Goal: Task Accomplishment & Management: Manage account settings

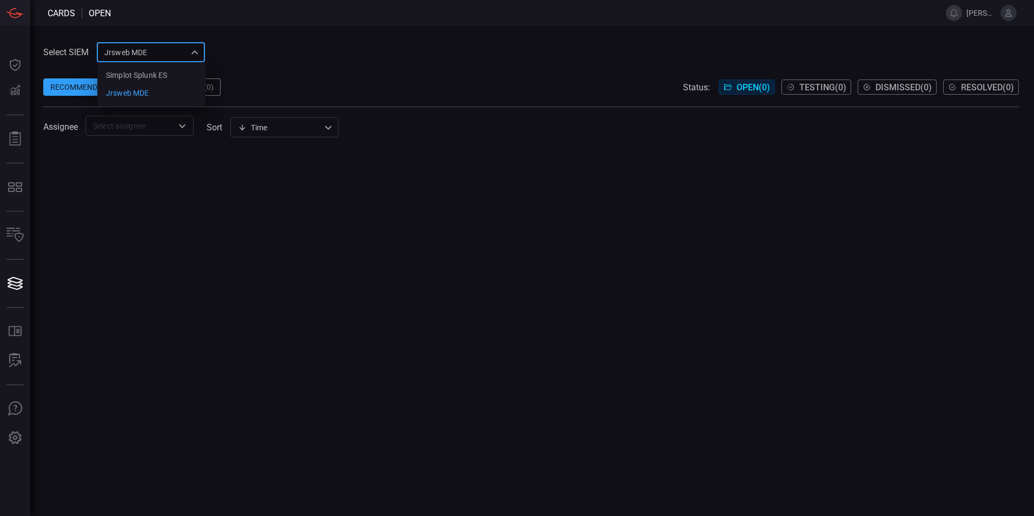
click at [166, 47] on div "jrsweb MDE 7761154f-daee-453d-842e-205d1932d5ae Simplot Splunk ES jrsweb MDE ​" at bounding box center [151, 52] width 108 height 20
click at [158, 76] on div "Simplot Splunk ES" at bounding box center [136, 75] width 61 height 11
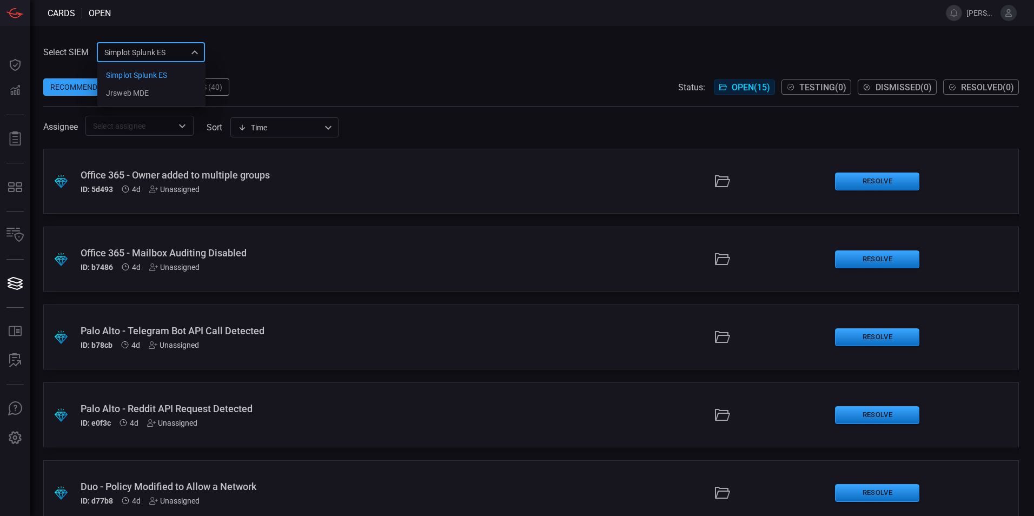
click at [158, 49] on div "Simplot Splunk ES 9280bf09-ba5f-4995-b6fb-90a154a1af4e Simplot Splunk ES jrsweb…" at bounding box center [151, 52] width 108 height 20
click at [341, 55] on div at bounding box center [517, 258] width 1034 height 516
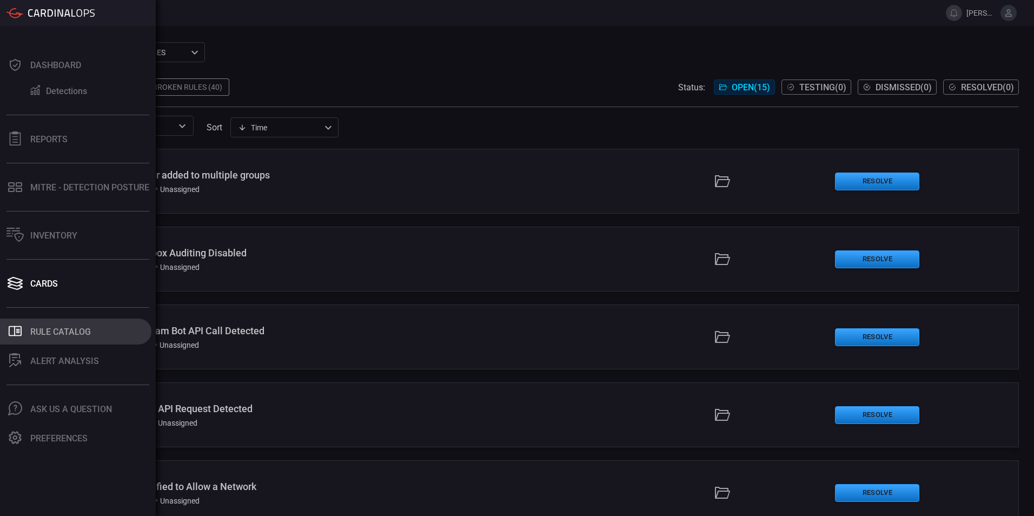
click at [70, 331] on div "Rule Catalog" at bounding box center [60, 332] width 61 height 10
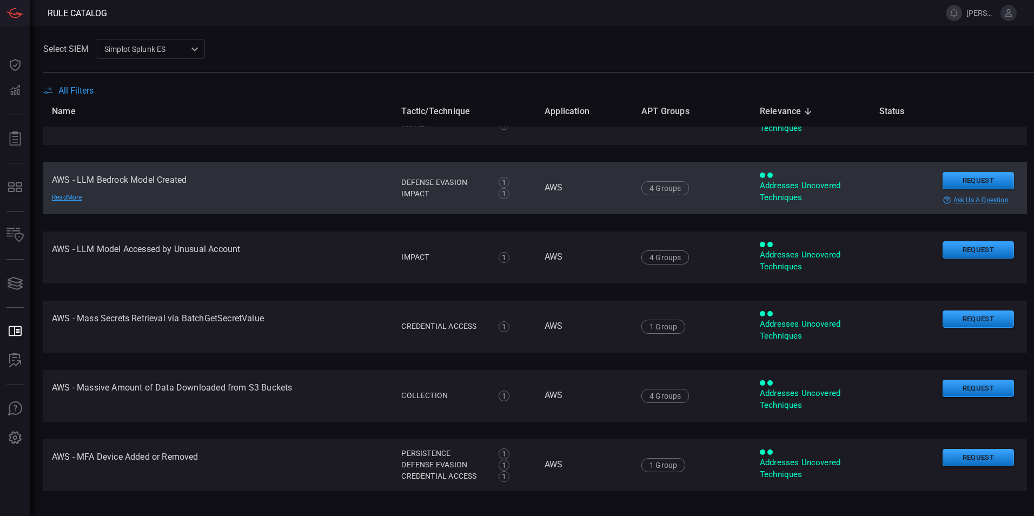
scroll to position [21, 0]
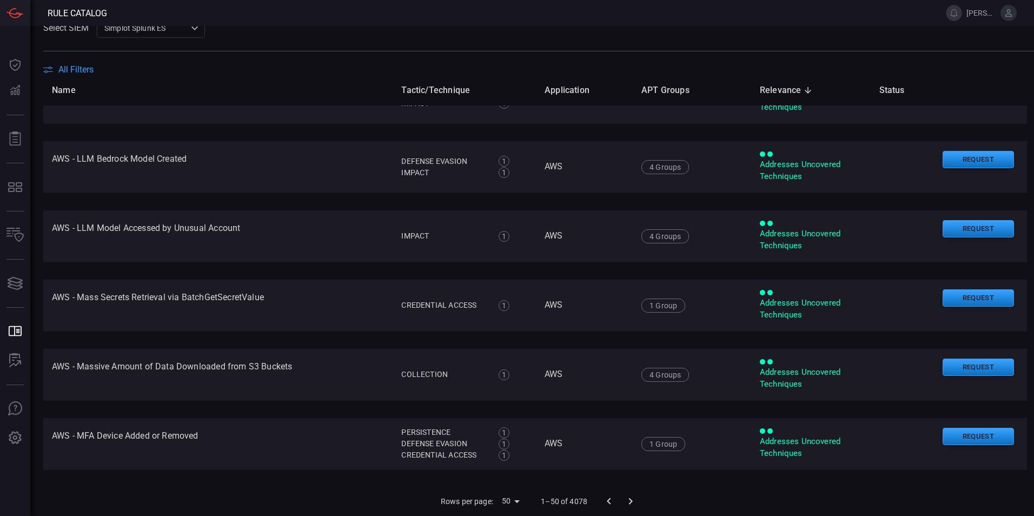
click at [629, 499] on icon "Go to next page" at bounding box center [631, 501] width 4 height 6
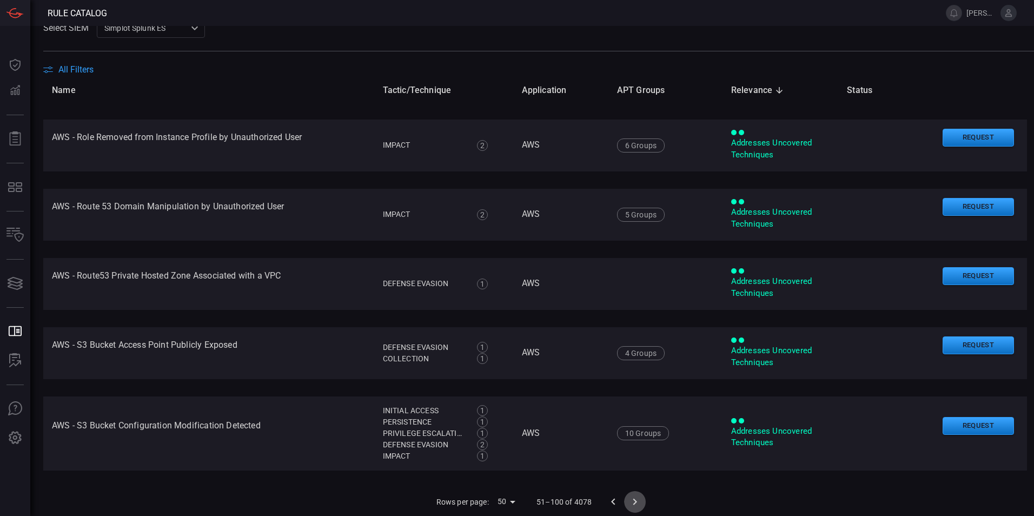
click at [634, 503] on icon "Go to next page" at bounding box center [636, 501] width 4 height 6
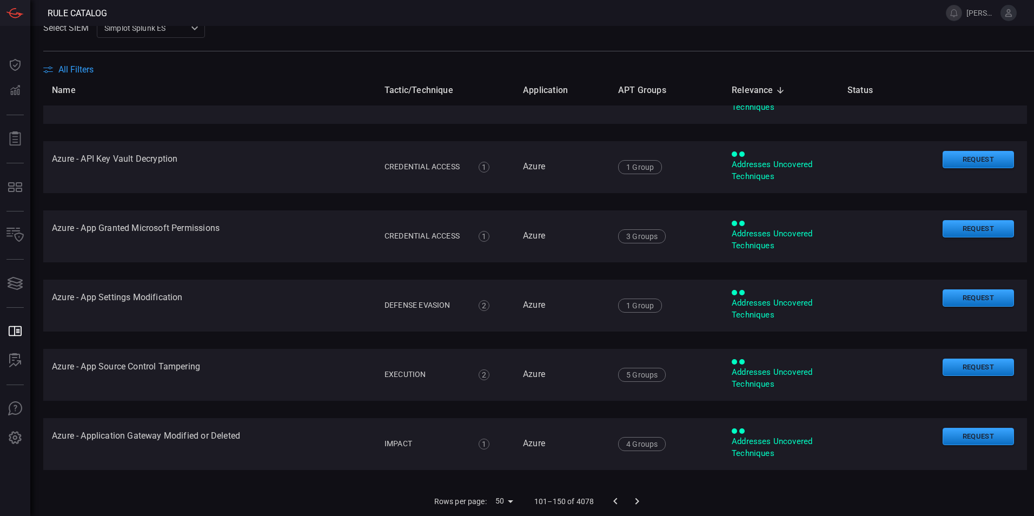
click at [631, 502] on icon "Go to next page" at bounding box center [637, 501] width 13 height 13
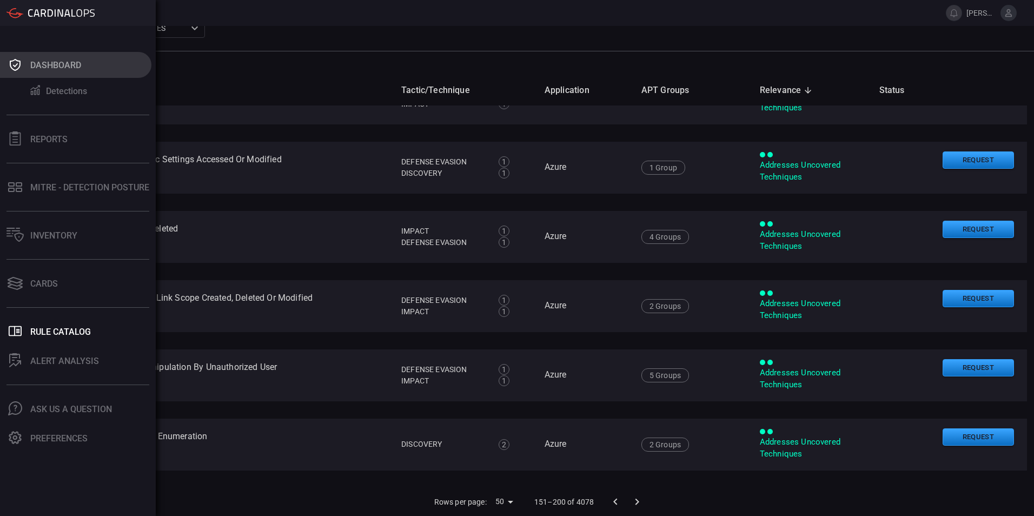
click at [21, 65] on icon at bounding box center [14, 64] width 17 height 15
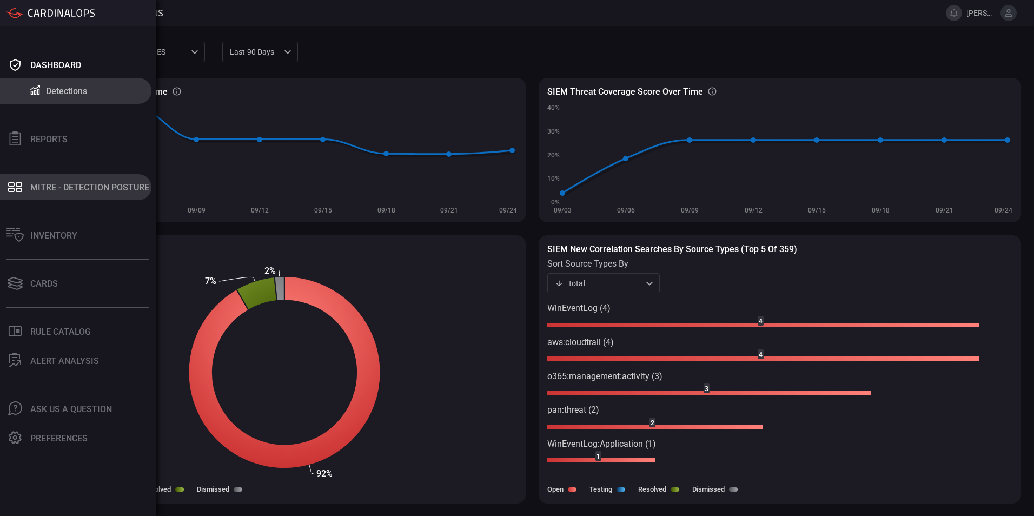
click at [75, 193] on button "MITRE - Detection Posture" at bounding box center [75, 187] width 151 height 26
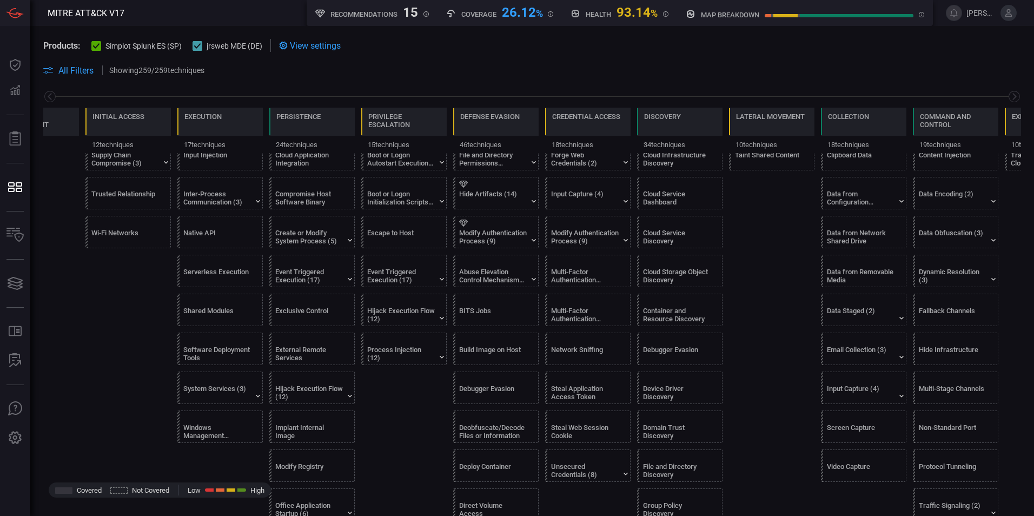
scroll to position [433, 0]
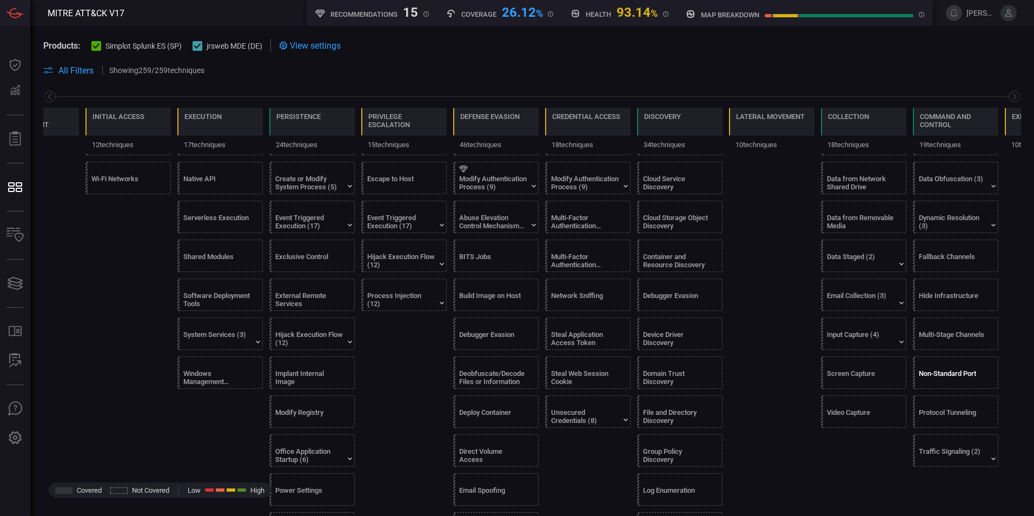
click at [934, 371] on div "Non-Standard Port" at bounding box center [953, 378] width 68 height 16
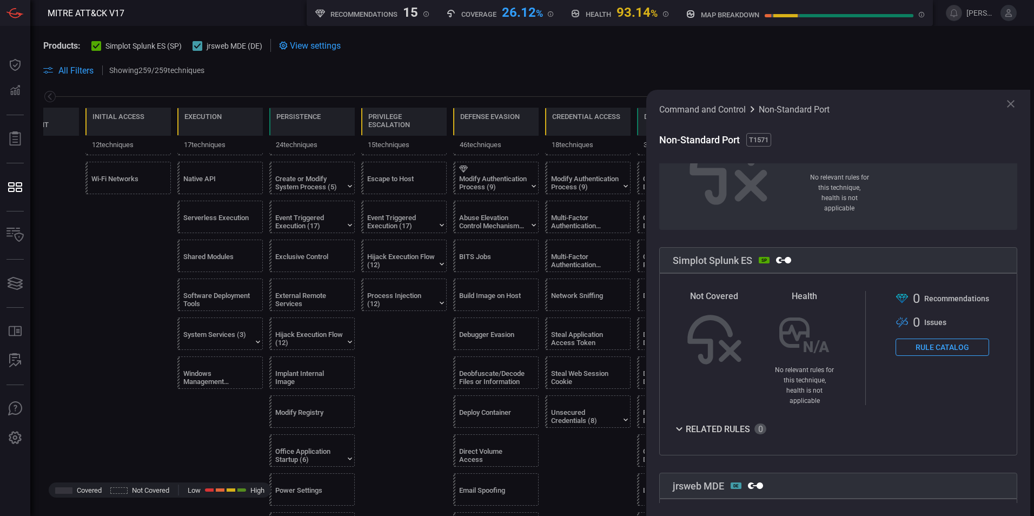
scroll to position [216, 0]
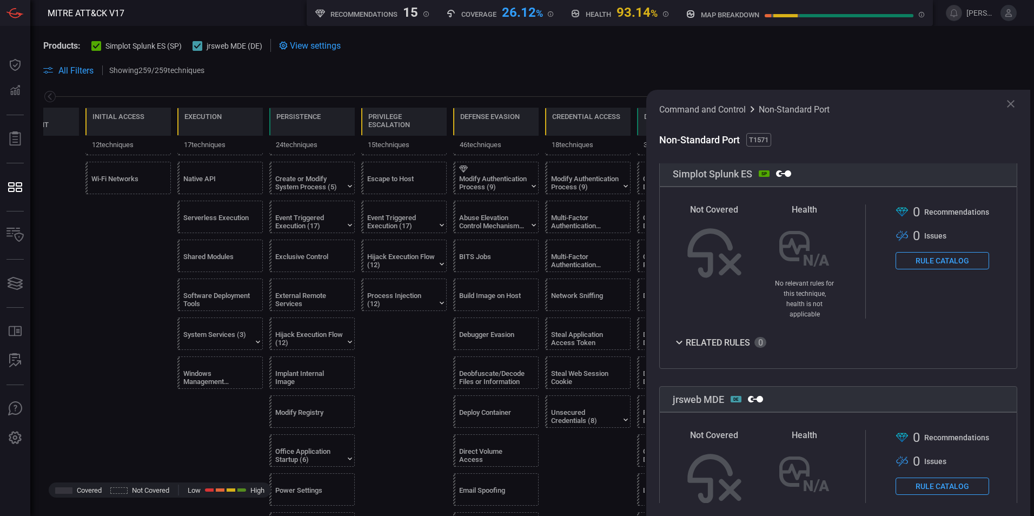
click at [687, 336] on div "Related Rules" at bounding box center [720, 342] width 94 height 13
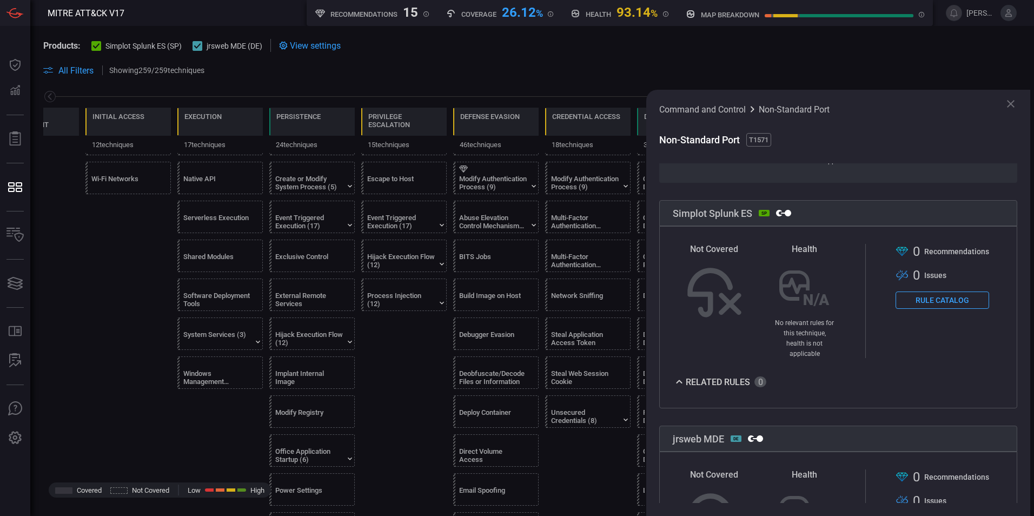
scroll to position [173, 0]
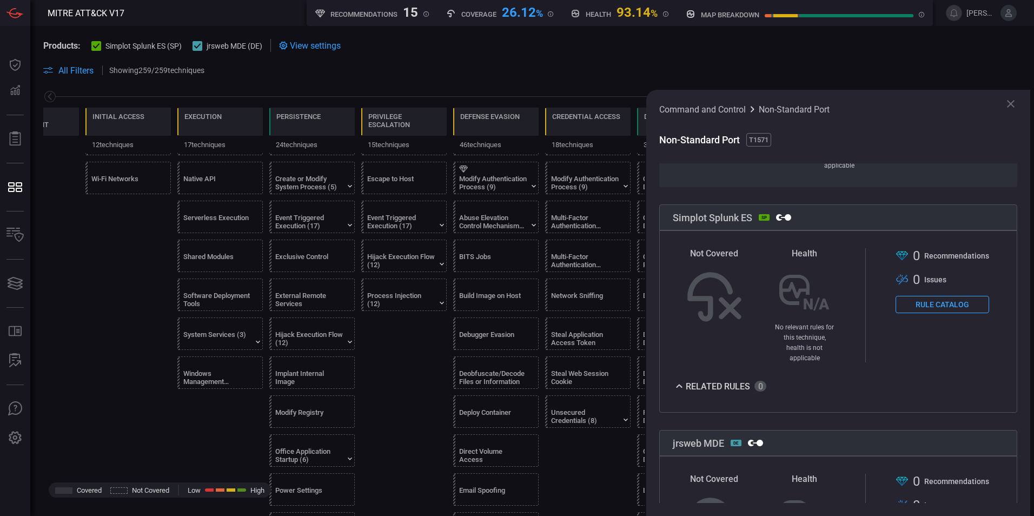
click at [920, 300] on button "Rule Catalog" at bounding box center [943, 304] width 94 height 17
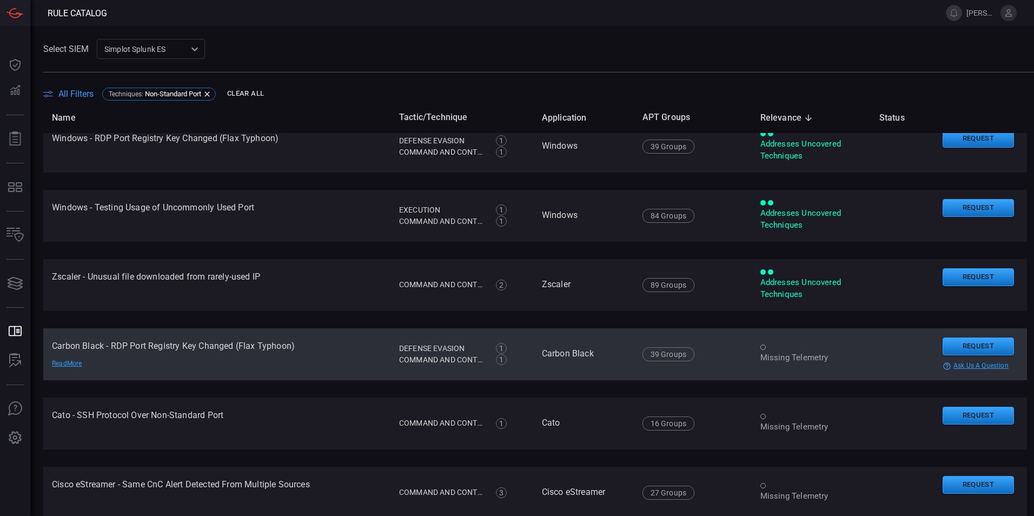
scroll to position [162, 0]
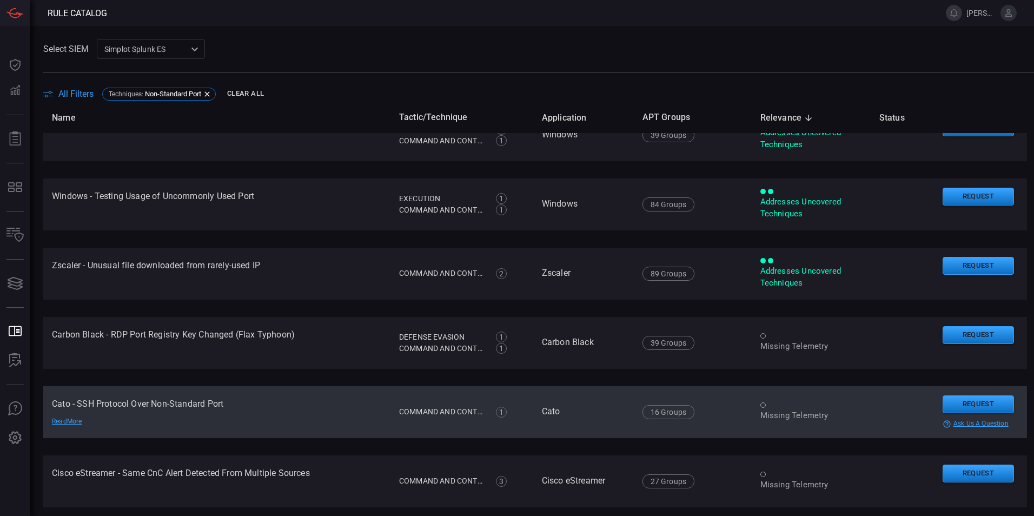
click at [823, 410] on div "Missing Telemetry" at bounding box center [812, 415] width 102 height 11
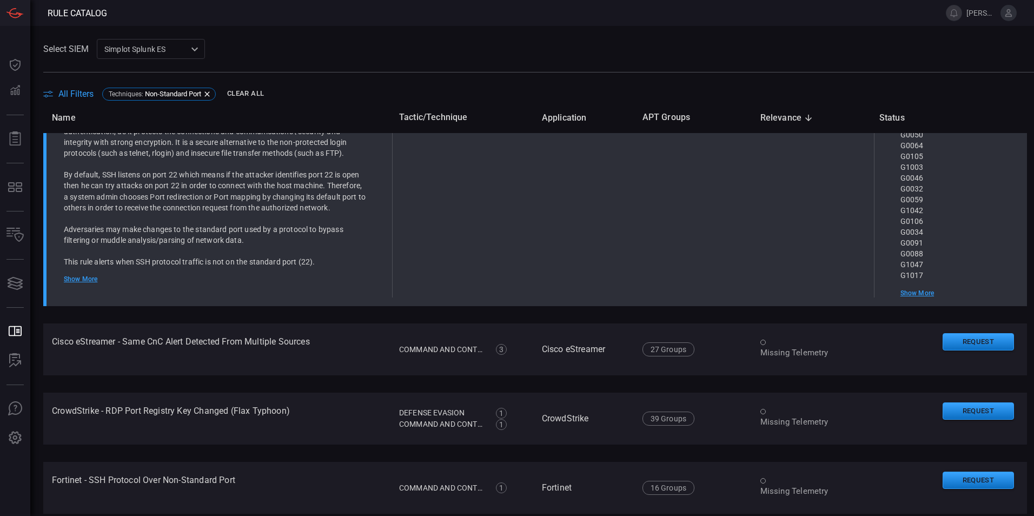
scroll to position [541, 0]
click at [87, 277] on div "Show More" at bounding box center [215, 278] width 302 height 9
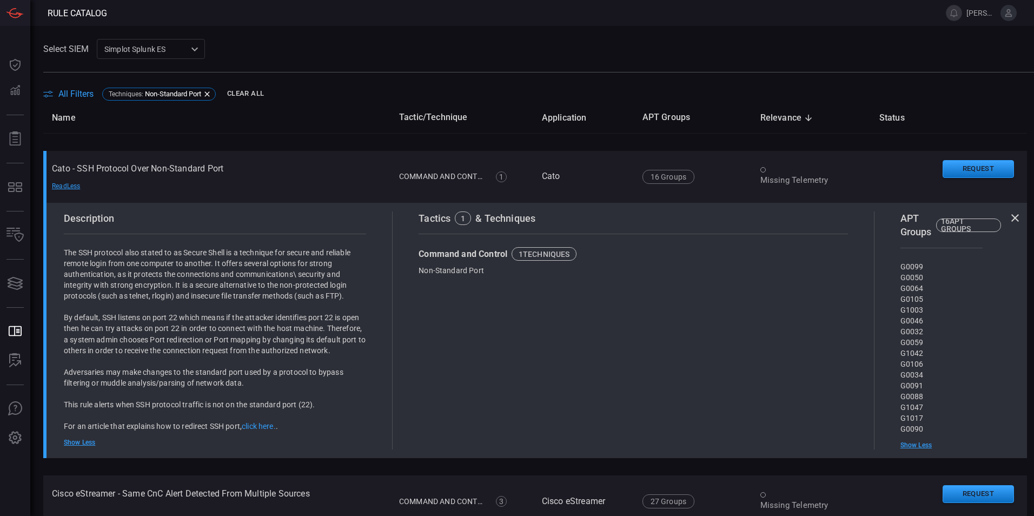
scroll to position [379, 0]
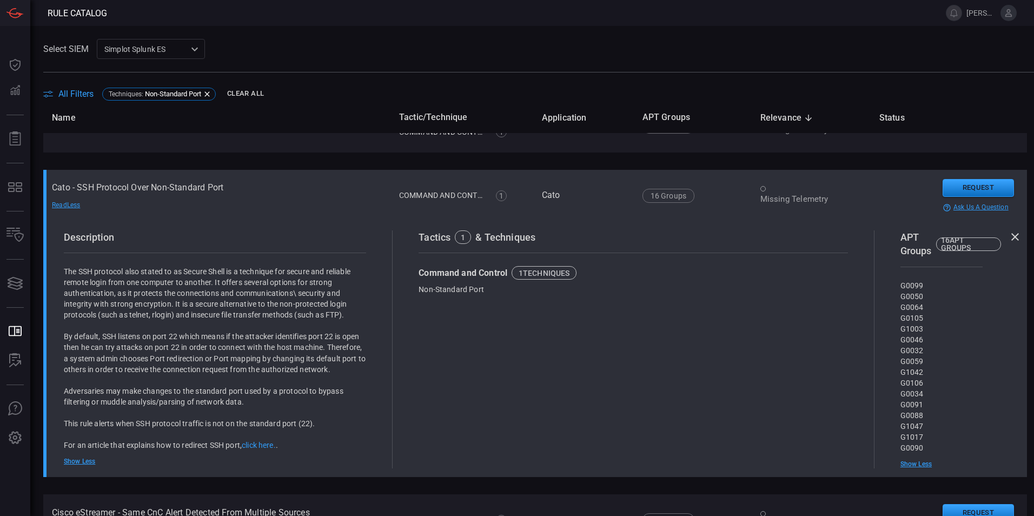
click at [184, 186] on td "Cato - SSH Protocol Over Non-Standard Port Read Less" at bounding box center [216, 196] width 347 height 52
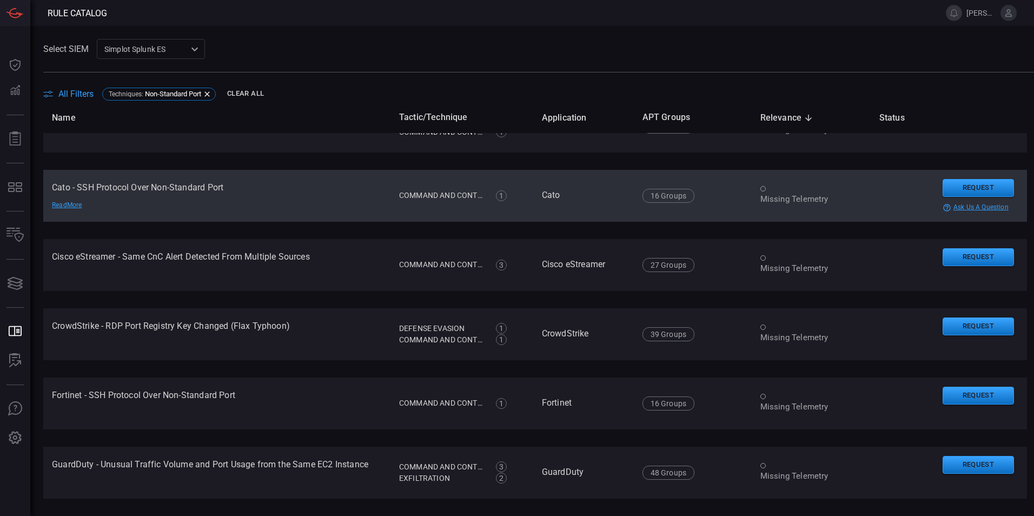
click at [184, 186] on td "Cato - SSH Protocol Over Non-Standard Port Read More" at bounding box center [216, 196] width 347 height 52
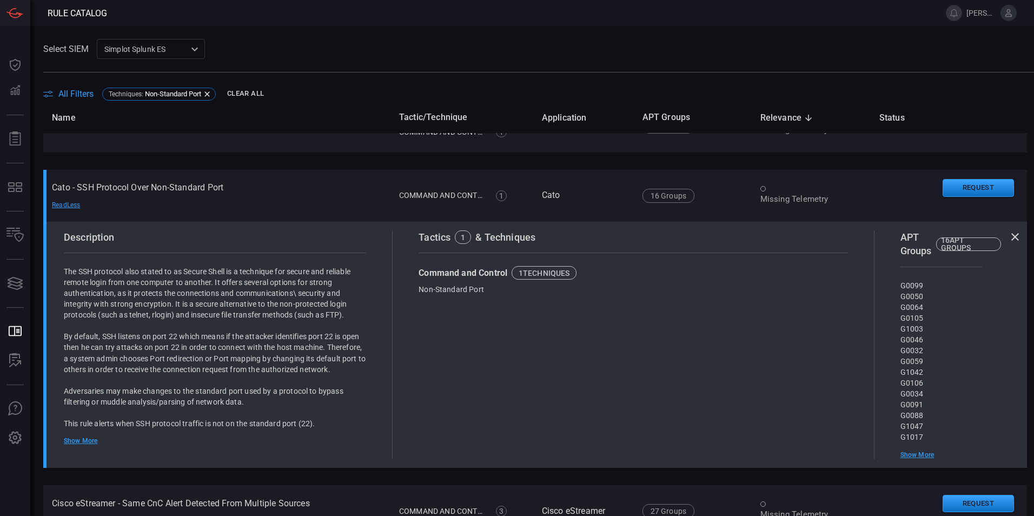
click at [79, 439] on div "Show More" at bounding box center [215, 441] width 302 height 9
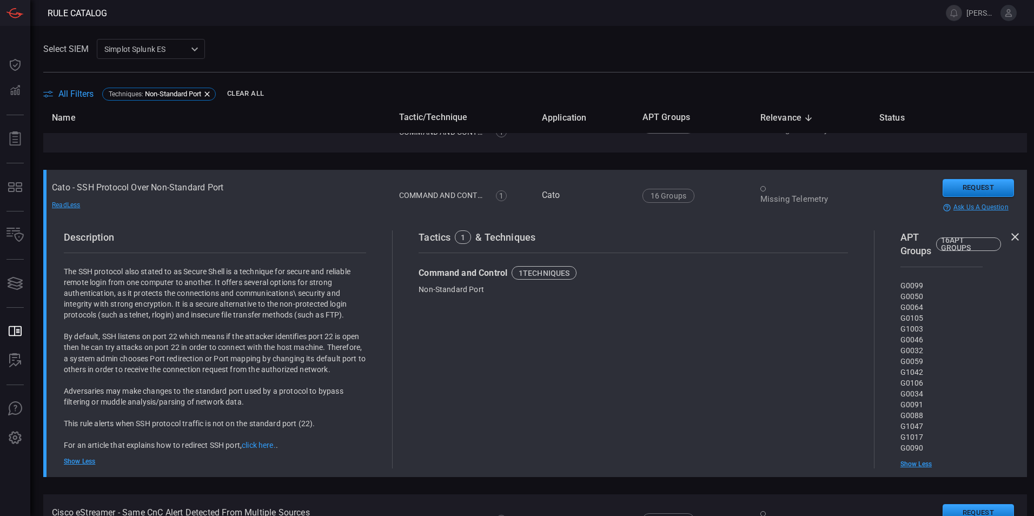
click at [322, 187] on td "Cato - SSH Protocol Over Non-Standard Port Read Less" at bounding box center [216, 196] width 347 height 52
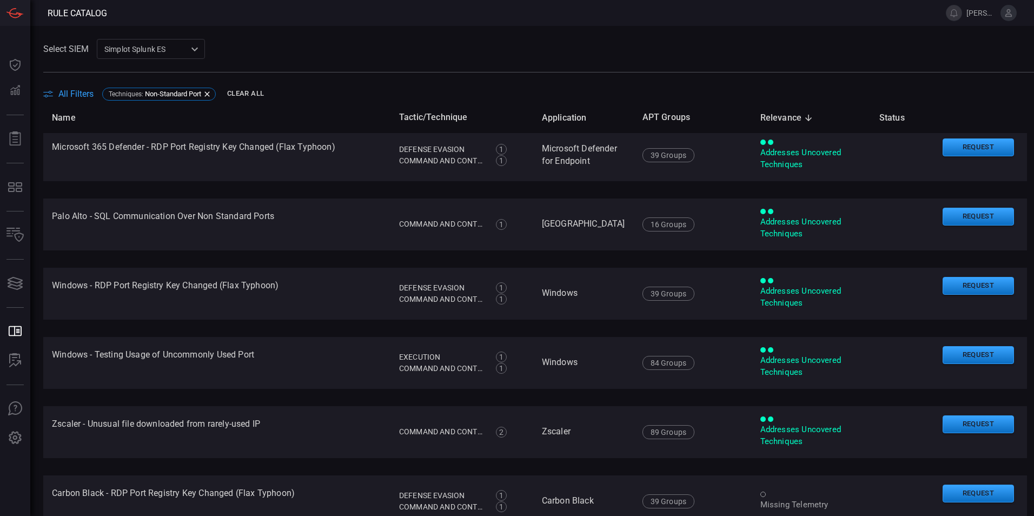
scroll to position [0, 0]
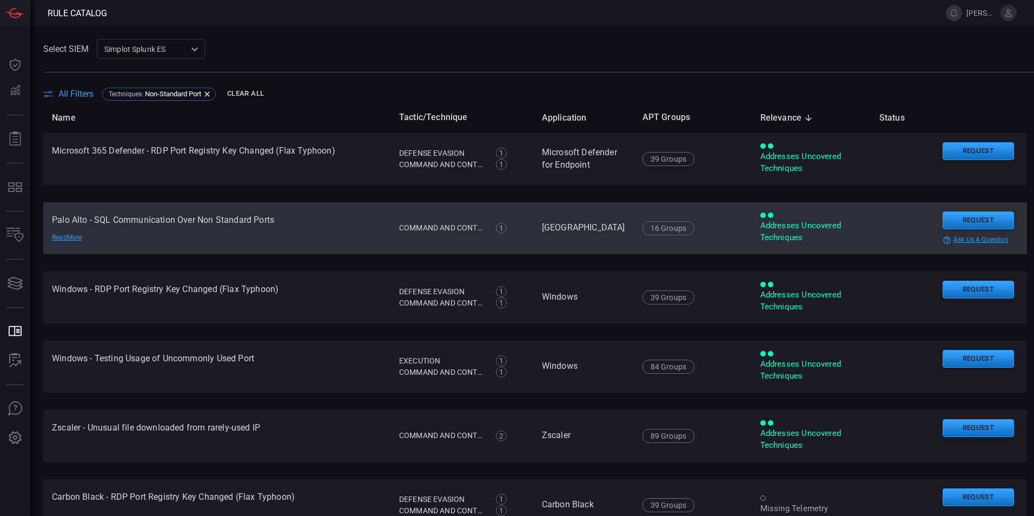
click at [324, 221] on td "Palo Alto - SQL Communication Over Non Standard Ports Read More" at bounding box center [216, 228] width 347 height 52
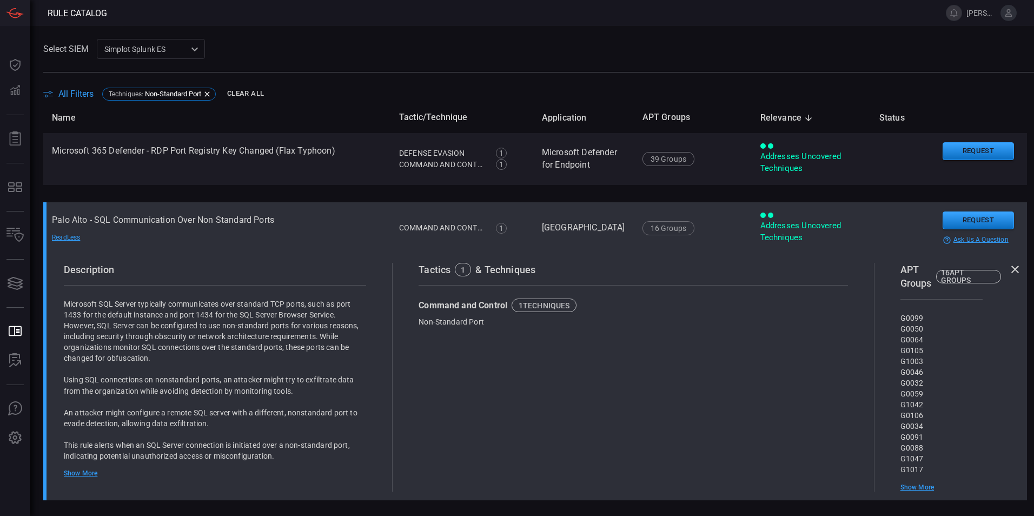
click at [324, 221] on td "Palo Alto - SQL Communication Over Non Standard Ports Read Less" at bounding box center [216, 228] width 347 height 52
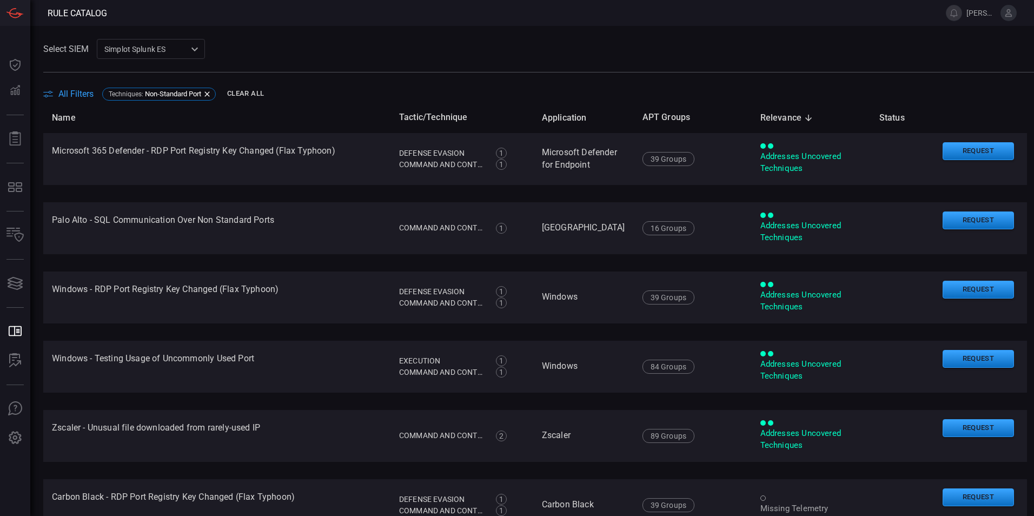
click at [66, 100] on div "All Filters Techniques : Non-Standard Port Clear All" at bounding box center [538, 93] width 991 height 17
click at [67, 91] on span "All Filters" at bounding box center [75, 94] width 35 height 10
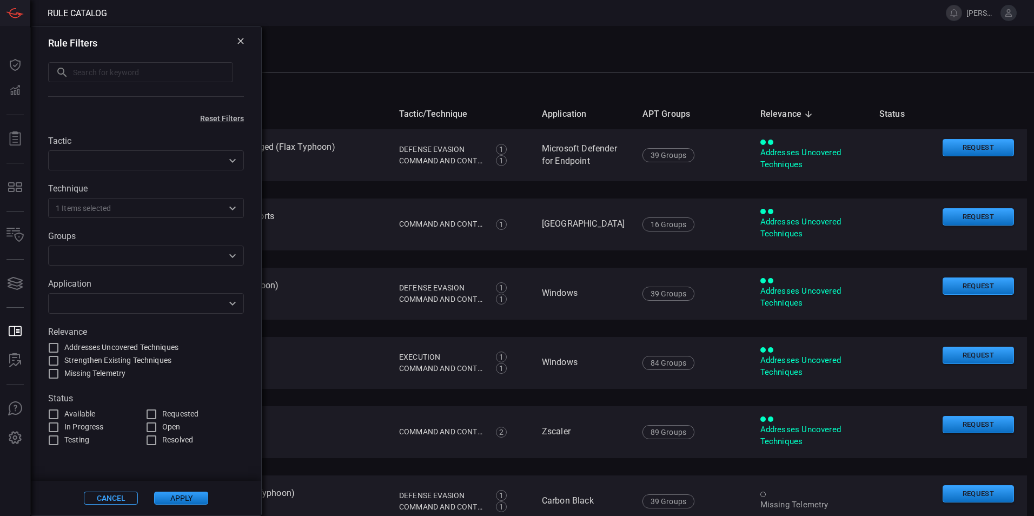
click at [233, 35] on div "Rule Filters ​ ​" at bounding box center [146, 68] width 230 height 83
click at [240, 41] on icon at bounding box center [241, 41] width 6 height 6
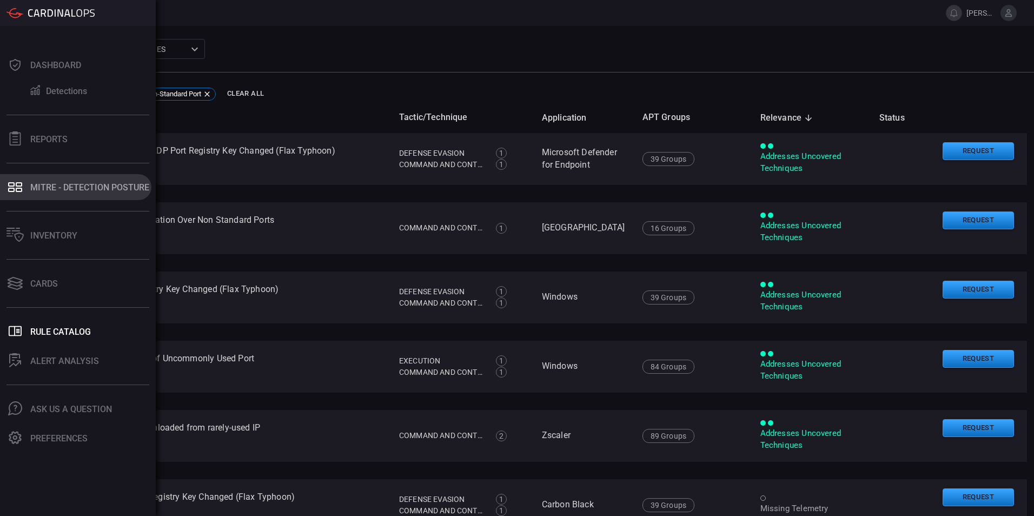
click at [41, 186] on div "MITRE - Detection Posture" at bounding box center [89, 187] width 119 height 10
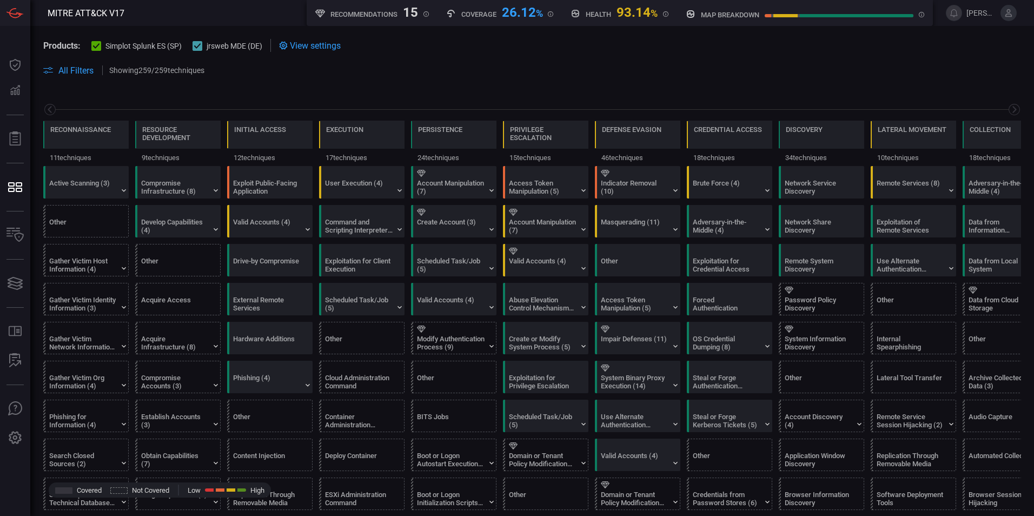
scroll to position [0, 142]
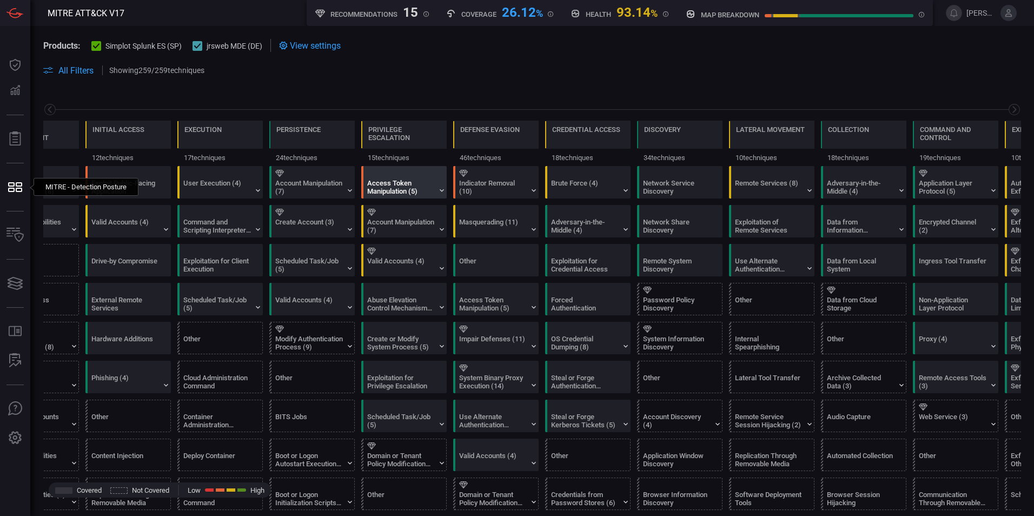
click at [436, 194] on div "Access Token Manipulation (5)" at bounding box center [406, 182] width 85 height 31
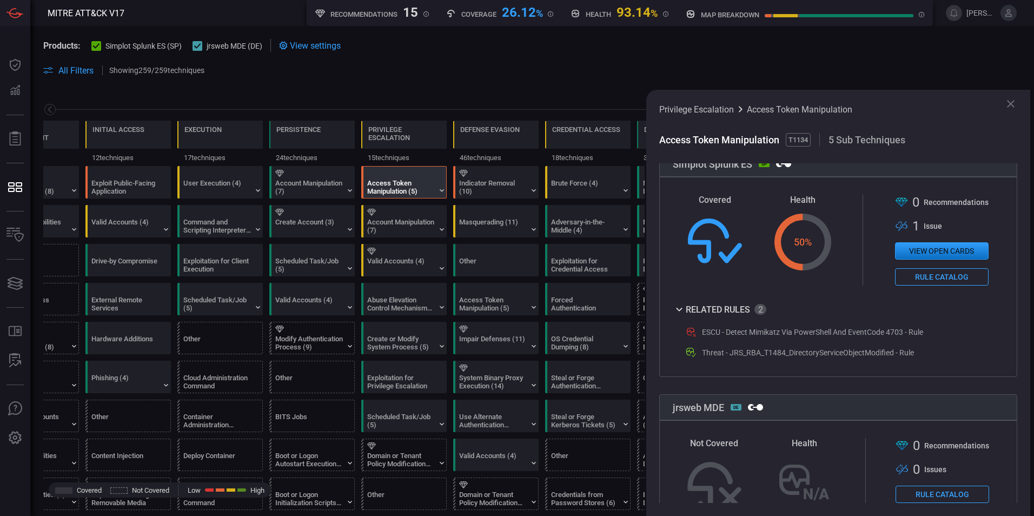
scroll to position [216, 0]
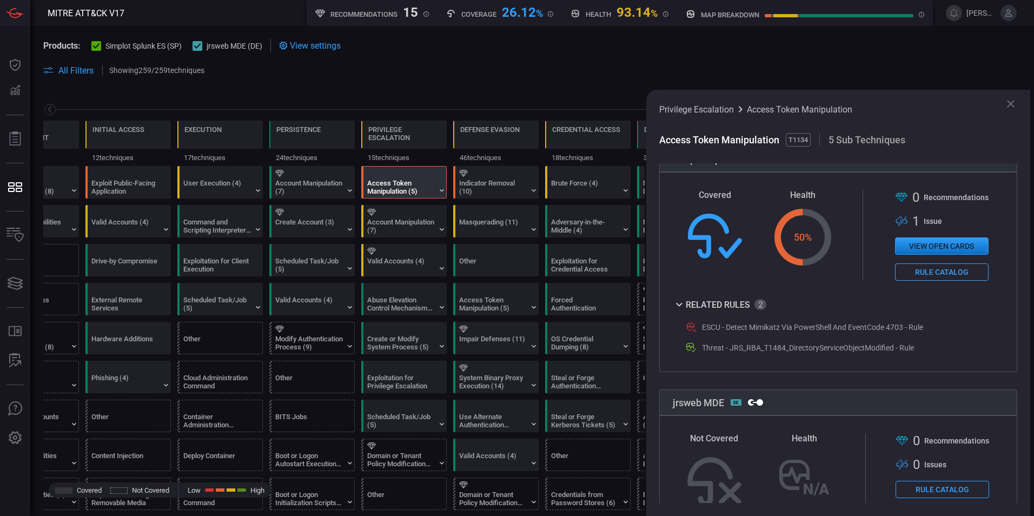
click at [872, 330] on div "ESCU - Detect Mimikatz Via PowerShell And EventCode 4703 - Rule" at bounding box center [812, 327] width 221 height 9
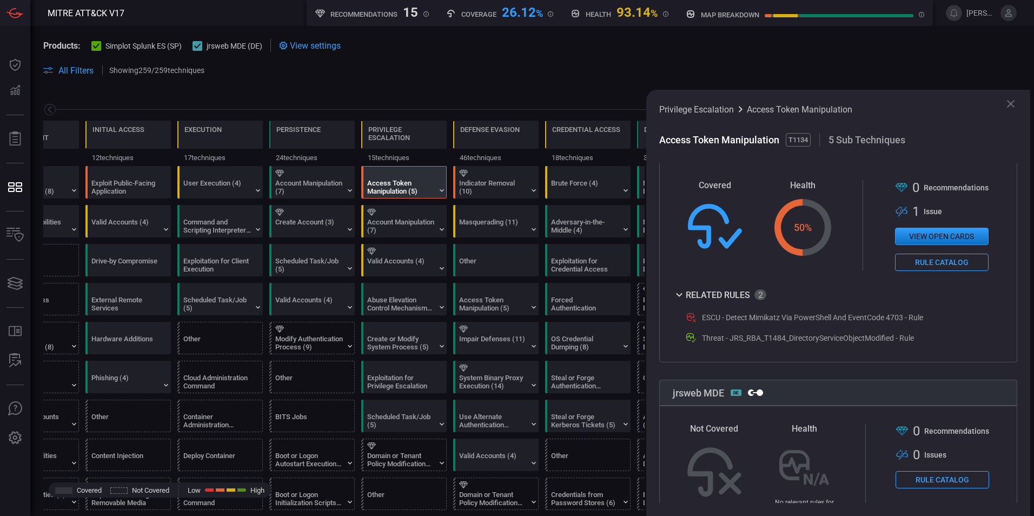
scroll to position [195, 0]
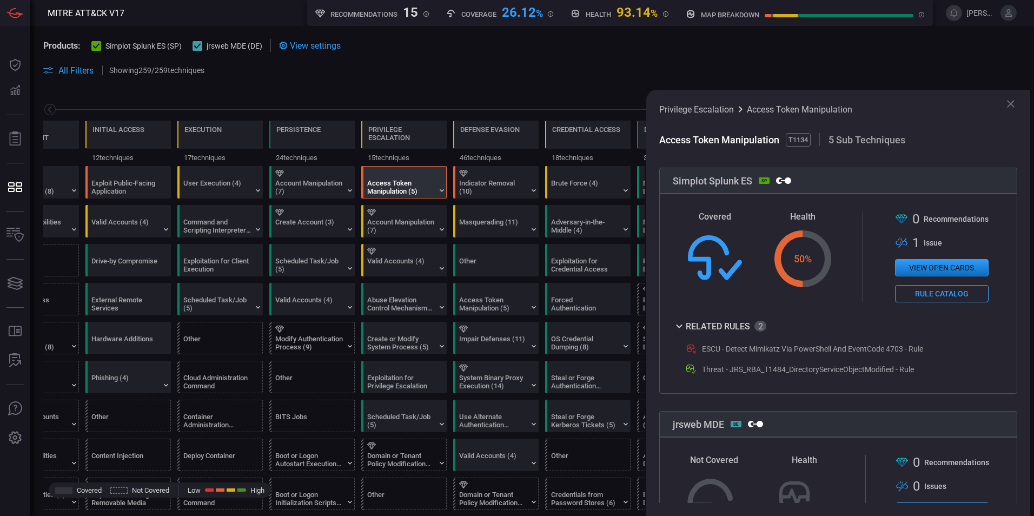
click at [908, 267] on button "View open cards" at bounding box center [942, 267] width 94 height 17
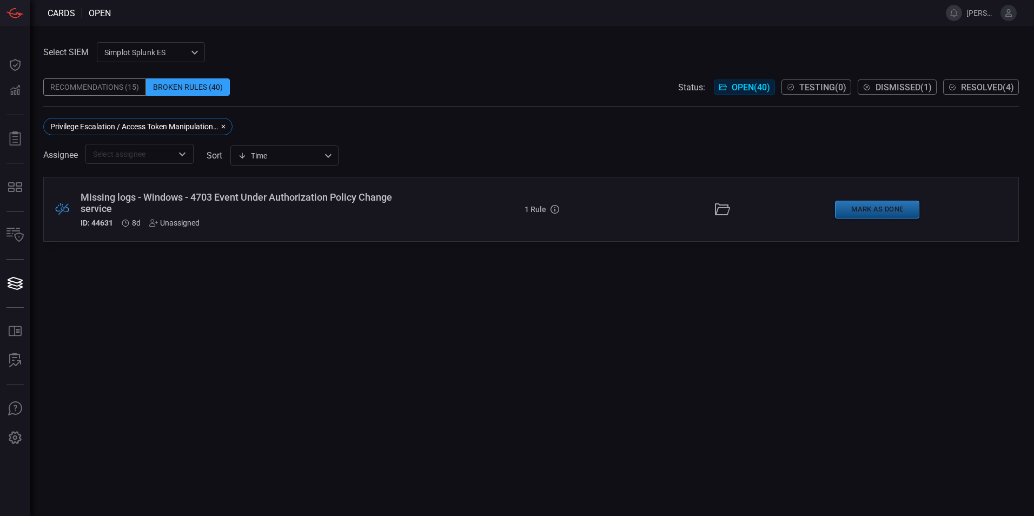
click at [873, 205] on button "Mark as Done" at bounding box center [877, 210] width 84 height 18
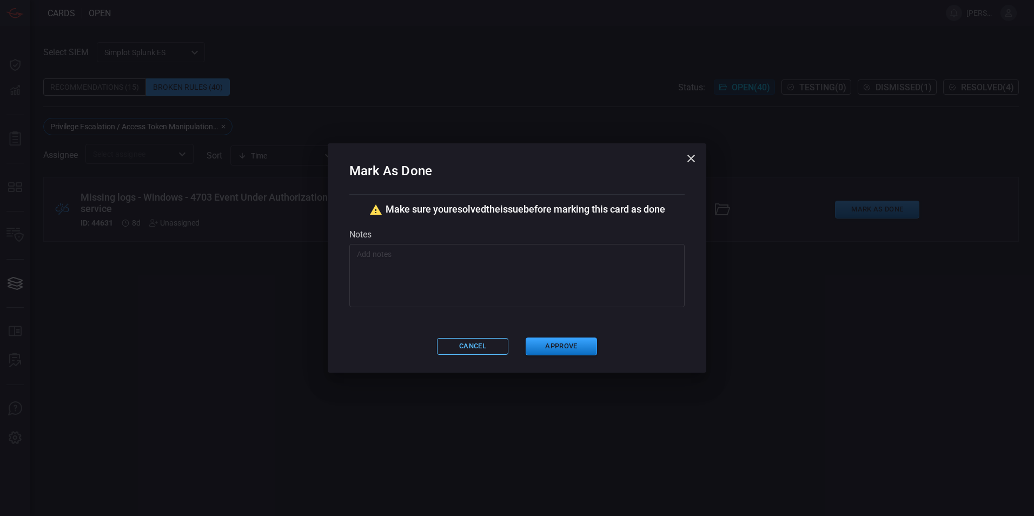
click at [483, 347] on button "Cancel" at bounding box center [472, 346] width 71 height 17
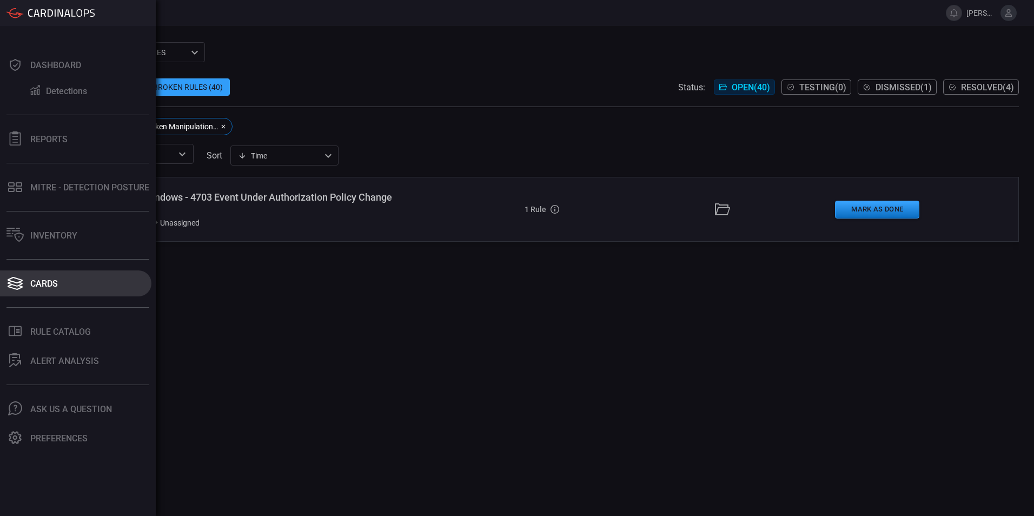
click at [31, 286] on div "Cards" at bounding box center [44, 284] width 28 height 10
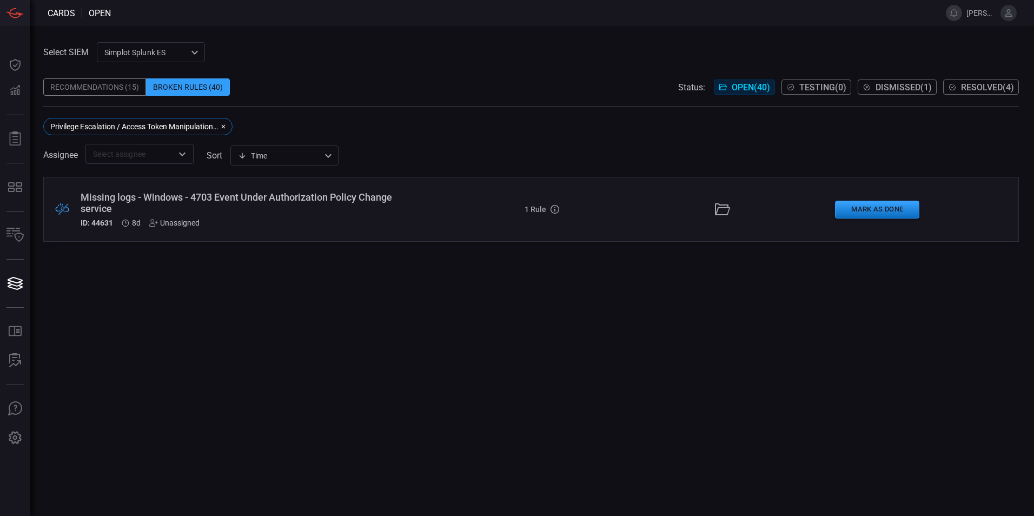
click at [350, 329] on div ".broken_cards_icon_0{fill:#39A4FF;} .broken_cards_icon_1{fill:none;stroke:#1918…" at bounding box center [531, 346] width 976 height 339
click at [223, 126] on icon "button" at bounding box center [223, 126] width 6 height 6
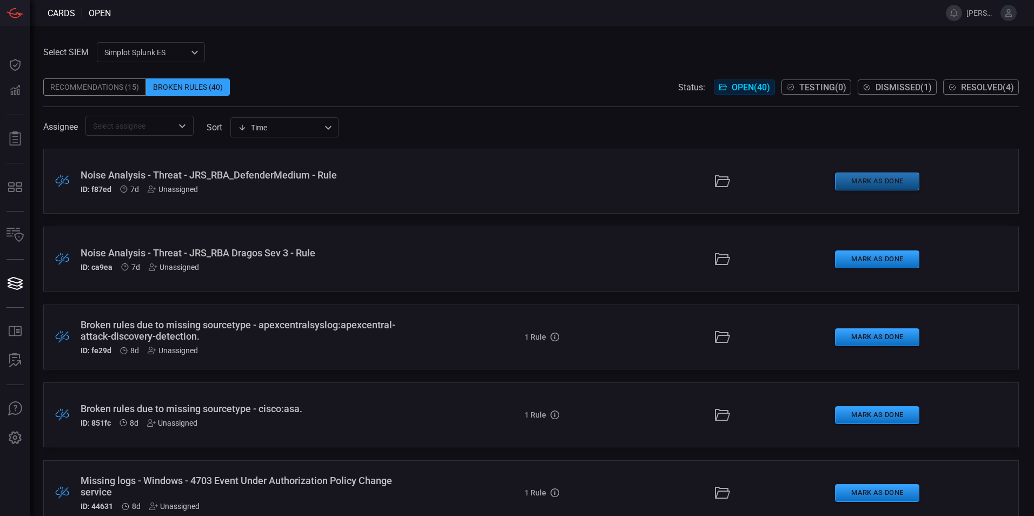
click at [855, 186] on button "Mark as Done" at bounding box center [877, 182] width 84 height 18
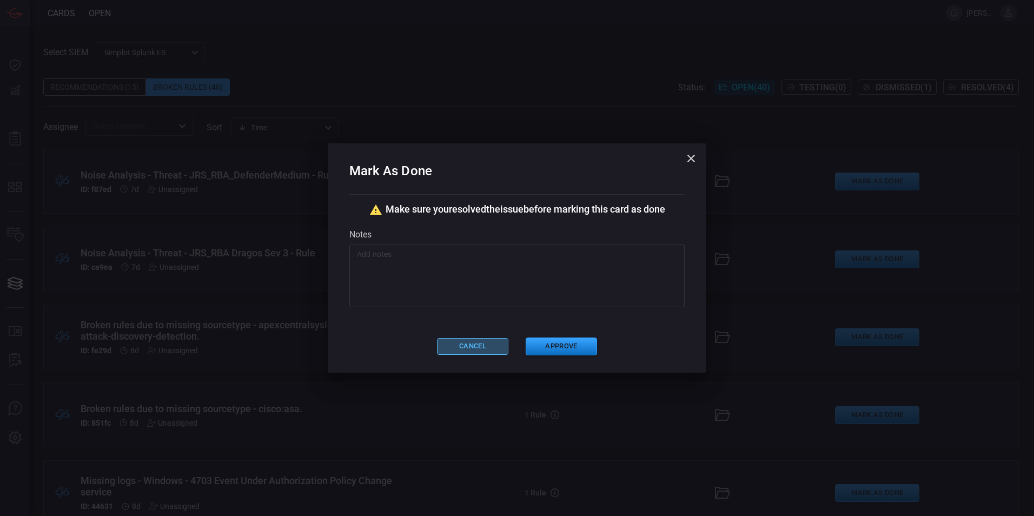
click at [469, 345] on button "Cancel" at bounding box center [472, 346] width 71 height 17
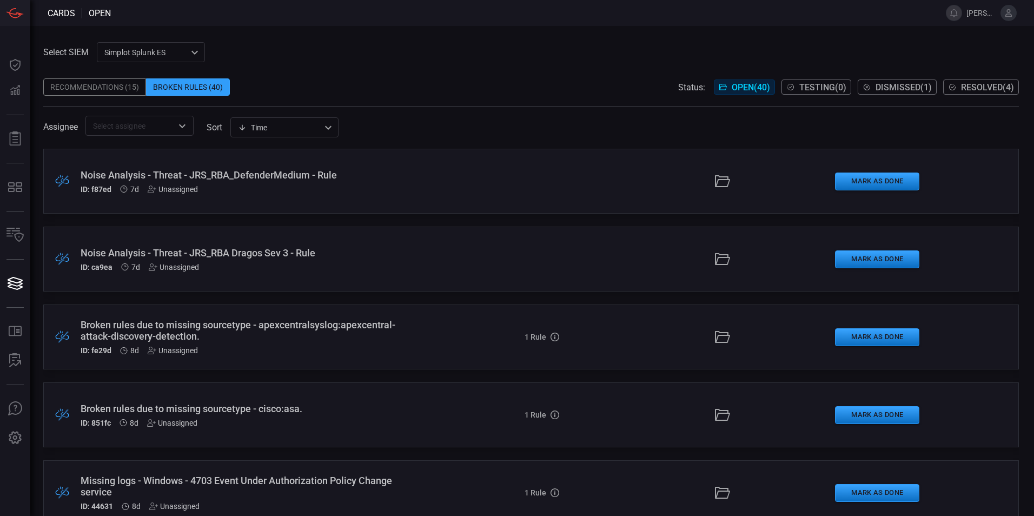
click at [91, 90] on div "Recommendations (15)" at bounding box center [94, 86] width 103 height 17
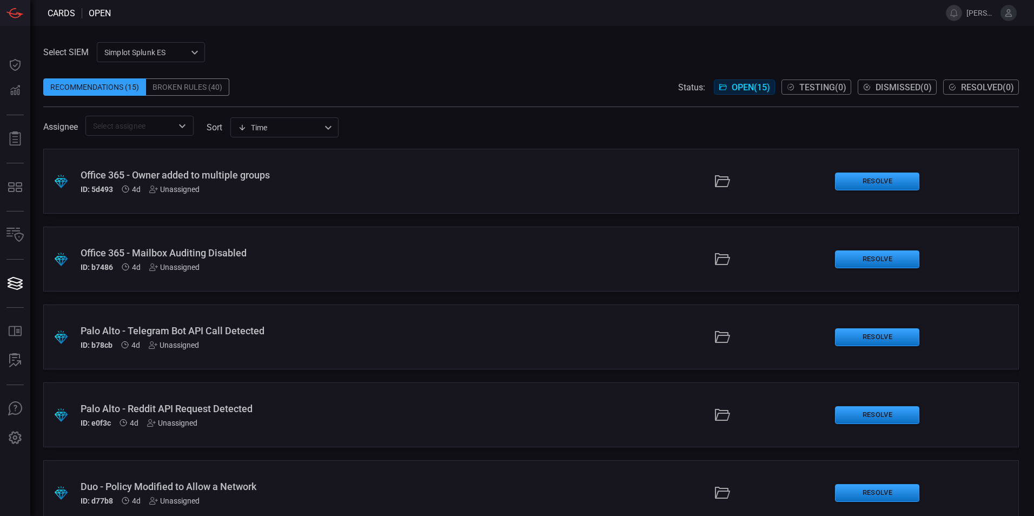
click at [240, 170] on div "Office 365 - Owner added to multiple groups" at bounding box center [251, 174] width 341 height 11
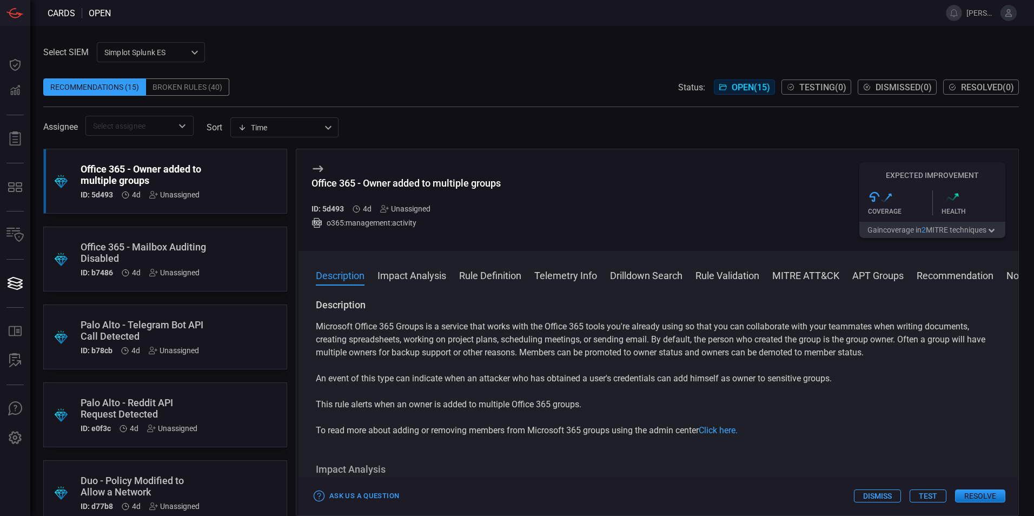
click at [978, 497] on button "Resolve" at bounding box center [980, 496] width 50 height 13
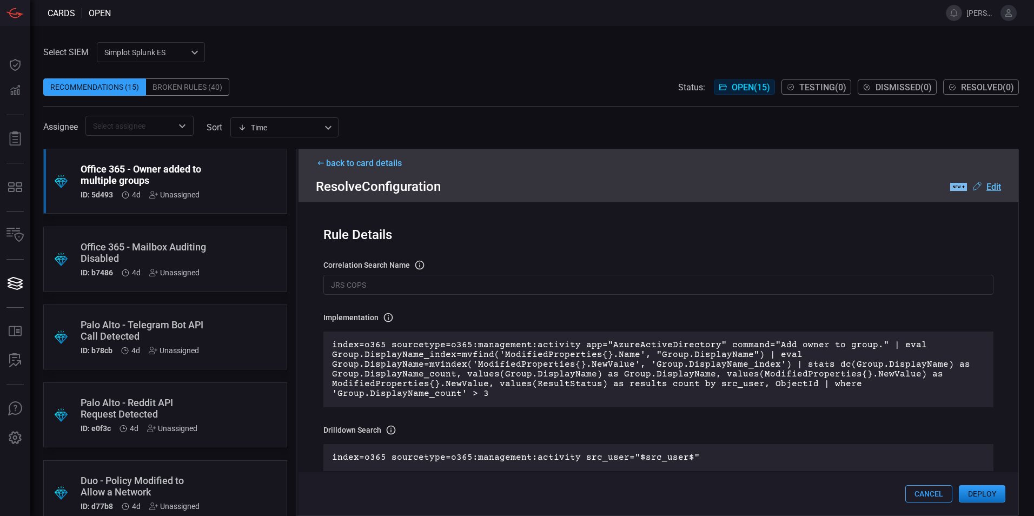
click at [917, 495] on button "Cancel" at bounding box center [929, 493] width 47 height 17
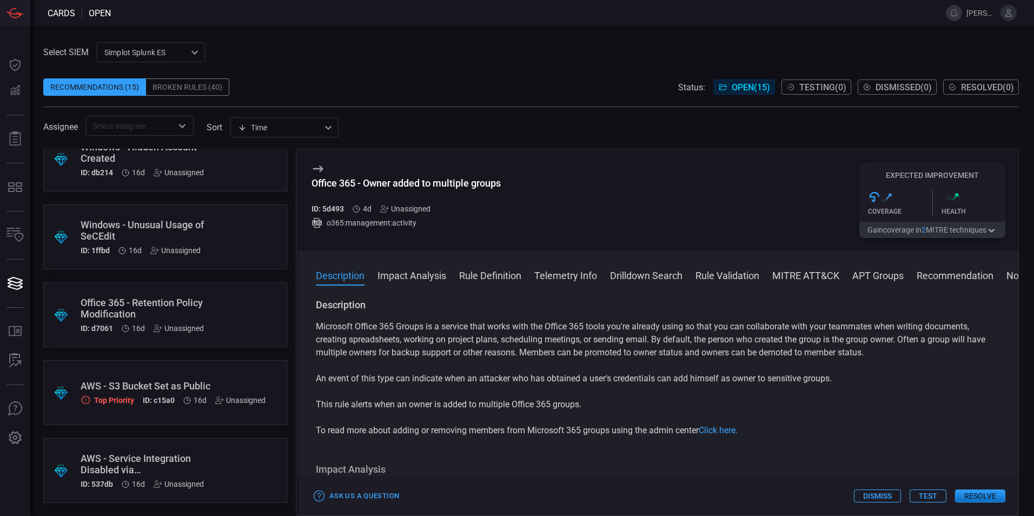
click at [193, 88] on div "Broken Rules (40)" at bounding box center [187, 86] width 83 height 17
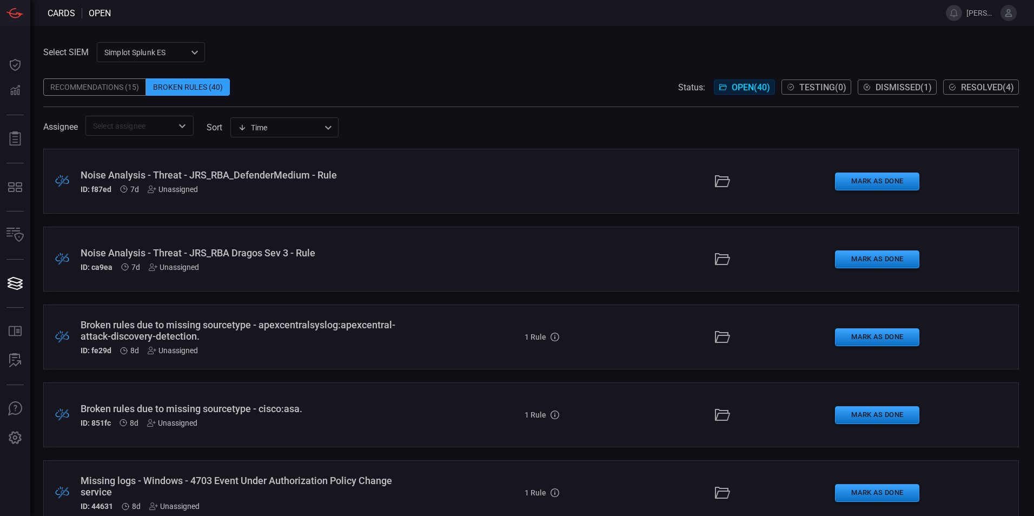
click at [352, 188] on div "ID: f87ed 7d Unassigned" at bounding box center [251, 189] width 341 height 9
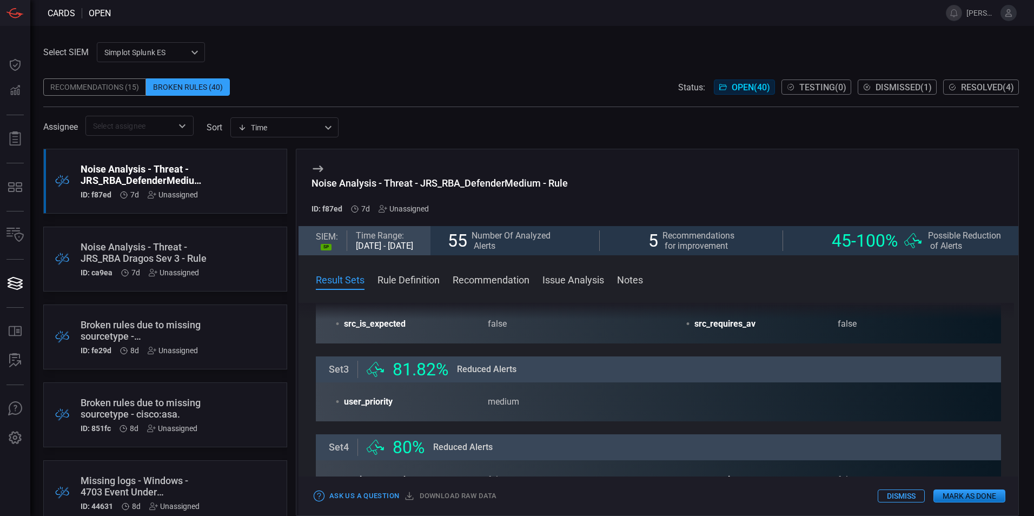
scroll to position [487, 0]
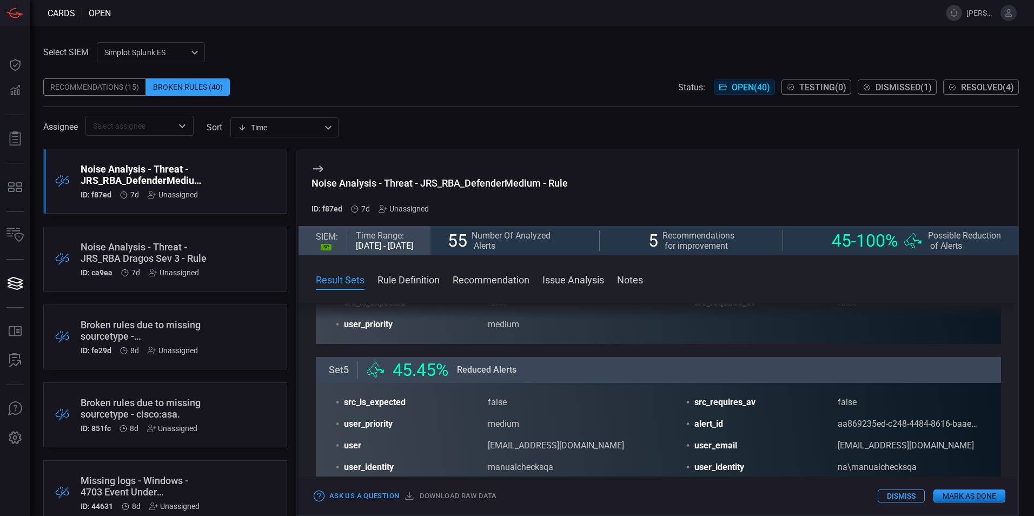
click at [976, 498] on button "Mark as Done" at bounding box center [970, 496] width 72 height 13
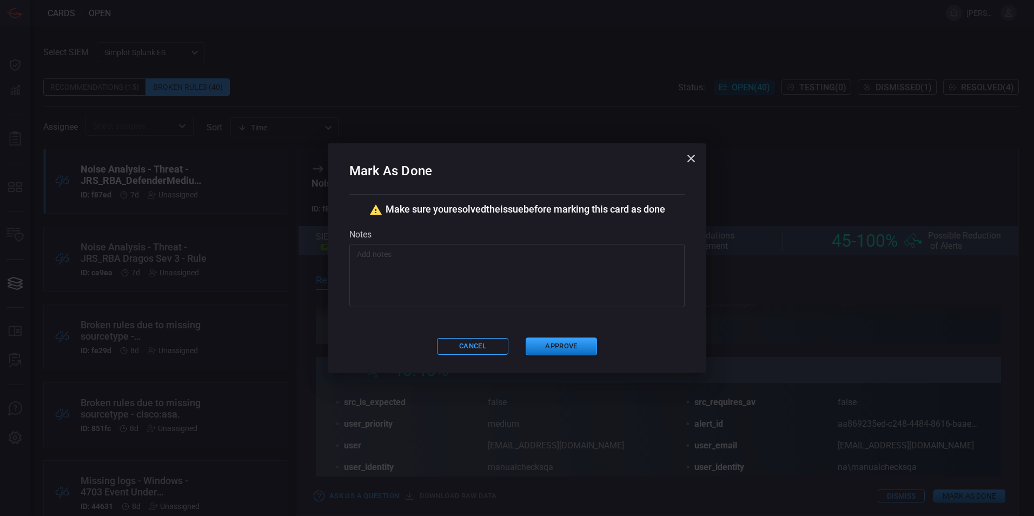
click at [479, 338] on div "Cancel Approve" at bounding box center [517, 347] width 335 height 18
click at [477, 346] on button "Cancel" at bounding box center [472, 346] width 71 height 17
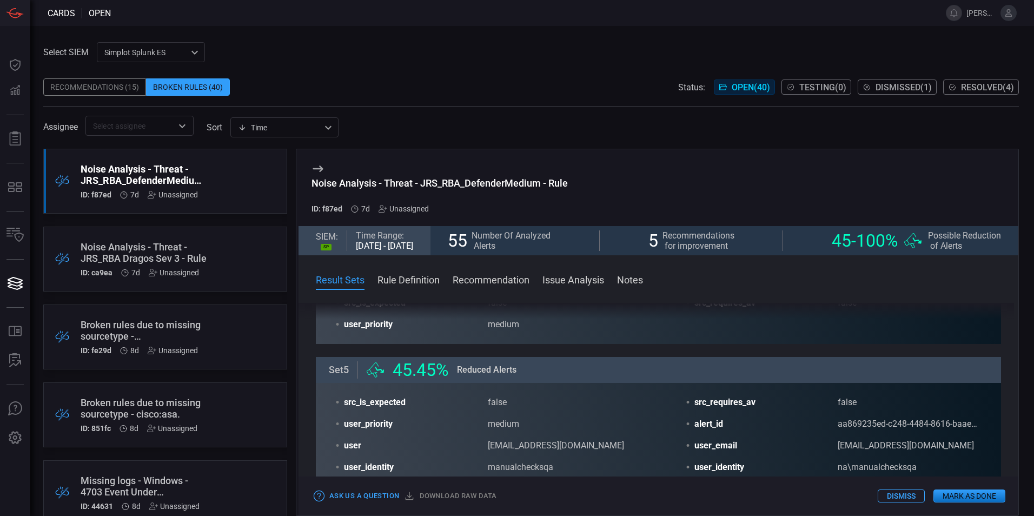
click at [85, 82] on div "Recommendations (15)" at bounding box center [94, 86] width 103 height 17
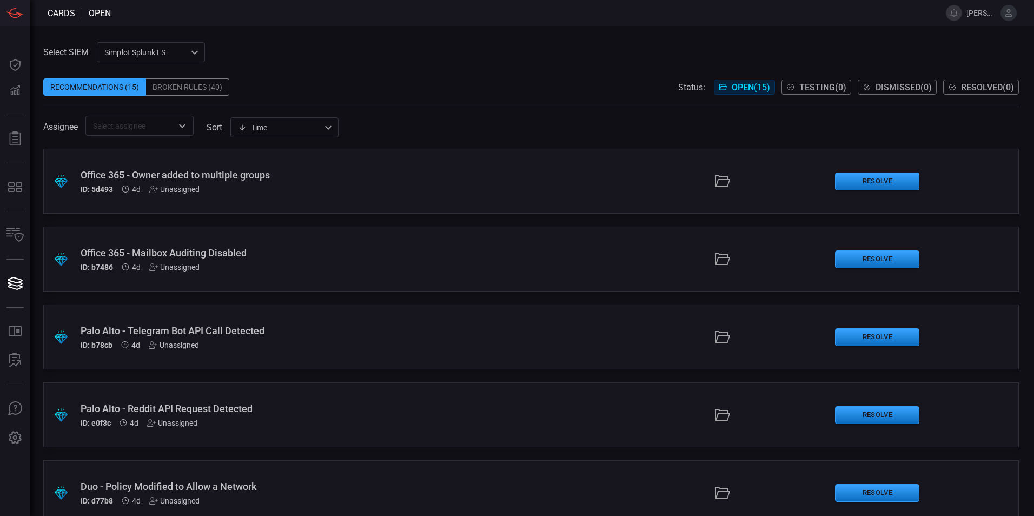
click at [228, 173] on div "Office 365 - Owner added to multiple groups" at bounding box center [251, 174] width 341 height 11
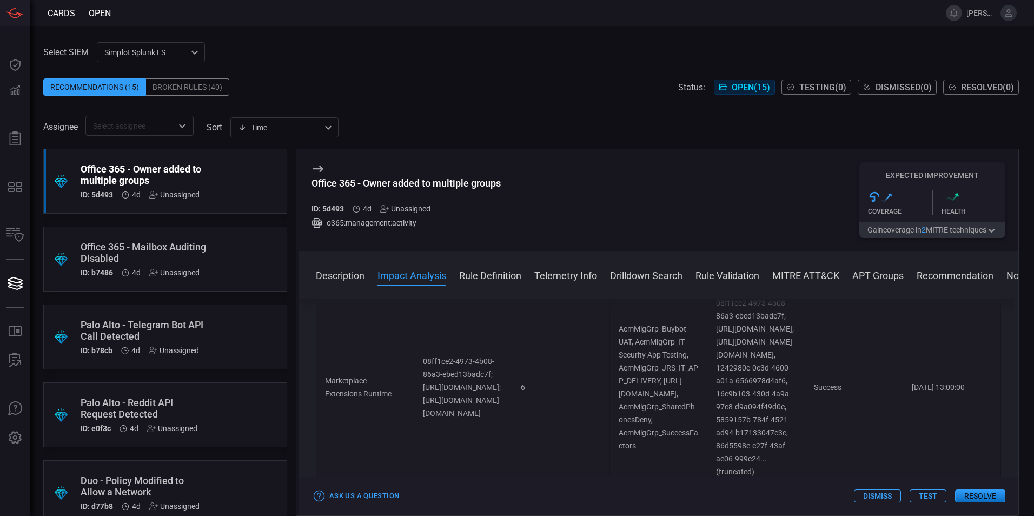
scroll to position [703, 0]
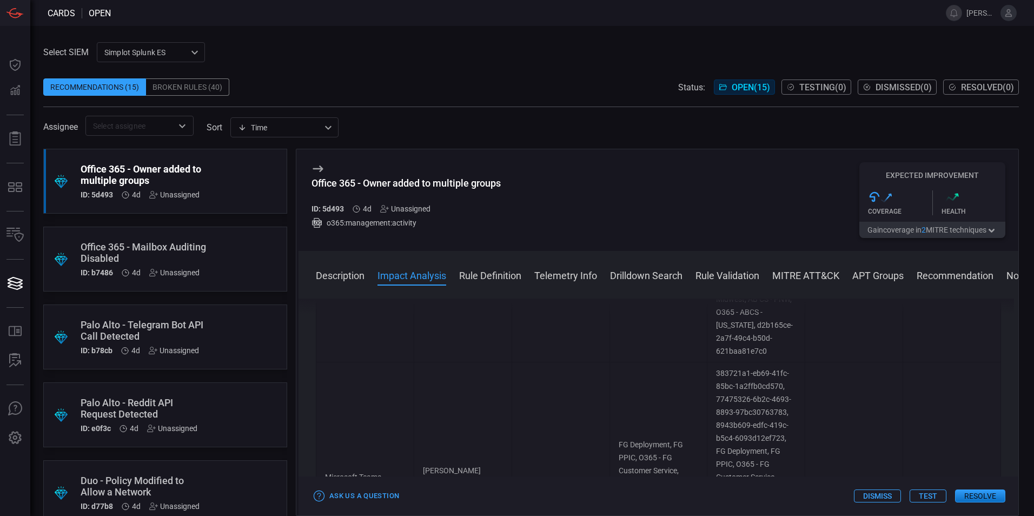
click at [981, 491] on button "Resolve" at bounding box center [980, 496] width 50 height 13
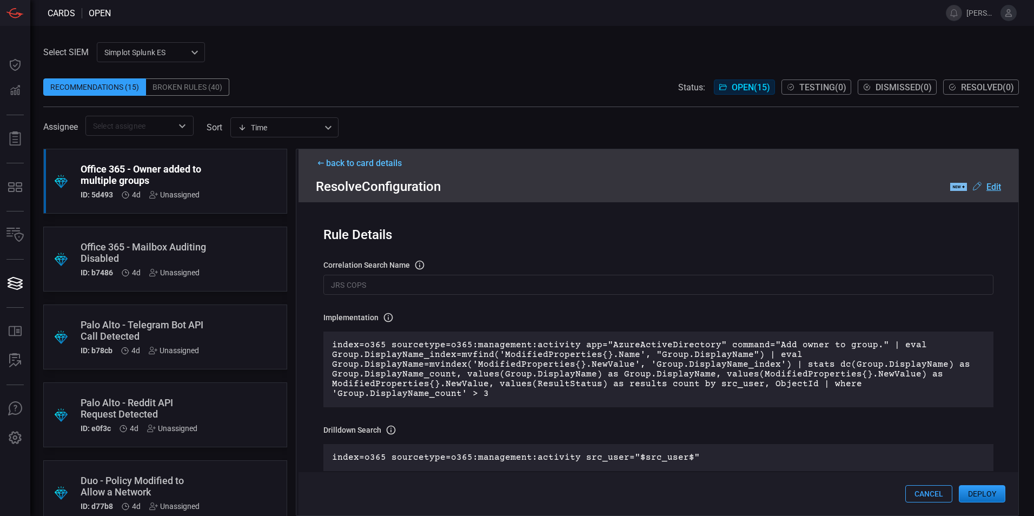
click at [932, 498] on button "Cancel" at bounding box center [929, 493] width 47 height 17
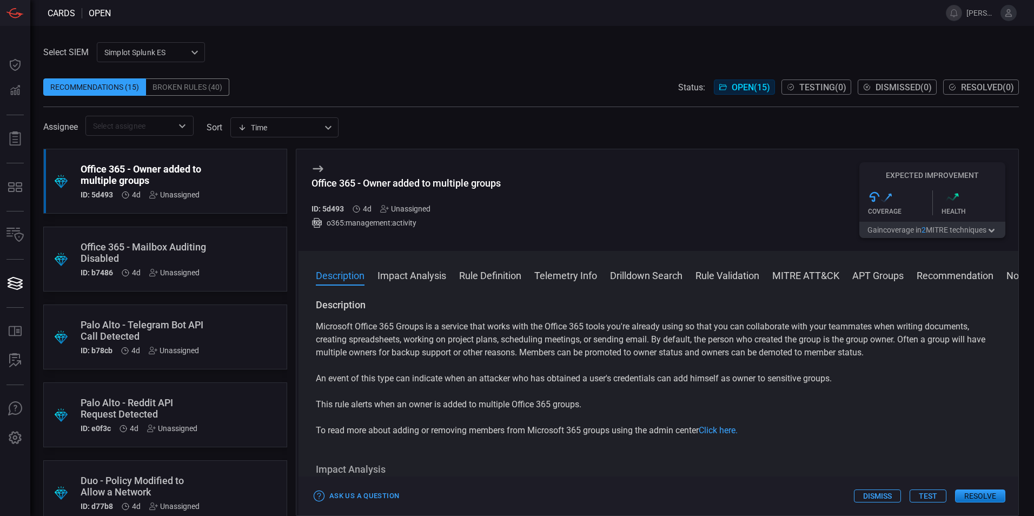
click at [874, 495] on button "Dismiss" at bounding box center [877, 496] width 47 height 13
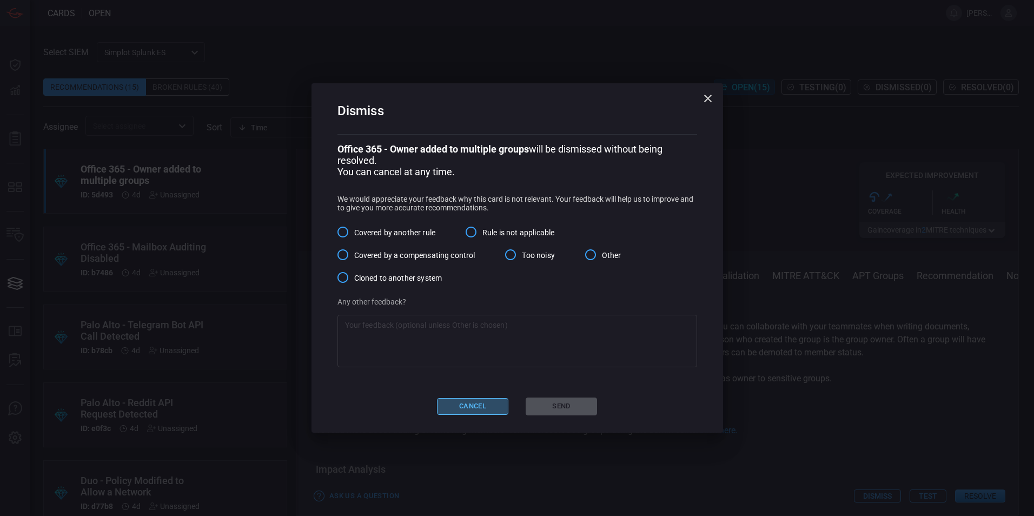
click at [478, 410] on button "Cancel" at bounding box center [472, 406] width 71 height 17
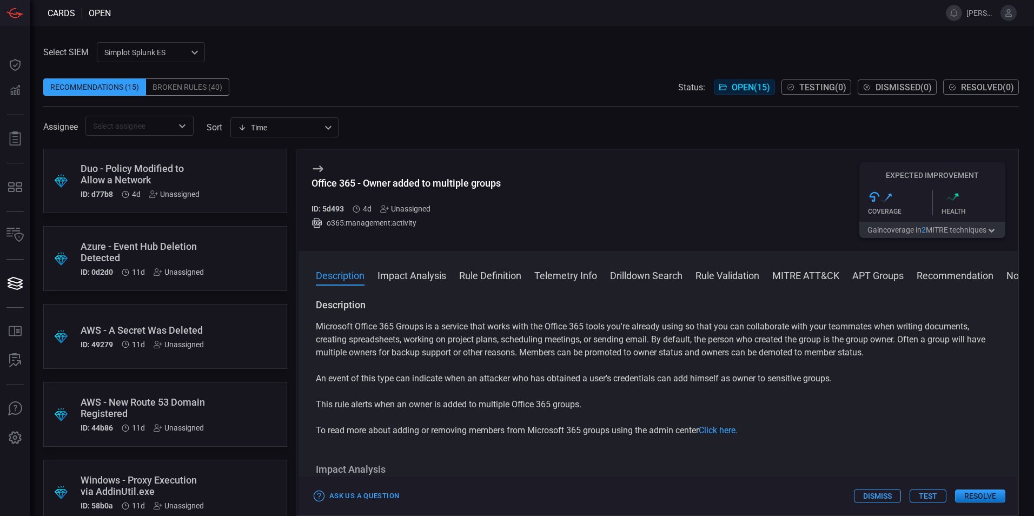
scroll to position [325, 0]
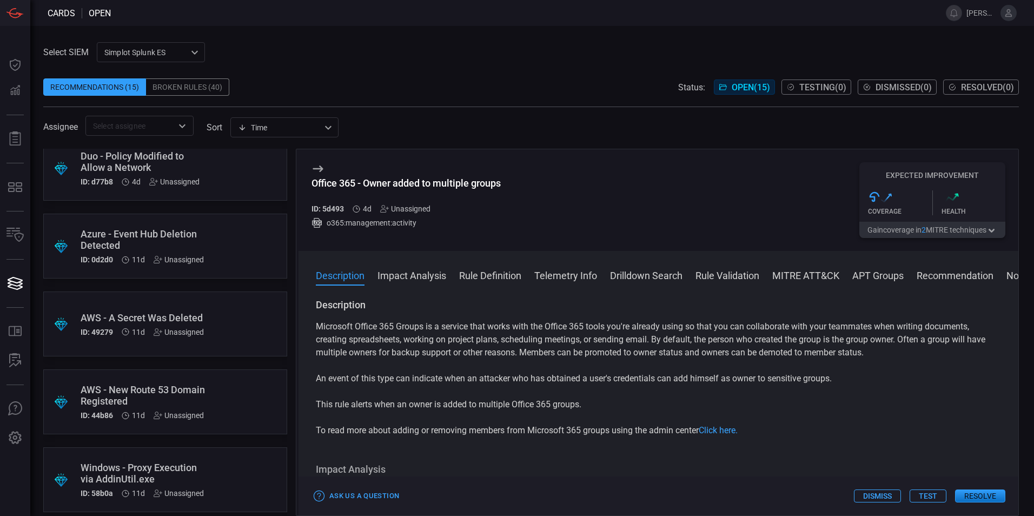
click at [210, 175] on div ".suggested_cards_icon{fill:url(#suggested_cards_icon);} Duo - Policy Modified t…" at bounding box center [165, 168] width 244 height 65
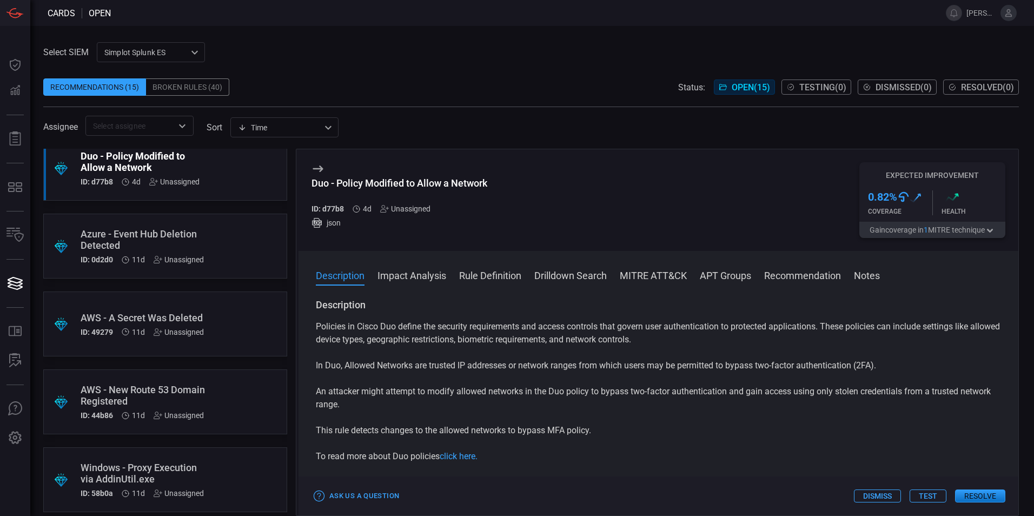
click at [986, 493] on button "Resolve" at bounding box center [980, 496] width 50 height 13
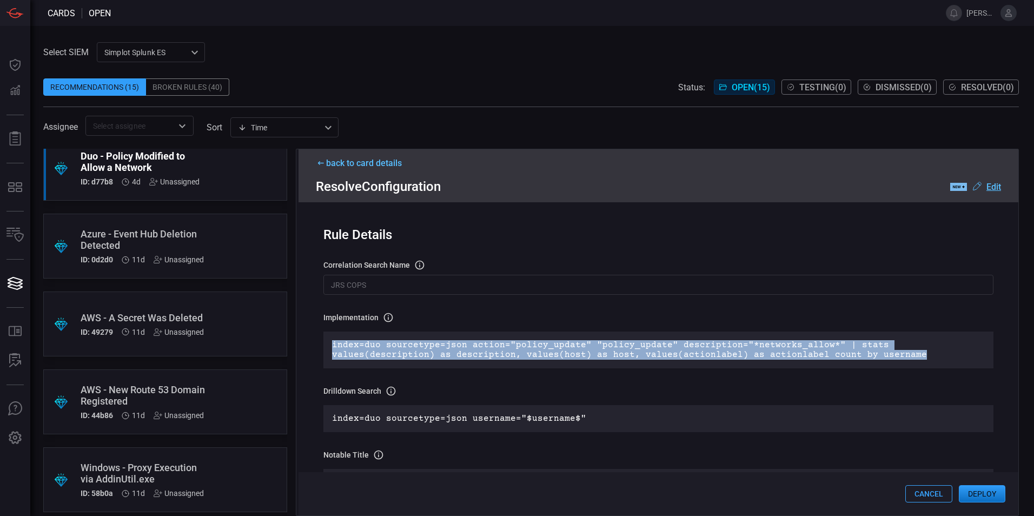
drag, startPoint x: 815, startPoint y: 355, endPoint x: 332, endPoint y: 345, distance: 483.3
click at [332, 345] on div "index=duo sourcetype=json action="policy_update" "policy_update" description="*…" at bounding box center [659, 350] width 670 height 37
drag, startPoint x: 332, startPoint y: 345, endPoint x: 342, endPoint y: 349, distance: 11.2
copy p "index=duo sourcetype=json action="policy_update" "policy_update" description="*…"
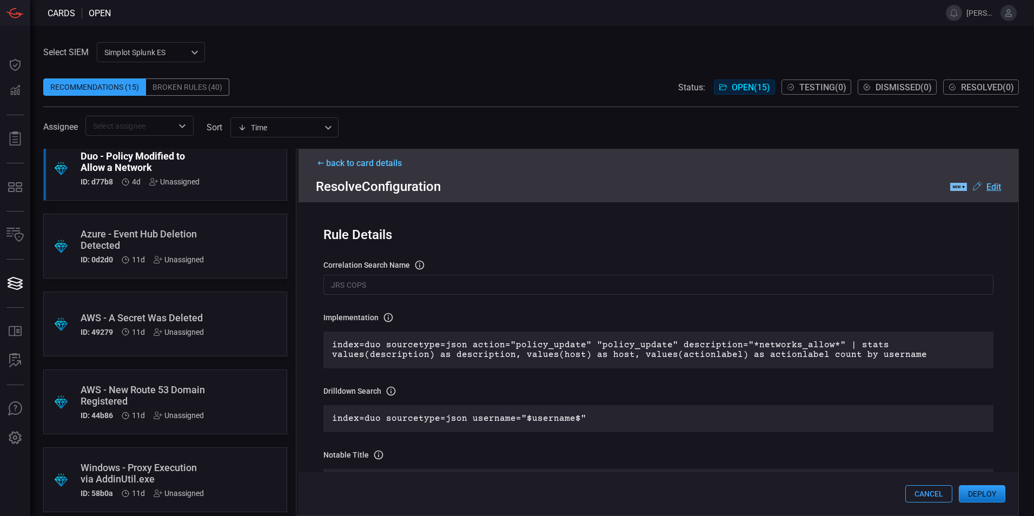
click at [197, 88] on div "Broken Rules (40)" at bounding box center [187, 86] width 83 height 17
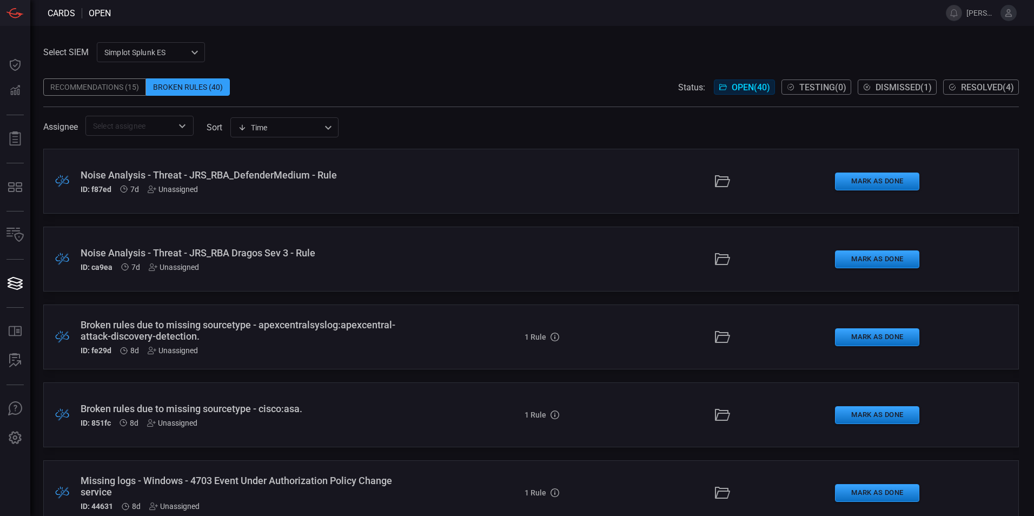
click at [959, 87] on button "Resolved ( 4 )" at bounding box center [982, 87] width 76 height 15
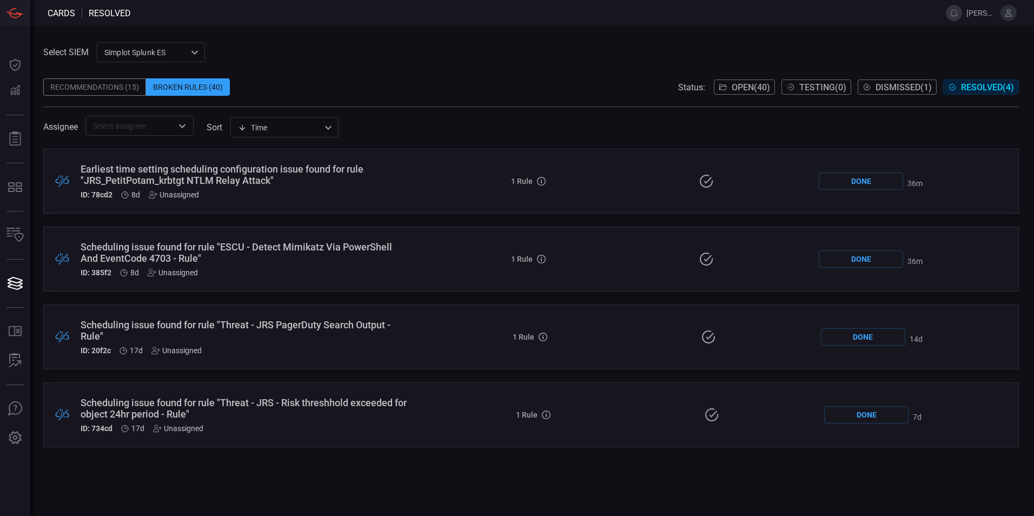
click at [751, 84] on span "Open ( 40 )" at bounding box center [751, 87] width 38 height 10
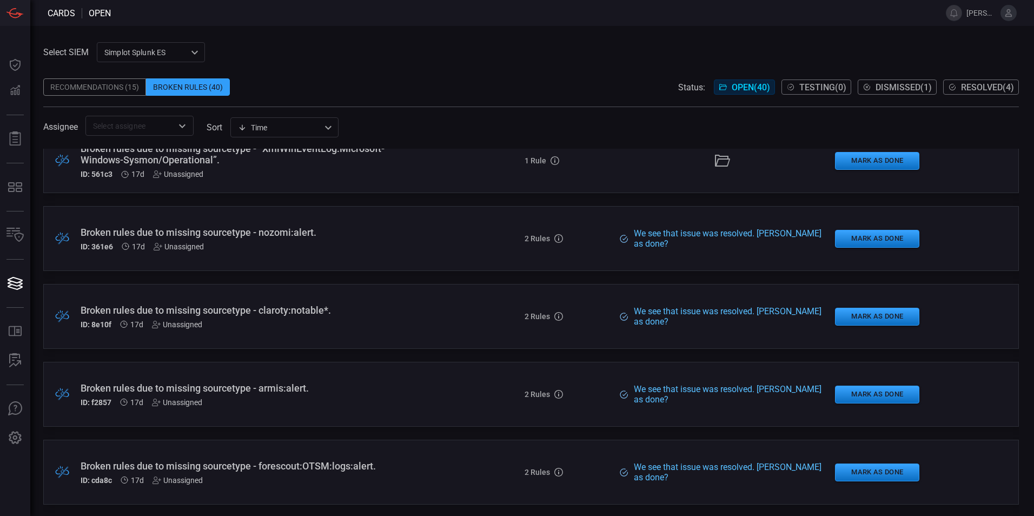
scroll to position [2705, 0]
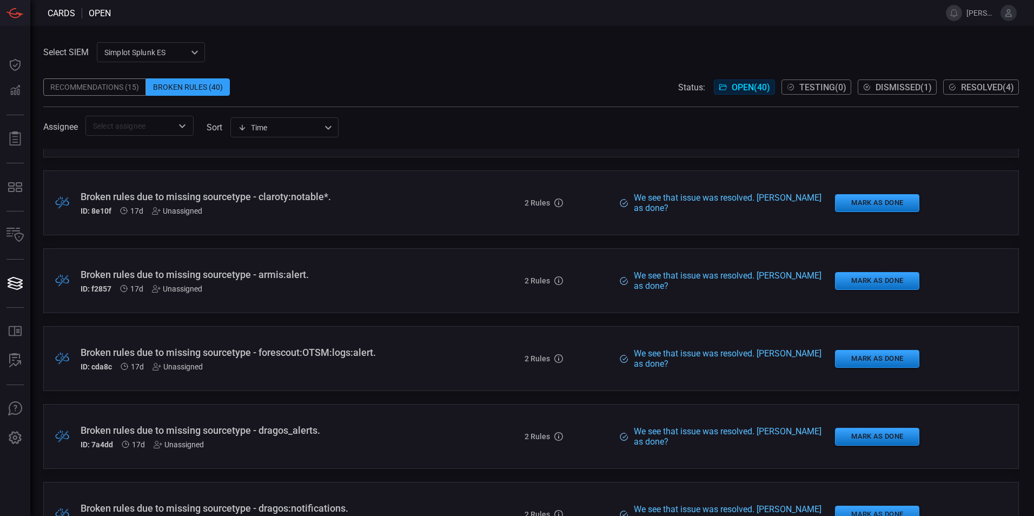
click at [884, 82] on span "Dismissed ( 1 )" at bounding box center [904, 87] width 56 height 10
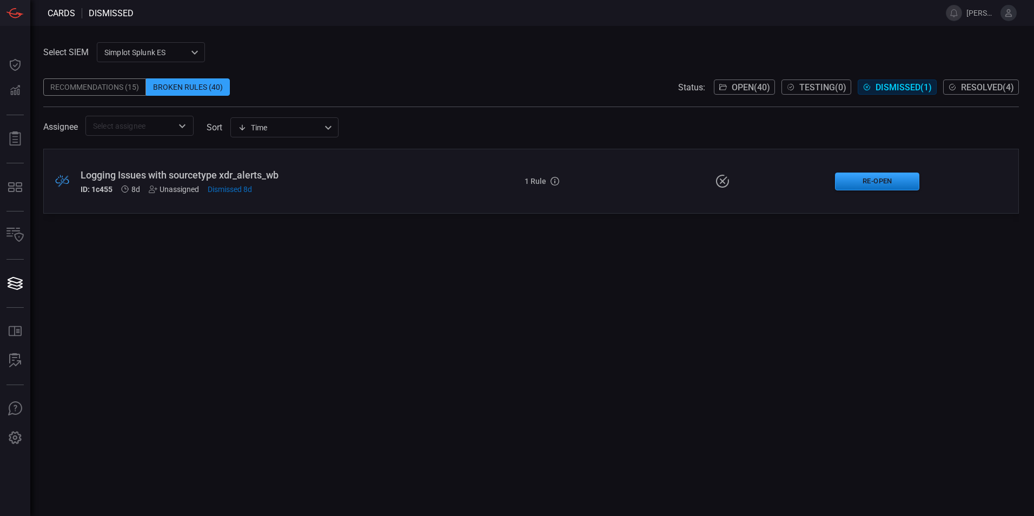
click at [163, 177] on div "Logging Issues with sourcetype xdr_alerts_wb" at bounding box center [251, 174] width 341 height 11
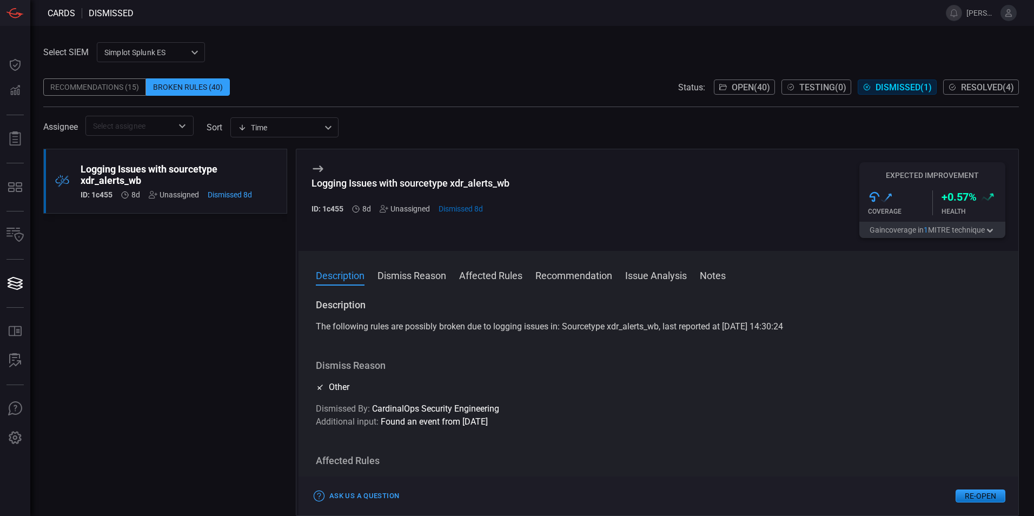
click at [318, 162] on icon at bounding box center [318, 168] width 13 height 13
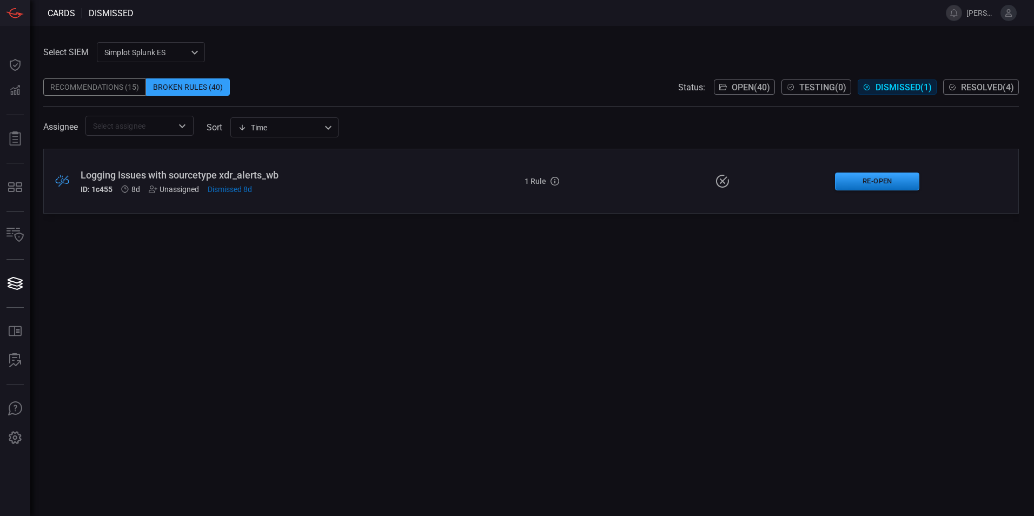
click at [241, 354] on div ".broken_cards_icon_0{fill:#39A4FF;} .broken_cards_icon_1{fill:none;stroke:#1918…" at bounding box center [531, 332] width 976 height 367
click at [175, 89] on div "Broken Rules (40)" at bounding box center [188, 86] width 84 height 17
click at [743, 81] on button "Open ( 40 )" at bounding box center [744, 87] width 61 height 15
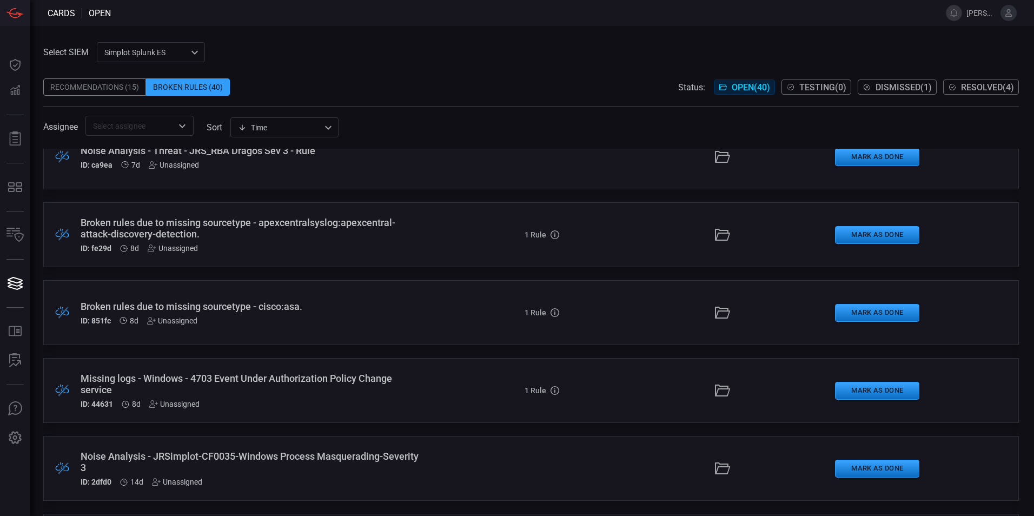
scroll to position [108, 0]
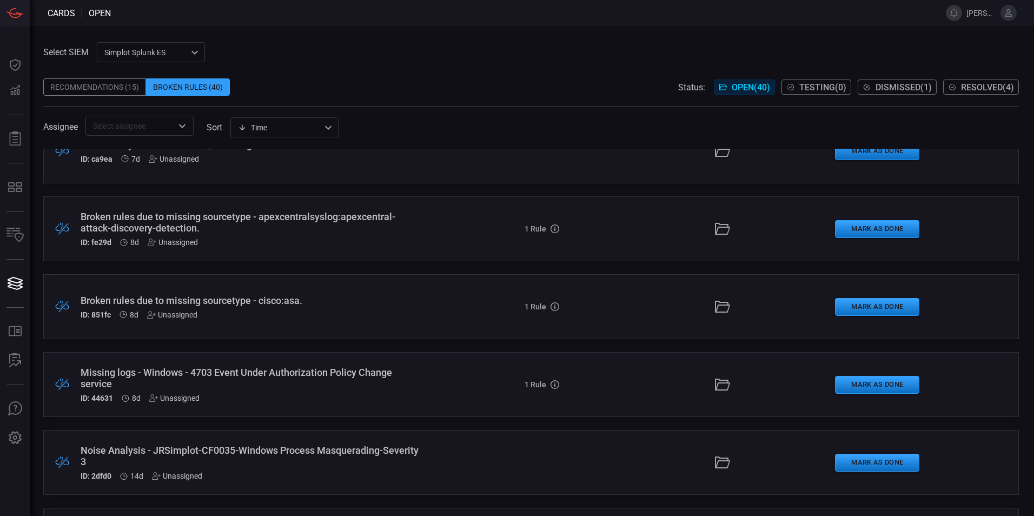
click at [312, 373] on div "Missing logs - Windows - 4703 Event Under Authorization Policy Change service" at bounding box center [251, 378] width 341 height 23
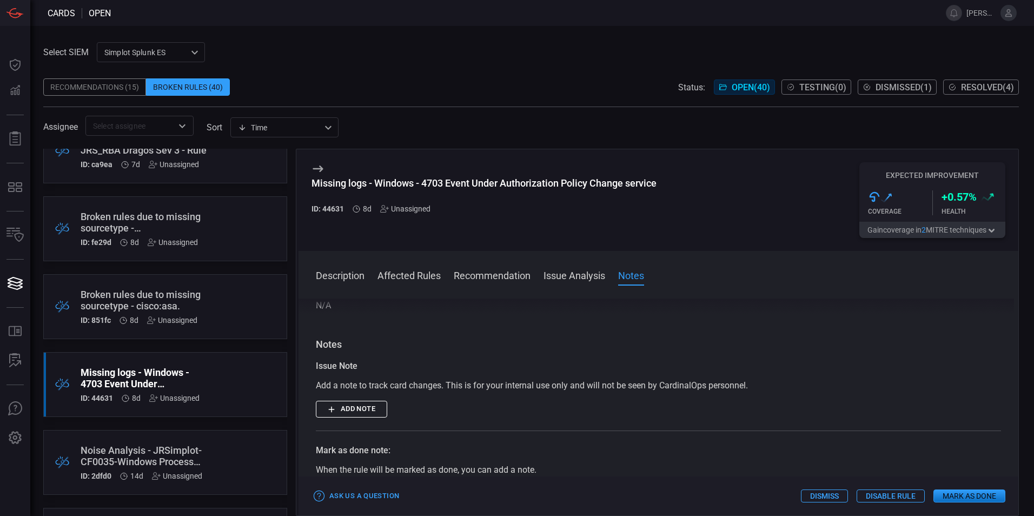
scroll to position [379, 0]
click at [340, 410] on button "Add note" at bounding box center [351, 409] width 71 height 17
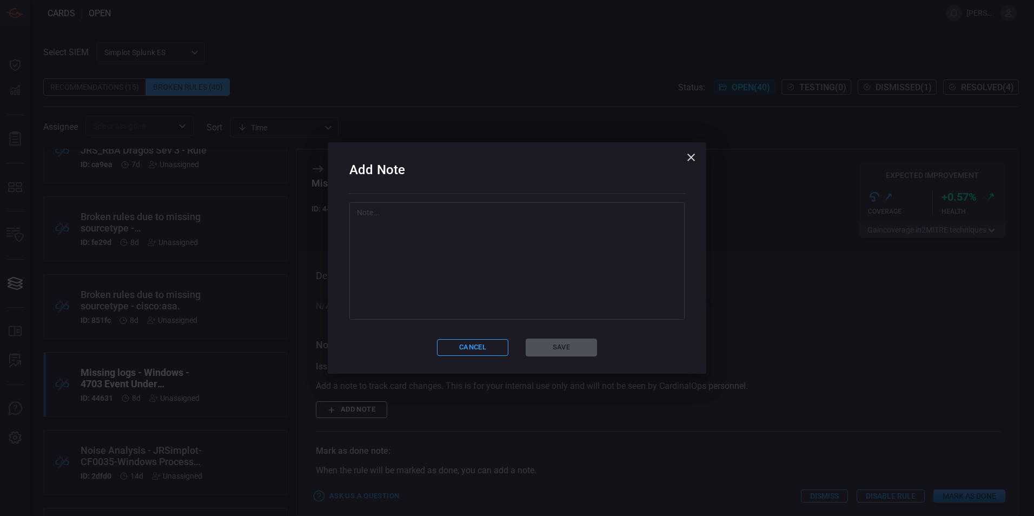
click at [396, 261] on textarea at bounding box center [517, 261] width 320 height 108
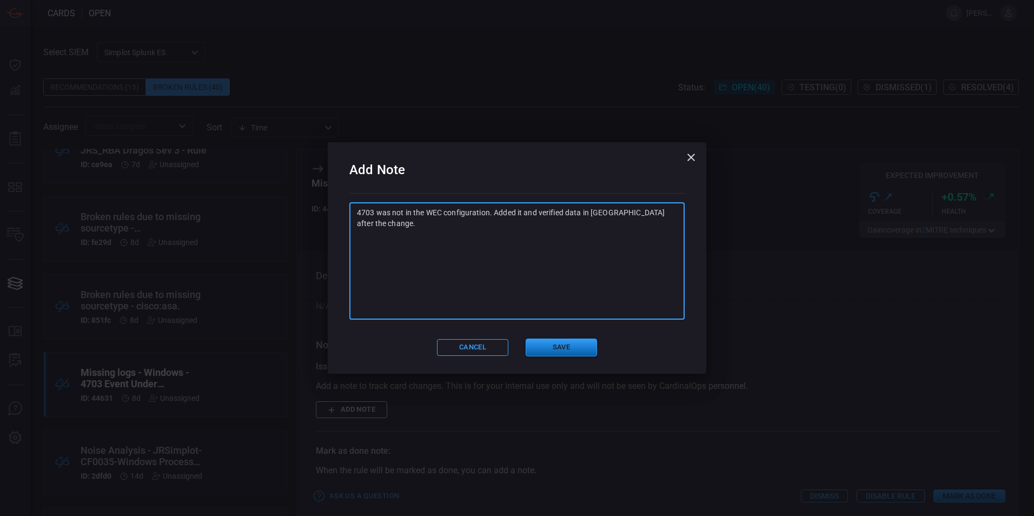
type textarea "4703 was not in the WEC configuration. Added it and verified data in [GEOGRAPHI…"
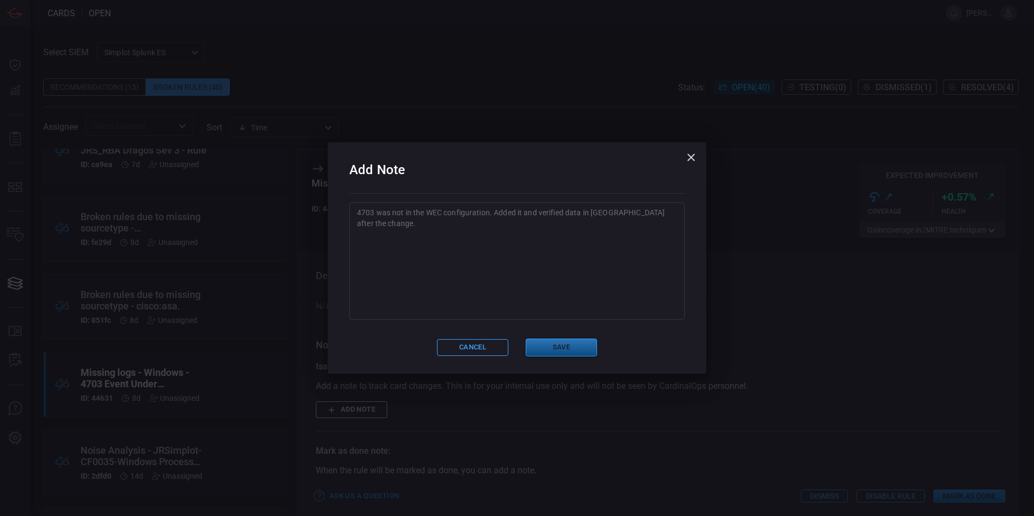
click at [573, 342] on button "Save" at bounding box center [561, 348] width 71 height 18
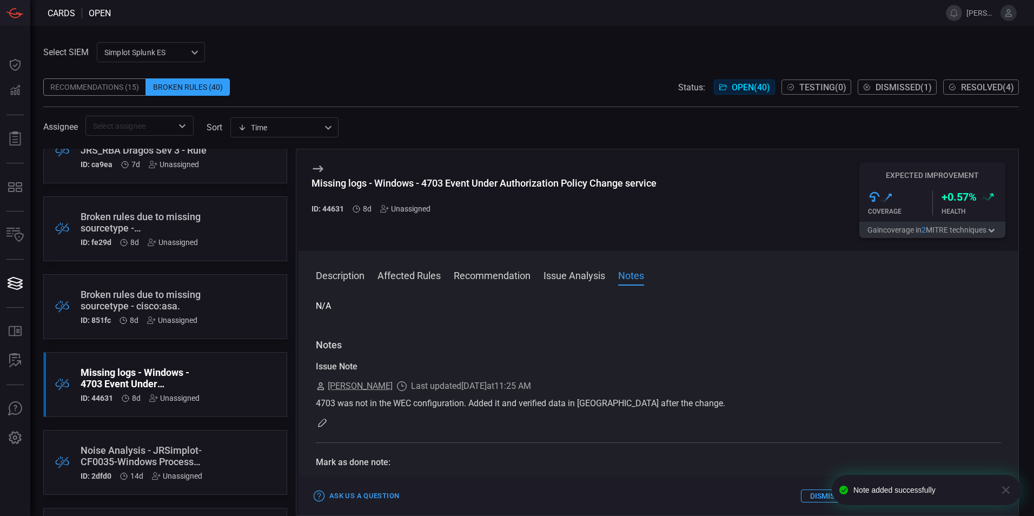
scroll to position [0, 0]
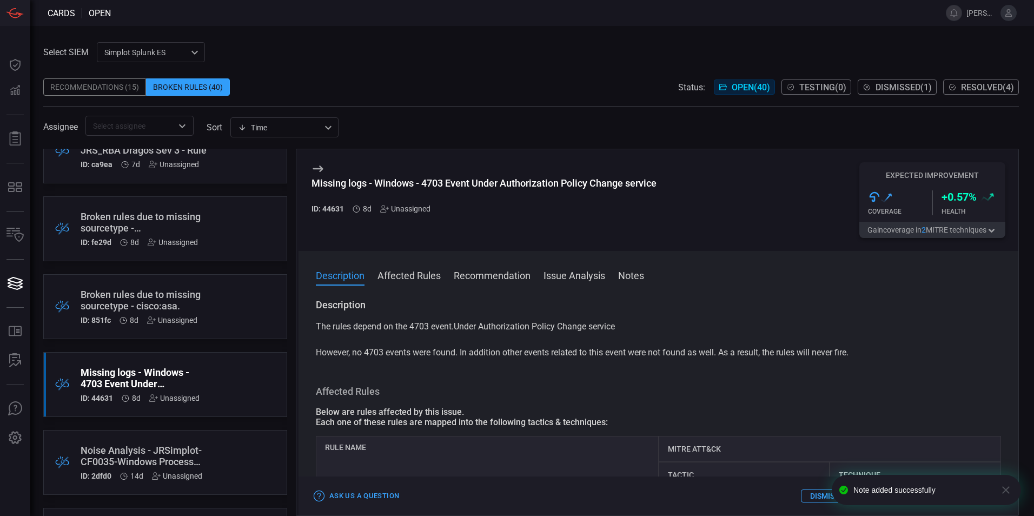
click at [1004, 489] on icon "button" at bounding box center [1007, 490] width 8 height 8
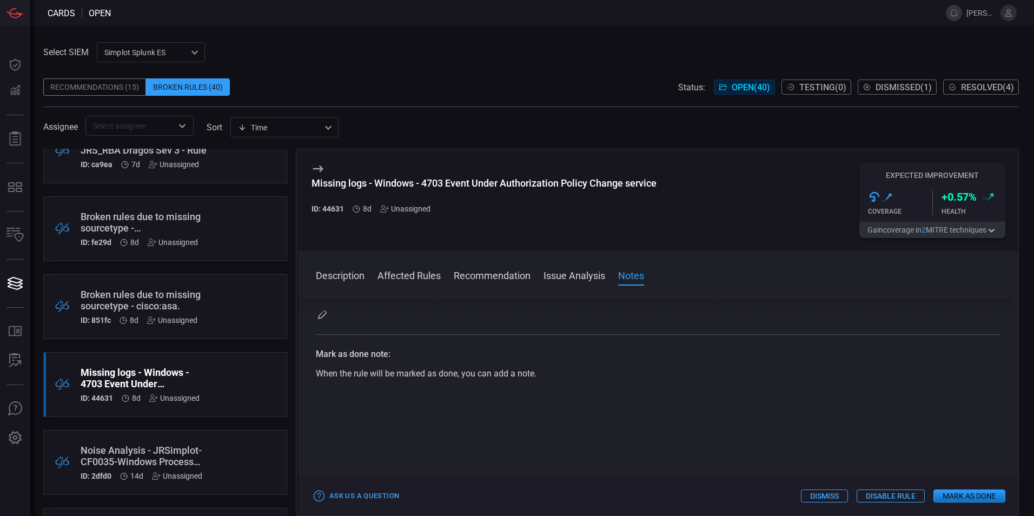
scroll to position [433, 0]
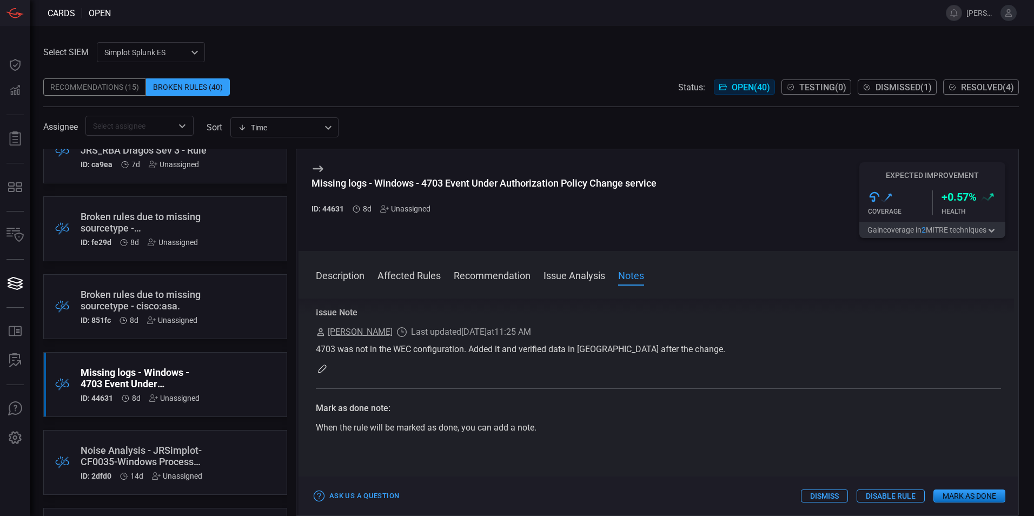
click at [959, 495] on button "Mark as Done" at bounding box center [970, 496] width 72 height 13
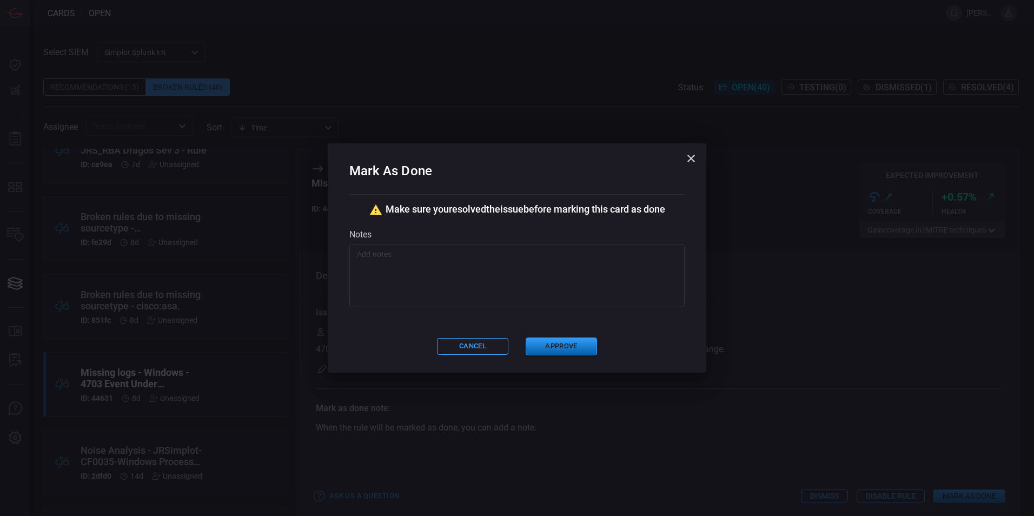
click at [542, 348] on button "Approve" at bounding box center [561, 347] width 71 height 18
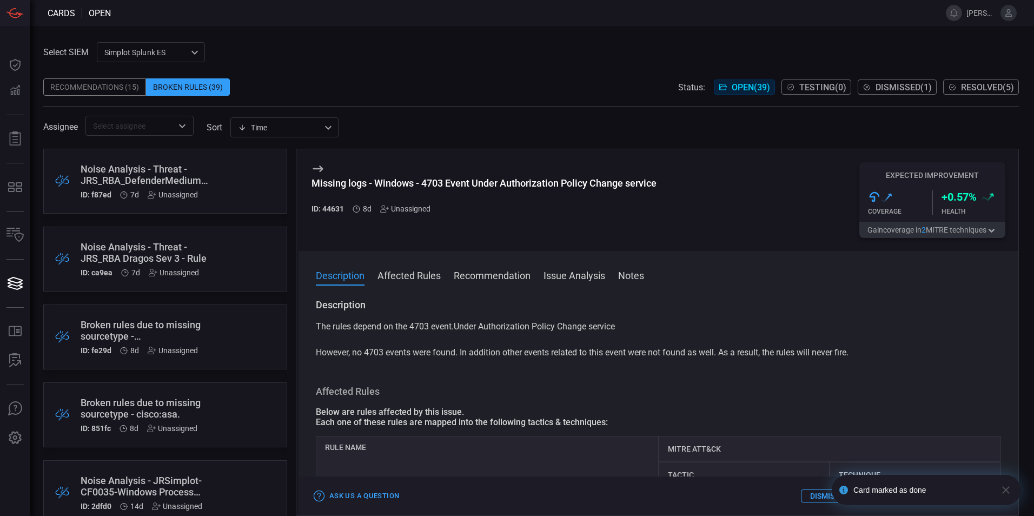
click at [637, 56] on div "Select SIEM Simplot Splunk ES 9280bf09-ba5f-4995-b6fb-90a154a1af4e ​ Recommenda…" at bounding box center [531, 89] width 976 height 94
click at [732, 89] on span "Open ( 39 )" at bounding box center [751, 87] width 38 height 10
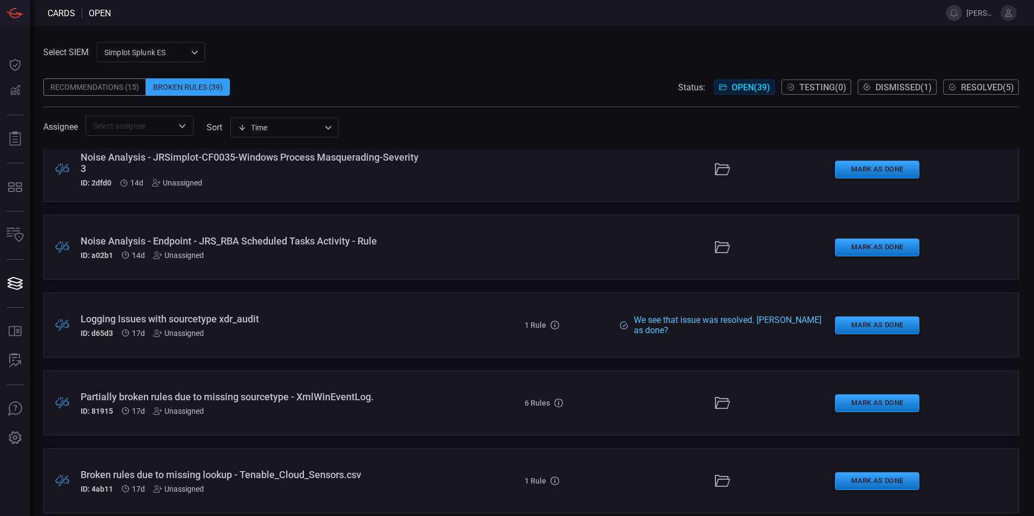
scroll to position [325, 0]
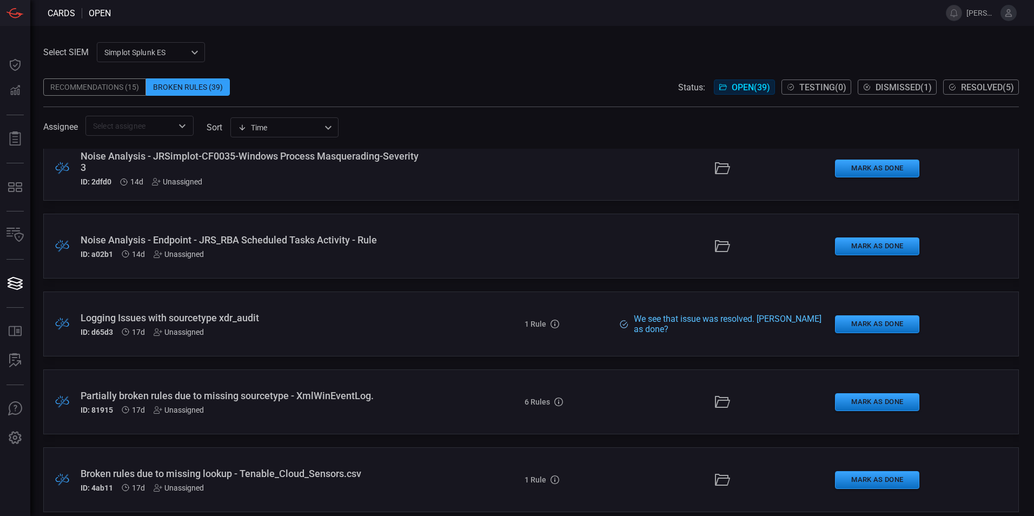
click at [727, 327] on div "We see that issue was resolved. [PERSON_NAME] as done?" at bounding box center [728, 324] width 197 height 21
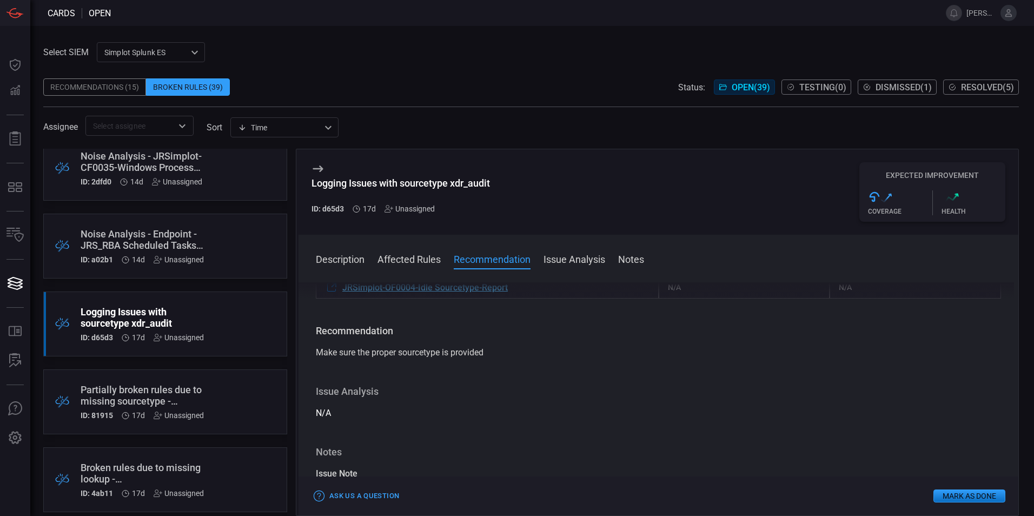
scroll to position [116, 0]
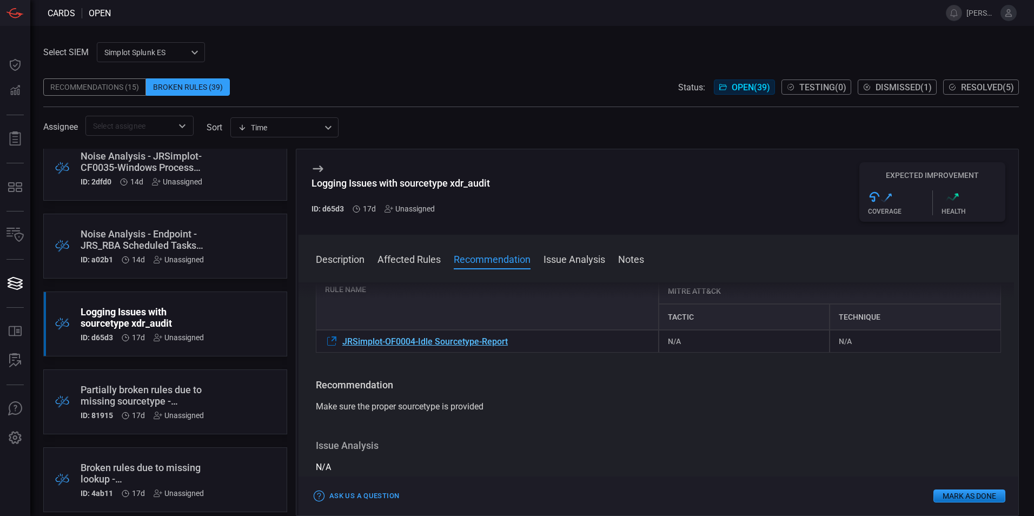
click at [451, 341] on span "JRSimplot-OF0004-Idle Sourcetype-Report" at bounding box center [425, 342] width 166 height 10
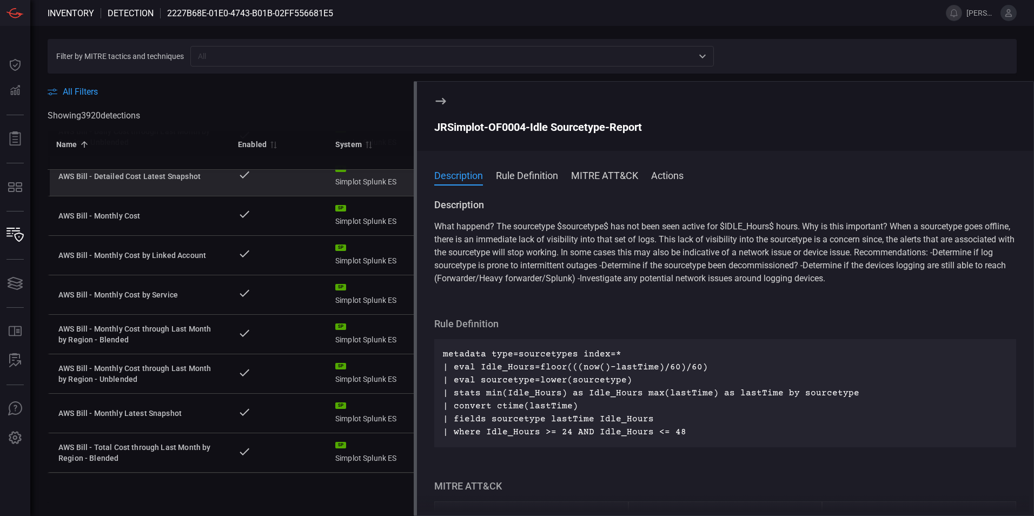
scroll to position [495, 0]
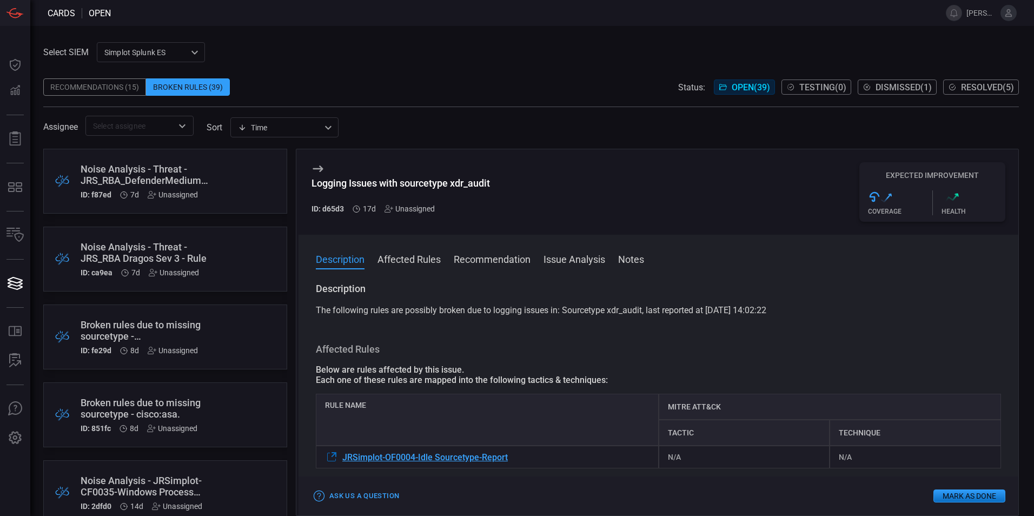
click at [945, 494] on button "Mark as Done" at bounding box center [970, 496] width 72 height 13
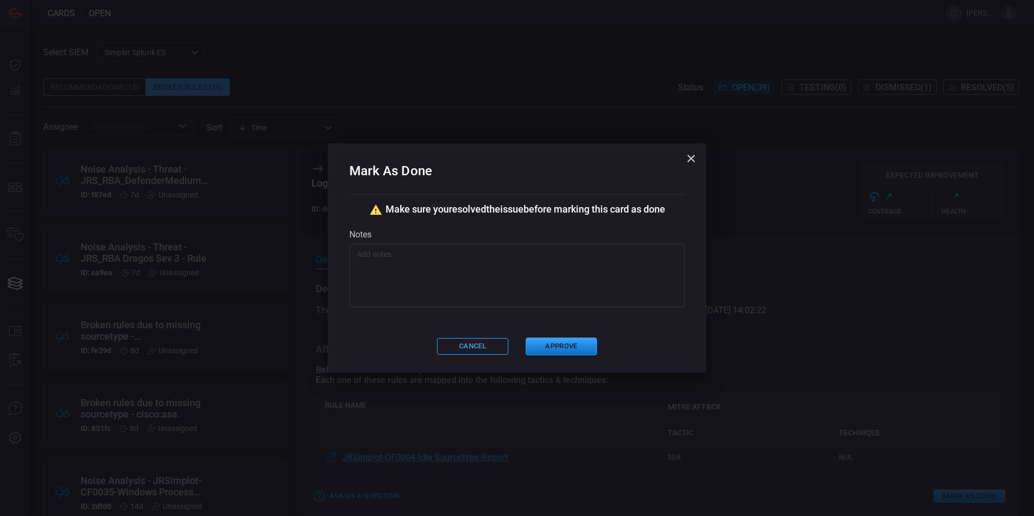
click at [444, 282] on textarea at bounding box center [517, 276] width 320 height 54
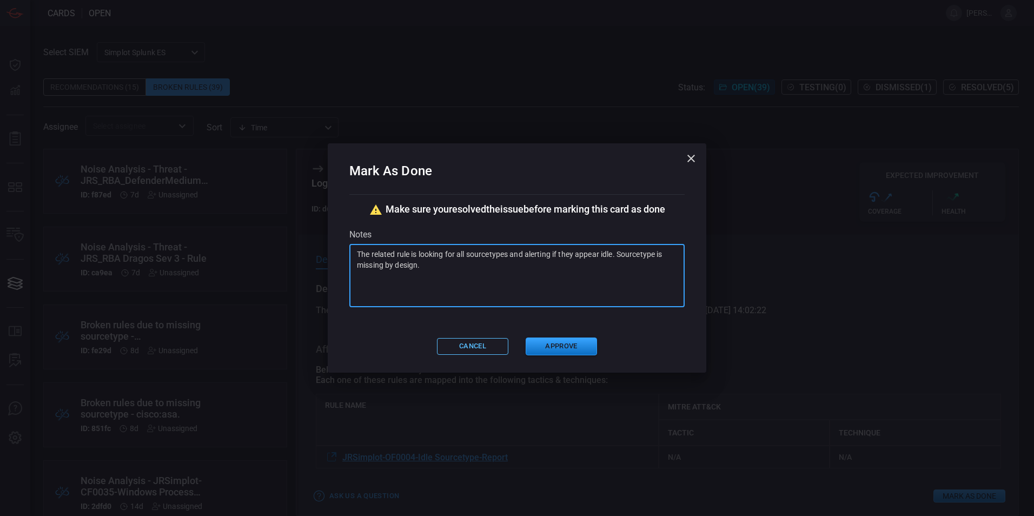
type textarea "The related rule is looking for all sourcetypes and alerting if they appear idl…"
click at [492, 347] on button "Cancel" at bounding box center [472, 346] width 71 height 17
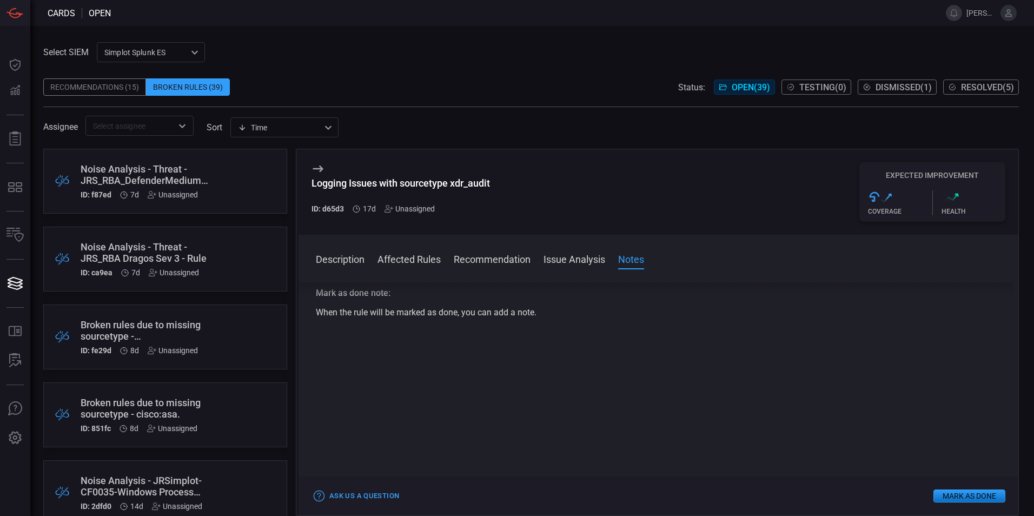
scroll to position [440, 0]
click at [948, 493] on button "Mark as Done" at bounding box center [970, 496] width 72 height 13
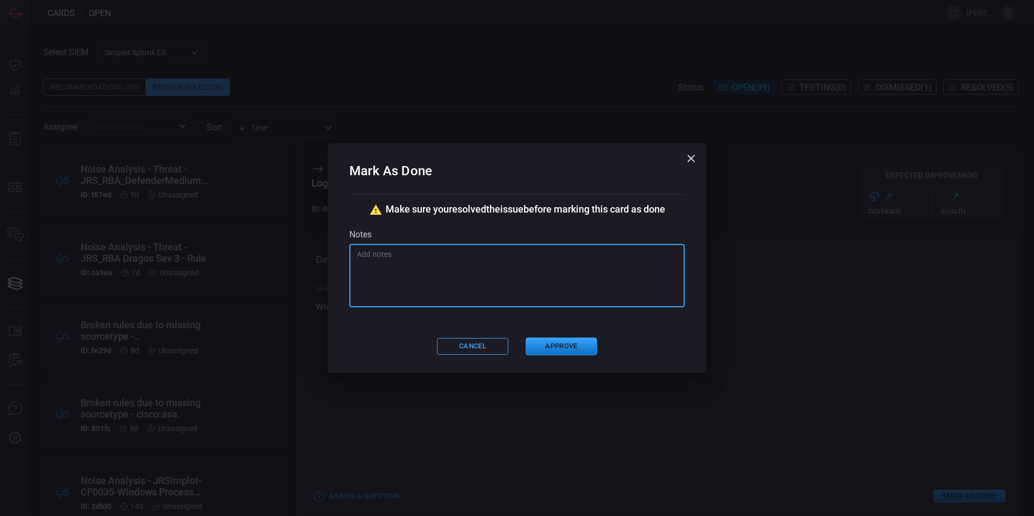
click at [396, 259] on textarea at bounding box center [517, 276] width 320 height 54
paste textarea "The related rule is looking for all sourcetypes and alerting if they appear idl…"
type textarea "The related rule is looking for all sourcetypes and alerting if they appear idl…"
click at [556, 342] on button "Approve" at bounding box center [561, 347] width 71 height 18
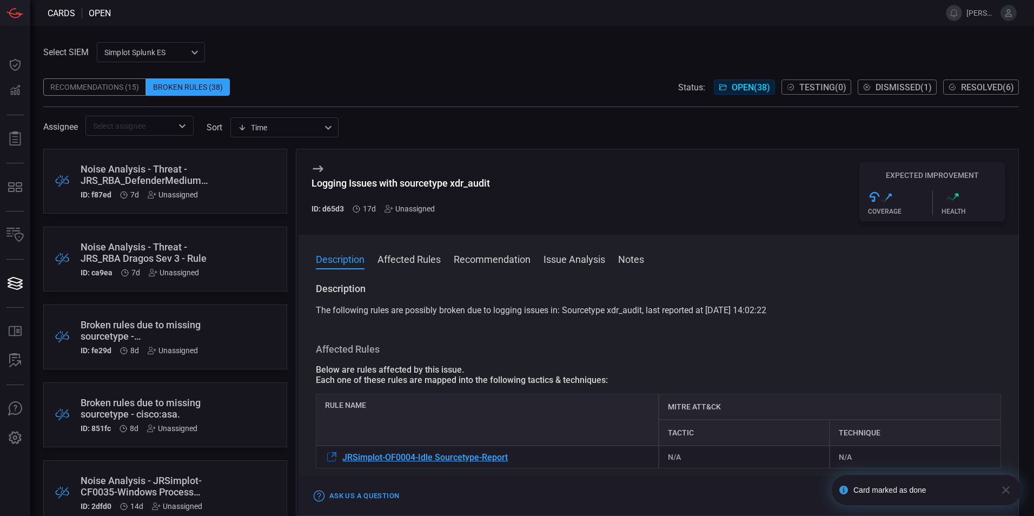
click at [734, 87] on span "Open ( 38 )" at bounding box center [751, 87] width 38 height 10
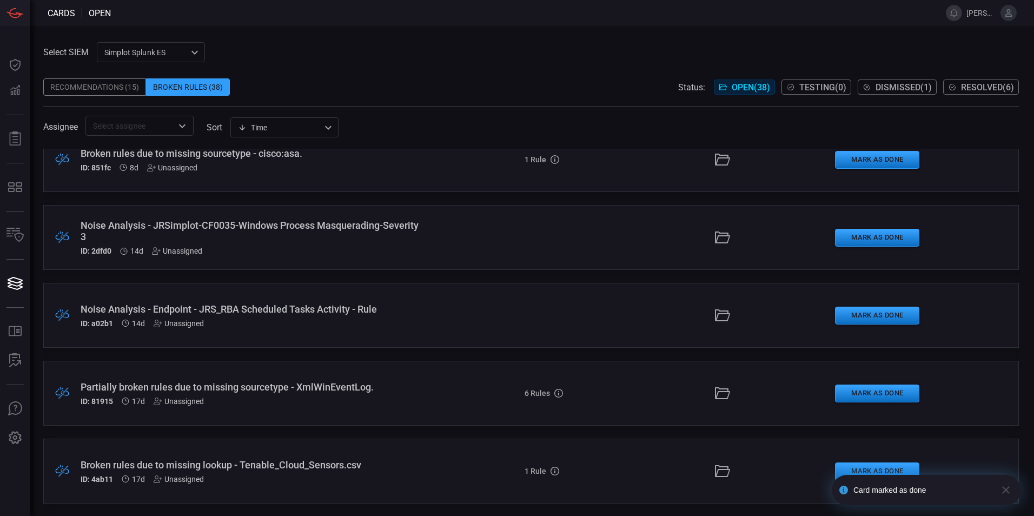
scroll to position [379, 0]
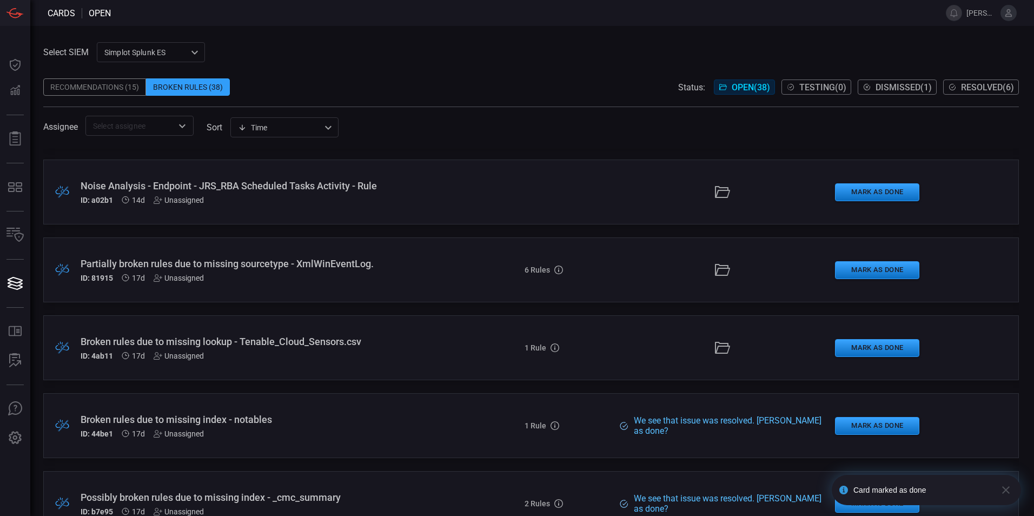
click at [192, 416] on div "Broken rules due to missing index - notables" at bounding box center [251, 419] width 341 height 11
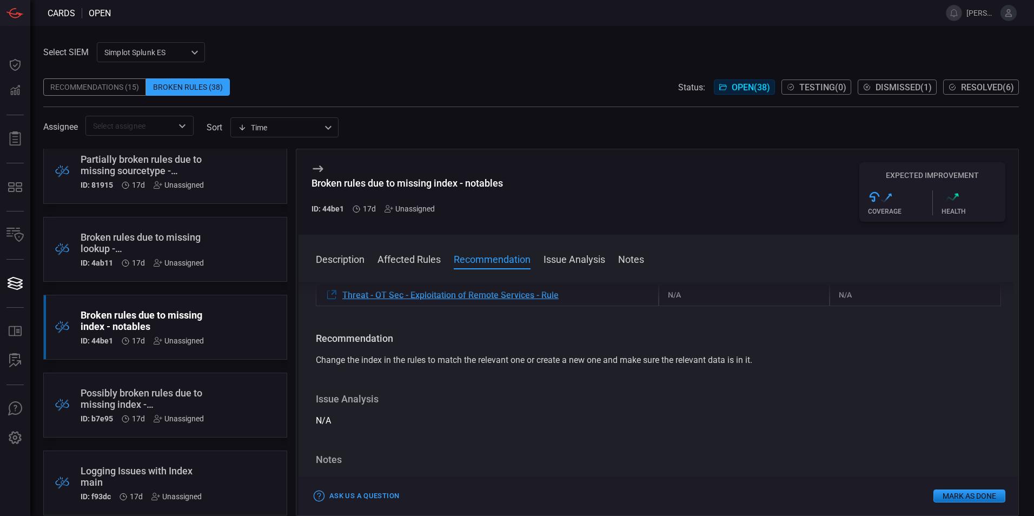
scroll to position [487, 0]
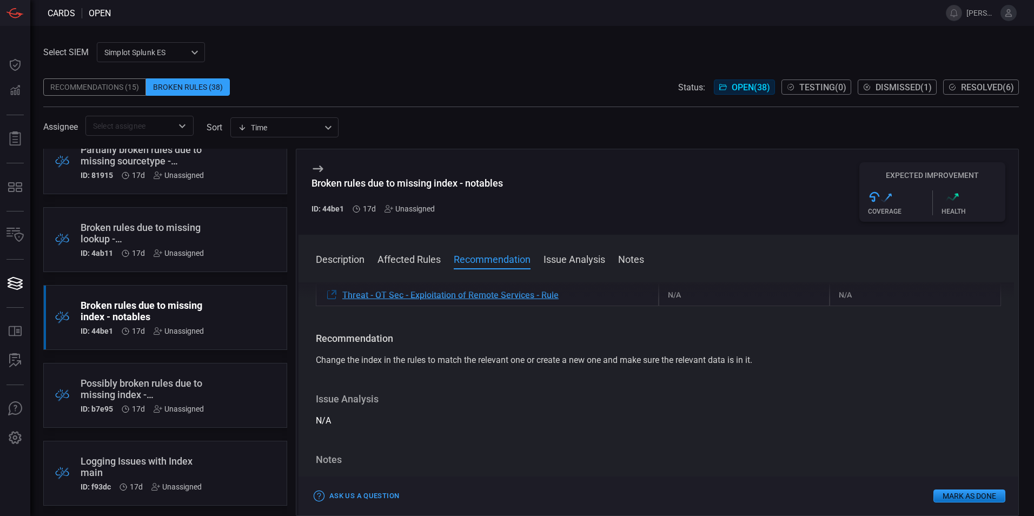
click at [147, 378] on div "Possibly broken rules due to missing index - _cmc_summary" at bounding box center [145, 389] width 128 height 23
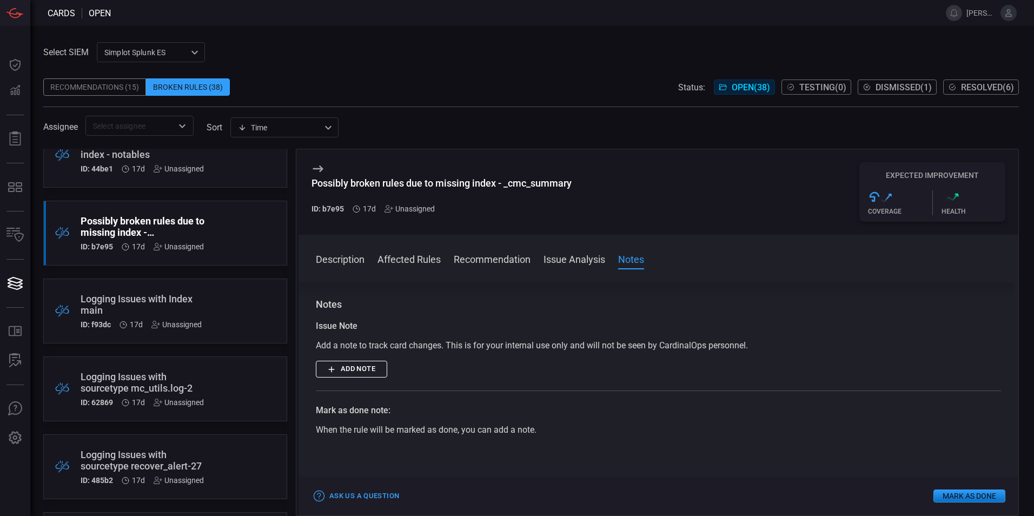
scroll to position [379, 0]
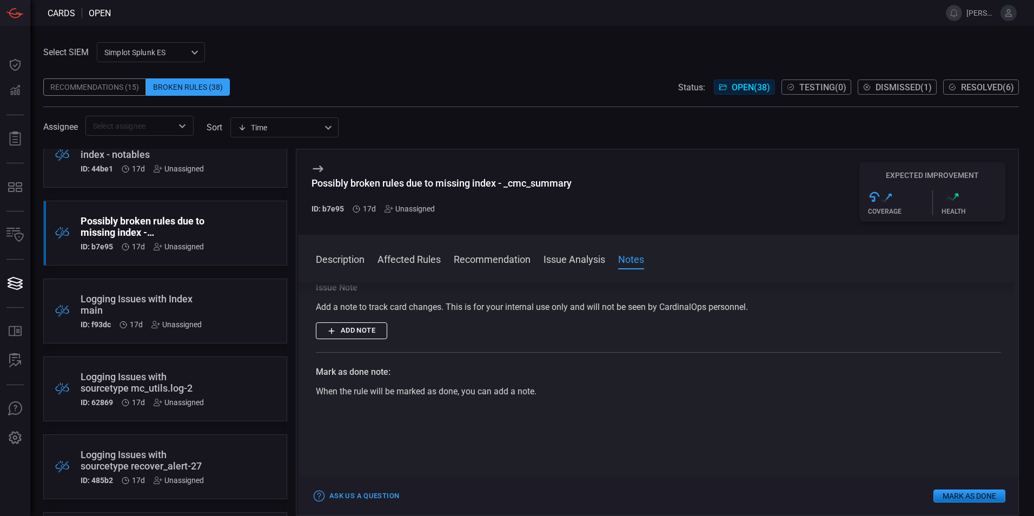
click at [216, 301] on div ".broken_cards_icon_0{fill:#39A4FF;} .broken_cards_icon_1{fill:none;stroke:#1918…" at bounding box center [165, 311] width 244 height 65
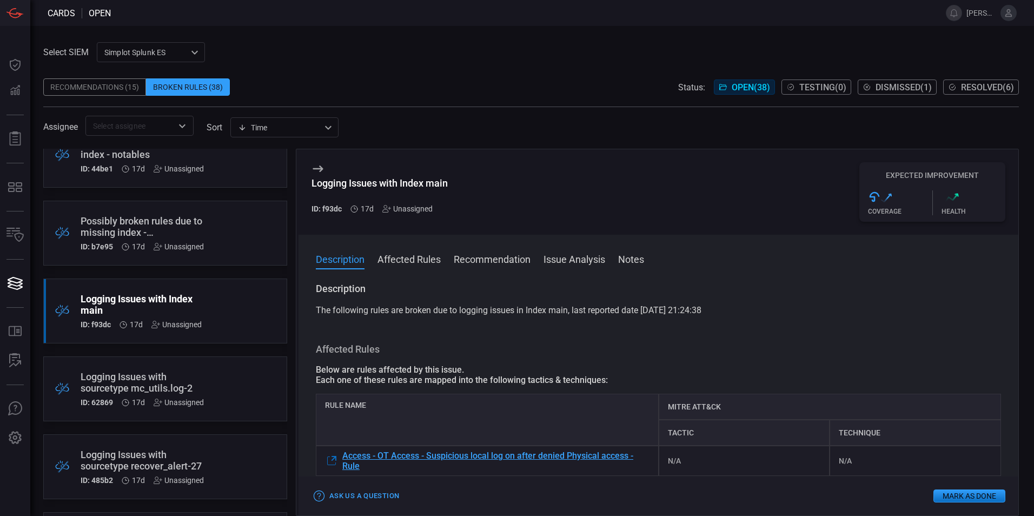
click at [226, 444] on div ".broken_cards_icon_0{fill:#39A4FF;} .broken_cards_icon_1{fill:none;stroke:#1918…" at bounding box center [165, 466] width 244 height 65
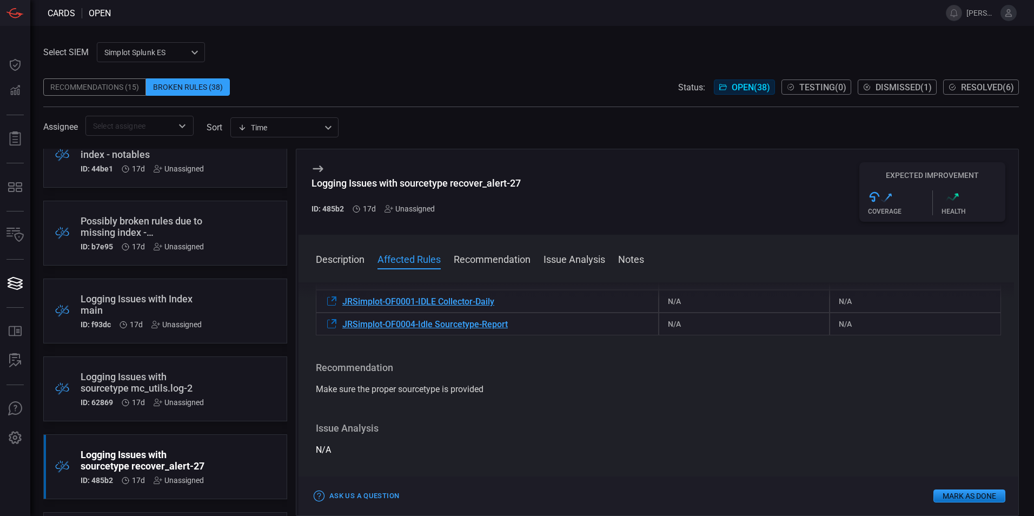
scroll to position [162, 0]
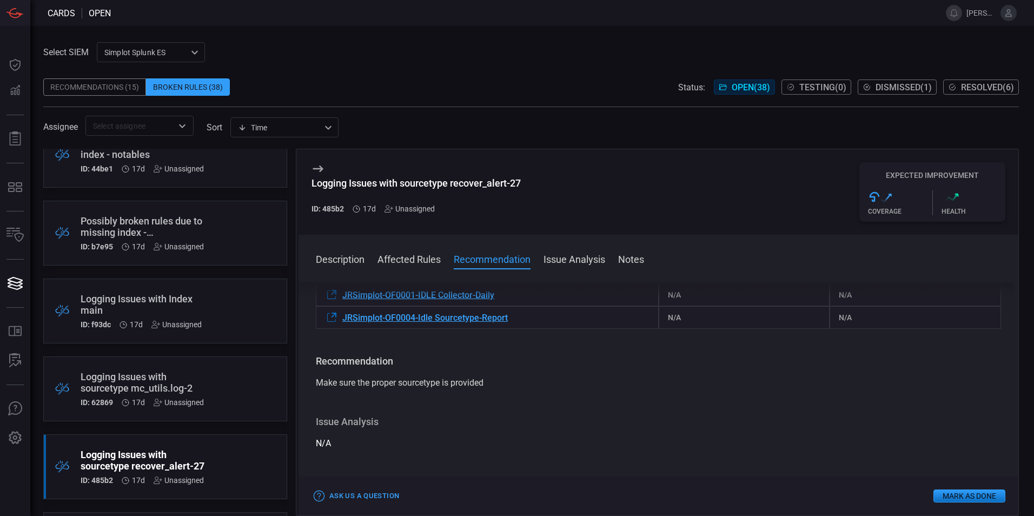
click at [961, 492] on button "Mark as Done" at bounding box center [970, 496] width 72 height 13
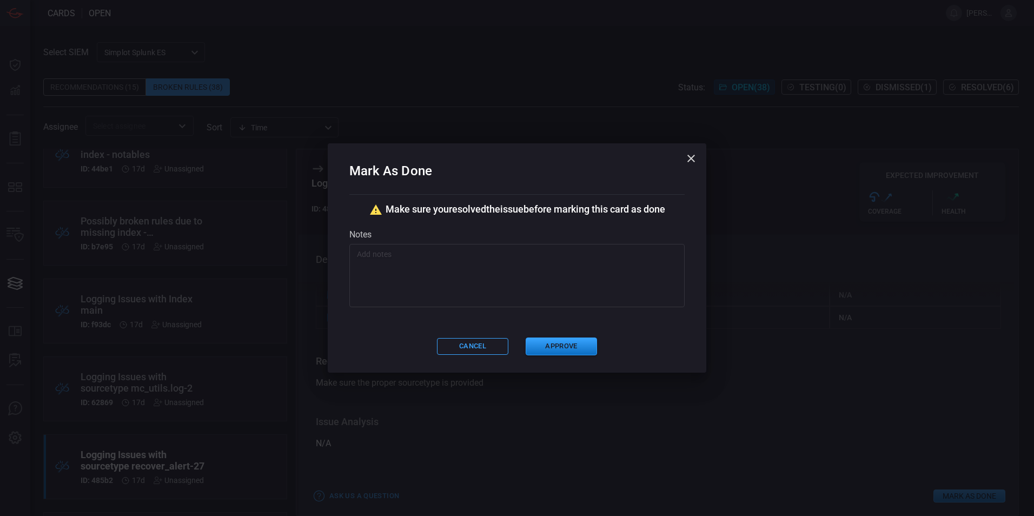
click at [487, 285] on textarea at bounding box center [517, 276] width 320 height 54
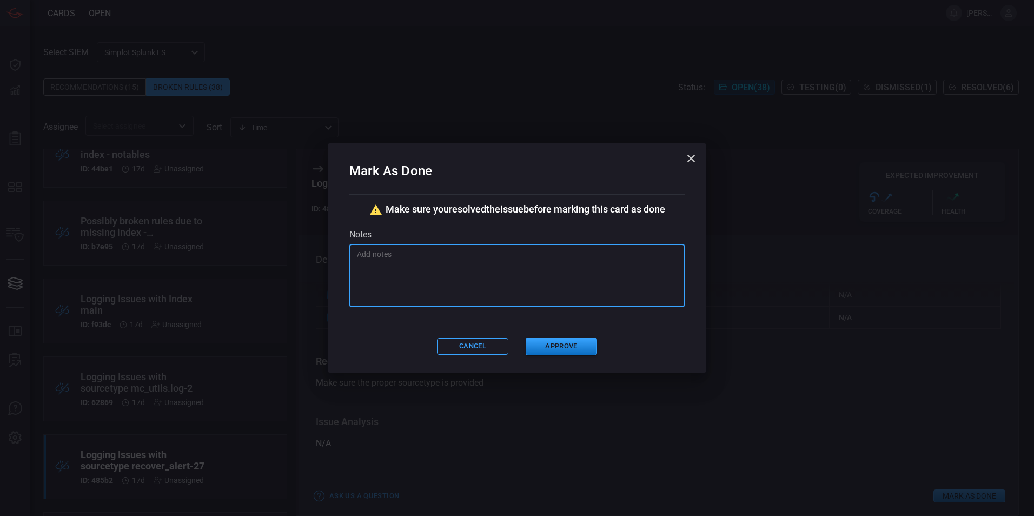
paste textarea "The related rule is looking for all sourcetypes and alerting if they appear idl…"
click at [409, 255] on textarea "The related rule is looking for all sourcetypes and alerting if they appear idl…" at bounding box center [517, 276] width 320 height 54
click at [418, 254] on textarea "The related rules is looking for all sourcetypes and alerting if they appear id…" at bounding box center [517, 276] width 320 height 54
type textarea "The related rules are looking for all sourcetypes and alerting if they appear i…"
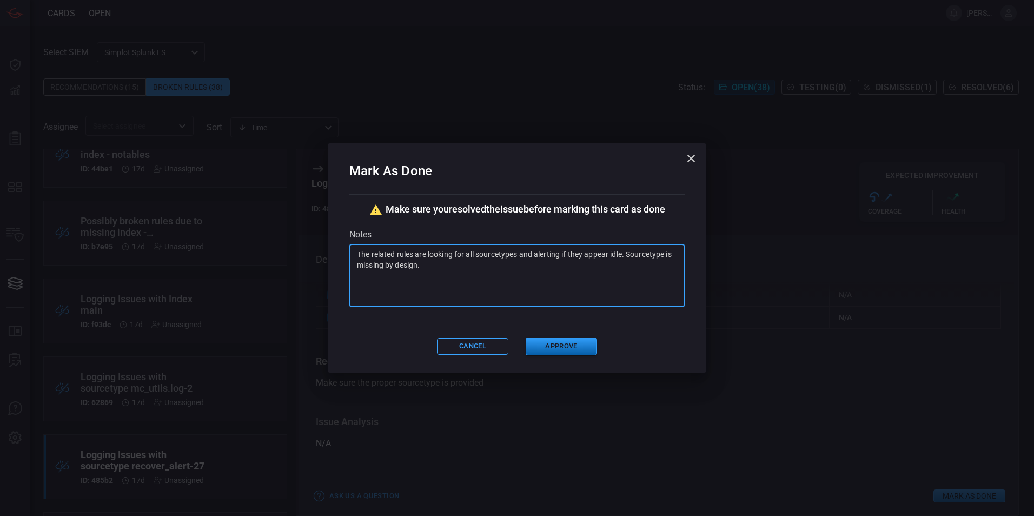
click at [563, 348] on button "Approve" at bounding box center [561, 347] width 71 height 18
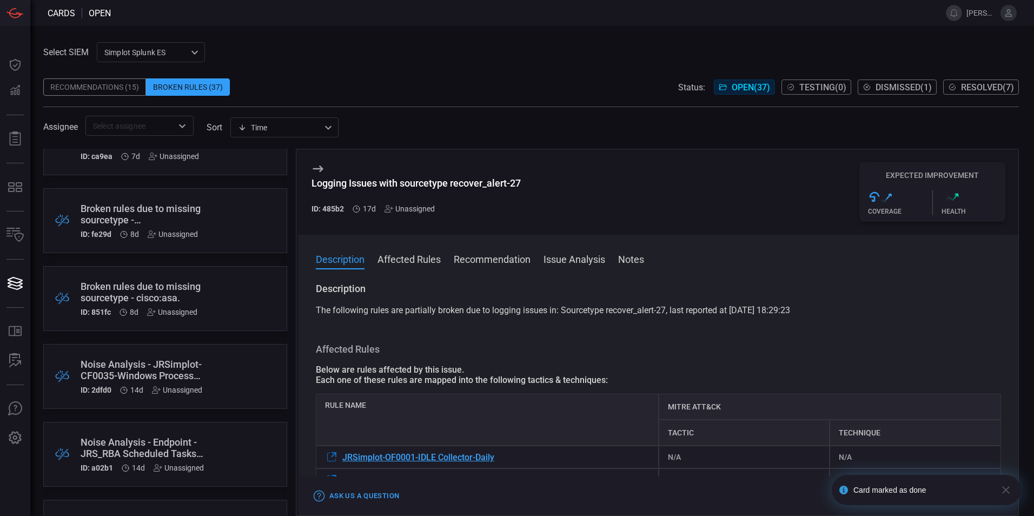
scroll to position [54, 0]
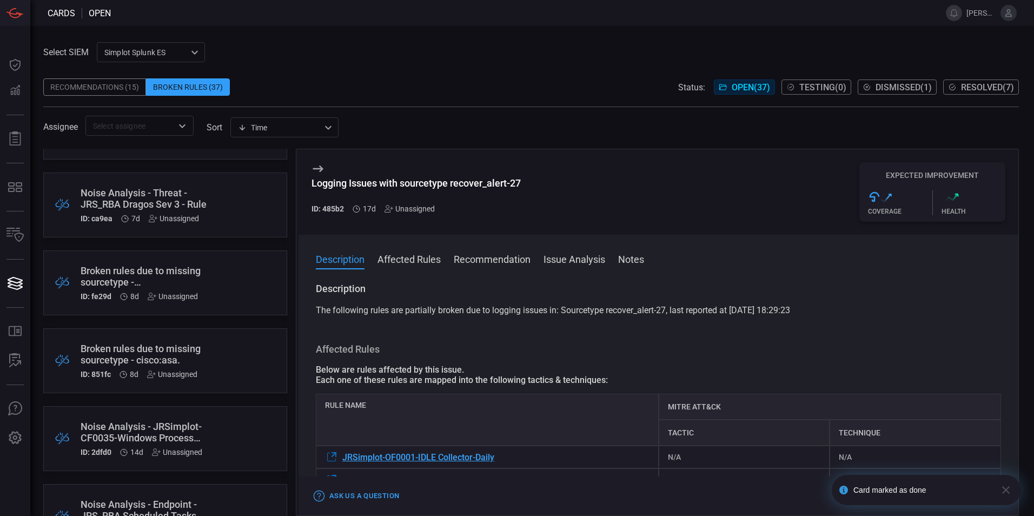
click at [188, 282] on div "Broken rules due to missing sourcetype - apexcentralsyslog:apexcentral-attack-d…" at bounding box center [149, 276] width 137 height 23
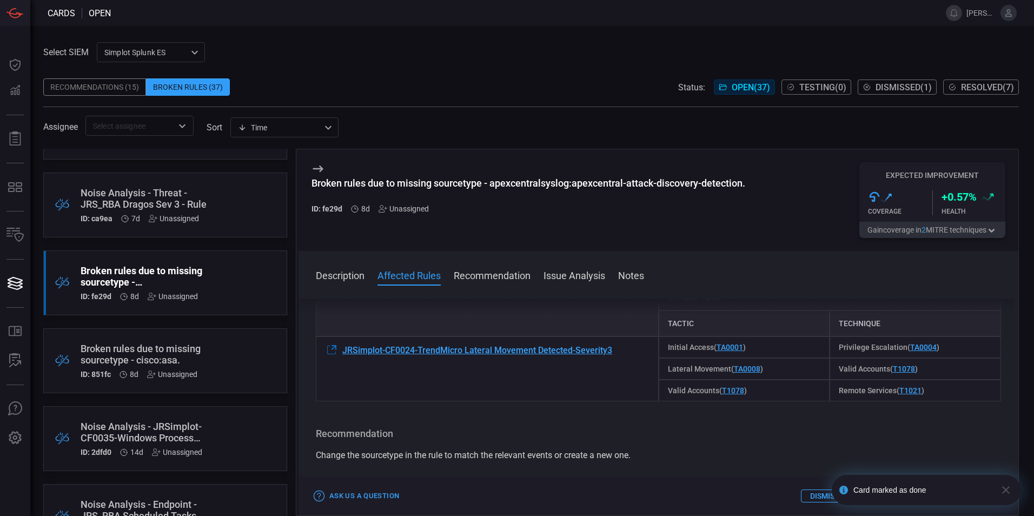
scroll to position [162, 0]
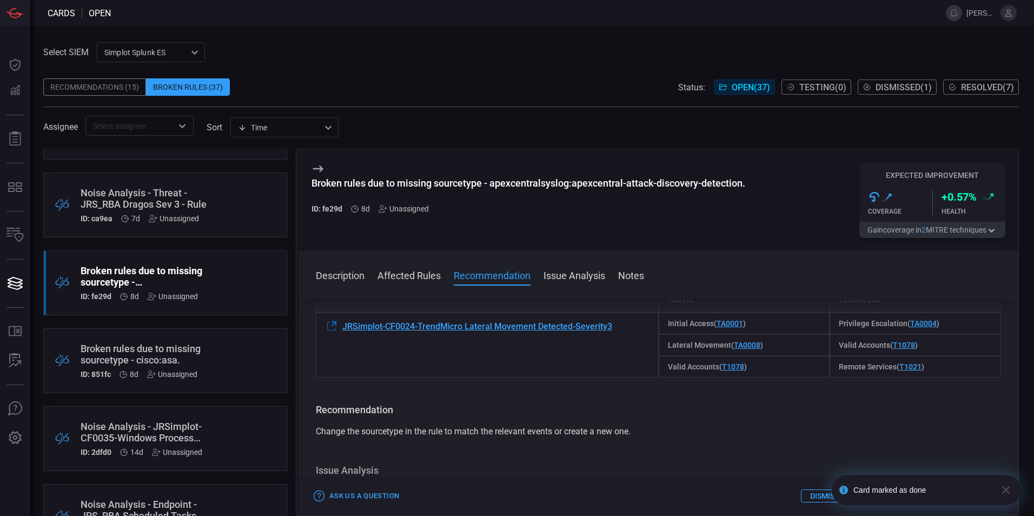
click at [191, 337] on div ".broken_cards_icon_0{fill:#39A4FF;} .broken_cards_icon_1{fill:none;stroke:#1918…" at bounding box center [165, 360] width 244 height 65
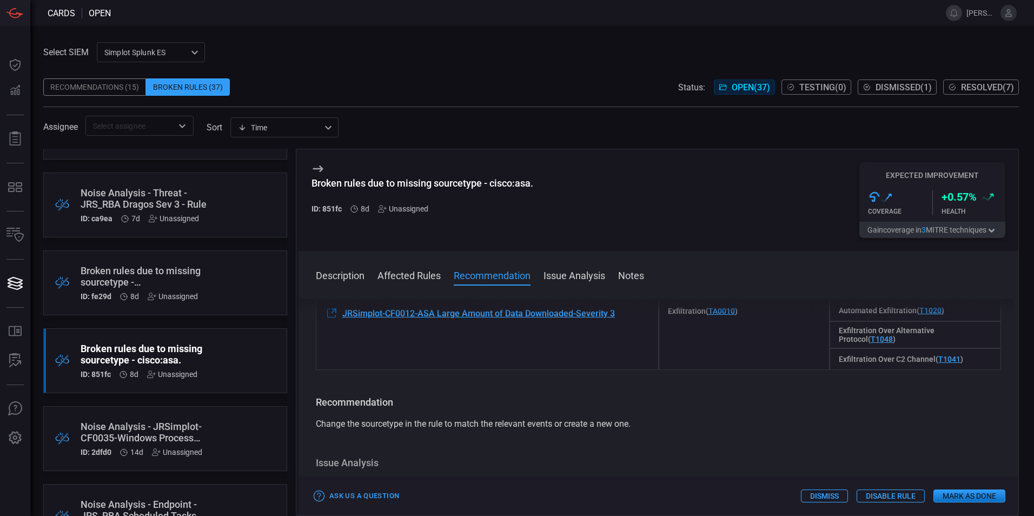
scroll to position [108, 0]
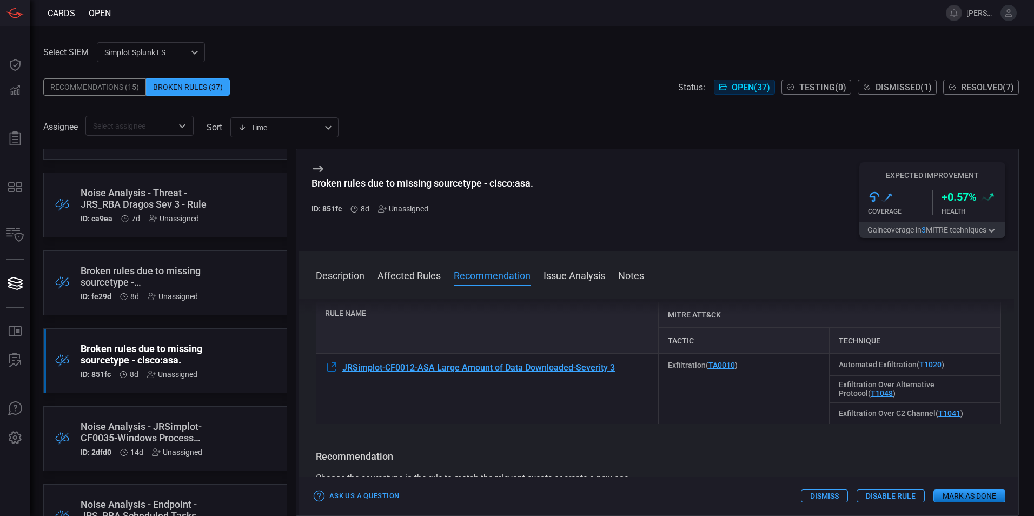
click at [225, 439] on div ".broken_cards_icon_0{fill:#39A4FF;} .broken_cards_icon_1{fill:none;stroke:#1918…" at bounding box center [165, 438] width 244 height 65
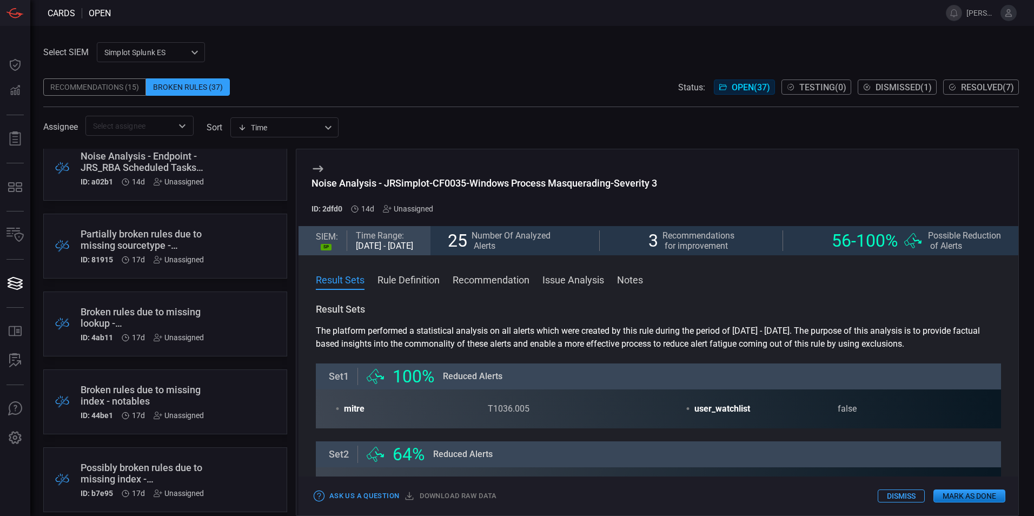
scroll to position [433, 0]
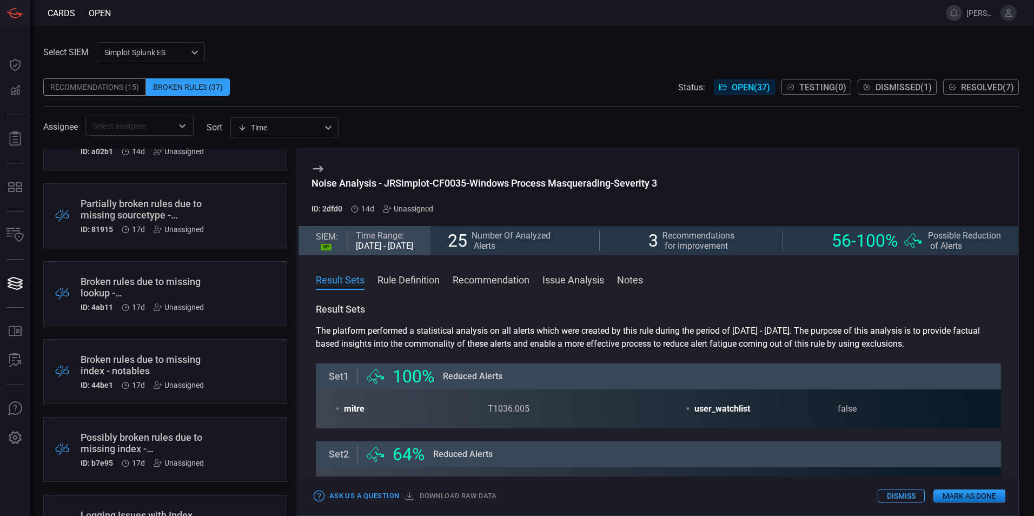
click at [208, 210] on div ".broken_cards_icon_0{fill:#39A4FF;} .broken_cards_icon_1{fill:none;stroke:#1918…" at bounding box center [165, 215] width 244 height 65
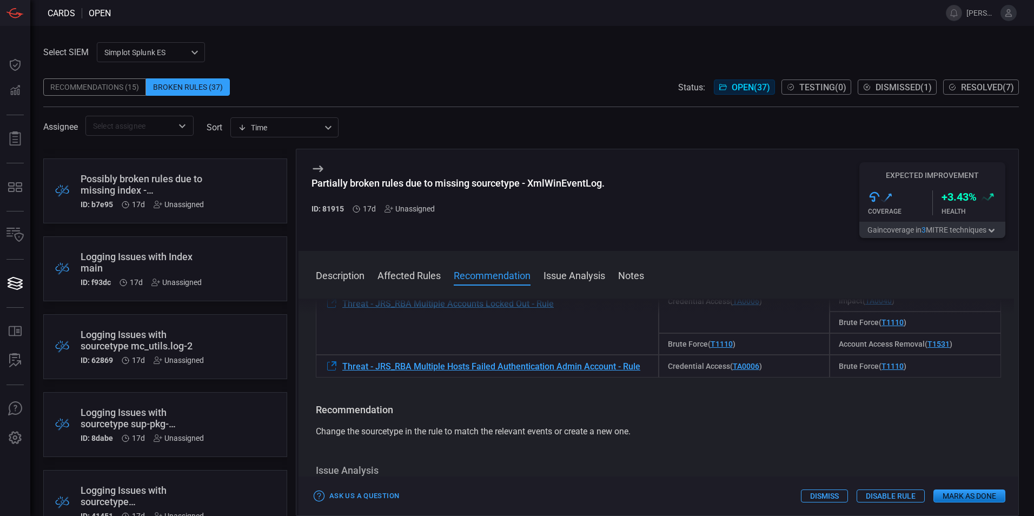
scroll to position [703, 0]
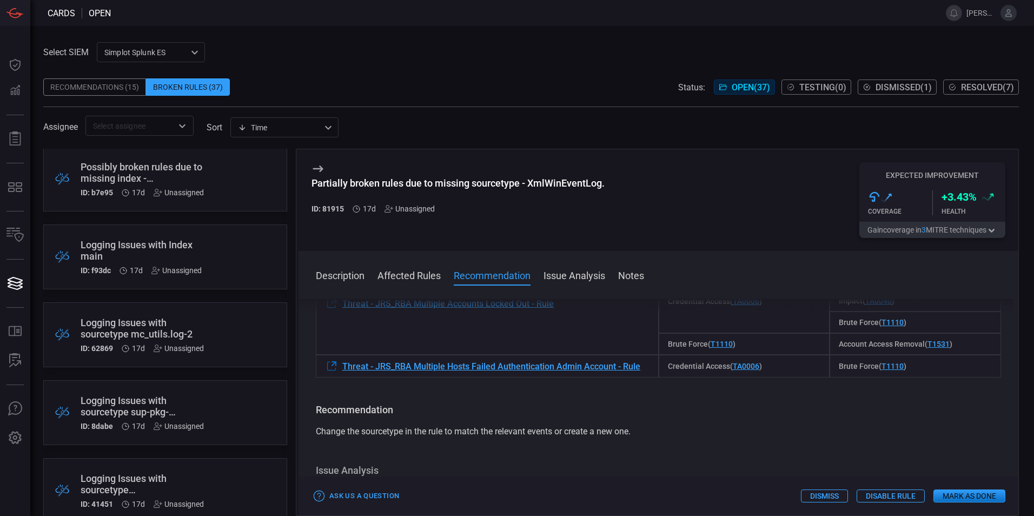
click at [238, 335] on div ".broken_cards_icon_0{fill:#39A4FF;} .broken_cards_icon_1{fill:none;stroke:#1918…" at bounding box center [165, 334] width 244 height 65
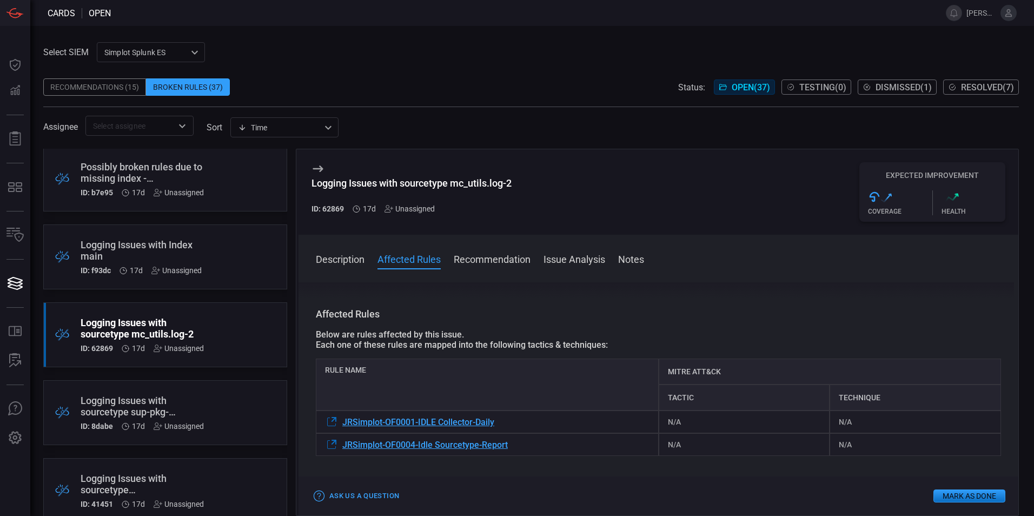
scroll to position [54, 0]
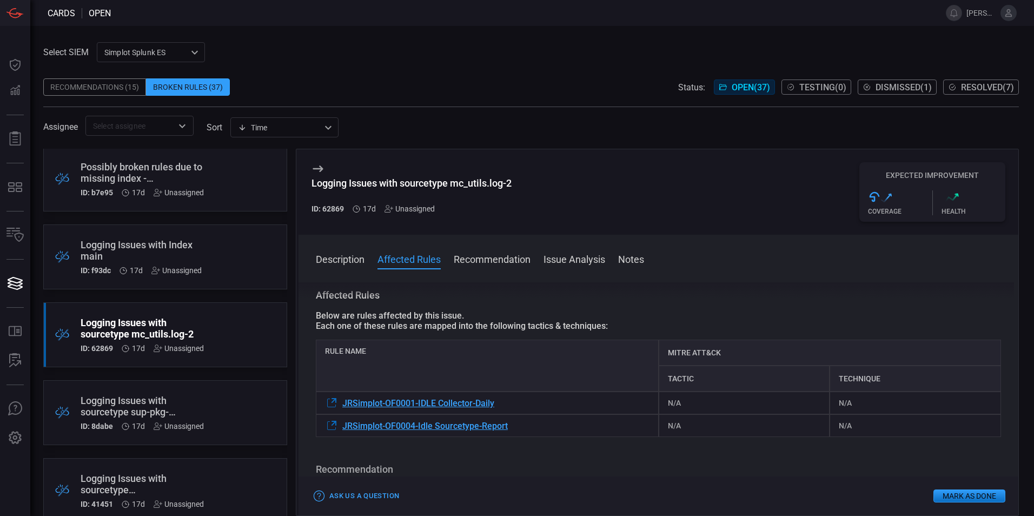
click at [969, 500] on button "Mark as Done" at bounding box center [970, 496] width 72 height 13
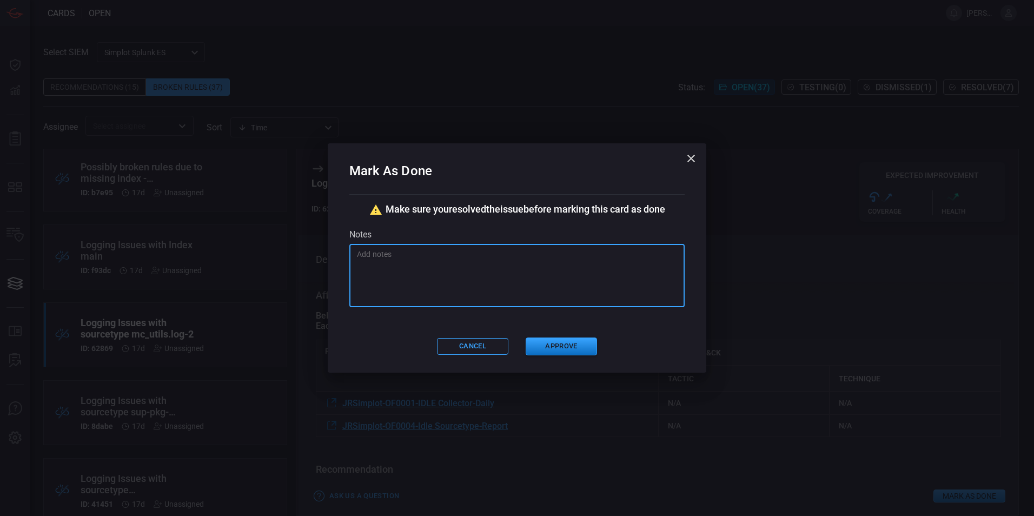
click at [496, 278] on textarea at bounding box center [517, 276] width 320 height 54
paste textarea "The related rule is looking for all sourcetypes and alerting if they appear idl…"
click at [410, 252] on textarea "The related rule is looking for all sourcetypes and alerting if they appear idl…" at bounding box center [517, 276] width 320 height 54
drag, startPoint x: 416, startPoint y: 254, endPoint x: 421, endPoint y: 253, distance: 5.5
click at [421, 253] on textarea "The related rules is looking for all sourcetypes and alerting if they appear id…" at bounding box center [517, 276] width 320 height 54
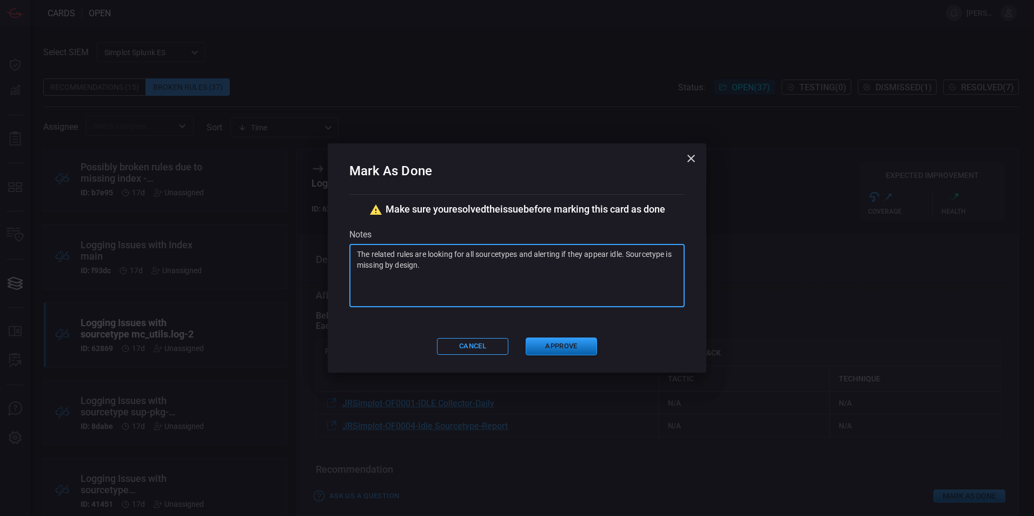
type textarea "The related rules are looking for all sourcetypes and alerting if they appear i…"
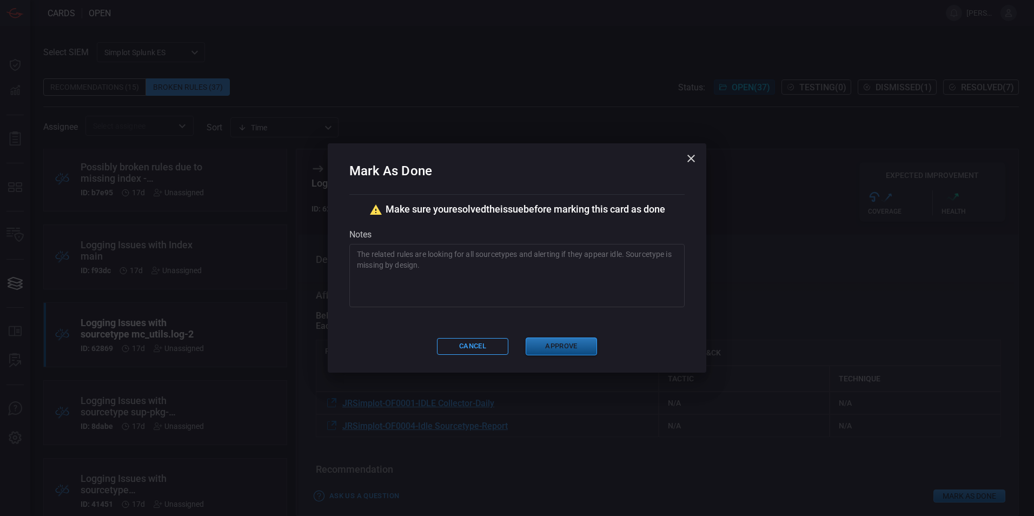
click at [546, 342] on button "Approve" at bounding box center [561, 347] width 71 height 18
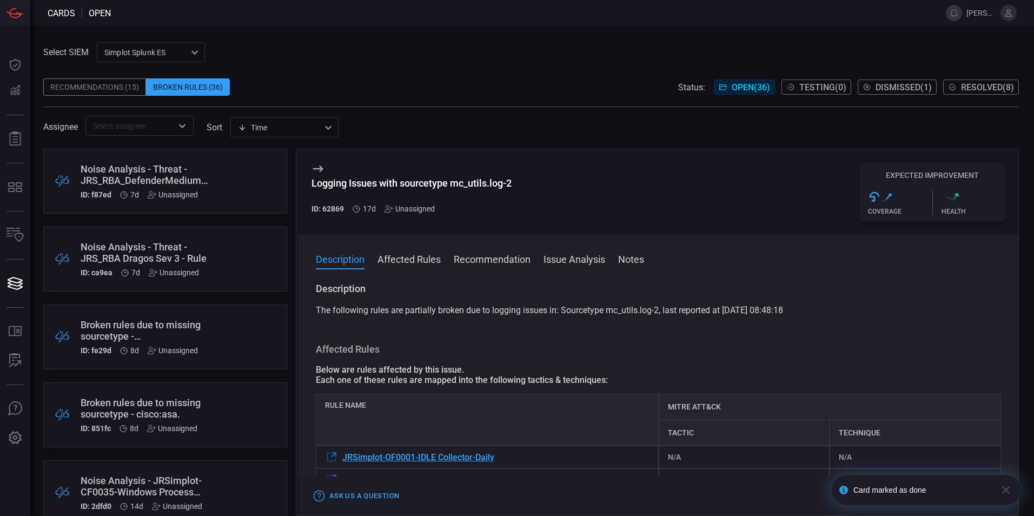
click at [214, 345] on div "Broken rules due to missing sourcetype - apexcentralsyslog:apexcentral-attack-d…" at bounding box center [149, 337] width 137 height 36
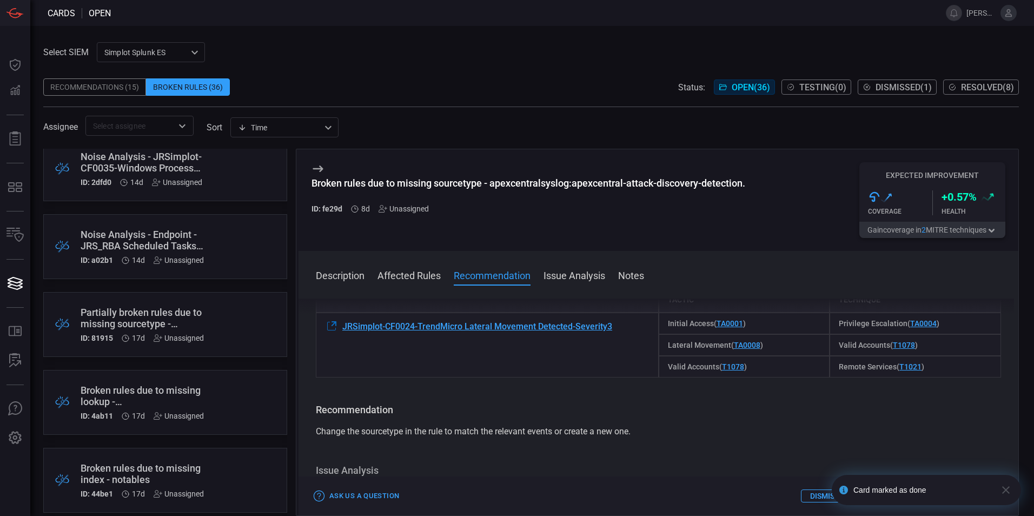
scroll to position [325, 0]
click at [225, 336] on div ".broken_cards_icon_0{fill:#39A4FF;} .broken_cards_icon_1{fill:none;stroke:#1918…" at bounding box center [165, 324] width 244 height 65
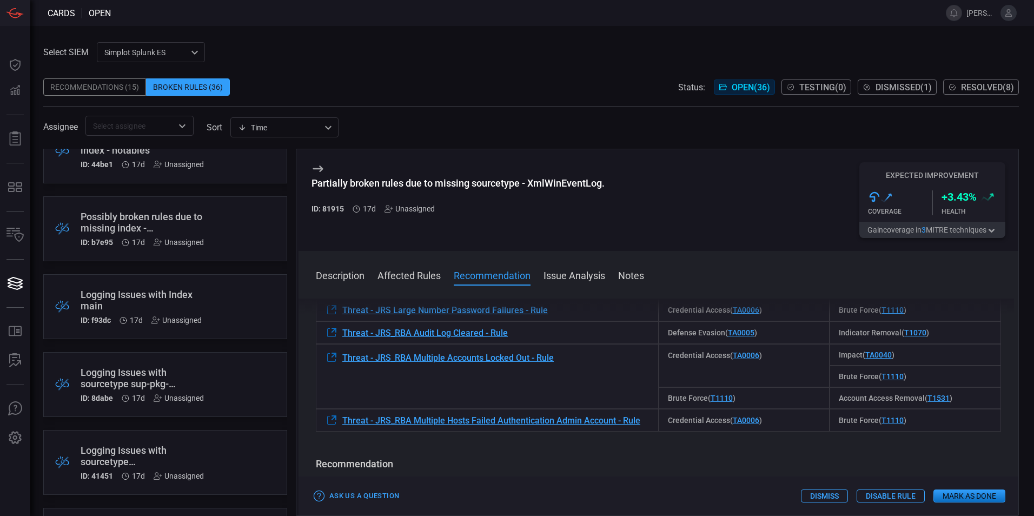
scroll to position [703, 0]
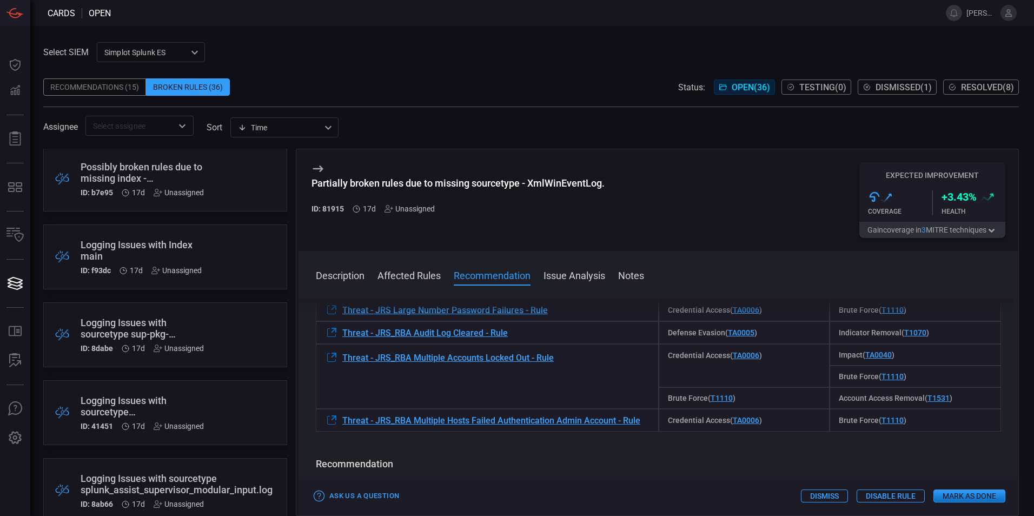
click at [228, 347] on div ".broken_cards_icon_0{fill:#39A4FF;} .broken_cards_icon_1{fill:none;stroke:#1918…" at bounding box center [165, 334] width 244 height 65
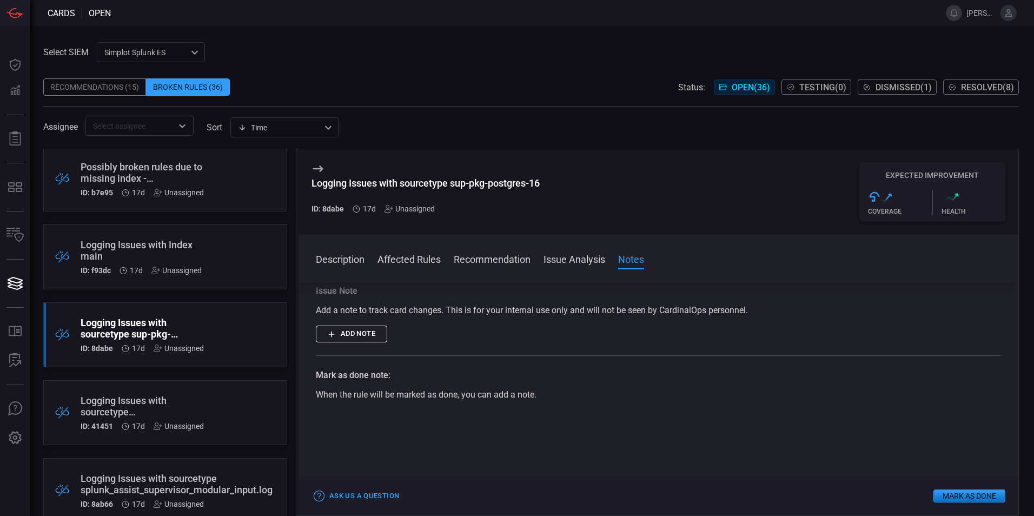
scroll to position [433, 0]
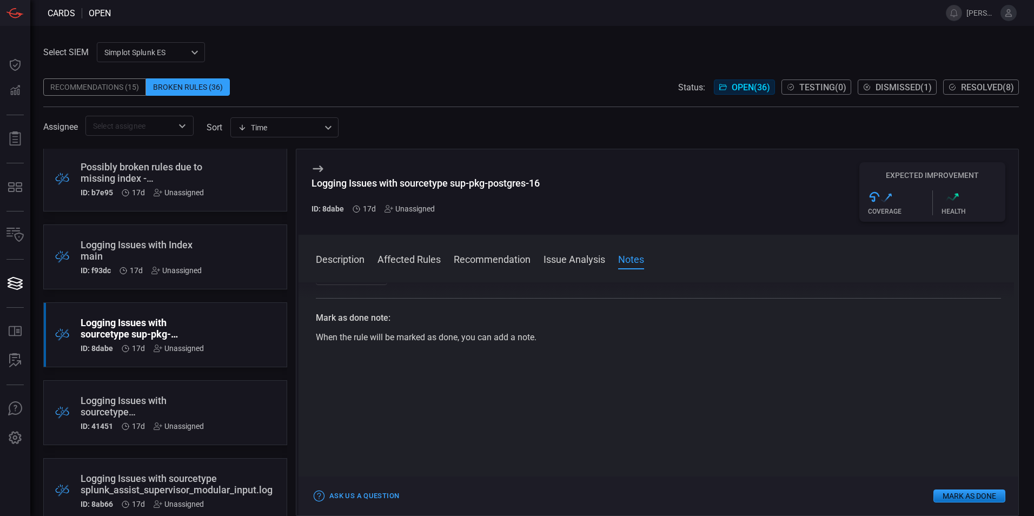
click at [963, 490] on button "Mark as Done" at bounding box center [970, 496] width 72 height 13
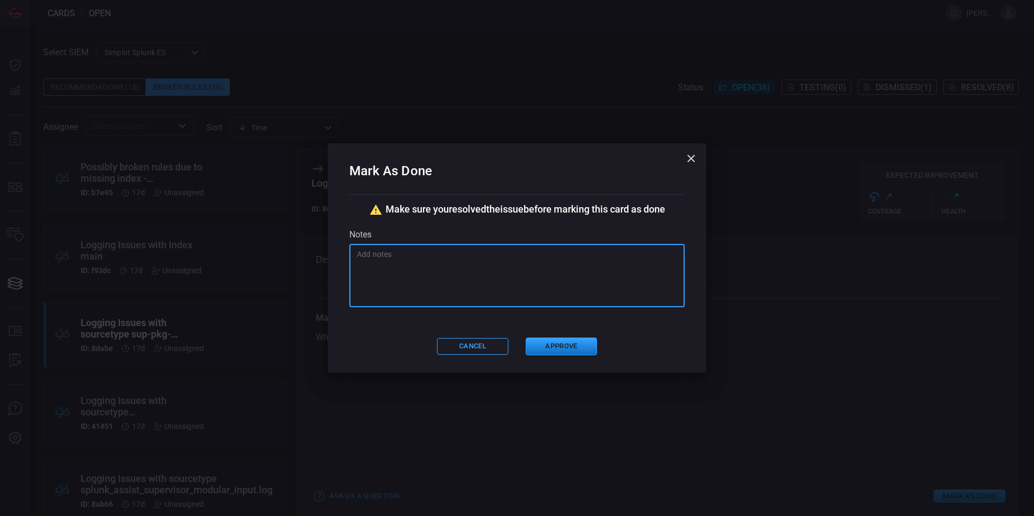
click at [530, 288] on textarea at bounding box center [517, 276] width 320 height 54
paste textarea "The related rule is looking for all sourcetypes and alerting if they appear idl…"
click at [411, 254] on textarea "The related rule is looking for all sourcetypes and alerting if they appear idl…" at bounding box center [517, 276] width 320 height 54
click at [421, 252] on textarea "The related rules is looking for all sourcetypes and alerting if they appear id…" at bounding box center [517, 276] width 320 height 54
type textarea "The related rules are looking for all sourcetypes and alerting if they appear i…"
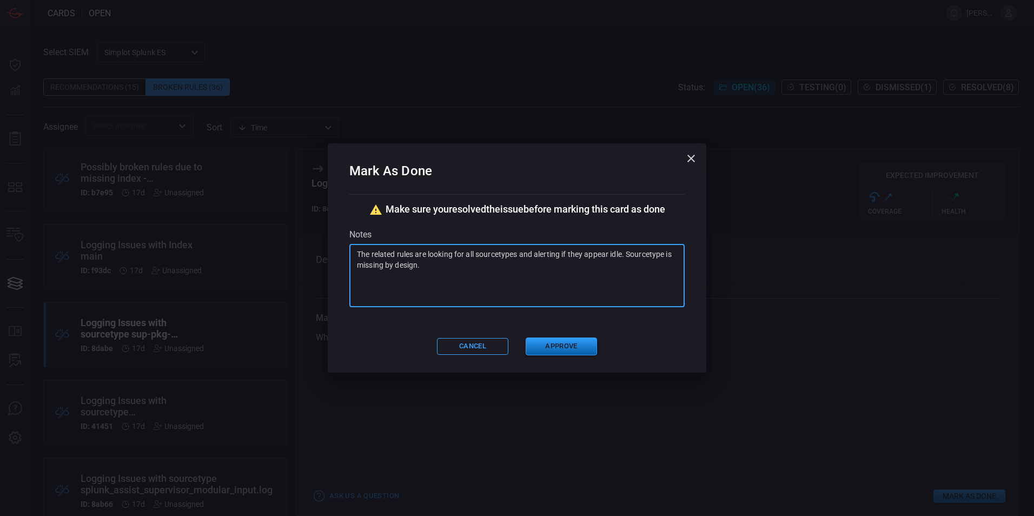
click at [568, 348] on button "Approve" at bounding box center [561, 347] width 71 height 18
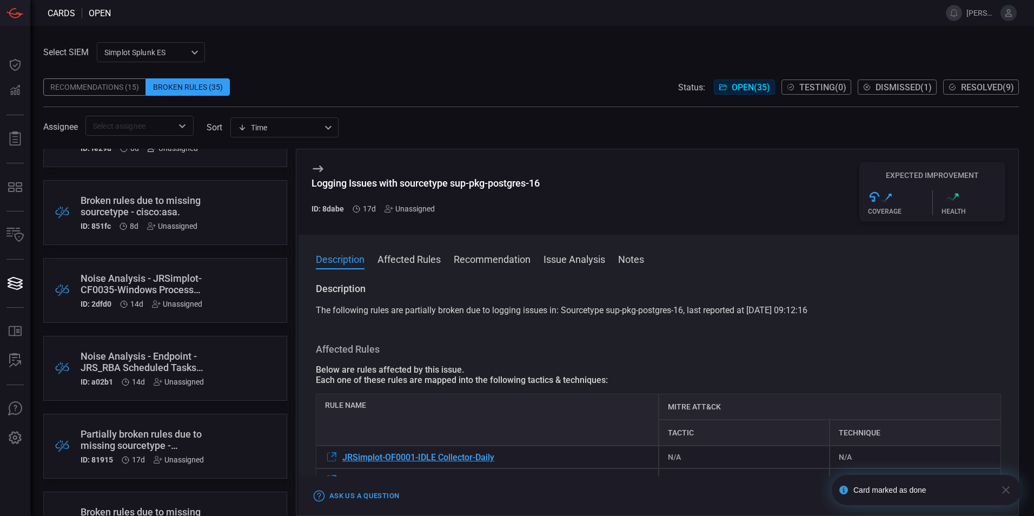
scroll to position [325, 0]
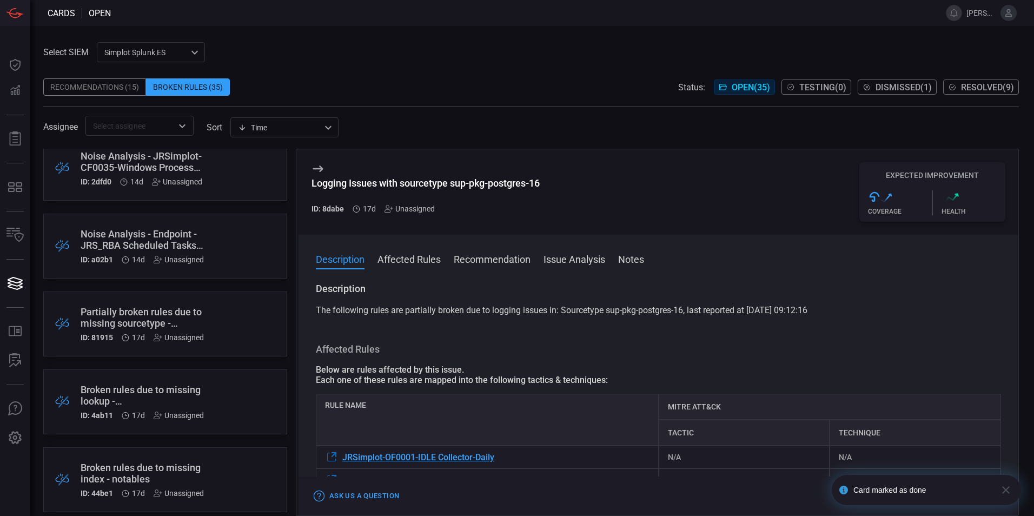
click at [207, 329] on div ".broken_cards_icon_0{fill:#39A4FF;} .broken_cards_icon_1{fill:none;stroke:#1918…" at bounding box center [165, 324] width 244 height 65
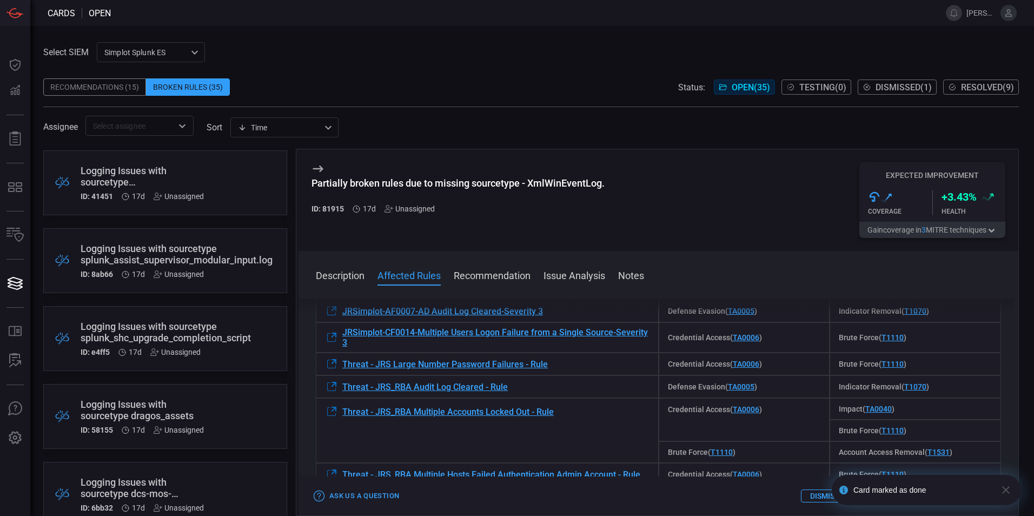
scroll to position [866, 0]
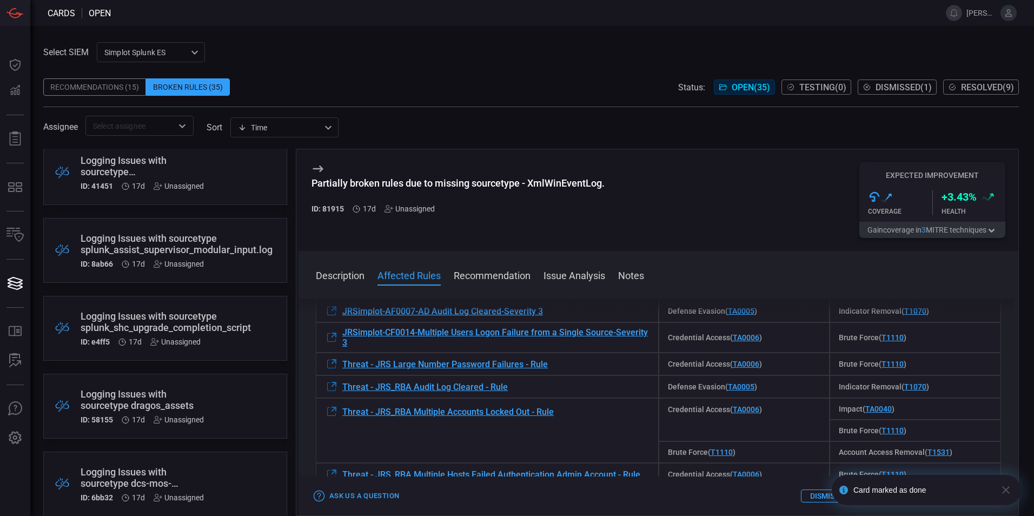
click at [215, 397] on div ".broken_cards_icon_0{fill:#39A4FF;} .broken_cards_icon_1{fill:none;stroke:#1918…" at bounding box center [165, 406] width 244 height 65
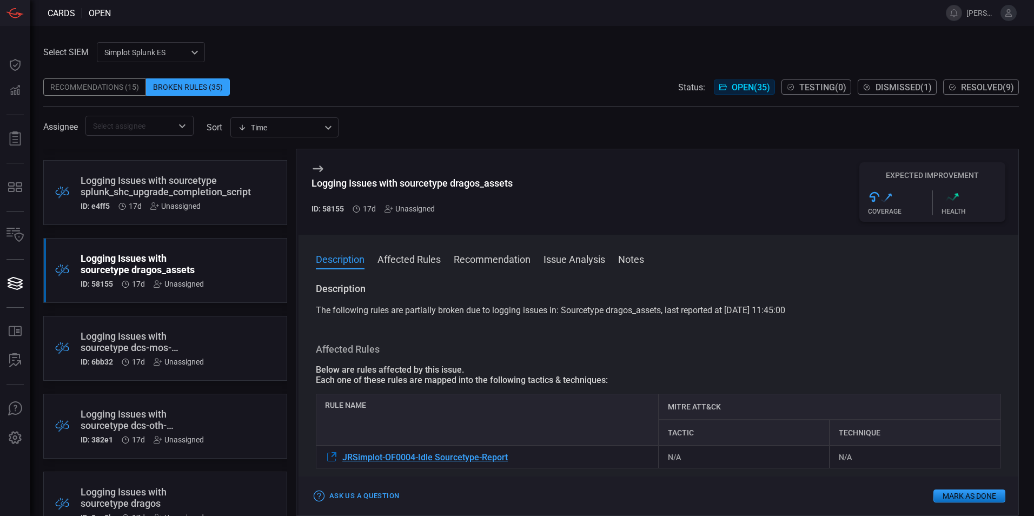
scroll to position [1028, 0]
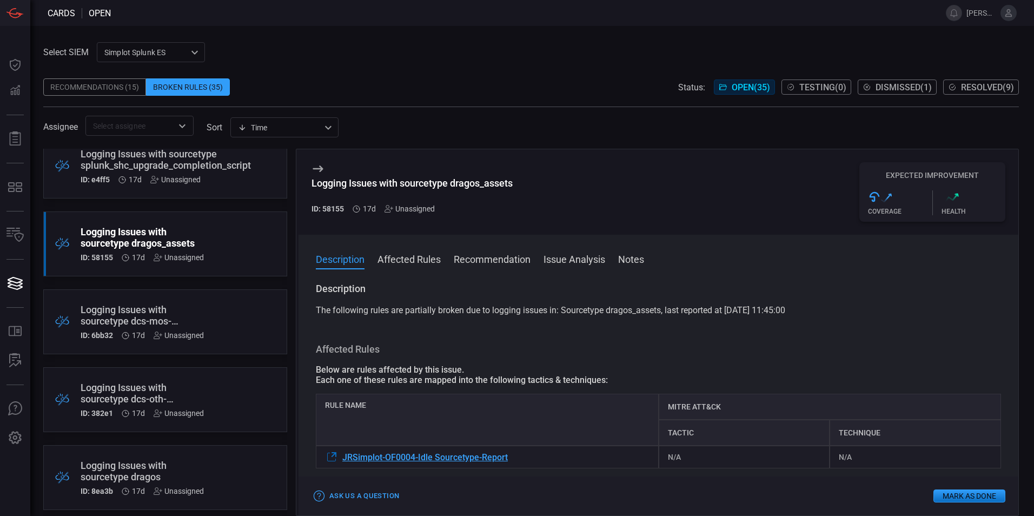
click at [218, 183] on div "ID: e4ff5 17d Unassigned" at bounding box center [166, 179] width 170 height 9
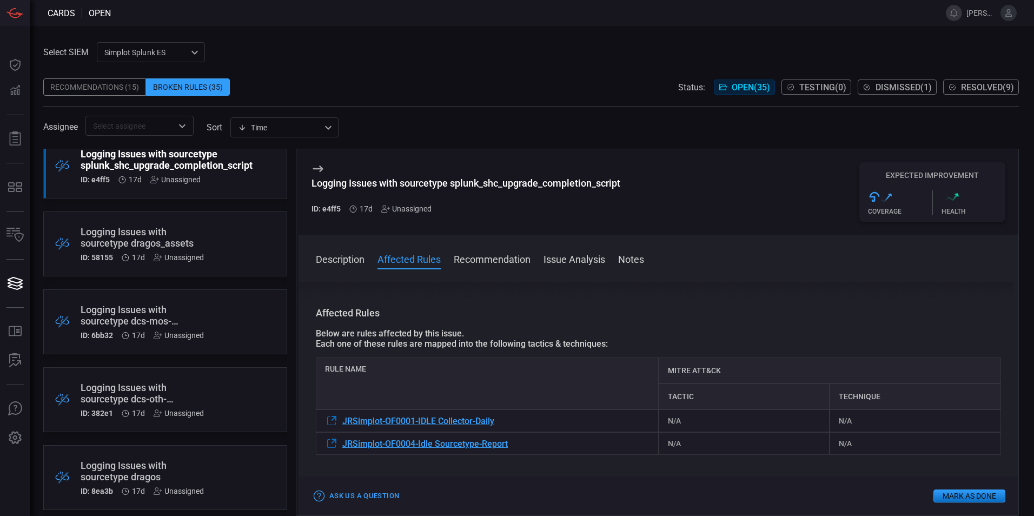
scroll to position [54, 0]
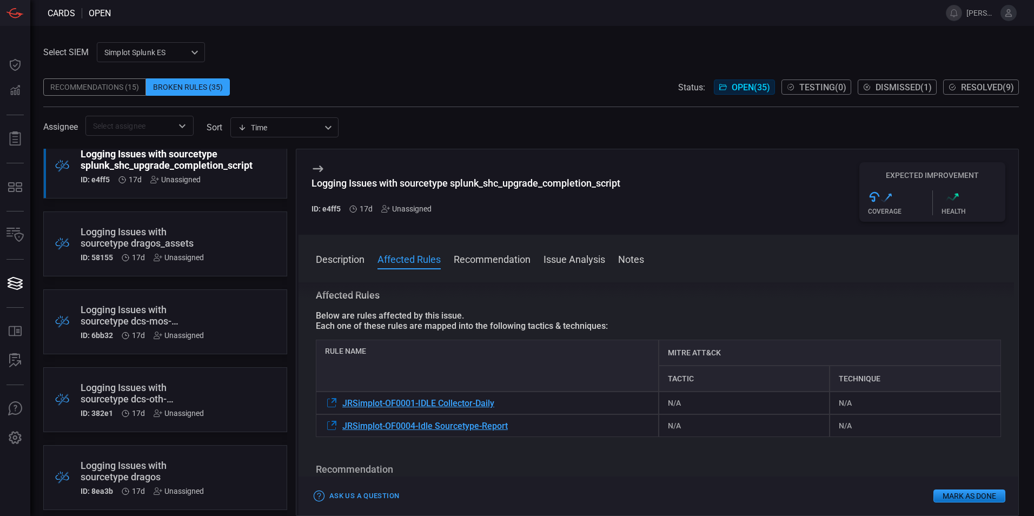
click at [955, 497] on button "Mark as Done" at bounding box center [970, 496] width 72 height 13
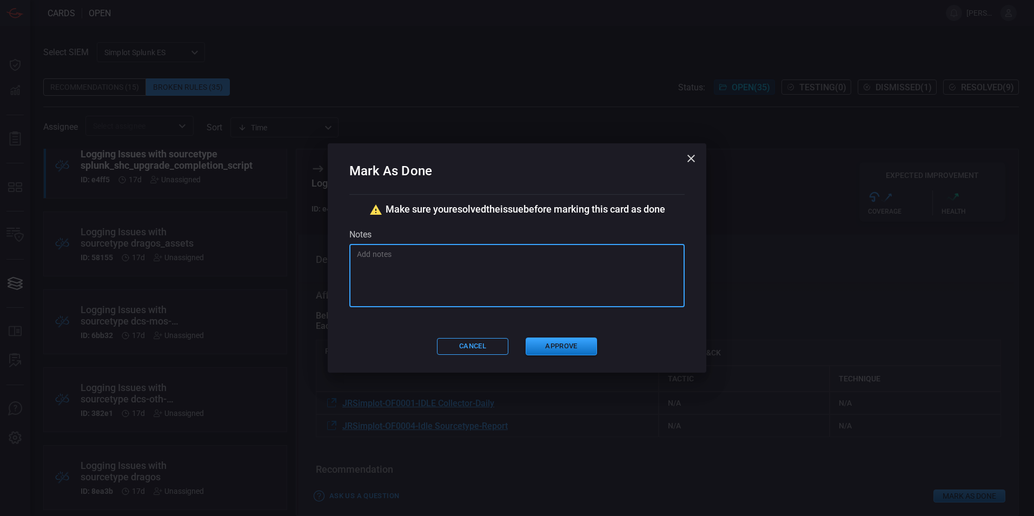
click at [461, 278] on textarea at bounding box center [517, 276] width 320 height 54
paste textarea "The related rule is looking for all sourcetypes and alerting if they appear idl…"
click at [411, 254] on textarea "The related rule is looking for all sourcetypes and alerting if they appear idl…" at bounding box center [517, 276] width 320 height 54
click at [421, 250] on textarea "The related rules is looking for all sourcetypes and alerting if they appear id…" at bounding box center [517, 276] width 320 height 54
type textarea "The related rules are looking for all sourcetypes and alerting if they appear i…"
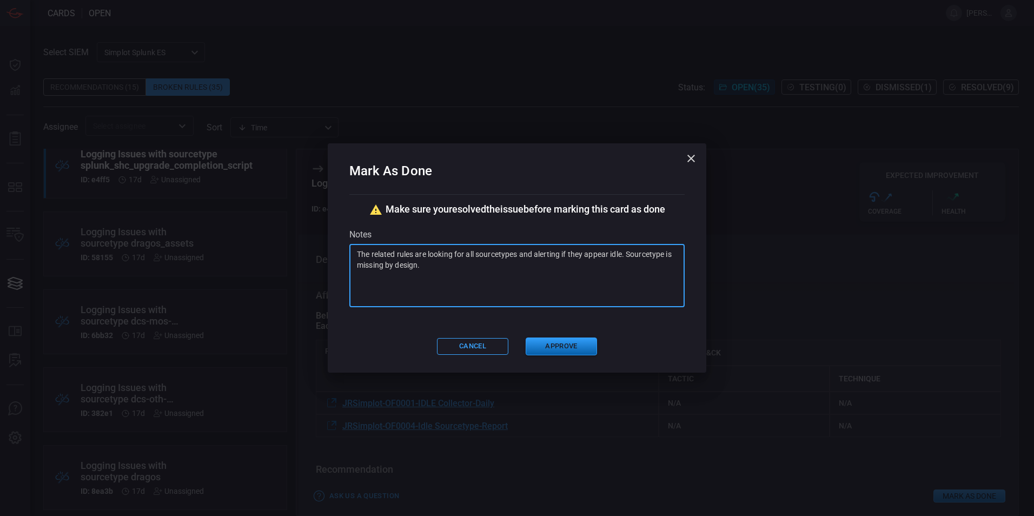
click at [571, 344] on button "Approve" at bounding box center [561, 347] width 71 height 18
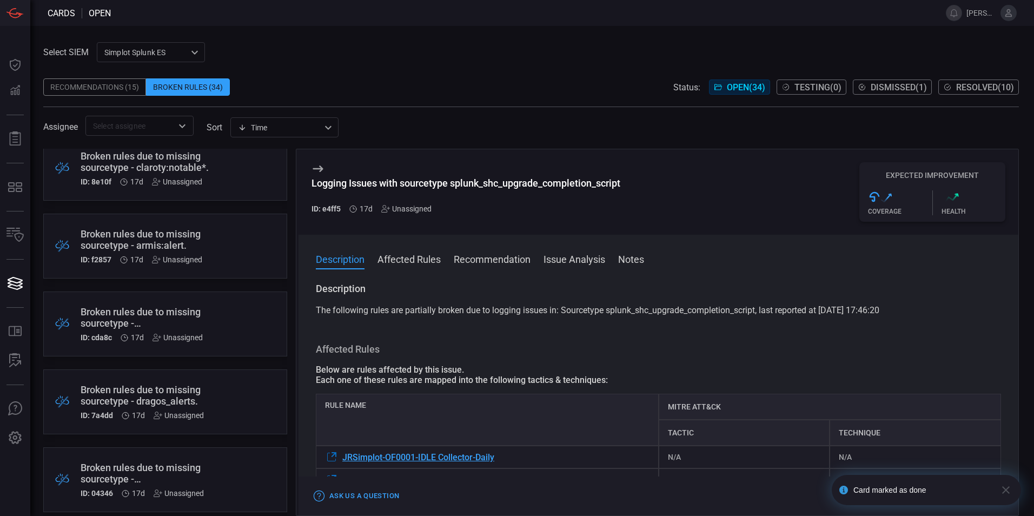
scroll to position [2282, 0]
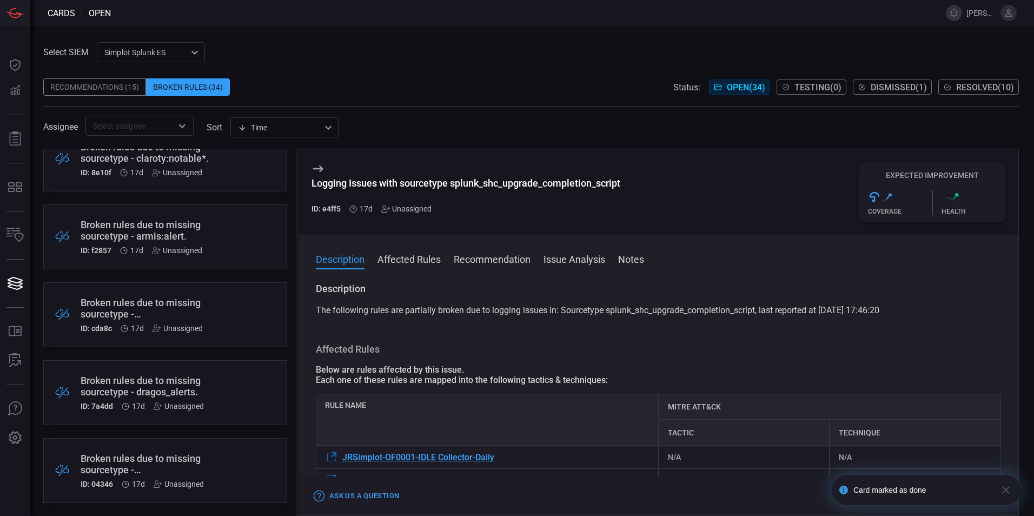
click at [206, 458] on div ".broken_cards_icon_0{fill:#39A4FF;} .broken_cards_icon_1{fill:none;stroke:#1918…" at bounding box center [165, 470] width 244 height 65
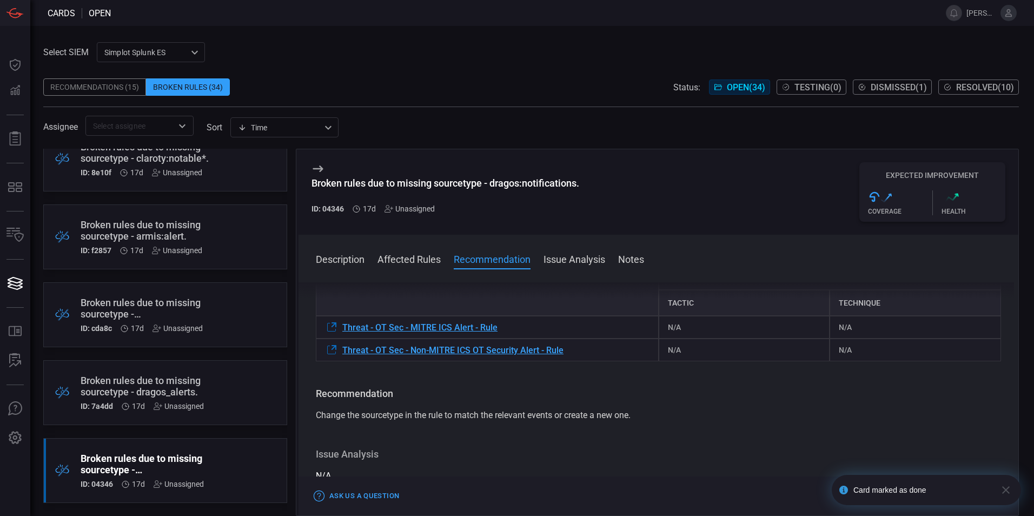
scroll to position [162, 0]
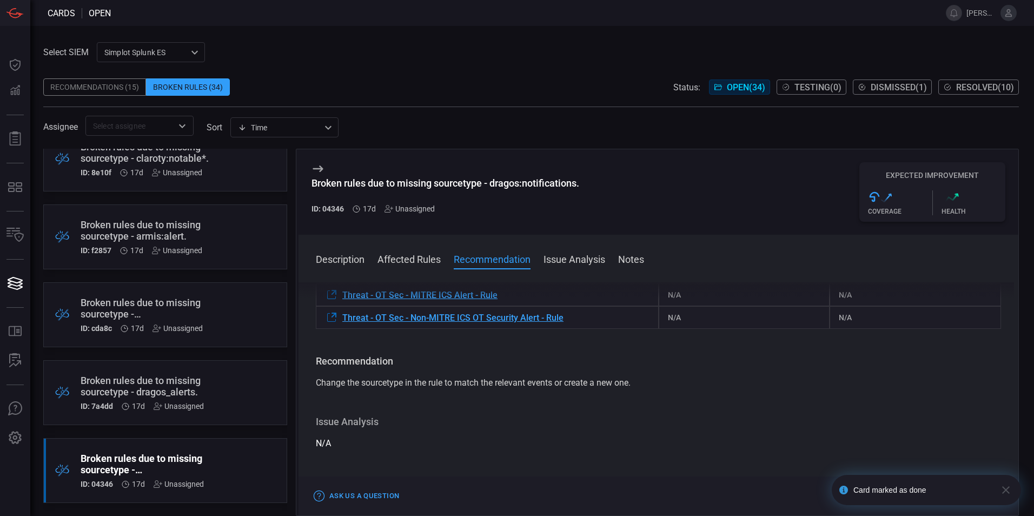
click at [238, 412] on div ".broken_cards_icon_0{fill:#39A4FF;} .broken_cards_icon_1{fill:none;stroke:#1918…" at bounding box center [165, 392] width 244 height 65
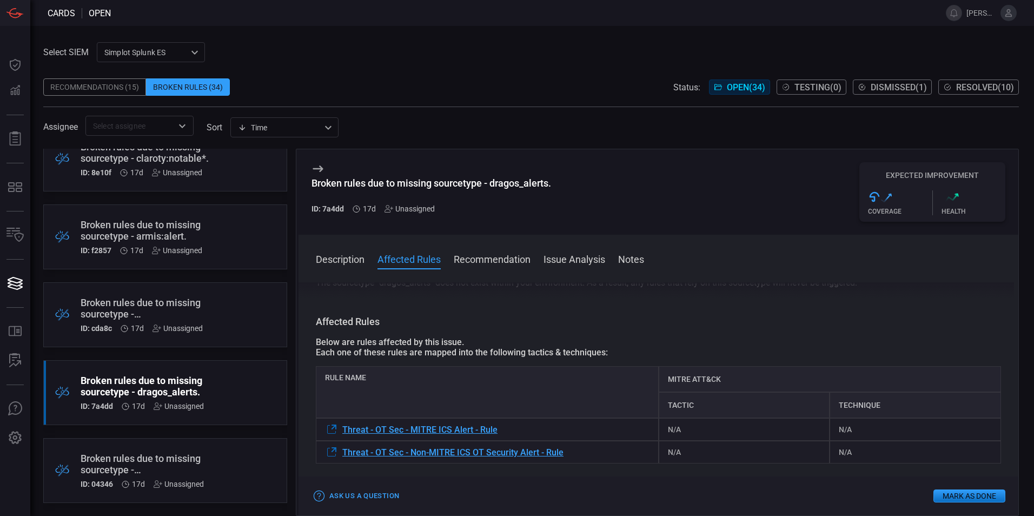
scroll to position [54, 0]
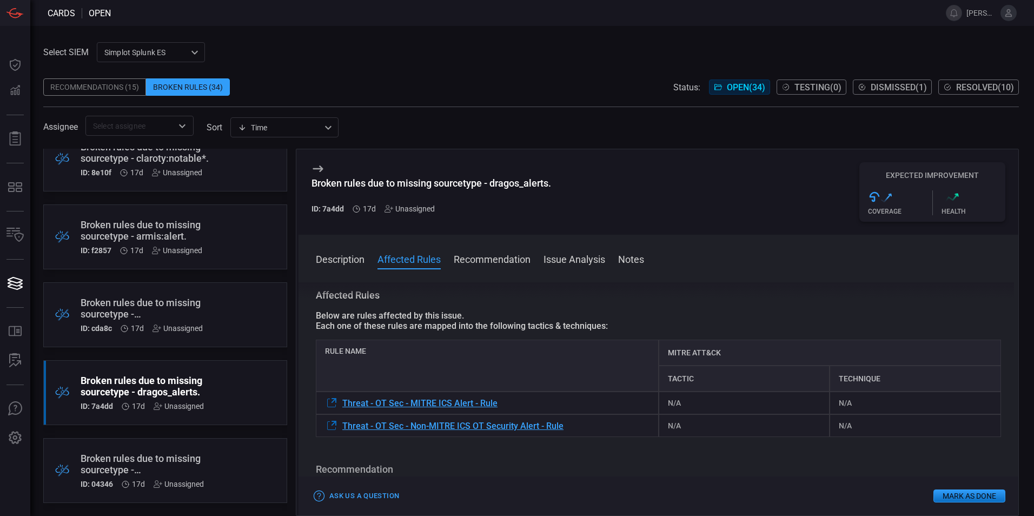
click at [206, 324] on div ".broken_cards_icon_0{fill:#39A4FF;} .broken_cards_icon_1{fill:none;stroke:#1918…" at bounding box center [165, 314] width 244 height 65
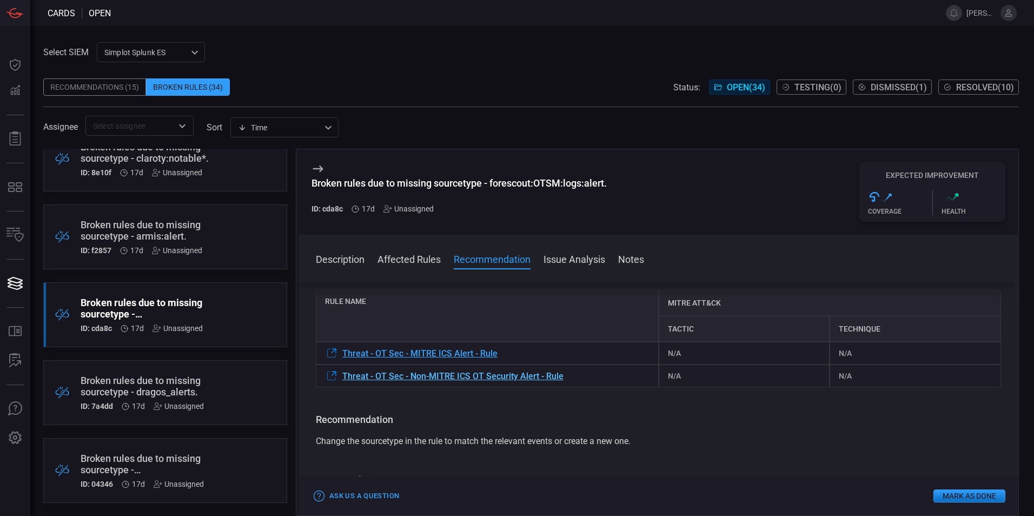
scroll to position [108, 0]
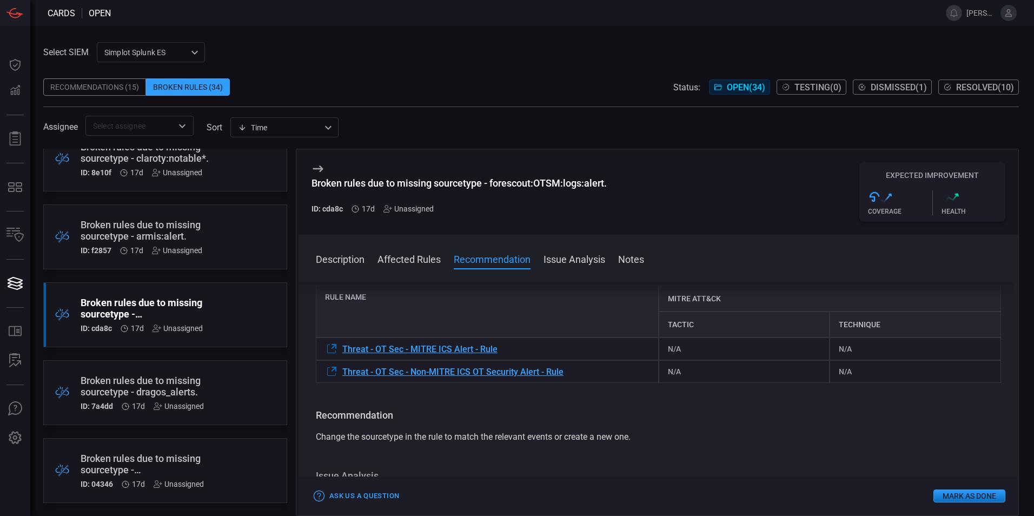
click at [226, 254] on div ".broken_cards_icon_0{fill:#39A4FF;} .broken_cards_icon_1{fill:none;stroke:#1918…" at bounding box center [165, 237] width 244 height 65
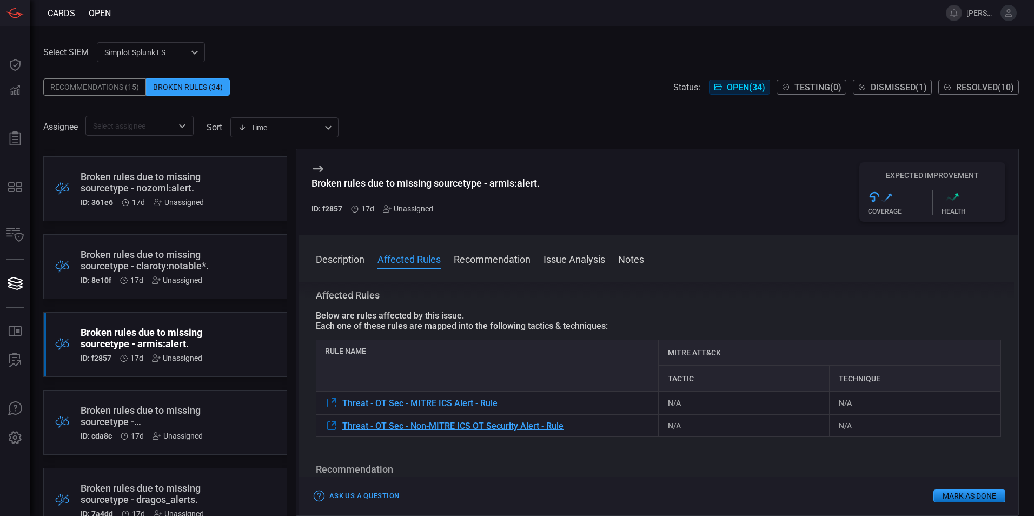
scroll to position [2173, 0]
click at [228, 272] on div ".broken_cards_icon_0{fill:#39A4FF;} .broken_cards_icon_1{fill:none;stroke:#1918…" at bounding box center [165, 267] width 244 height 65
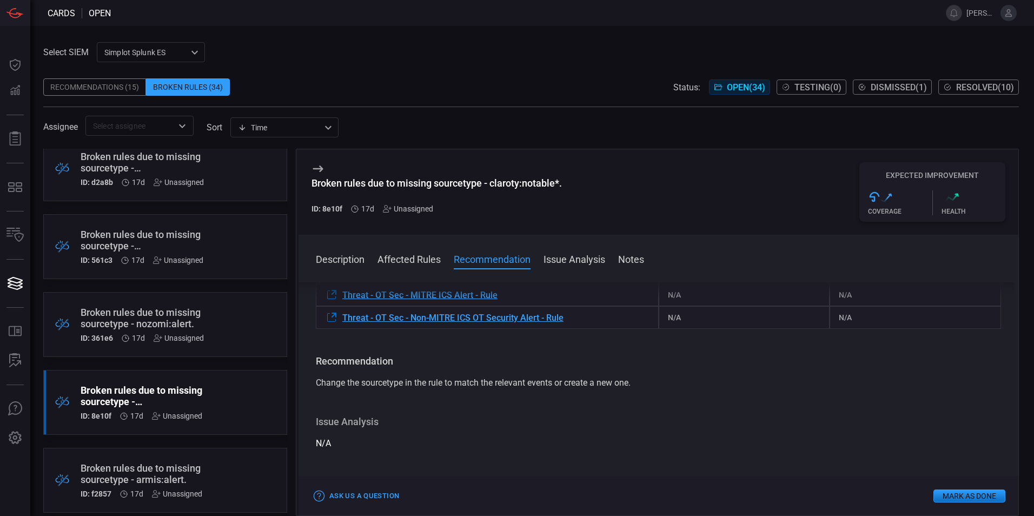
scroll to position [2011, 0]
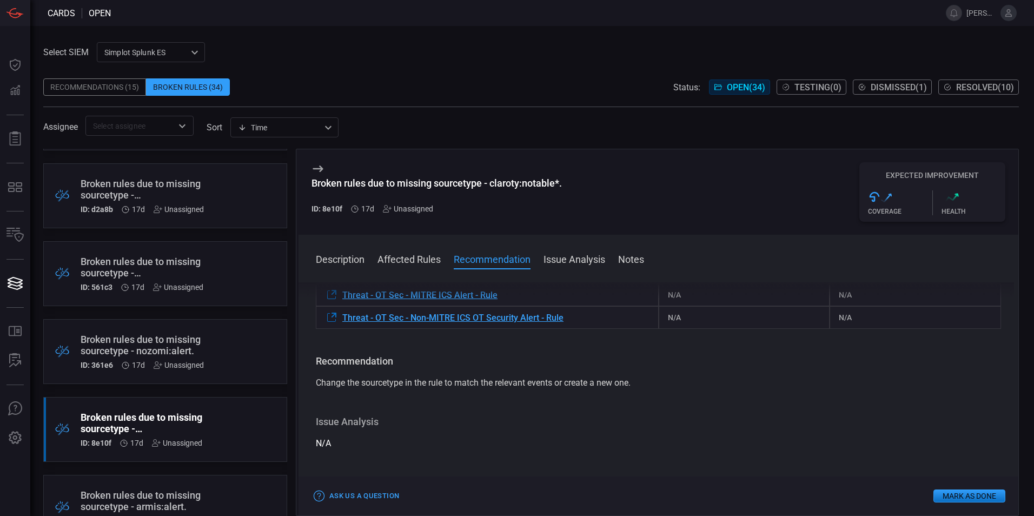
click at [238, 340] on div ".broken_cards_icon_0{fill:#39A4FF;} .broken_cards_icon_1{fill:none;stroke:#1918…" at bounding box center [165, 351] width 244 height 65
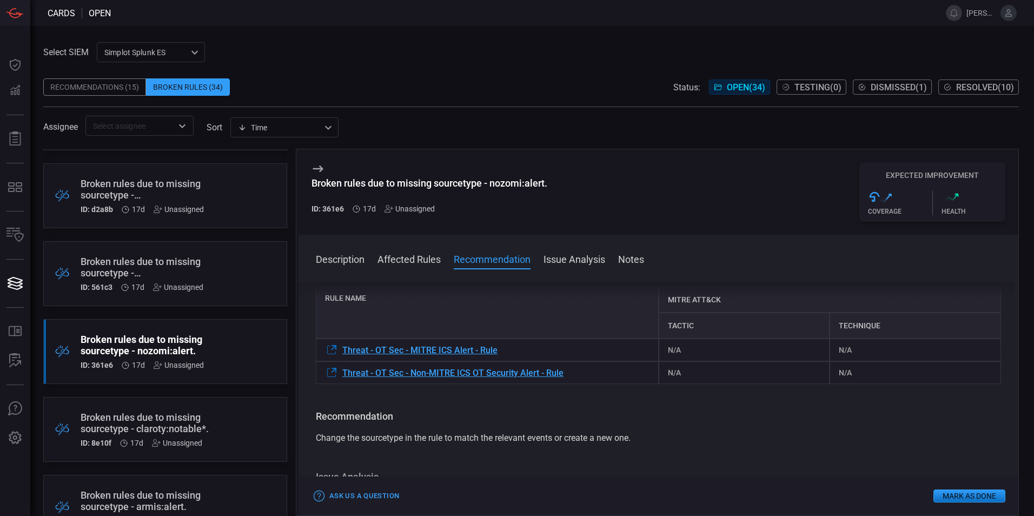
scroll to position [108, 0]
click at [210, 284] on div ".broken_cards_icon_0{fill:#39A4FF;} .broken_cards_icon_1{fill:none;stroke:#1918…" at bounding box center [165, 273] width 244 height 65
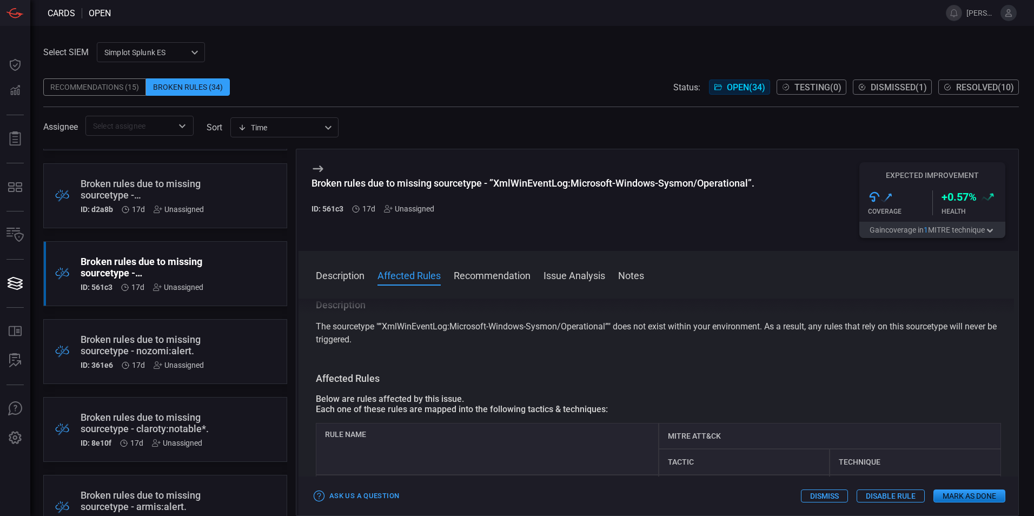
scroll to position [108, 0]
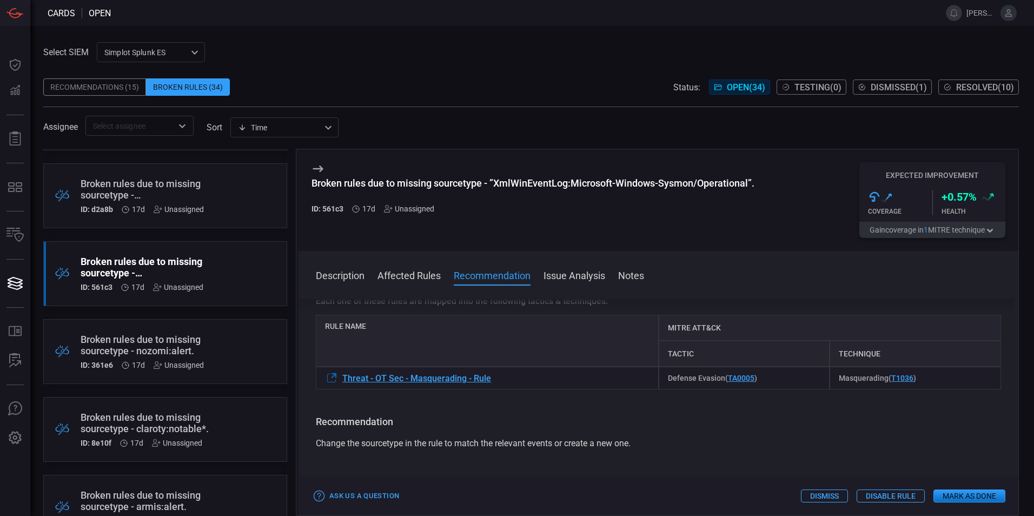
click at [239, 208] on div ".broken_cards_icon_0{fill:#39A4FF;} .broken_cards_icon_1{fill:none;stroke:#1918…" at bounding box center [165, 195] width 244 height 65
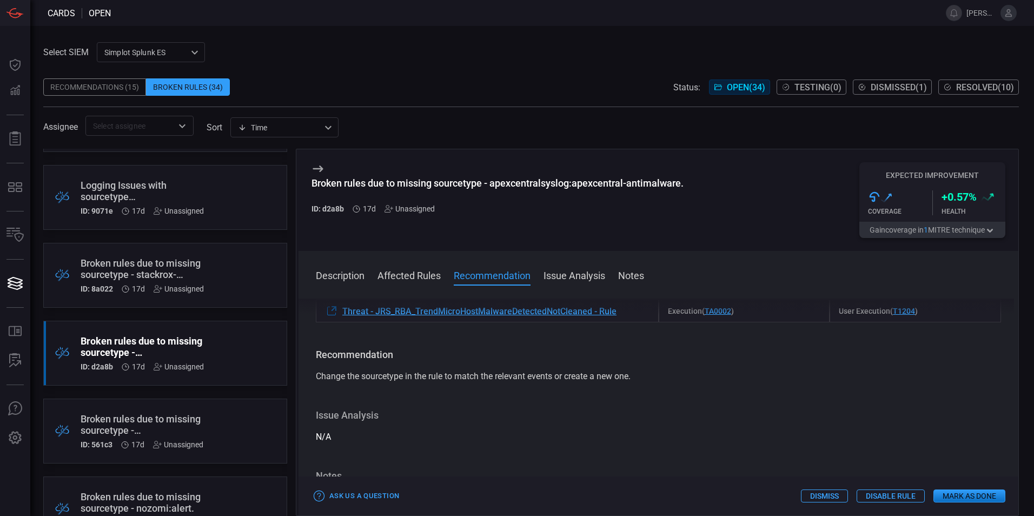
scroll to position [1849, 0]
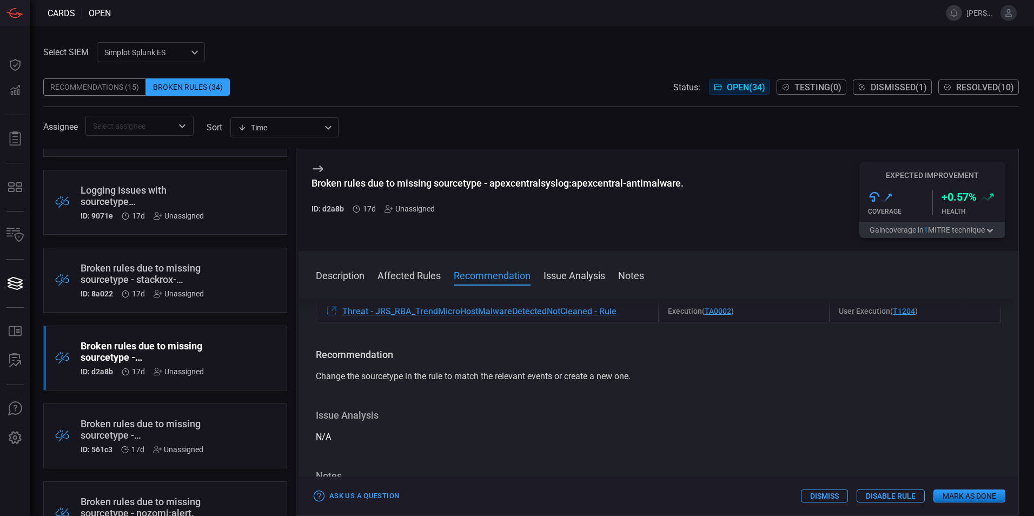
click at [233, 282] on div ".broken_cards_icon_0{fill:#39A4FF;} .broken_cards_icon_1{fill:none;stroke:#1918…" at bounding box center [165, 280] width 244 height 65
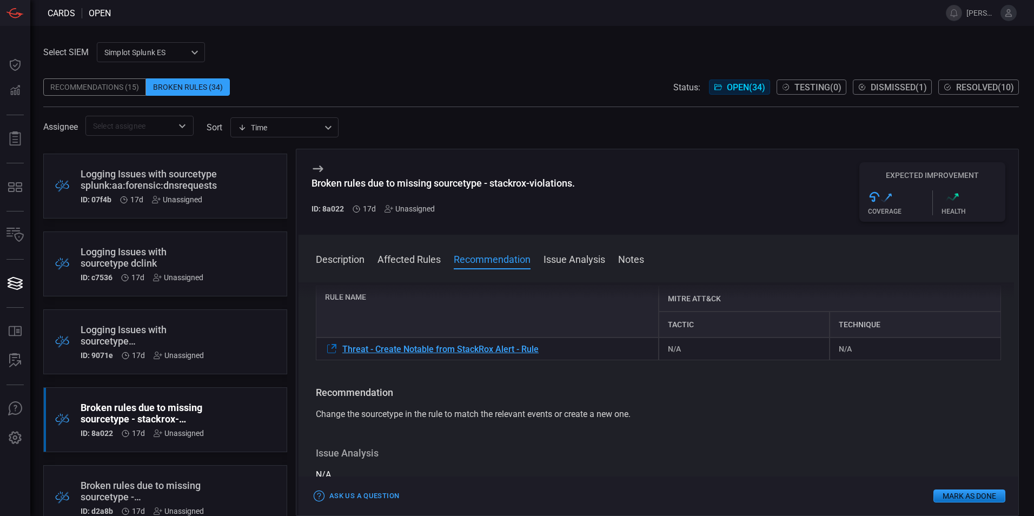
scroll to position [1686, 0]
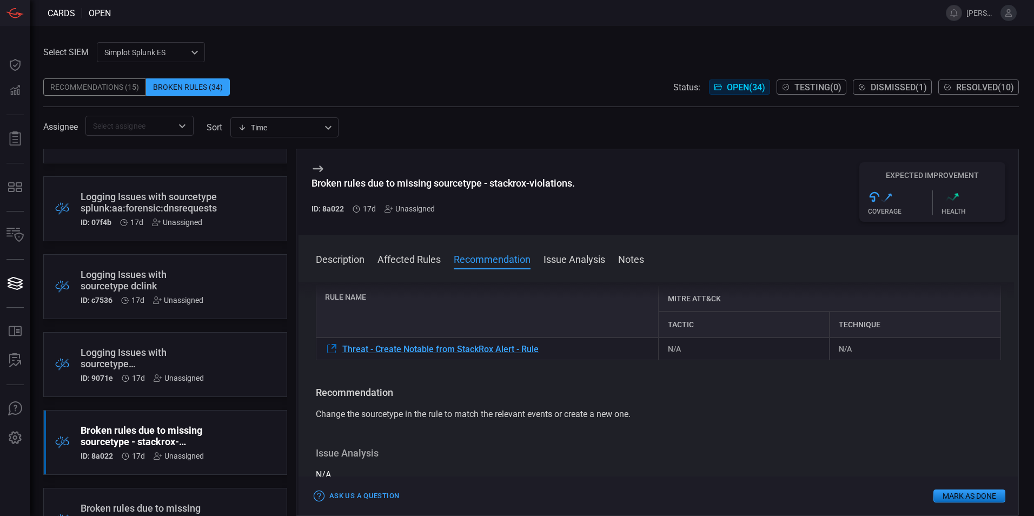
click at [237, 360] on div ".broken_cards_icon_0{fill:#39A4FF;} .broken_cards_icon_1{fill:none;stroke:#1918…" at bounding box center [165, 364] width 244 height 65
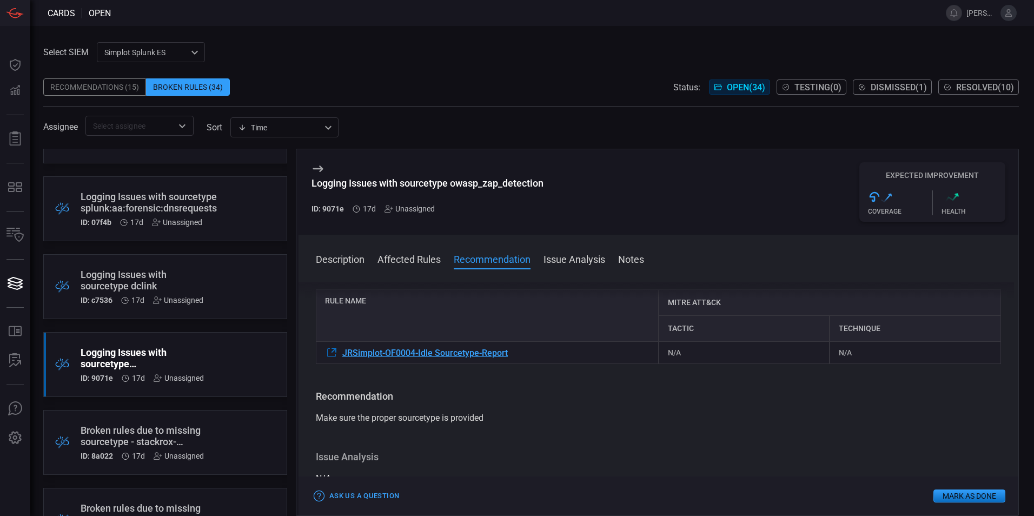
scroll to position [108, 0]
click at [968, 490] on button "Mark as Done" at bounding box center [970, 496] width 72 height 13
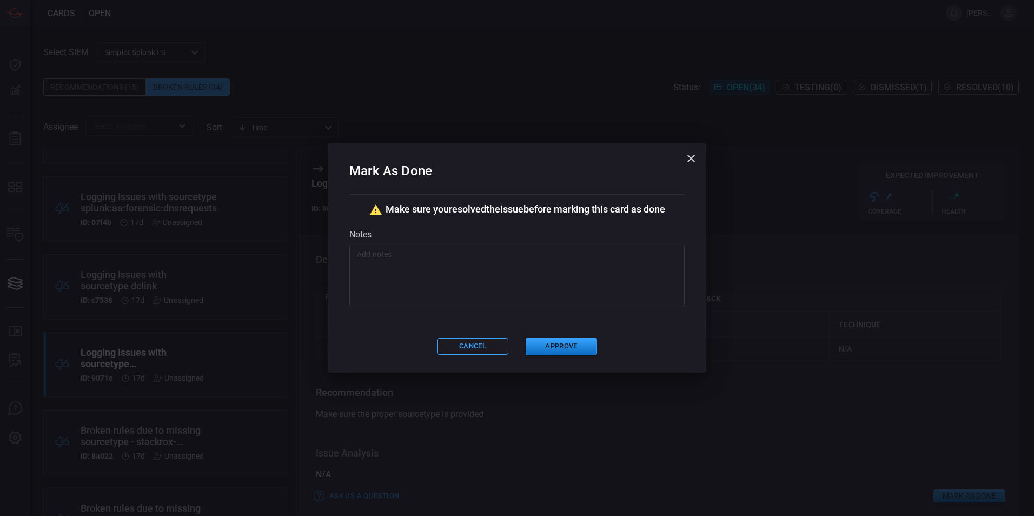
click at [484, 278] on textarea at bounding box center [517, 276] width 320 height 54
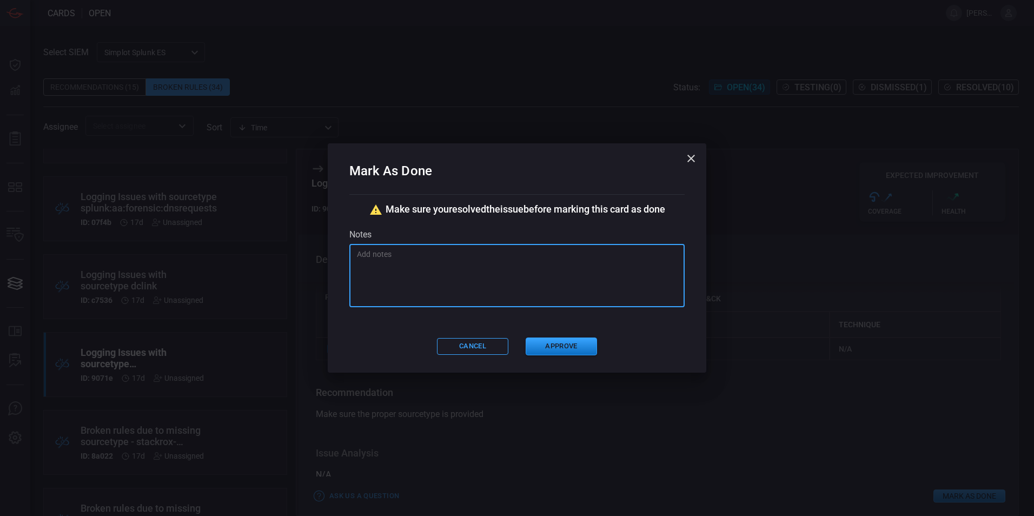
paste textarea "The related rule is looking for all sourcetypes and alerting if they appear idl…"
type textarea "The related rule is looking for all sourcetypes and alerting if they appear idl…"
click at [579, 346] on button "Approve" at bounding box center [561, 347] width 71 height 18
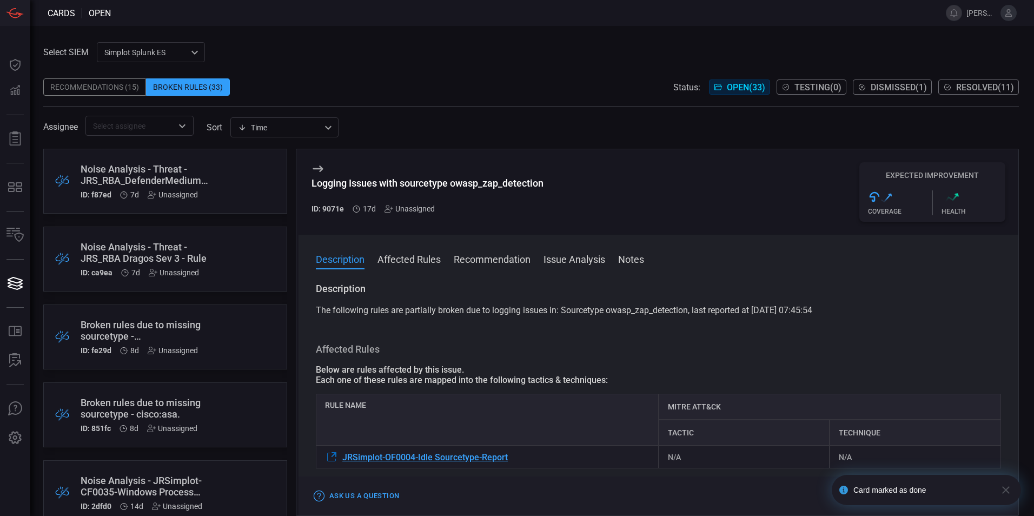
click at [230, 343] on div ".broken_cards_icon_0{fill:#39A4FF;} .broken_cards_icon_1{fill:none;stroke:#1918…" at bounding box center [165, 337] width 244 height 65
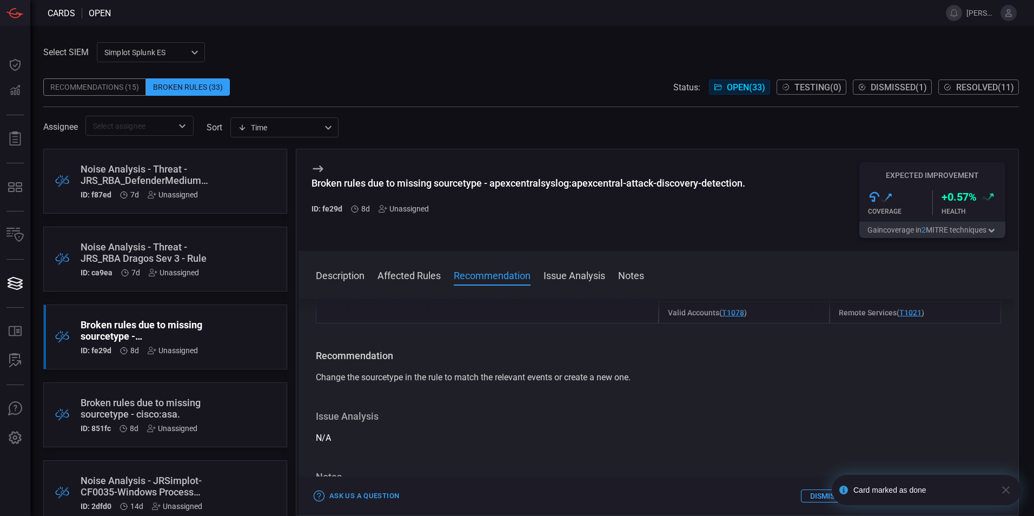
scroll to position [162, 0]
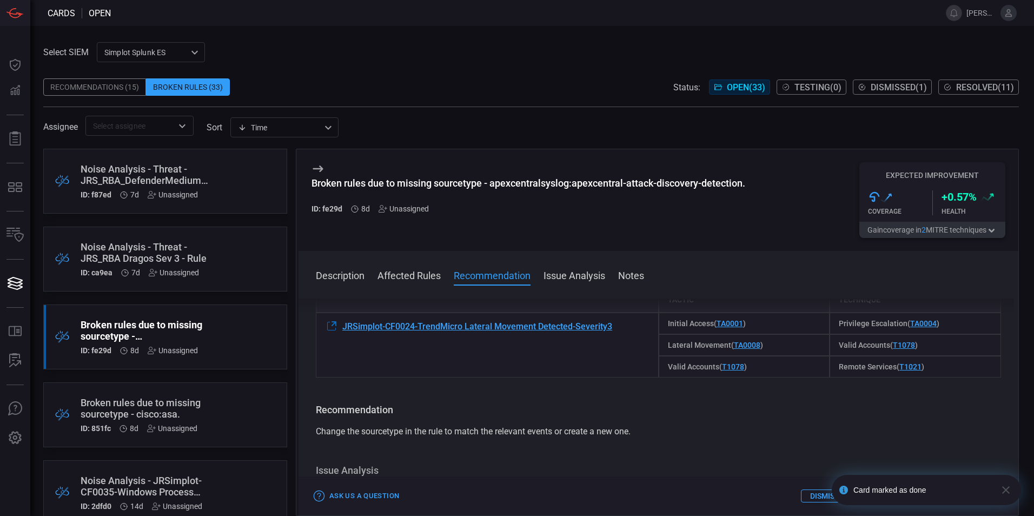
click at [222, 391] on div ".broken_cards_icon_0{fill:#39A4FF;} .broken_cards_icon_1{fill:none;stroke:#1918…" at bounding box center [165, 415] width 244 height 65
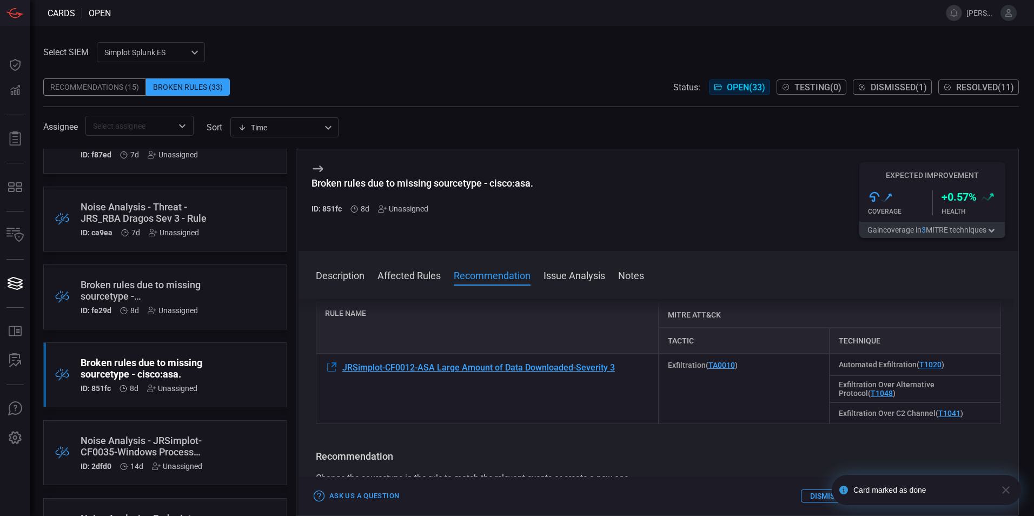
scroll to position [162, 0]
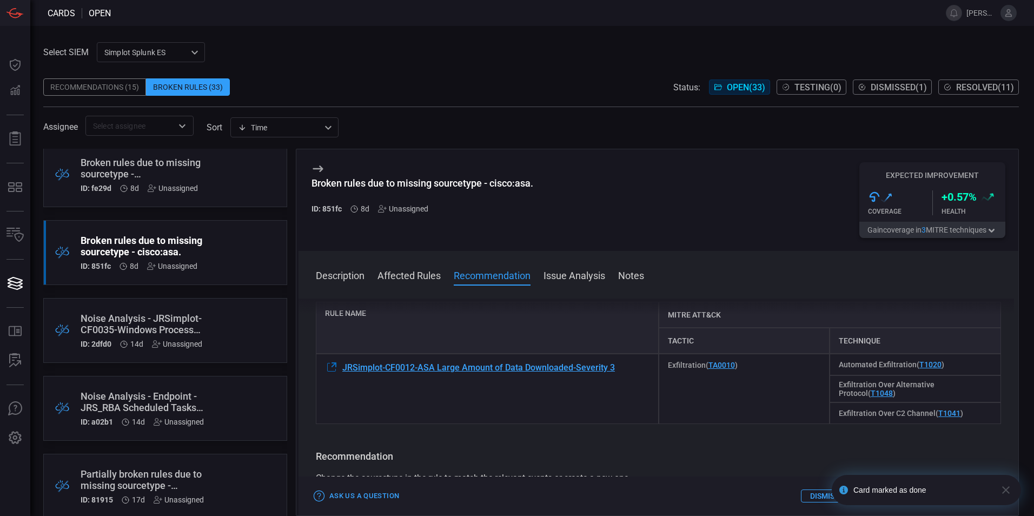
click at [234, 331] on div ".broken_cards_icon_0{fill:#39A4FF;} .broken_cards_icon_1{fill:none;stroke:#1918…" at bounding box center [165, 330] width 244 height 65
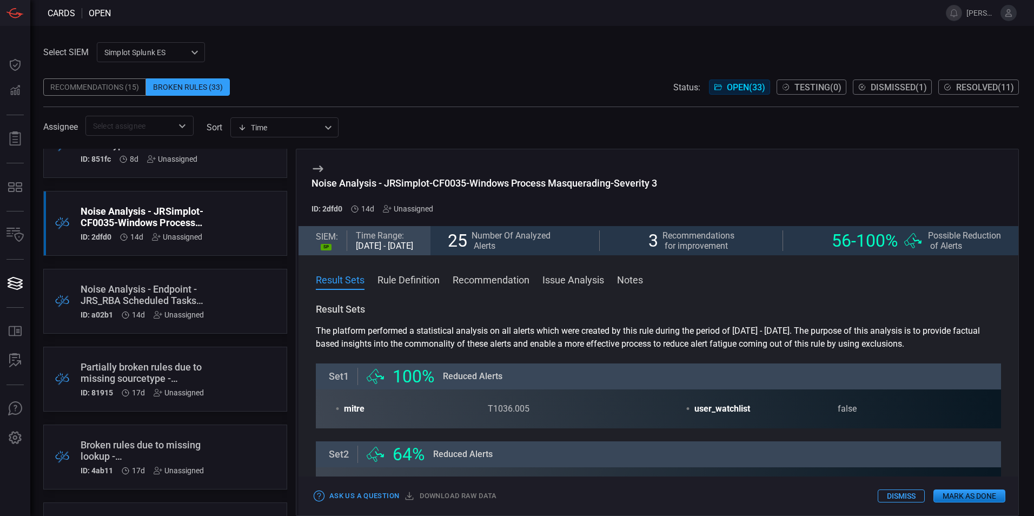
scroll to position [271, 0]
click at [230, 368] on div ".broken_cards_icon_0{fill:#39A4FF;} .broken_cards_icon_1{fill:none;stroke:#1918…" at bounding box center [165, 378] width 244 height 65
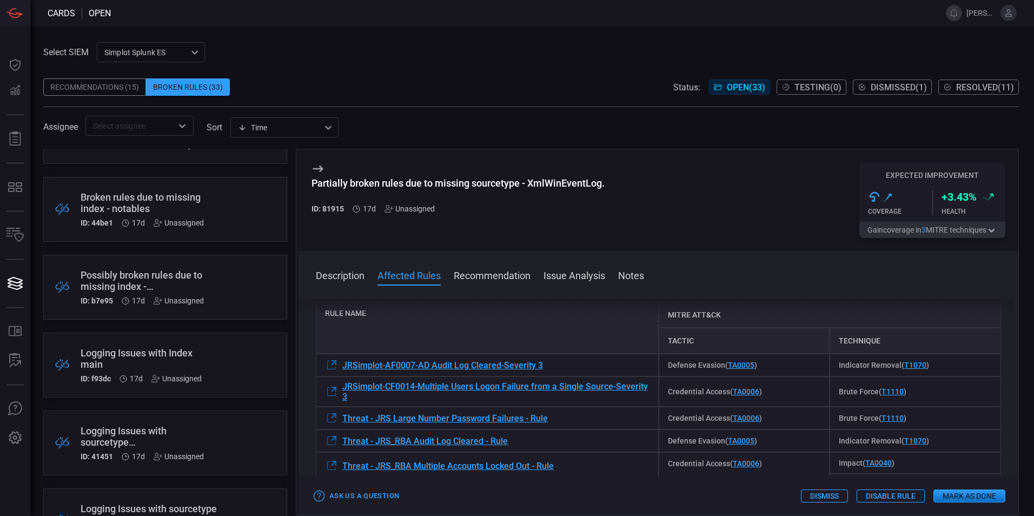
scroll to position [703, 0]
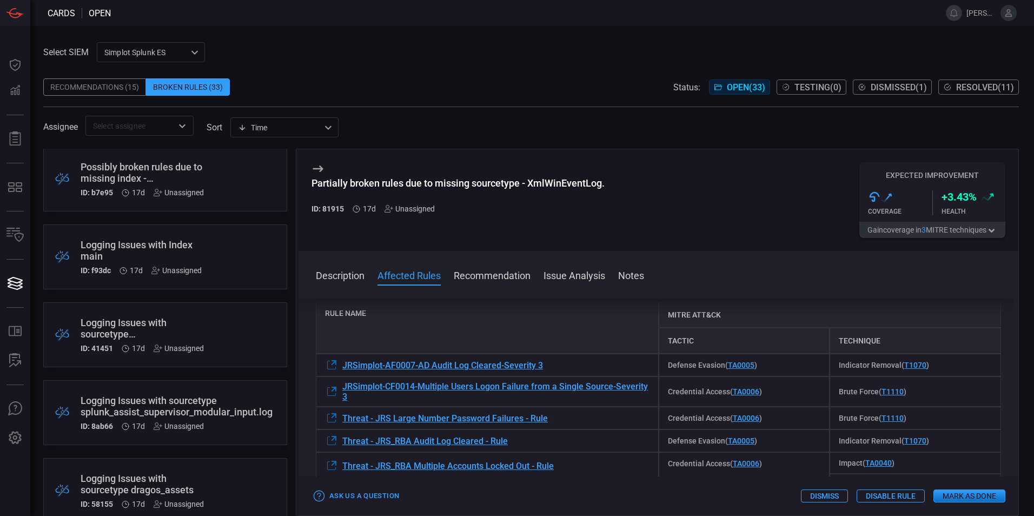
click at [231, 341] on div ".broken_cards_icon_0{fill:#39A4FF;} .broken_cards_icon_1{fill:none;stroke:#1918…" at bounding box center [165, 334] width 244 height 65
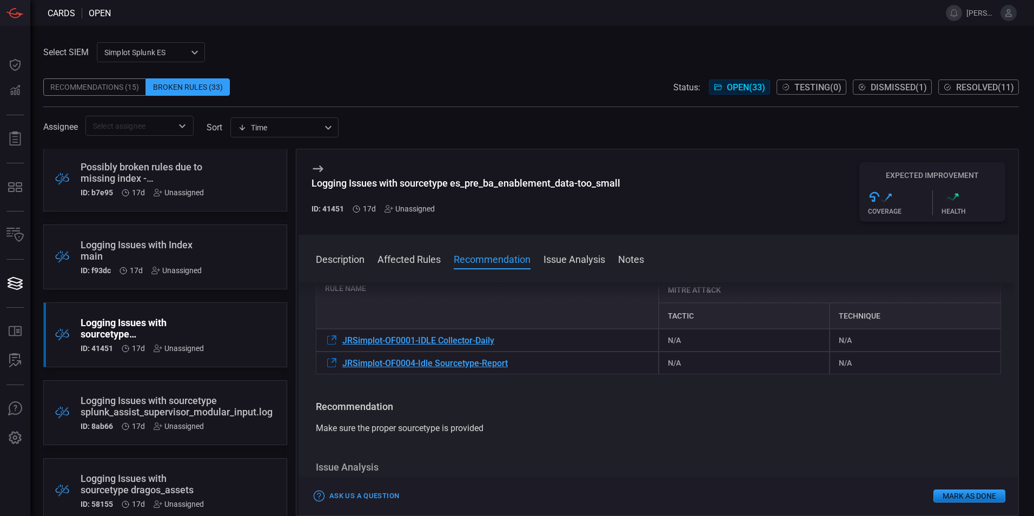
scroll to position [108, 0]
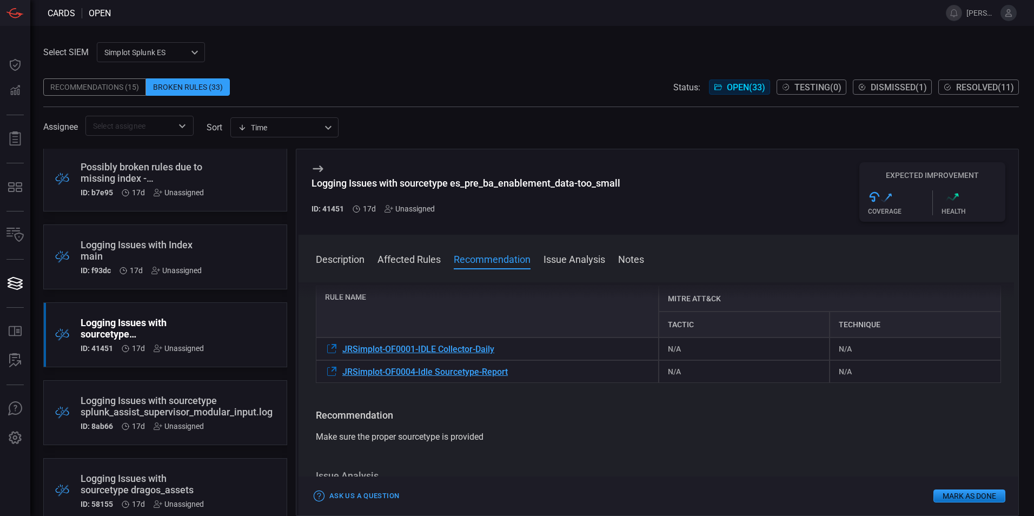
click at [960, 492] on button "Mark as Done" at bounding box center [970, 496] width 72 height 13
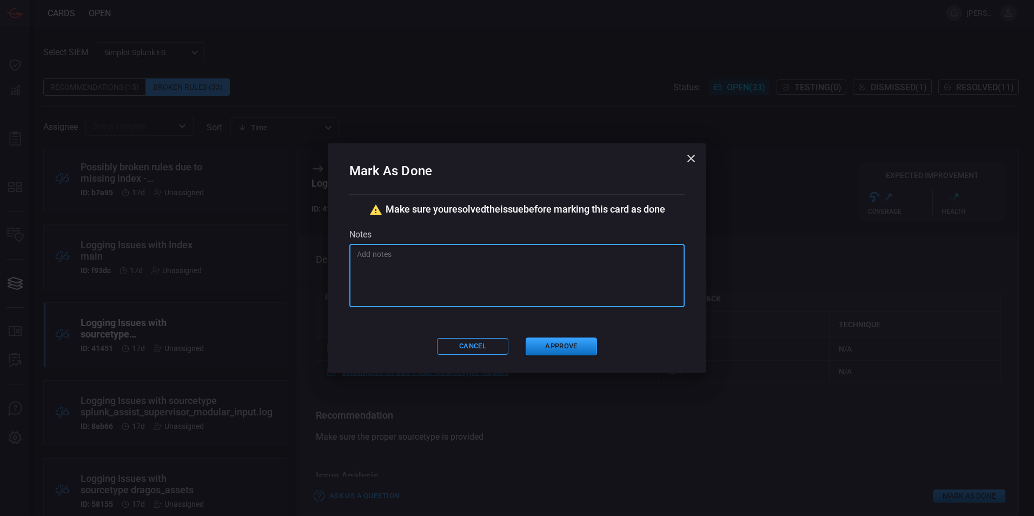
click at [452, 260] on textarea at bounding box center [517, 276] width 320 height 54
paste textarea "The related rule is looking for all sourcetypes and alerting if they appear idl…"
click at [410, 254] on textarea "The related rule is looking for all sourcetypes and alerting if they appear idl…" at bounding box center [517, 276] width 320 height 54
drag, startPoint x: 416, startPoint y: 253, endPoint x: 421, endPoint y: 252, distance: 5.6
type textarea "The related rules are looking for all sourcetypes and alerting if they appear i…"
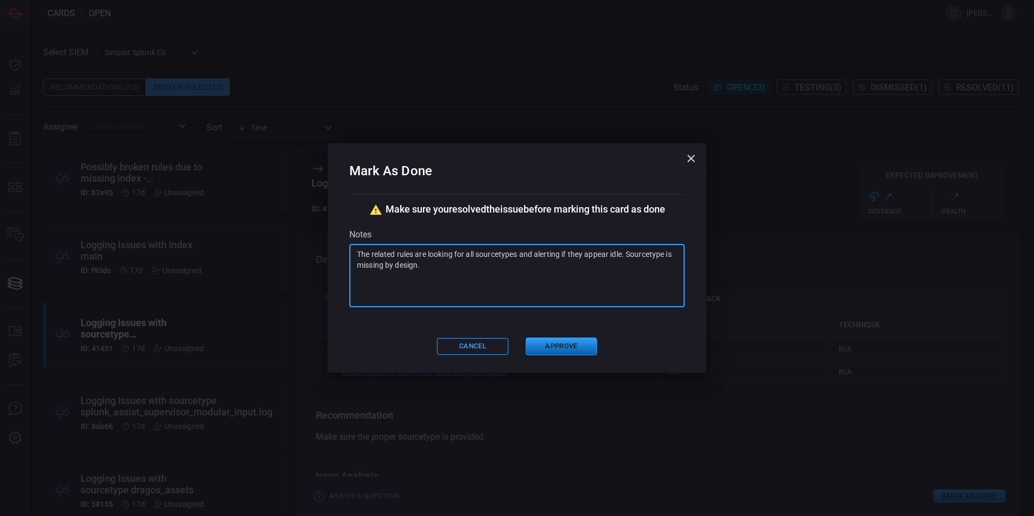
click at [564, 347] on button "Approve" at bounding box center [561, 347] width 71 height 18
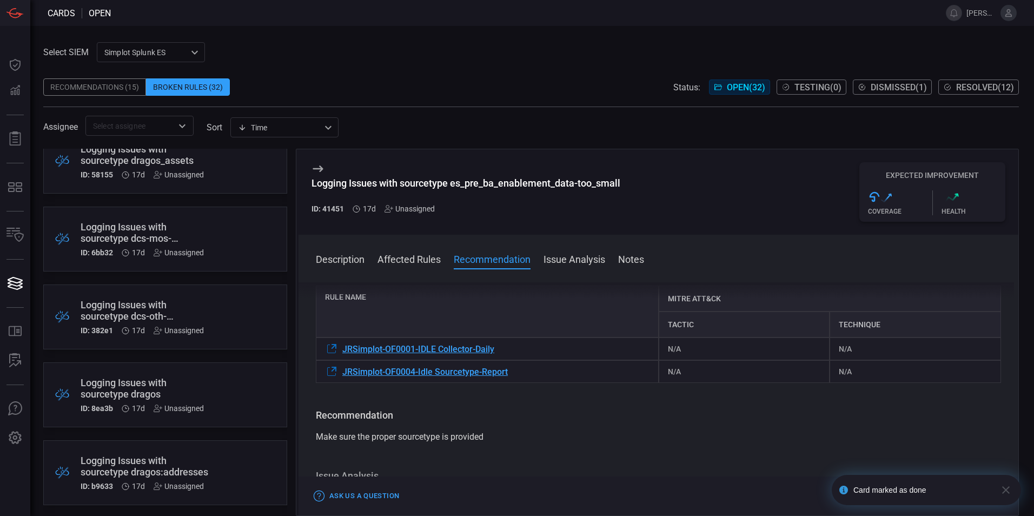
scroll to position [974, 0]
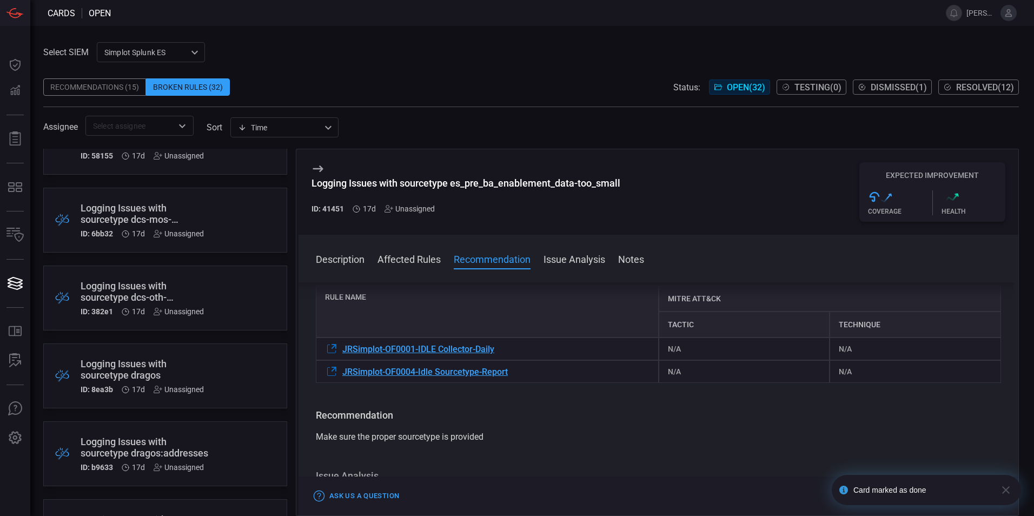
click at [238, 363] on div ".broken_cards_icon_0{fill:#39A4FF;} .broken_cards_icon_1{fill:none;stroke:#1918…" at bounding box center [165, 376] width 244 height 65
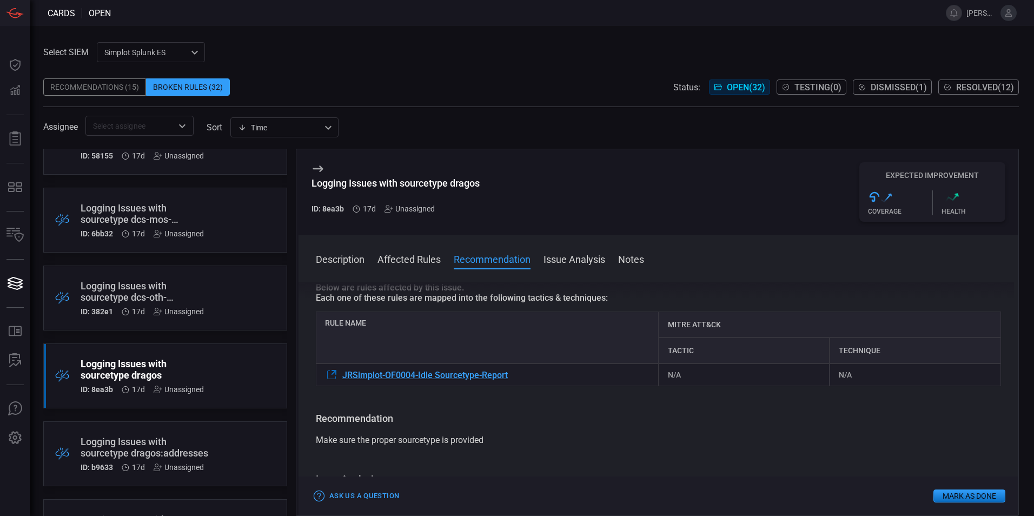
scroll to position [108, 0]
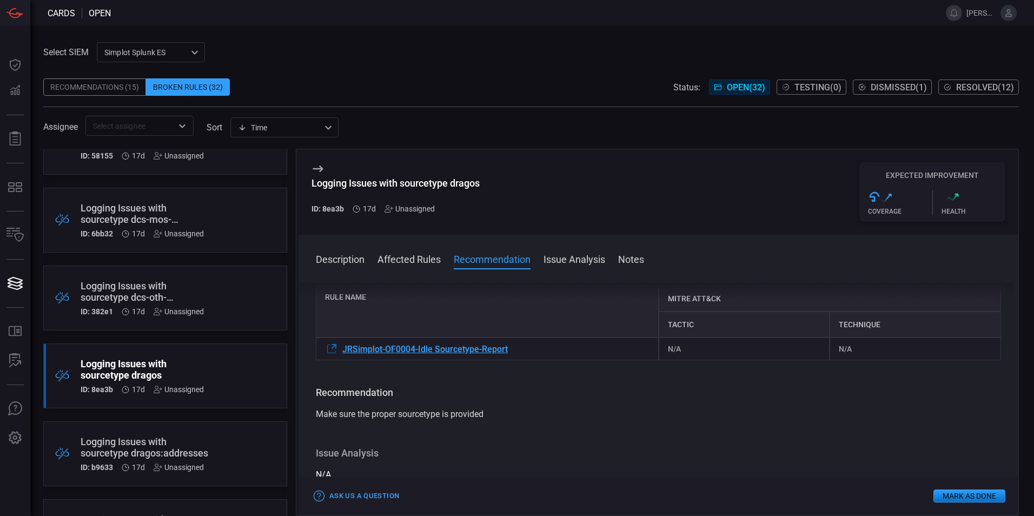
click at [970, 492] on button "Mark as Done" at bounding box center [970, 496] width 72 height 13
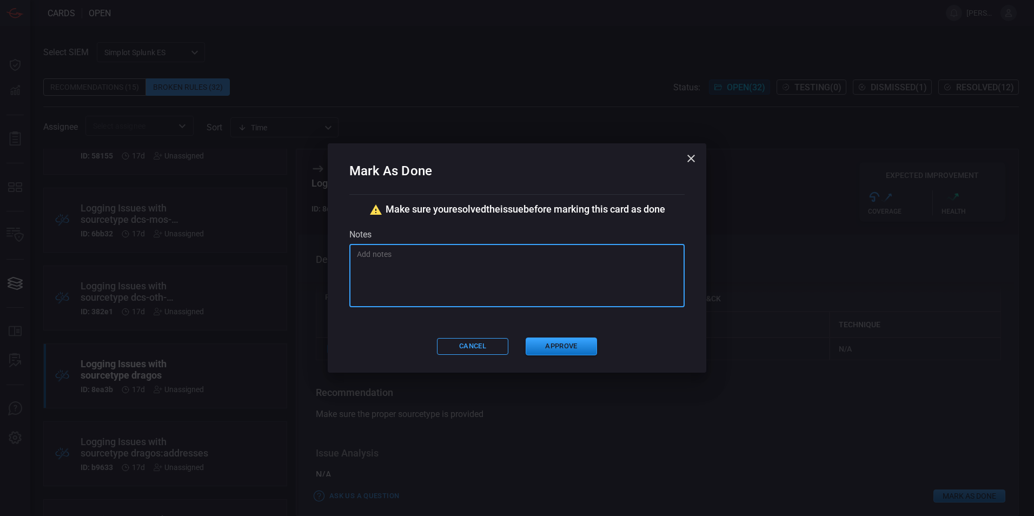
click at [548, 289] on textarea at bounding box center [517, 276] width 320 height 54
paste textarea "The related rule is looking for all sourcetypes and alerting if they appear idl…"
type textarea "The related rule is looking for all sourcetypes and alerting if they appear idl…"
click at [559, 342] on button "Approve" at bounding box center [561, 347] width 71 height 18
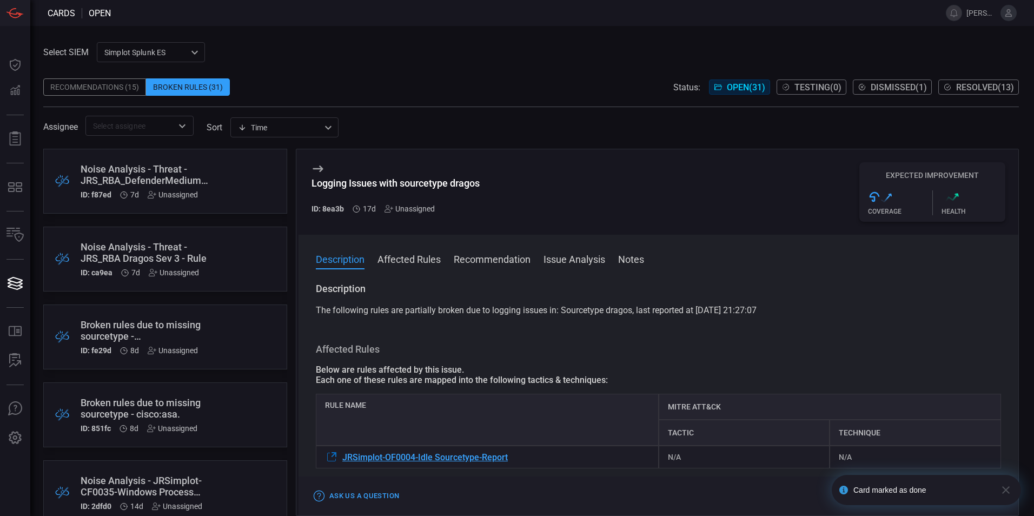
click at [245, 328] on div ".broken_cards_icon_0{fill:#39A4FF;} .broken_cards_icon_1{fill:none;stroke:#1918…" at bounding box center [165, 337] width 244 height 65
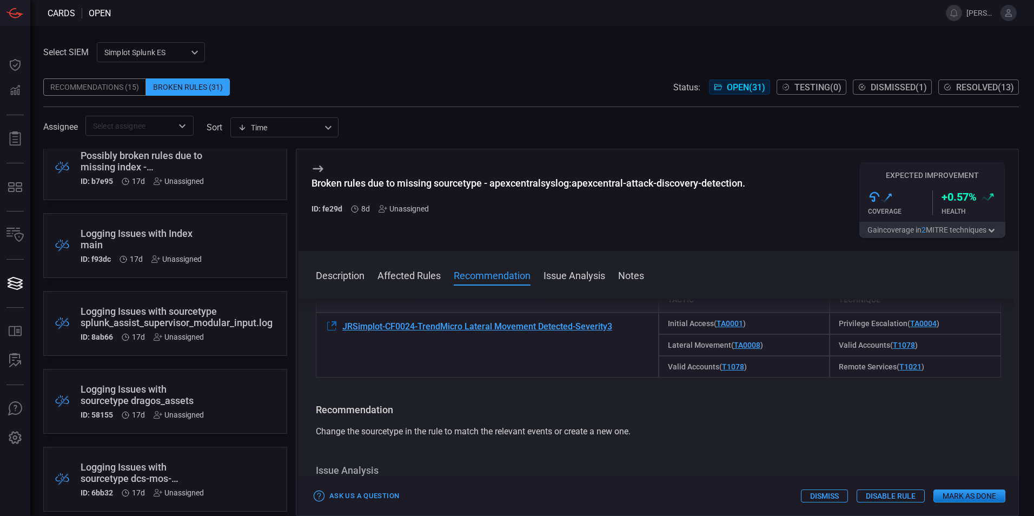
scroll to position [812, 0]
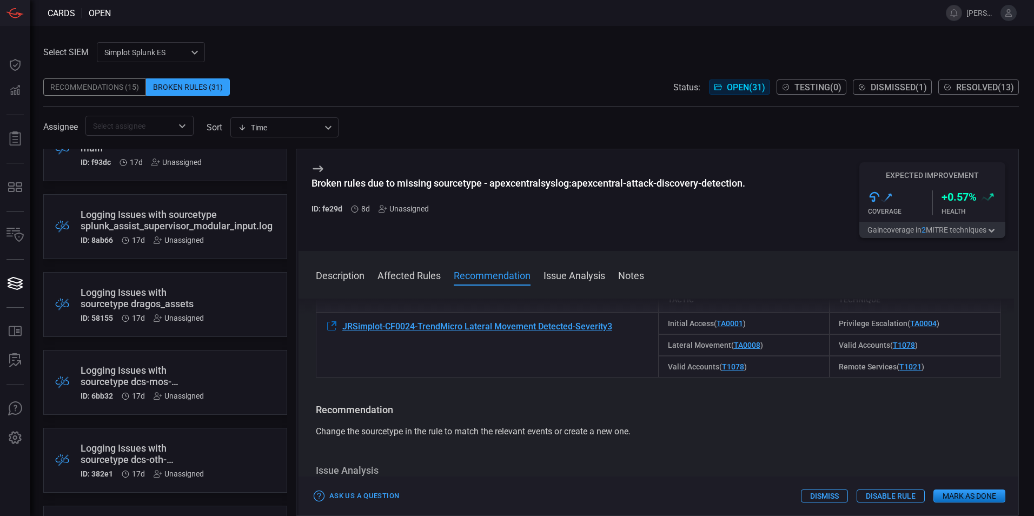
click at [221, 321] on div ".broken_cards_icon_0{fill:#39A4FF;} .broken_cards_icon_1{fill:none;stroke:#1918…" at bounding box center [165, 304] width 244 height 65
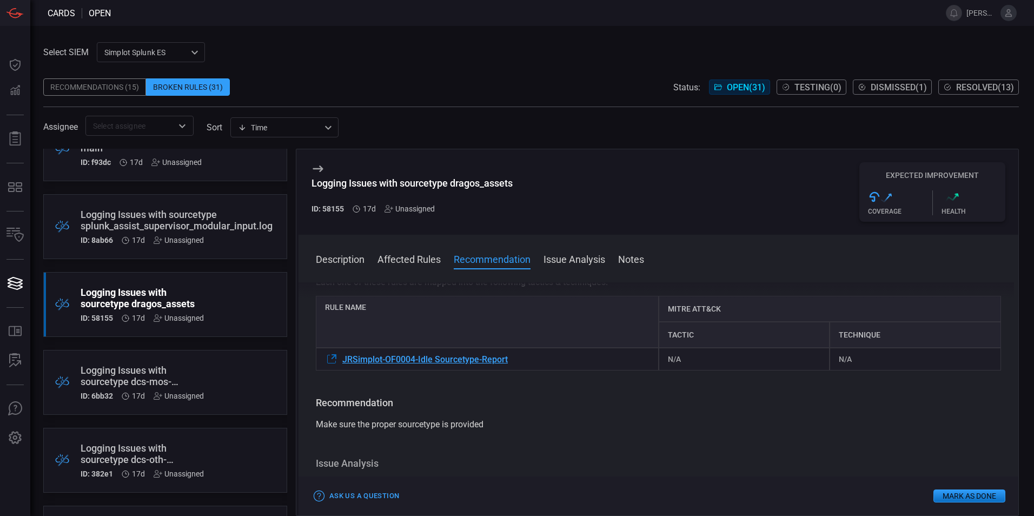
scroll to position [108, 0]
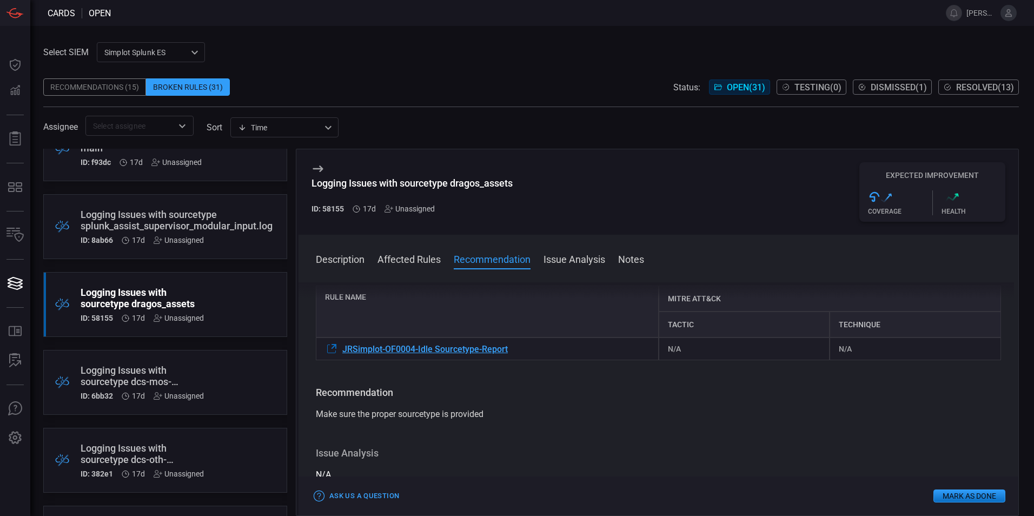
click at [943, 499] on button "Mark as Done" at bounding box center [970, 496] width 72 height 13
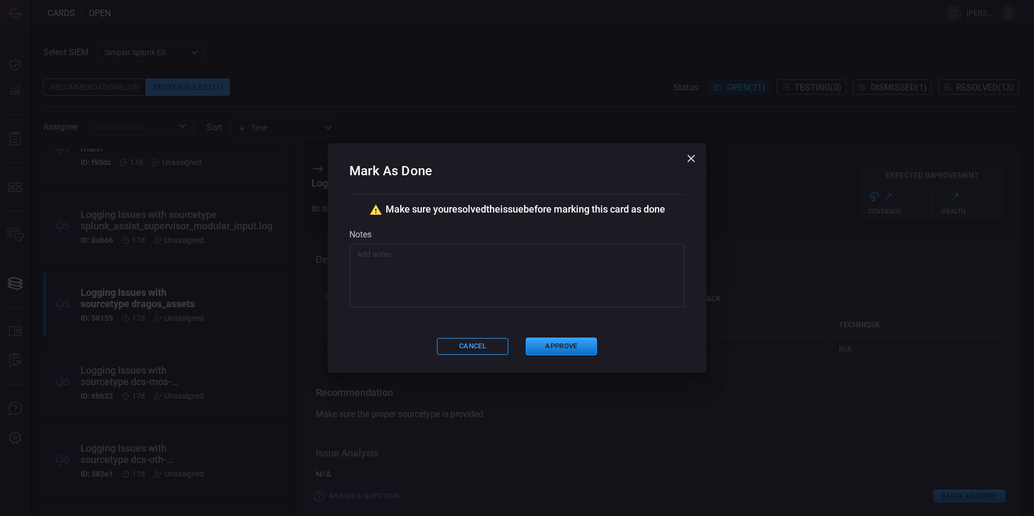
click at [509, 278] on textarea at bounding box center [517, 276] width 320 height 54
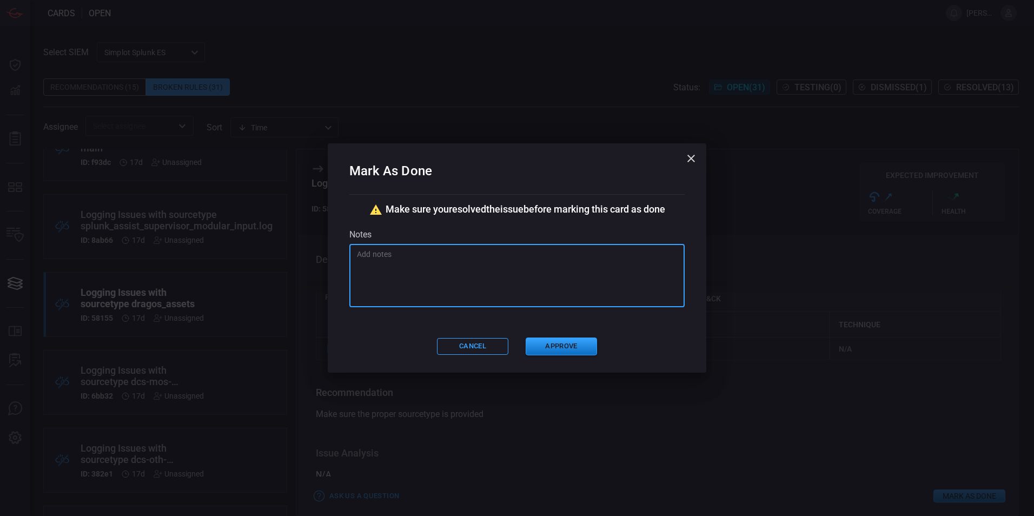
paste textarea "The related rule is looking for all sourcetypes and alerting if they appear idl…"
type textarea "The related rule is looking for all sourcetypes and alerting if they appear idl…"
click at [554, 344] on button "Approve" at bounding box center [561, 347] width 71 height 18
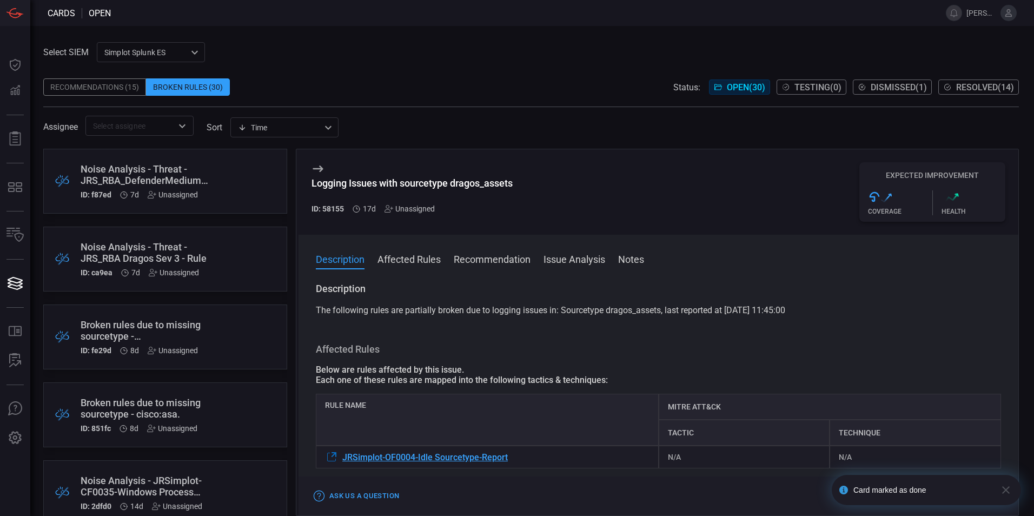
click at [174, 91] on div "Broken Rules (30)" at bounding box center [188, 86] width 84 height 17
click at [88, 91] on div "Recommendations (15)" at bounding box center [94, 86] width 103 height 17
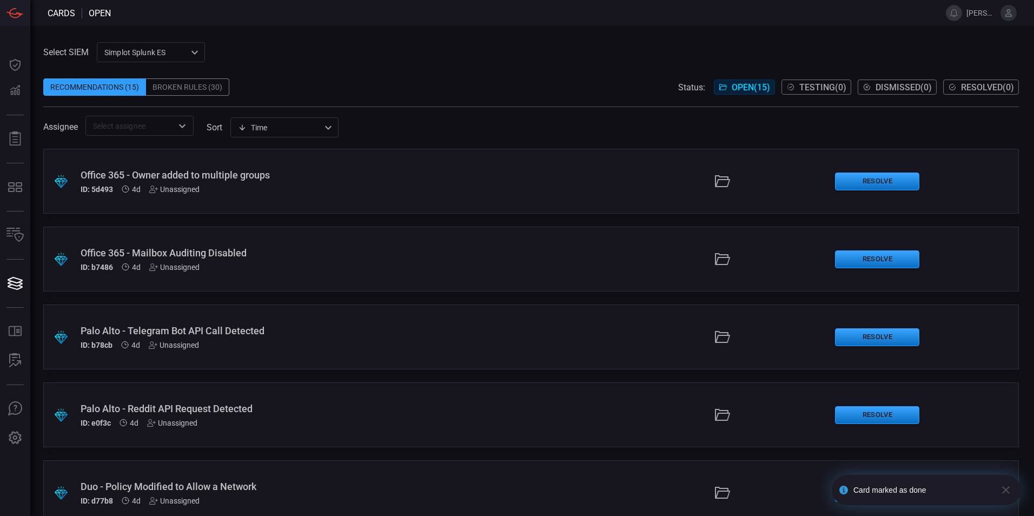
click at [160, 87] on div "Broken Rules (30)" at bounding box center [187, 86] width 83 height 17
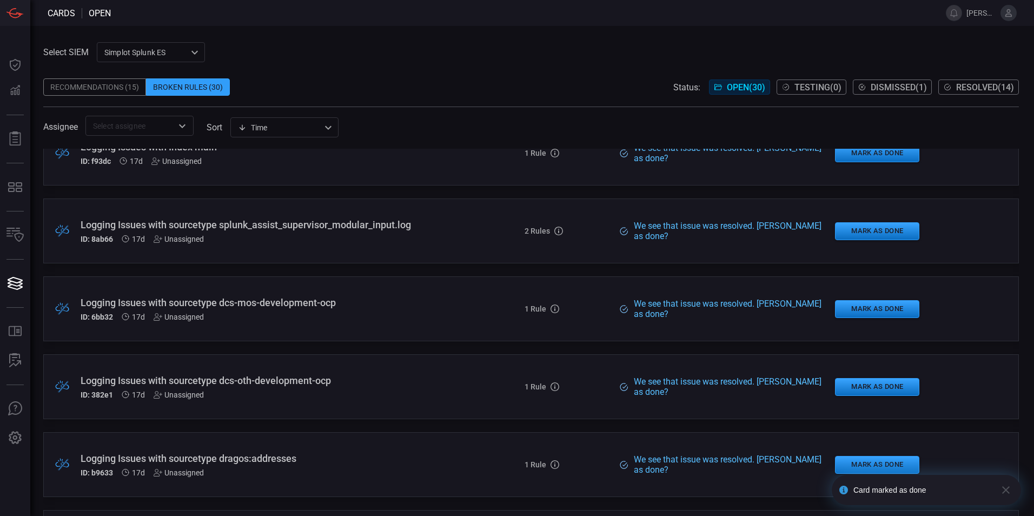
scroll to position [812, 0]
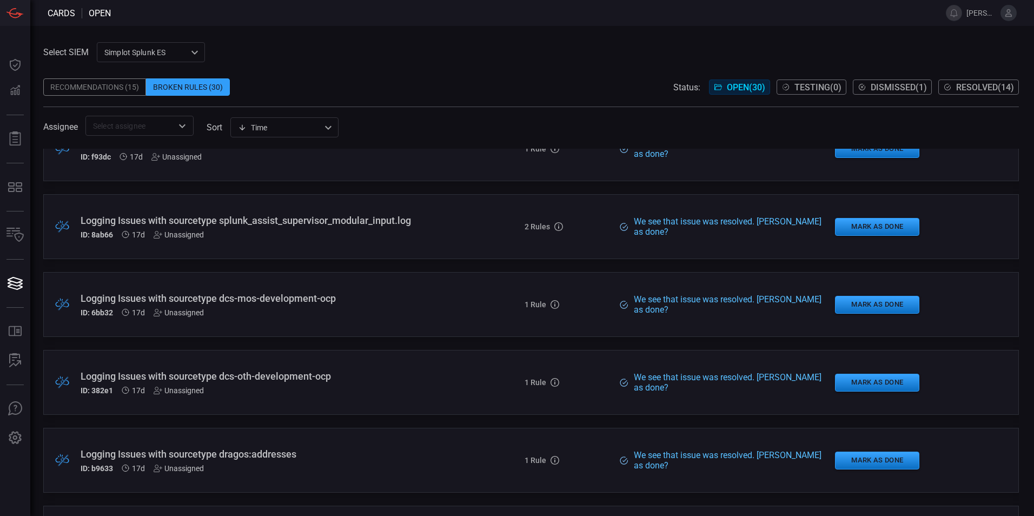
click at [323, 239] on div "ID: 8ab66 17d Unassigned" at bounding box center [251, 234] width 341 height 9
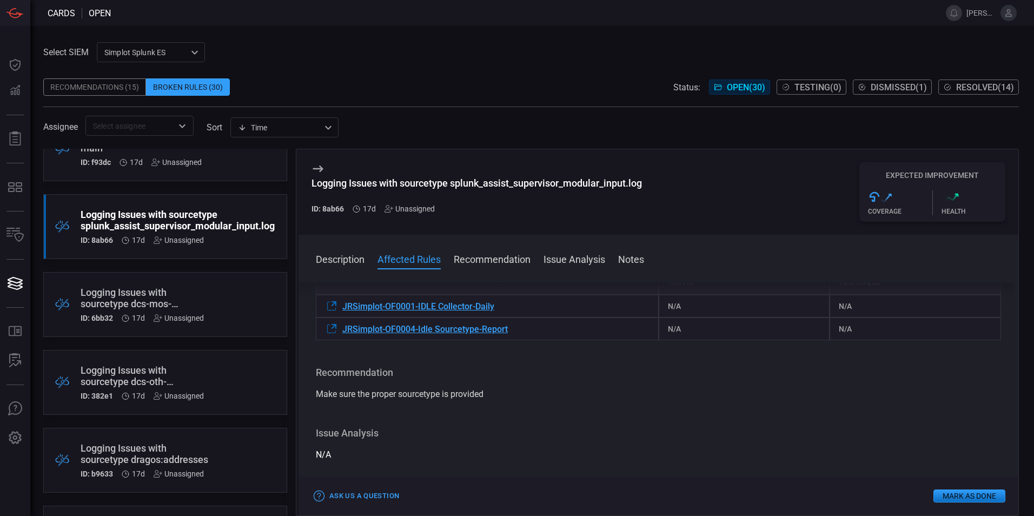
scroll to position [162, 0]
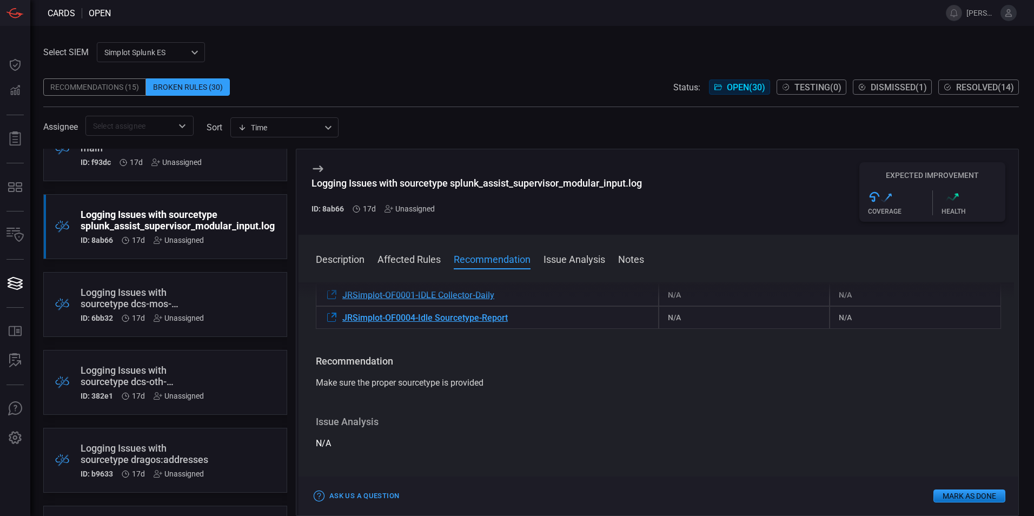
click at [935, 493] on button "Mark as Done" at bounding box center [970, 496] width 72 height 13
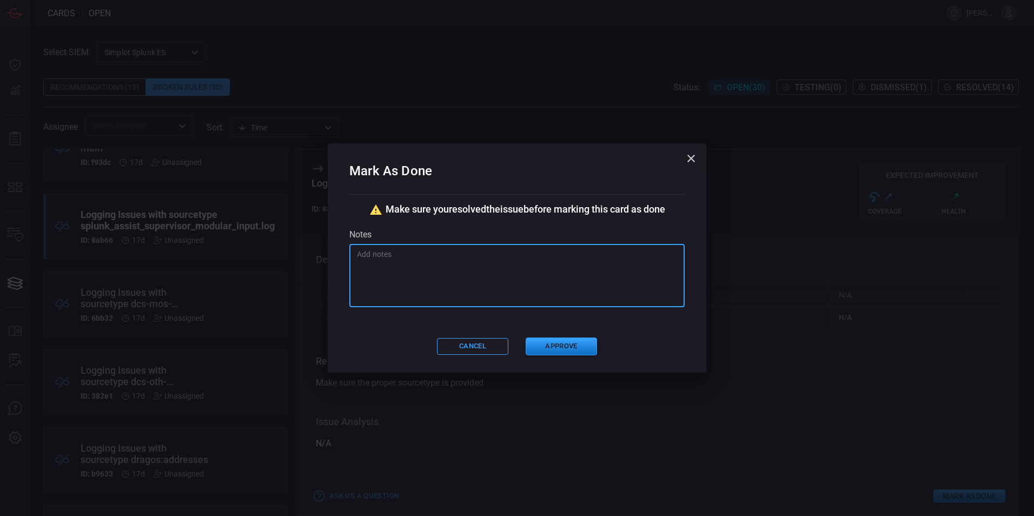
click at [493, 269] on textarea at bounding box center [517, 276] width 320 height 54
paste textarea "The related rule is looking for all sourcetypes and alerting if they appear idl…"
click at [410, 254] on textarea "The related rule is looking for all sourcetypes and alerting if they appear idl…" at bounding box center [517, 276] width 320 height 54
drag, startPoint x: 417, startPoint y: 254, endPoint x: 422, endPoint y: 253, distance: 5.5
click at [422, 253] on textarea "The related rules is looking for all sourcetypes and alerting if they appear id…" at bounding box center [517, 276] width 320 height 54
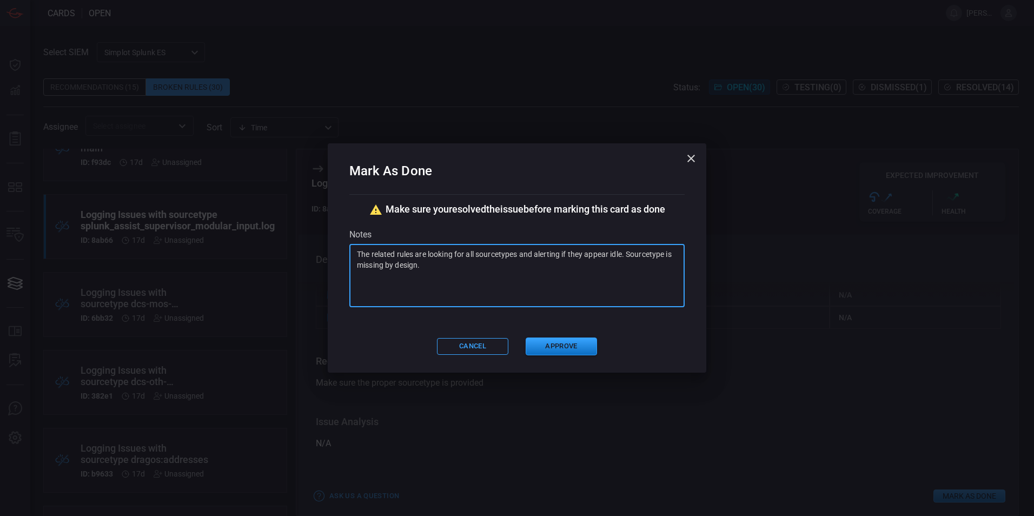
type textarea "The related rules are looking for all sourcetypes and alerting if they appear i…"
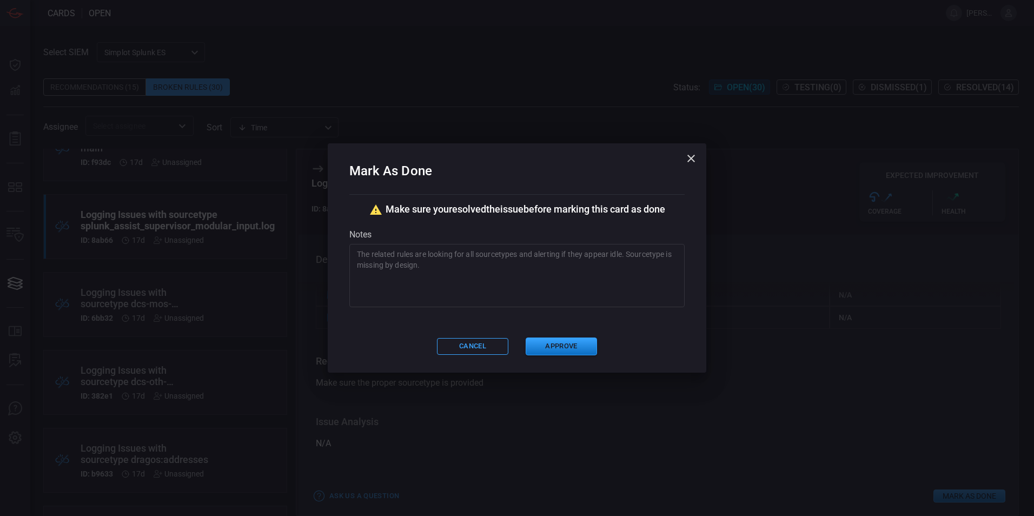
click at [557, 334] on div "Mark As Done Make sure you resolved the issue before marking this card as done …" at bounding box center [517, 257] width 379 height 229
click at [558, 340] on button "Approve" at bounding box center [561, 347] width 71 height 18
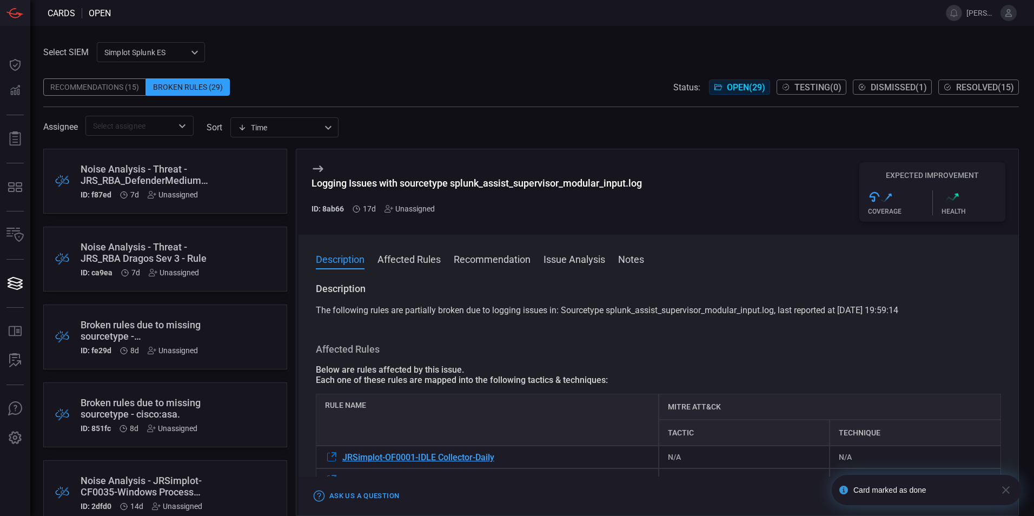
click at [321, 165] on icon at bounding box center [318, 168] width 13 height 13
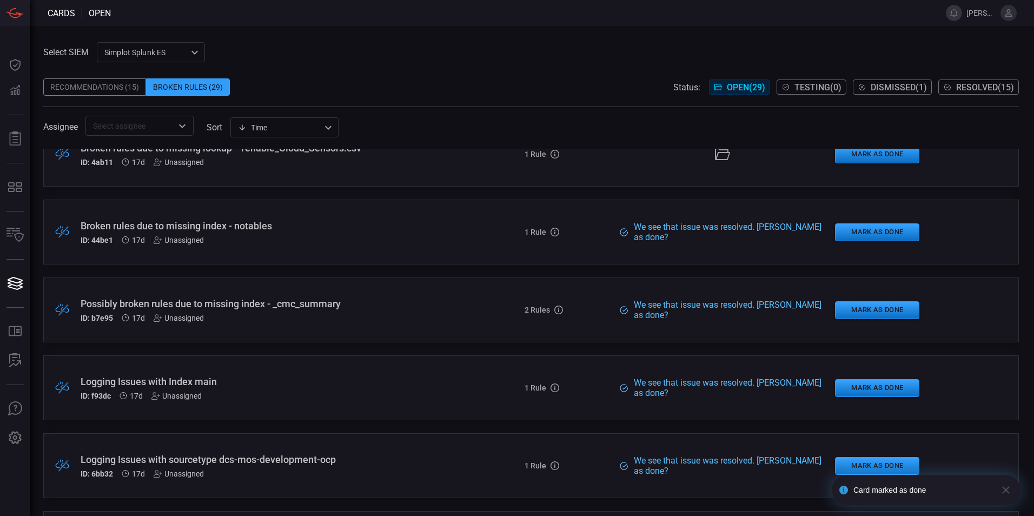
scroll to position [595, 0]
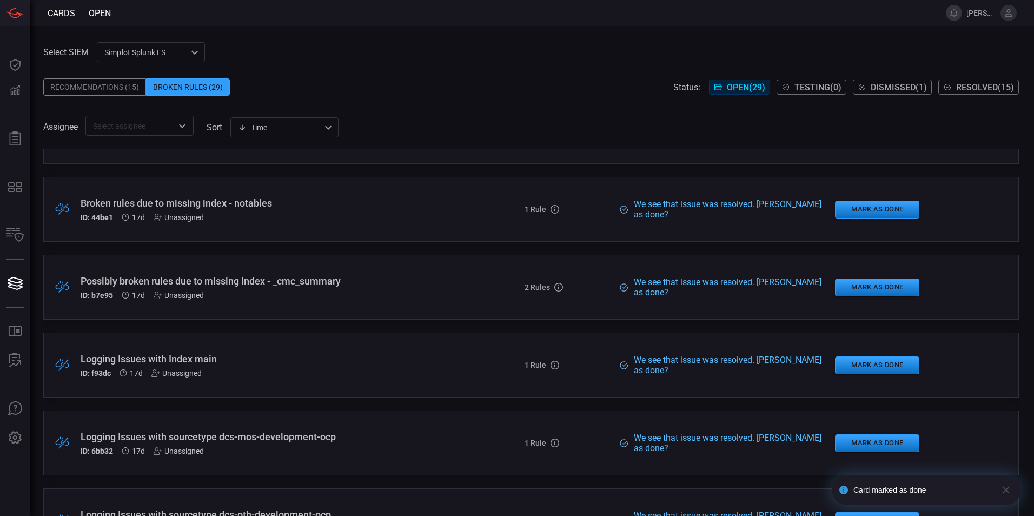
click at [374, 279] on div "Possibly broken rules due to missing index - _cmc_summary" at bounding box center [251, 280] width 341 height 11
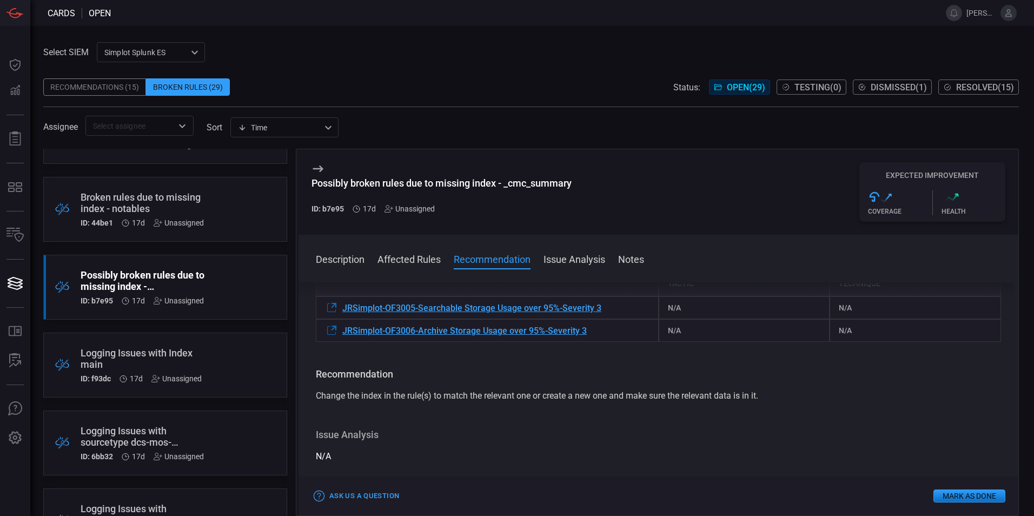
scroll to position [162, 0]
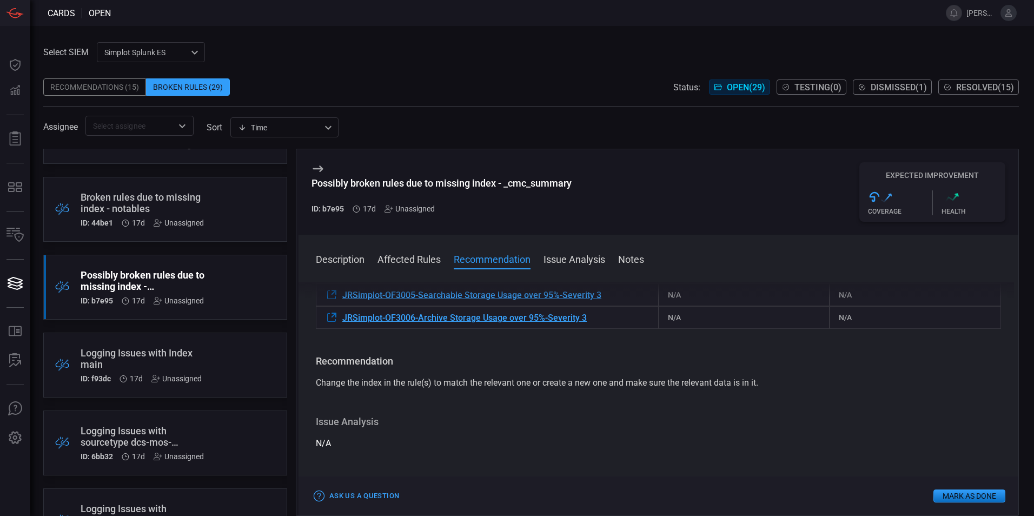
click at [318, 165] on icon at bounding box center [318, 168] width 13 height 13
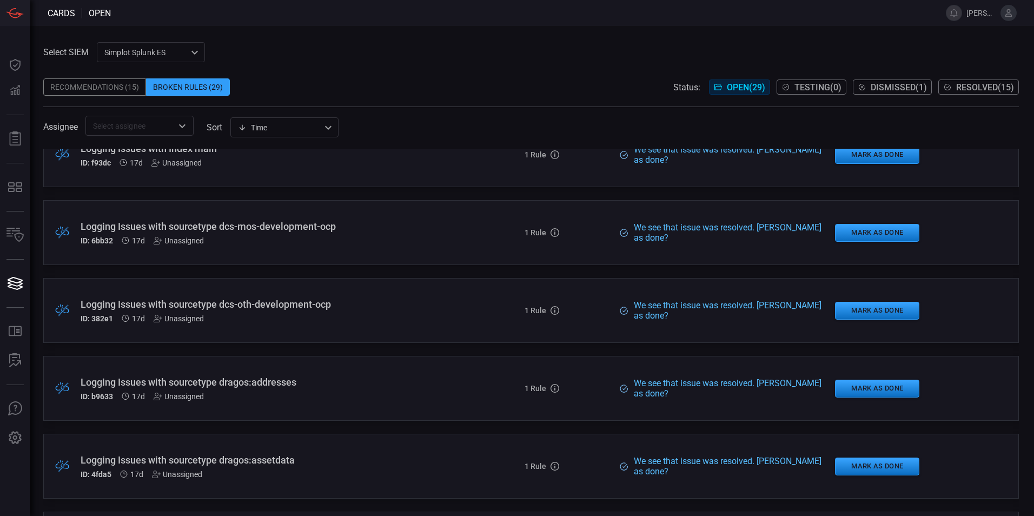
scroll to position [812, 0]
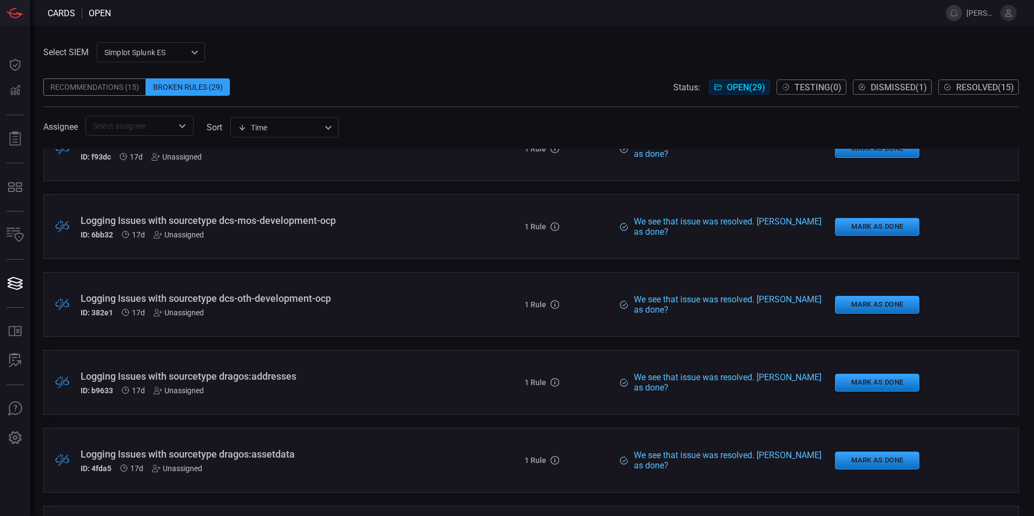
click at [272, 298] on div "Logging Issues with sourcetype dcs-oth-development-ocp" at bounding box center [251, 298] width 341 height 11
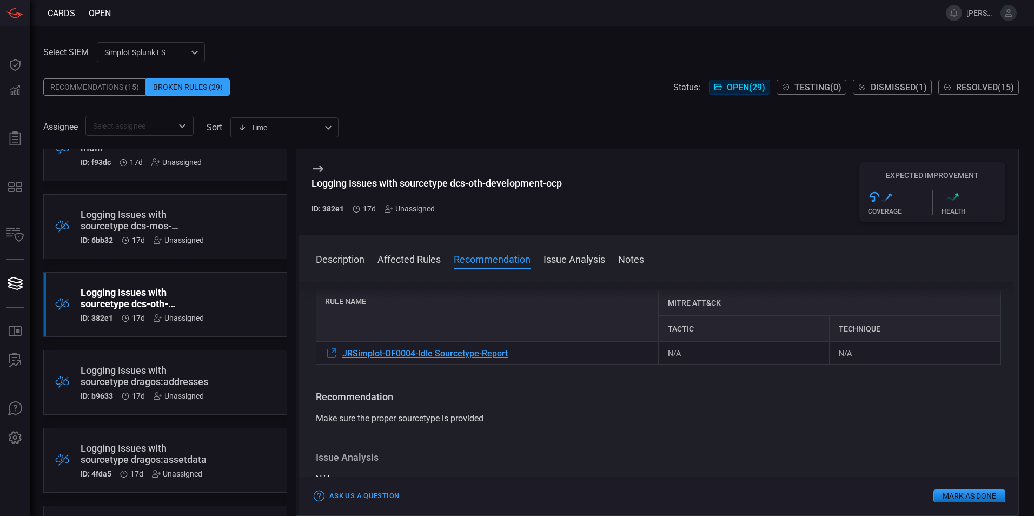
scroll to position [108, 0]
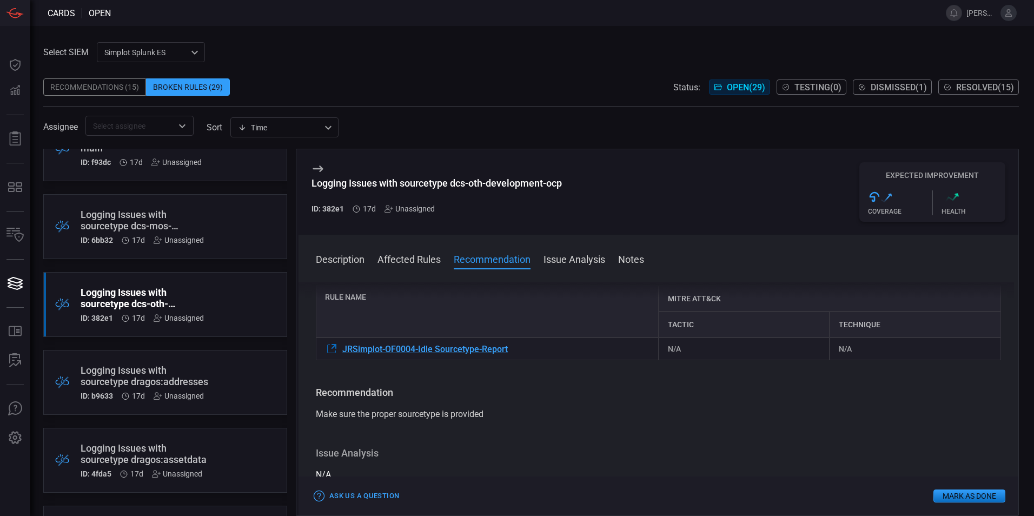
click at [960, 495] on button "Mark as Done" at bounding box center [970, 496] width 72 height 13
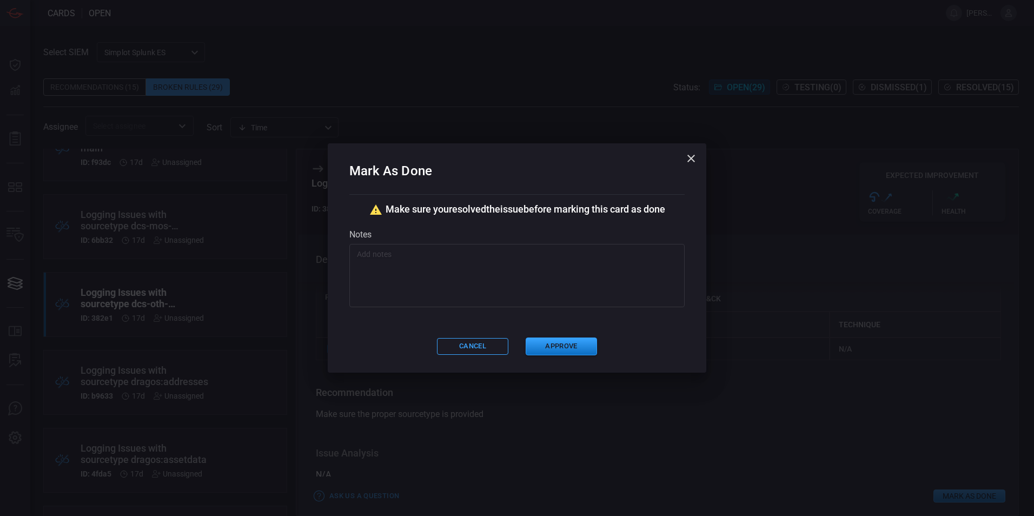
click at [537, 286] on textarea at bounding box center [517, 276] width 320 height 54
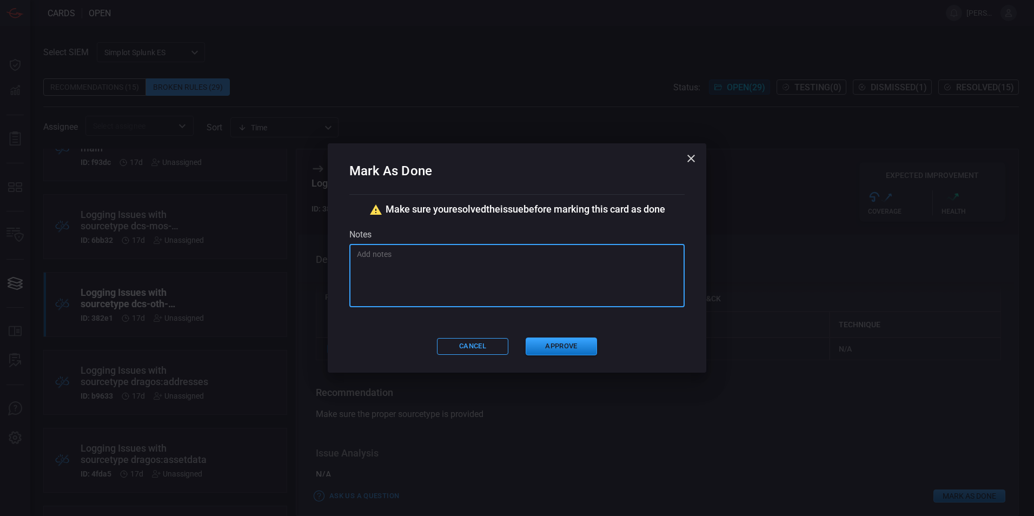
paste textarea "The related rule is looking for all sourcetypes and alerting if they appear idl…"
type textarea "The related rule is looking for all sourcetypes and alerting if they appear idl…"
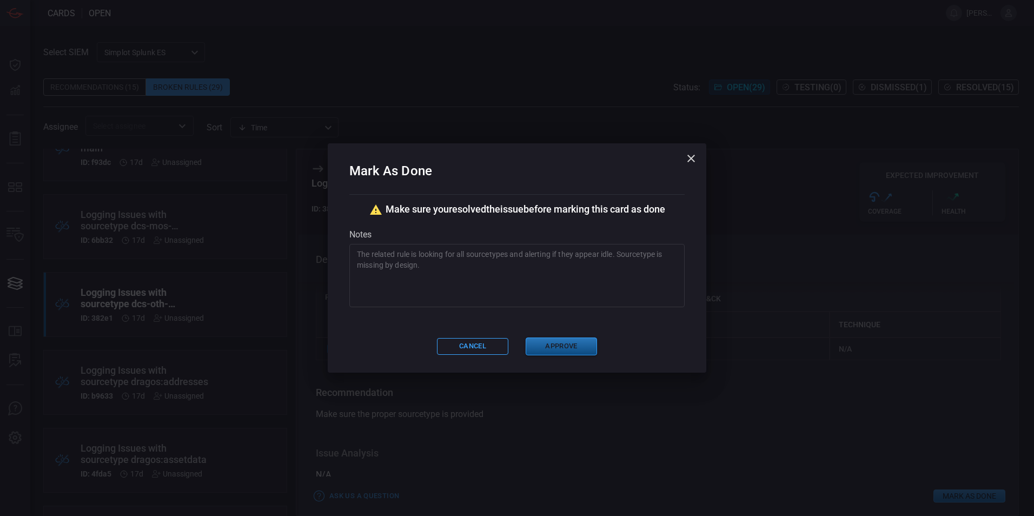
click at [559, 347] on button "Approve" at bounding box center [561, 347] width 71 height 18
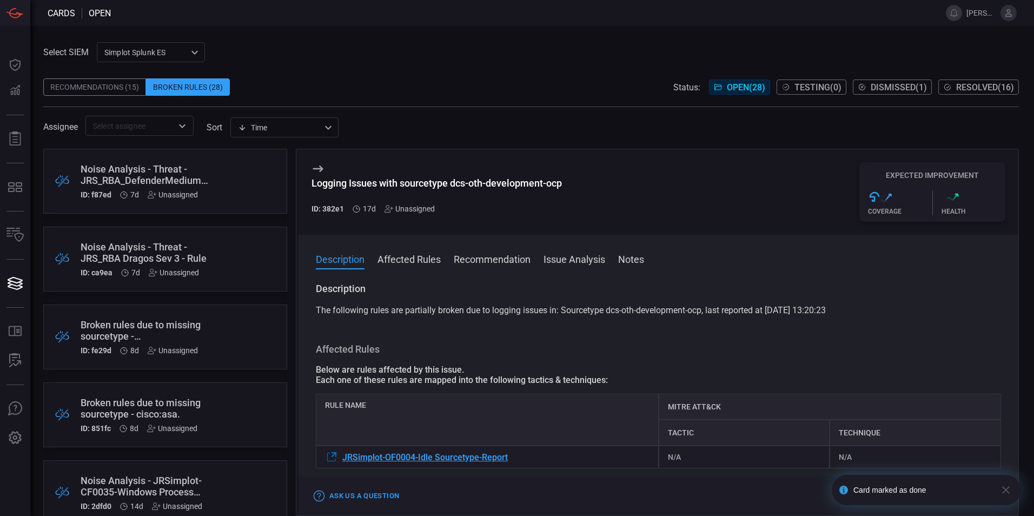
click at [320, 168] on icon at bounding box center [318, 169] width 10 height 6
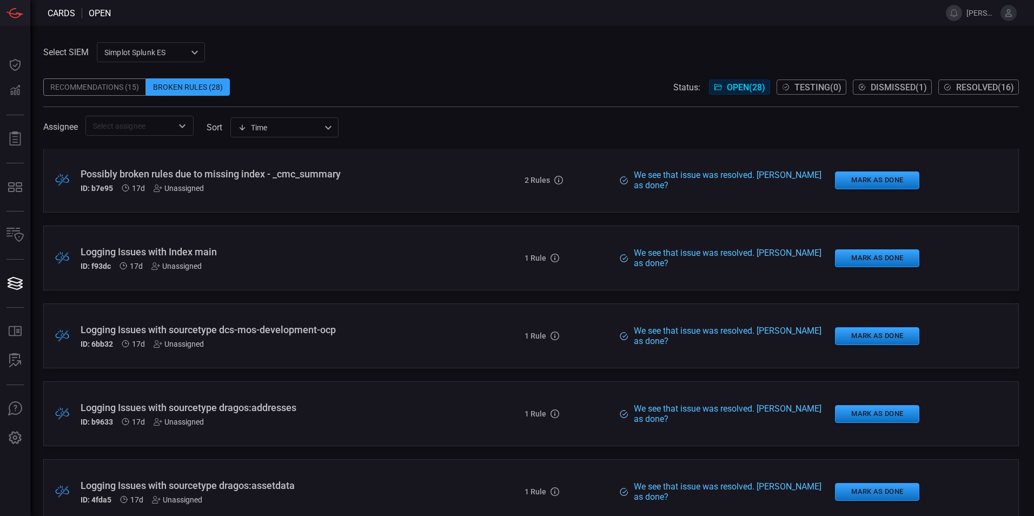
scroll to position [703, 0]
click at [408, 326] on div "Logging Issues with sourcetype dcs-mos-development-ocp" at bounding box center [251, 328] width 341 height 11
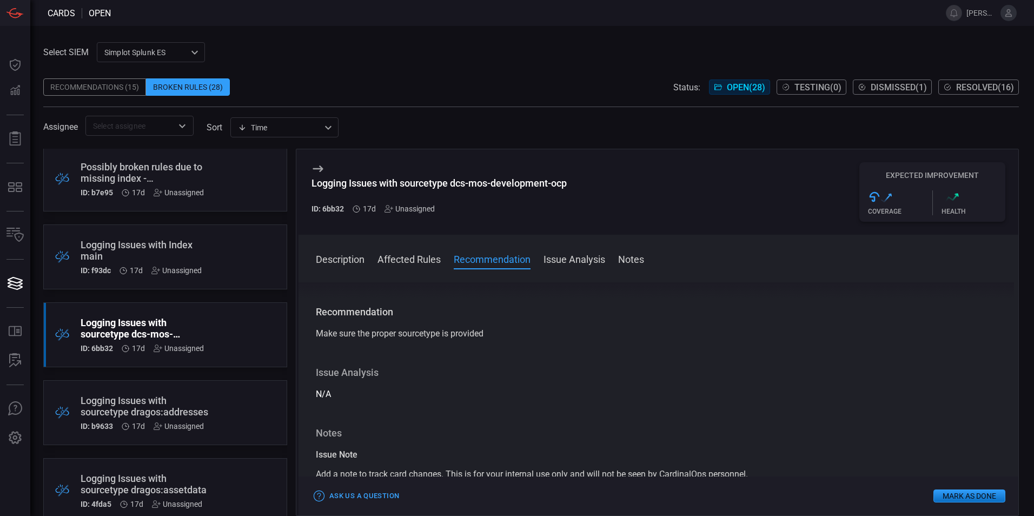
scroll to position [162, 0]
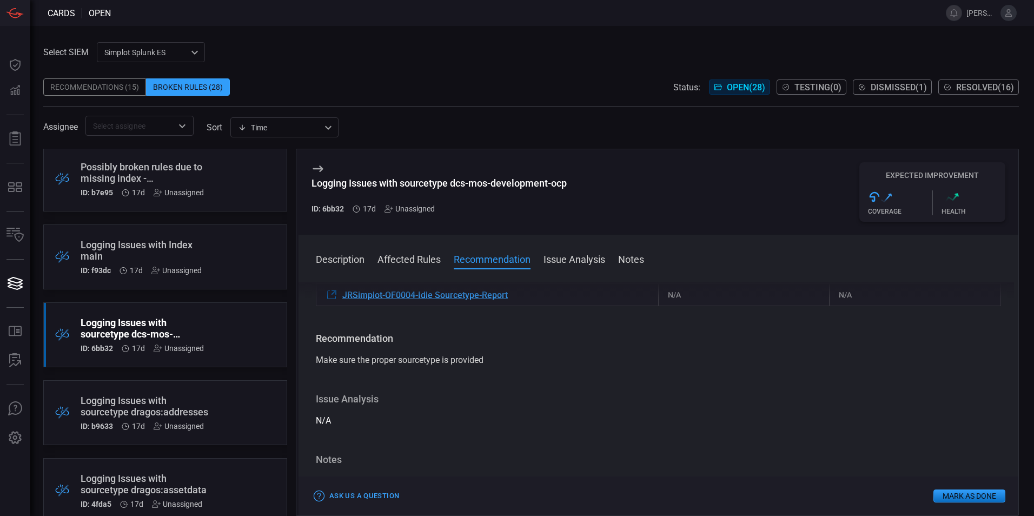
click at [959, 497] on button "Mark as Done" at bounding box center [970, 496] width 72 height 13
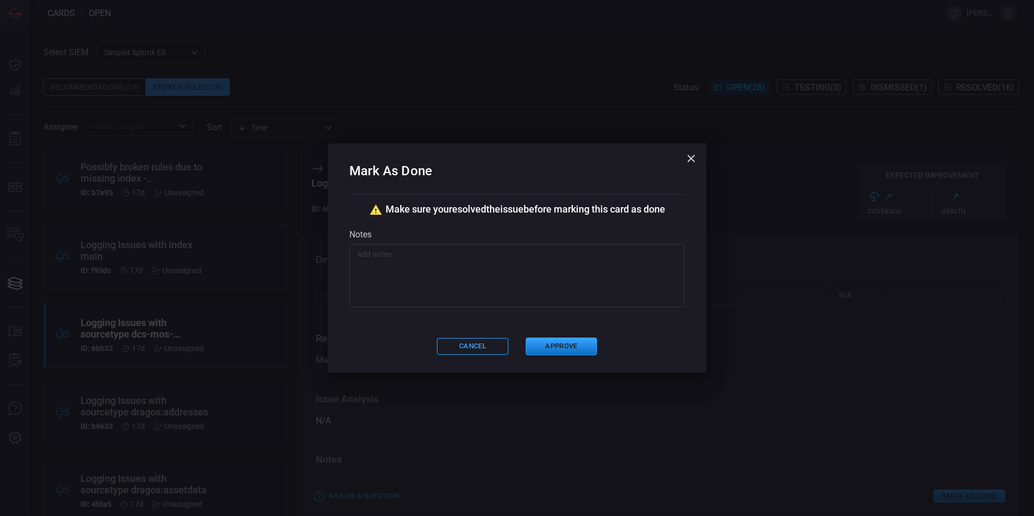
click at [365, 271] on textarea at bounding box center [517, 276] width 320 height 54
paste textarea "The related rule is looking for all sourcetypes and alerting if they appear idl…"
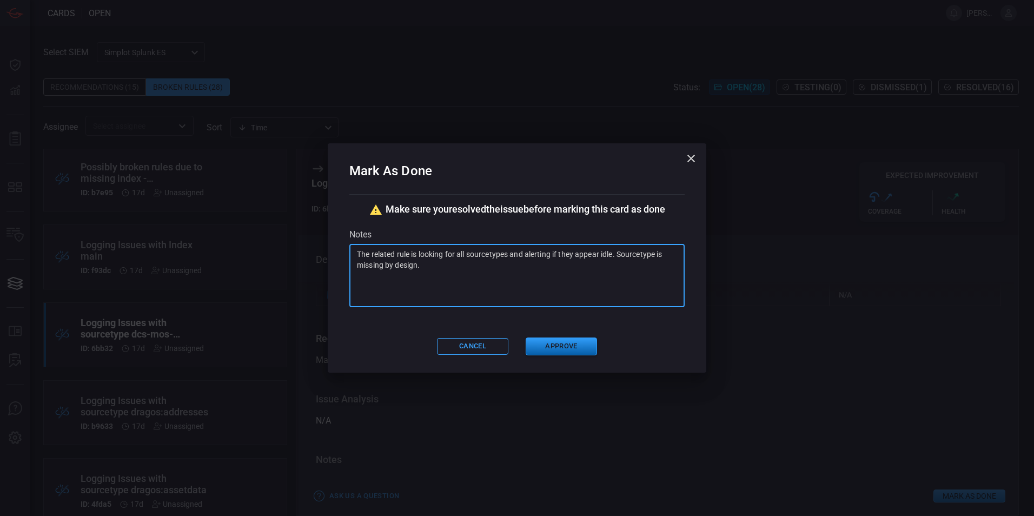
type textarea "The related rule is looking for all sourcetypes and alerting if they appear idl…"
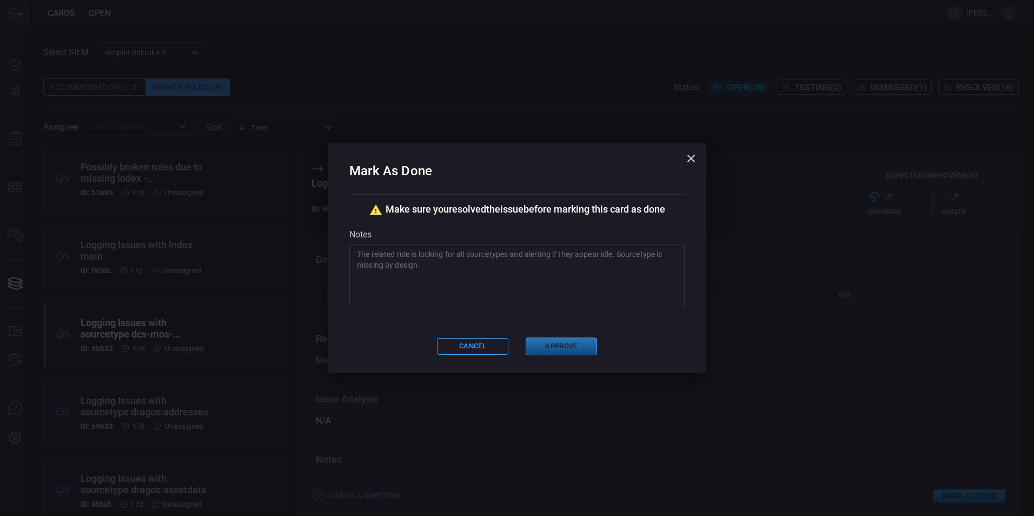
click at [535, 346] on button "Approve" at bounding box center [561, 347] width 71 height 18
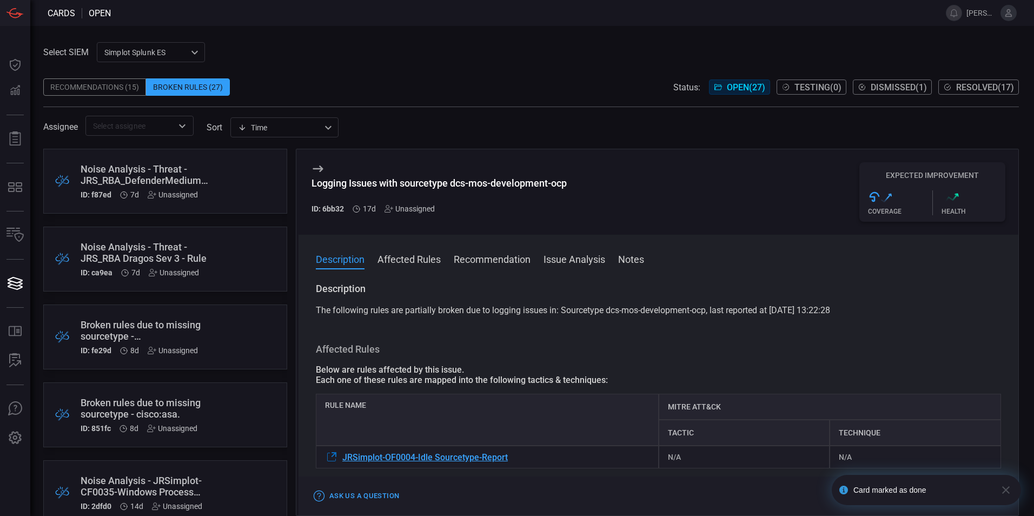
click at [324, 167] on icon at bounding box center [318, 168] width 13 height 13
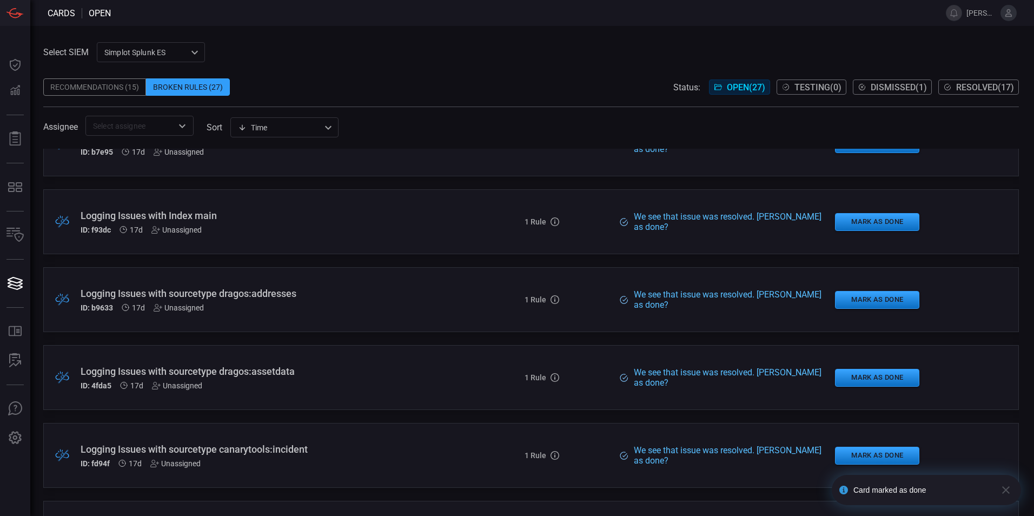
scroll to position [757, 0]
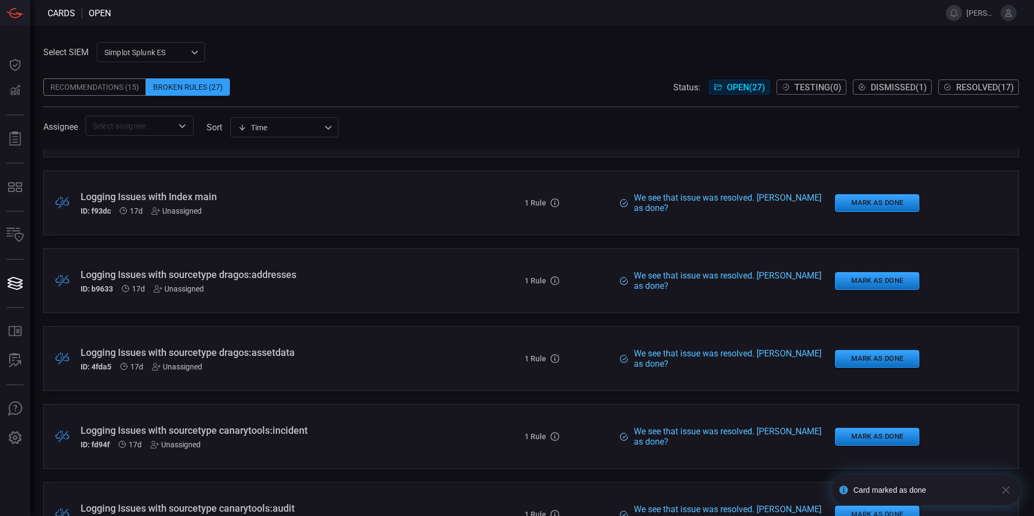
click at [435, 262] on div ".broken_cards_icon_0{fill:#39A4FF;} .broken_cards_icon_1{fill:none;stroke:#1918…" at bounding box center [531, 280] width 976 height 65
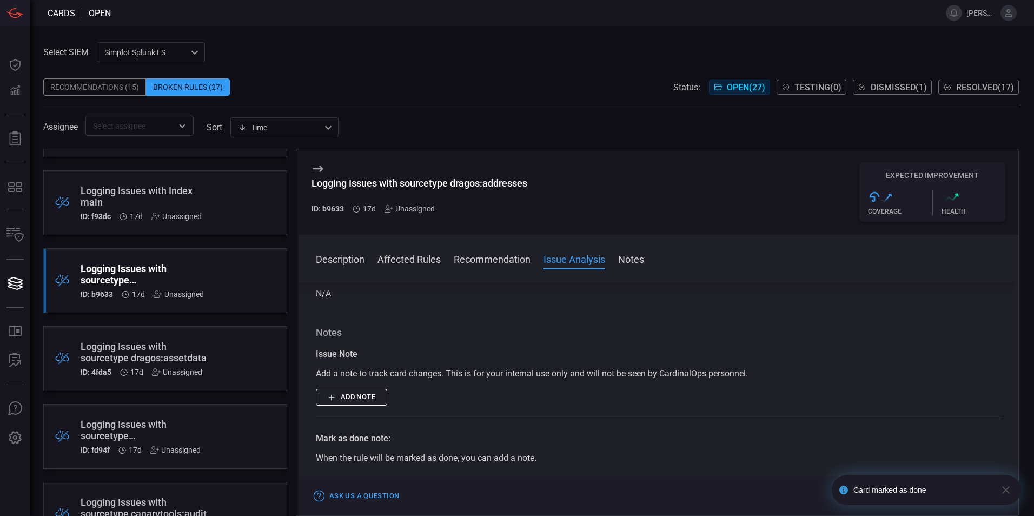
scroll to position [325, 0]
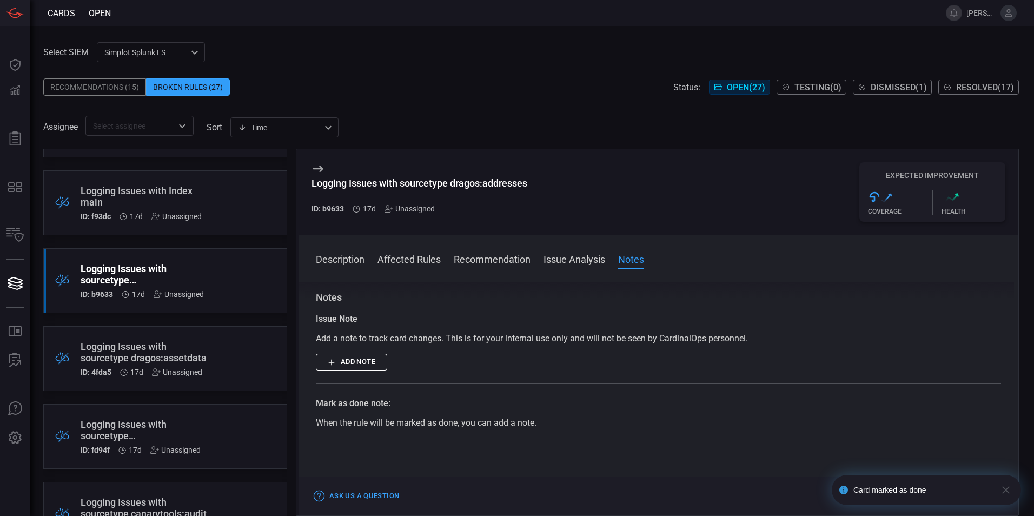
click at [318, 167] on icon at bounding box center [318, 168] width 13 height 13
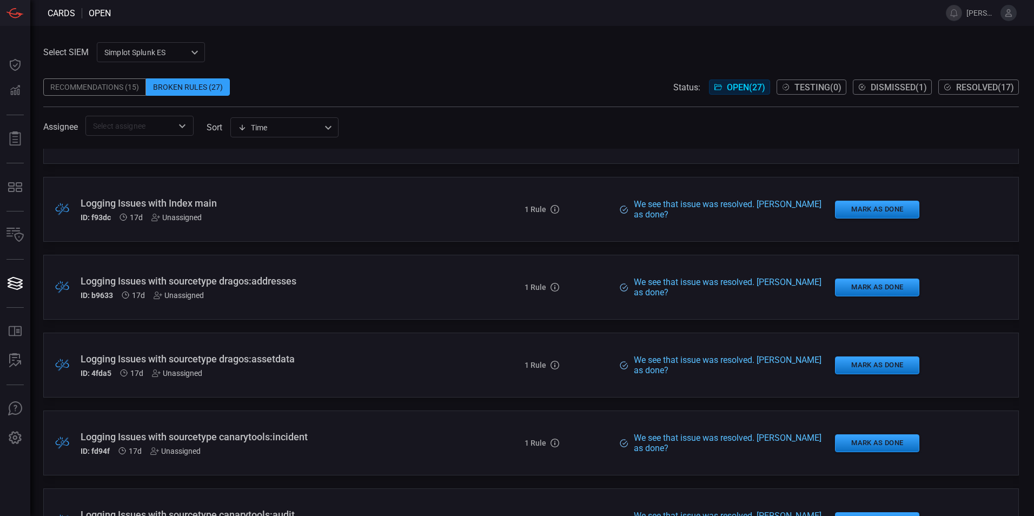
scroll to position [757, 0]
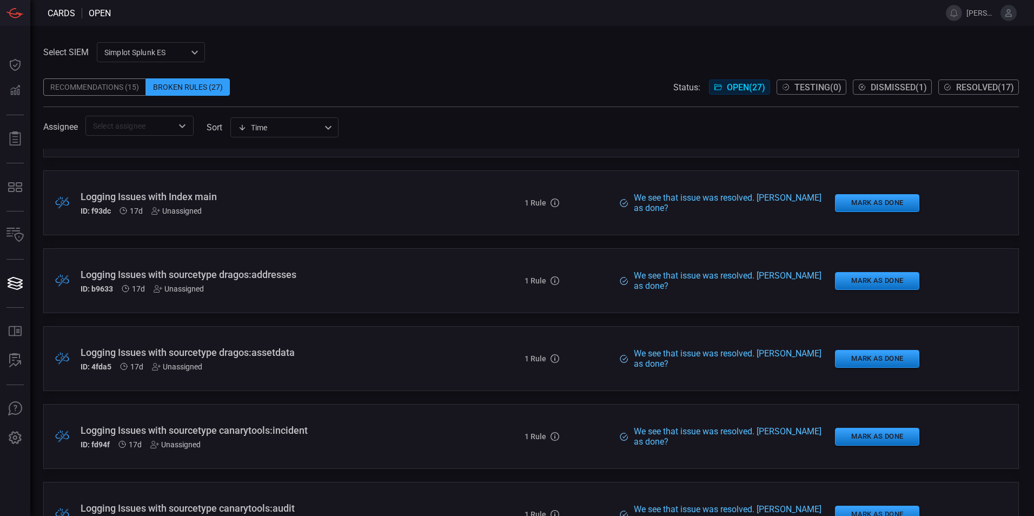
click at [345, 436] on div "Logging Issues with sourcetype canarytools:incident ID: fd94f 17d Unassigned" at bounding box center [251, 437] width 341 height 24
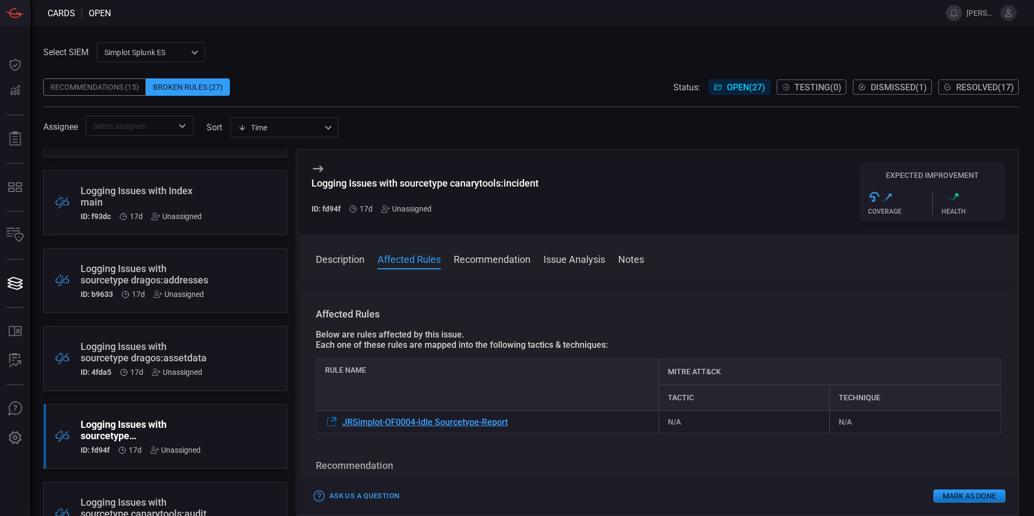
scroll to position [54, 0]
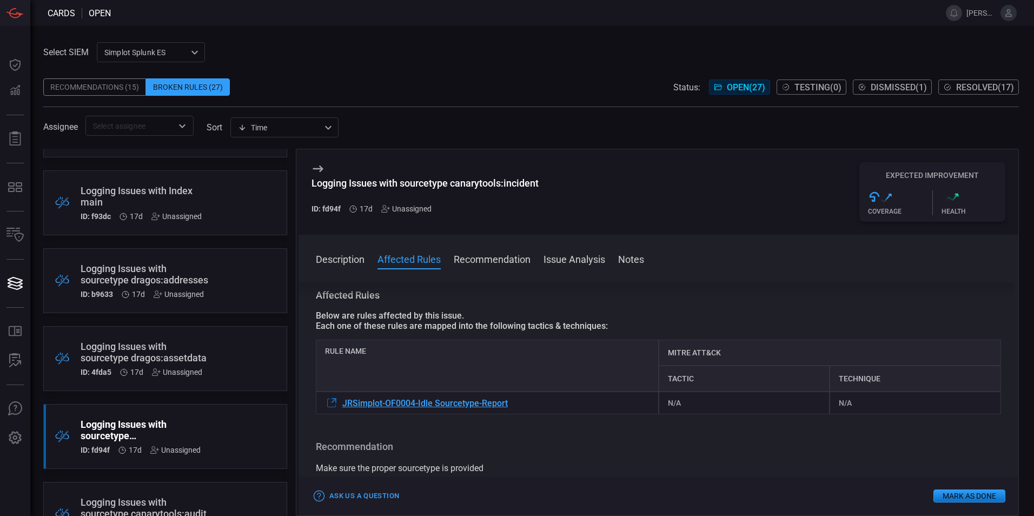
click at [950, 499] on button "Mark as Done" at bounding box center [970, 496] width 72 height 13
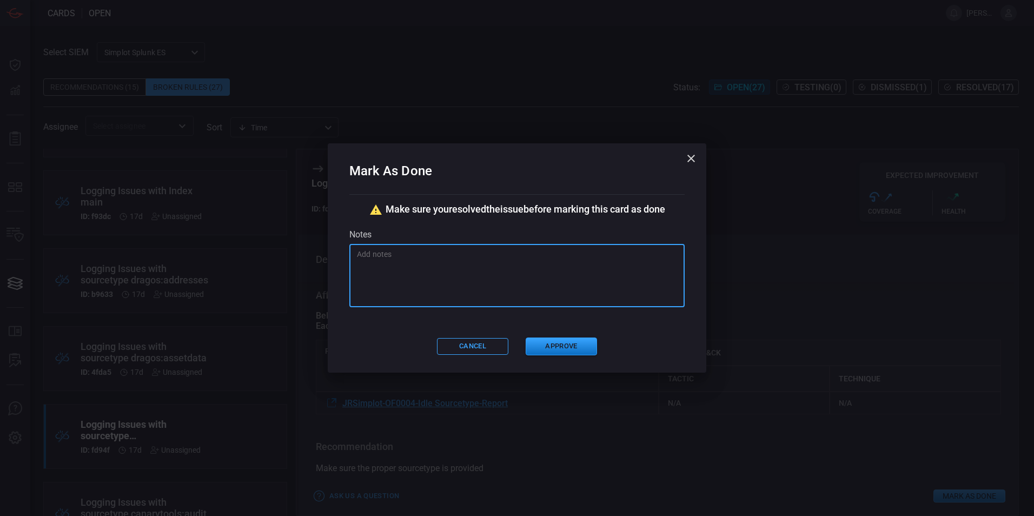
click at [403, 255] on textarea at bounding box center [517, 276] width 320 height 54
paste textarea "The related rule is looking for all sourcetypes and alerting if they appear idl…"
type textarea "The related rule is looking for all sourcetypes and alerting if they appear idl…"
click at [558, 342] on button "Approve" at bounding box center [561, 347] width 71 height 18
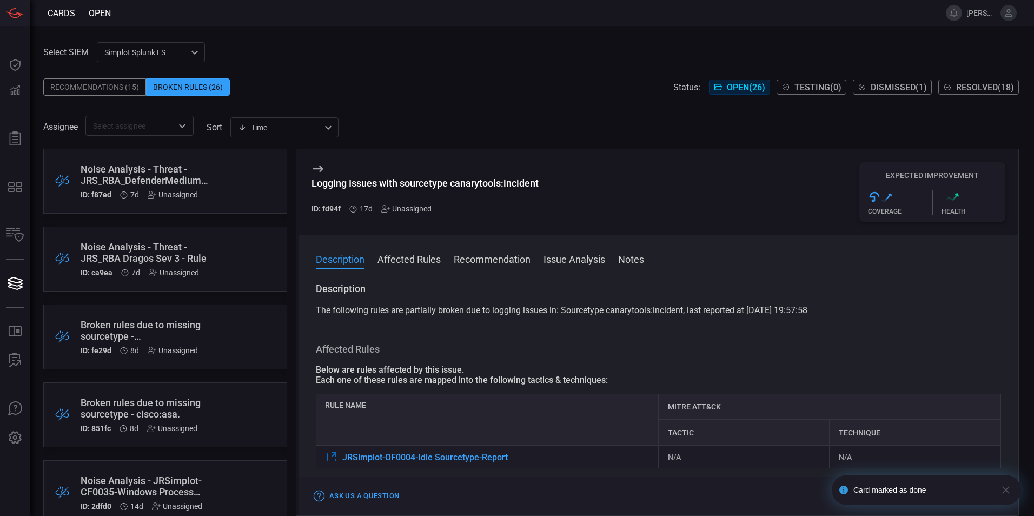
click at [312, 163] on icon at bounding box center [318, 168] width 13 height 13
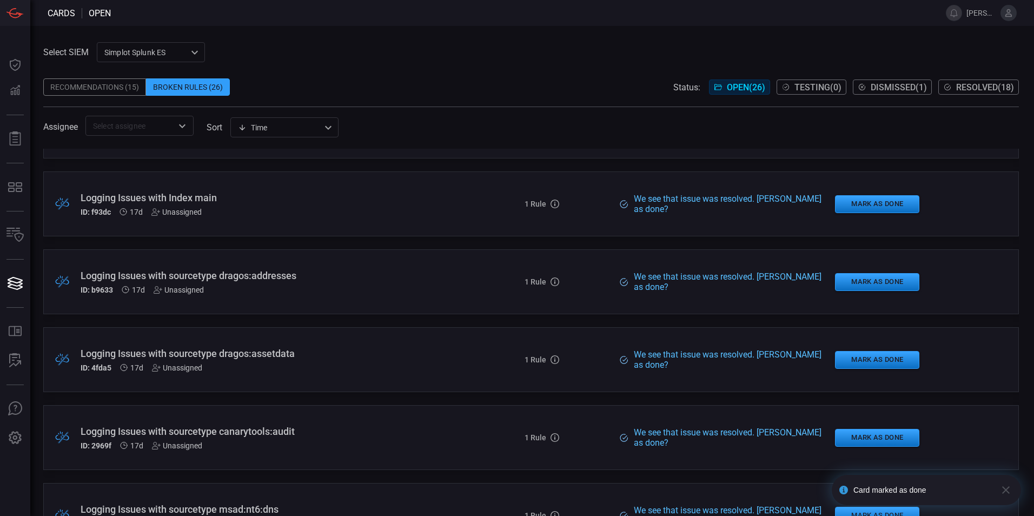
scroll to position [757, 0]
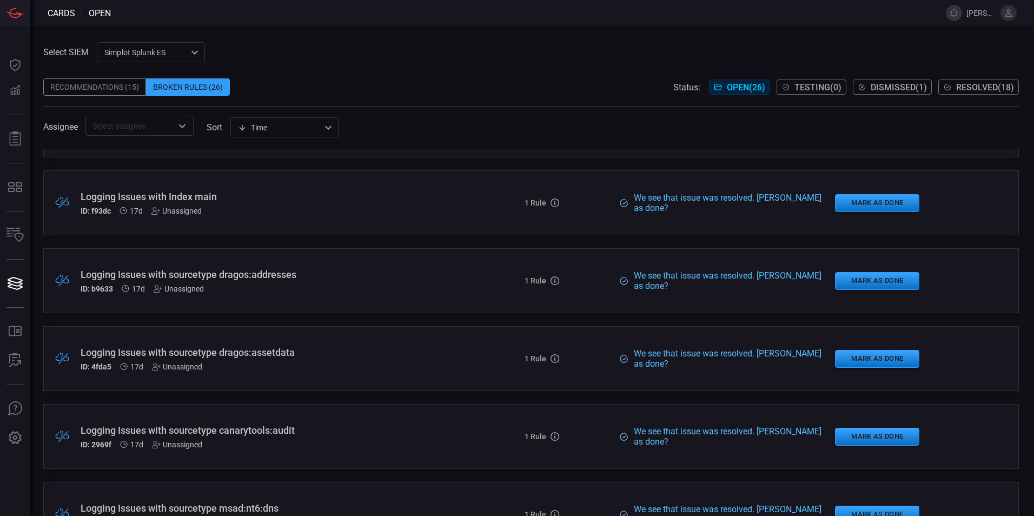
click at [389, 279] on div "Logging Issues with sourcetype dragos:addresses" at bounding box center [251, 274] width 341 height 11
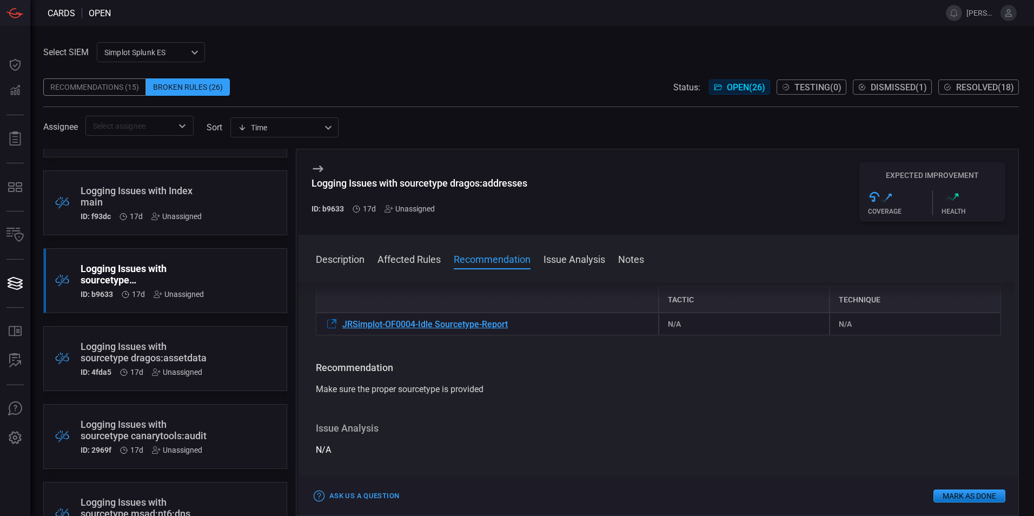
scroll to position [162, 0]
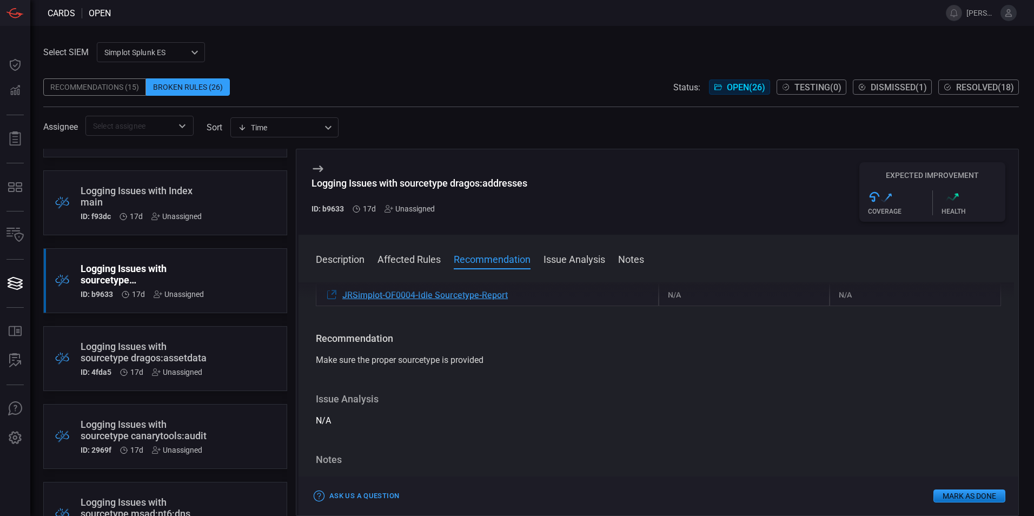
click at [955, 491] on button "Mark as Done" at bounding box center [970, 496] width 72 height 13
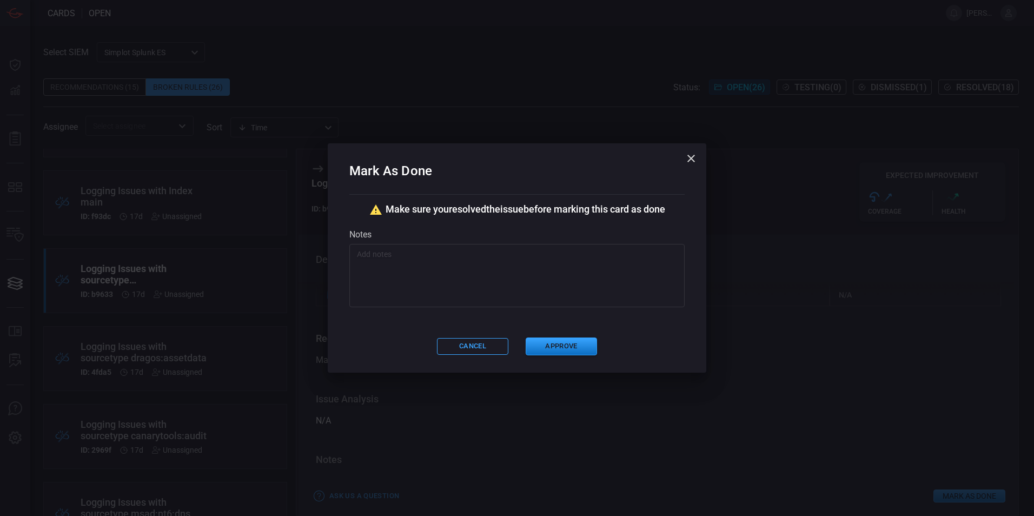
click at [553, 284] on textarea at bounding box center [517, 276] width 320 height 54
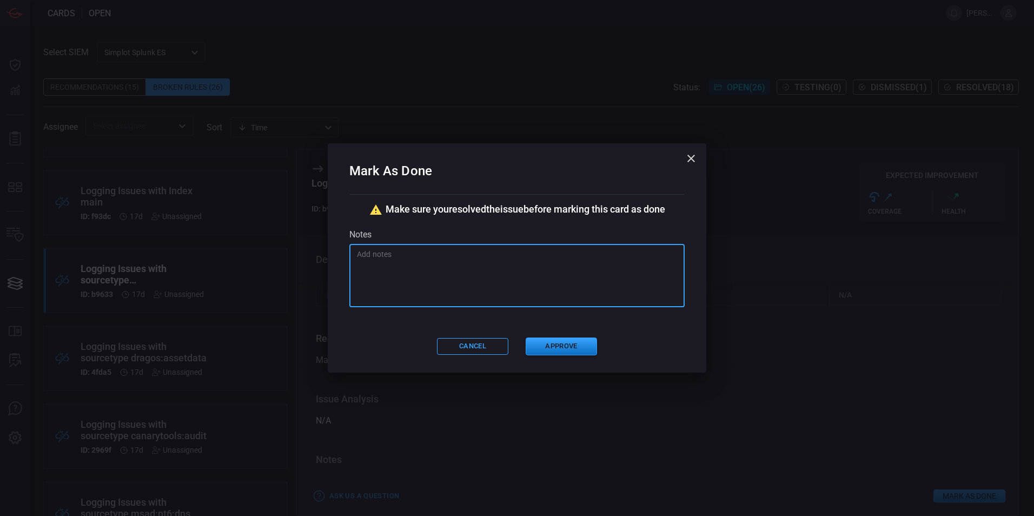
paste textarea "The related rule is looking for all sourcetypes and alerting if they appear idl…"
type textarea "The related rule is looking for all sourcetypes and alerting if they appear idl…"
click at [561, 341] on button "Approve" at bounding box center [561, 347] width 71 height 18
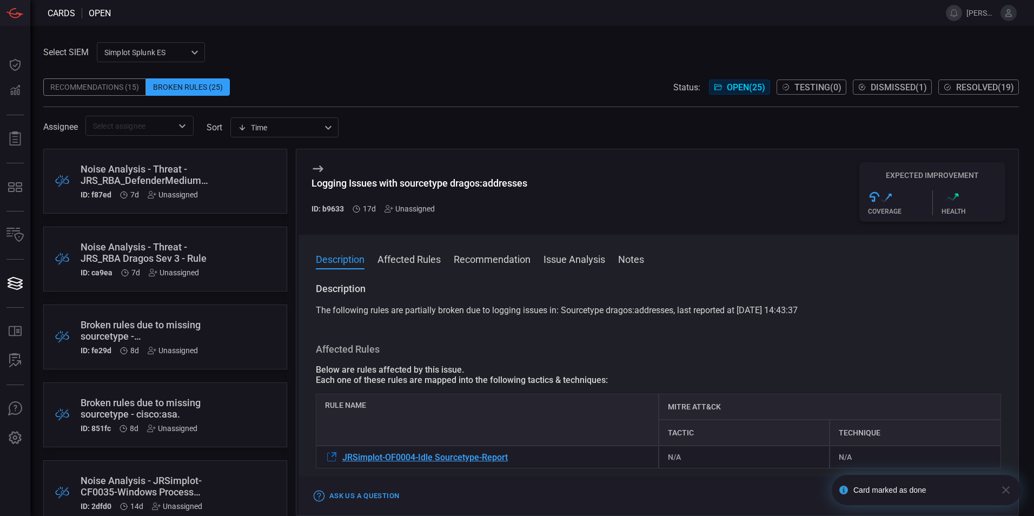
click at [315, 164] on icon at bounding box center [318, 168] width 13 height 13
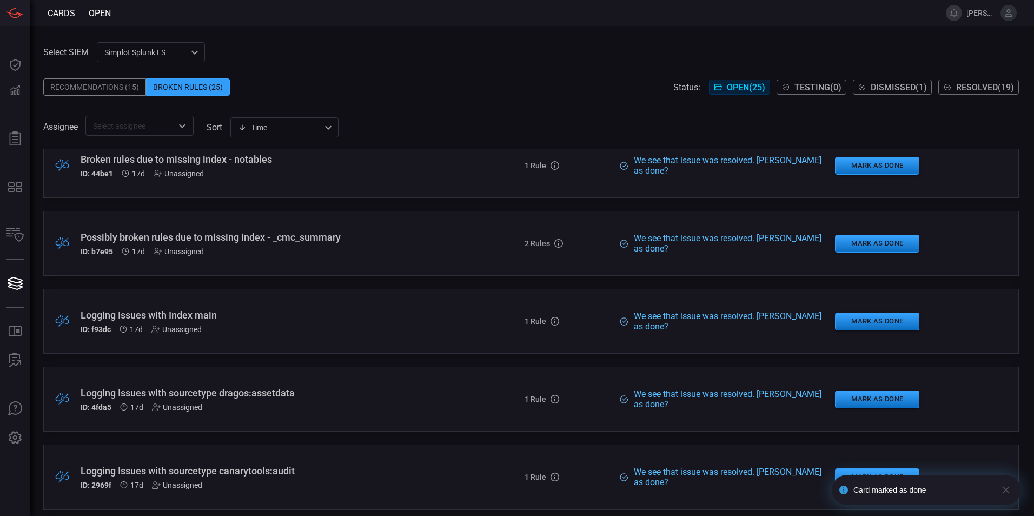
scroll to position [649, 0]
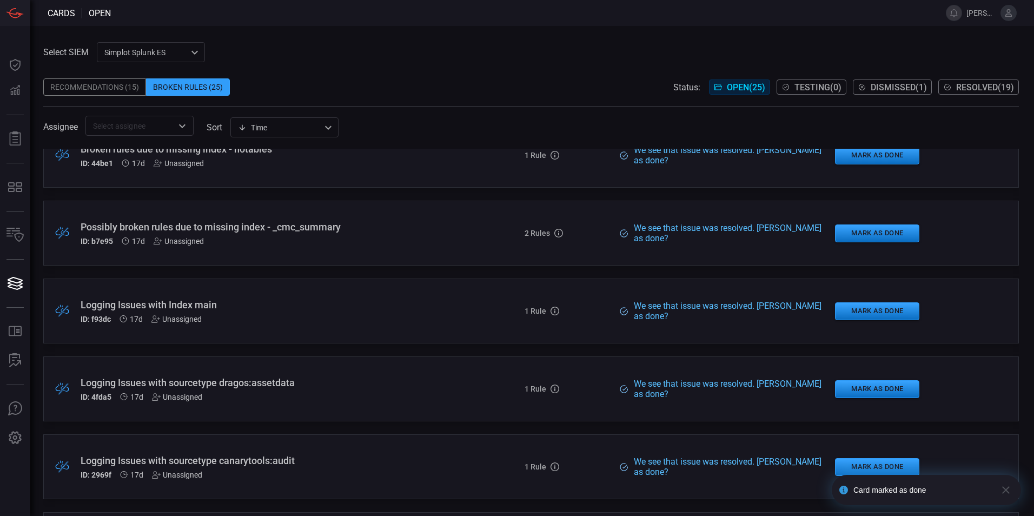
click at [376, 385] on div "Logging Issues with sourcetype dragos:assetdata" at bounding box center [251, 382] width 341 height 11
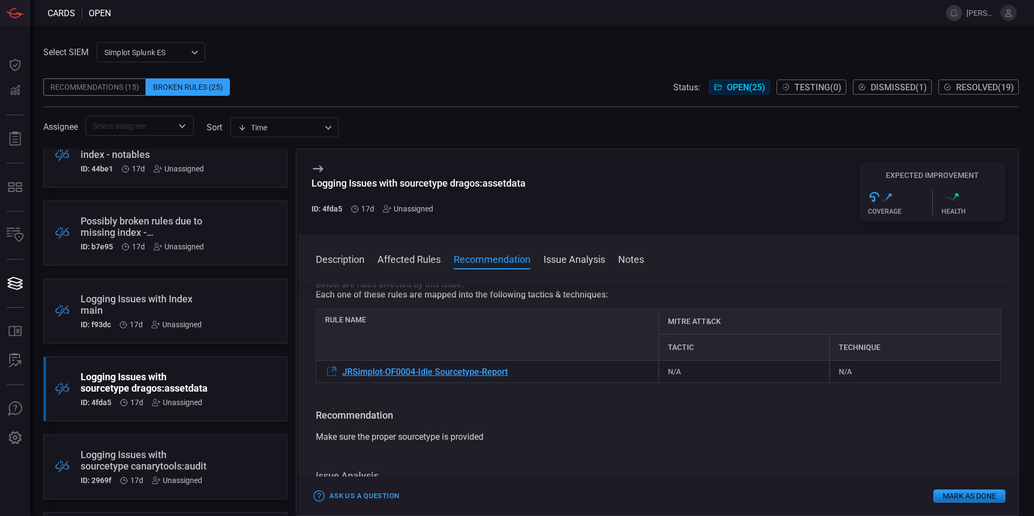
scroll to position [108, 0]
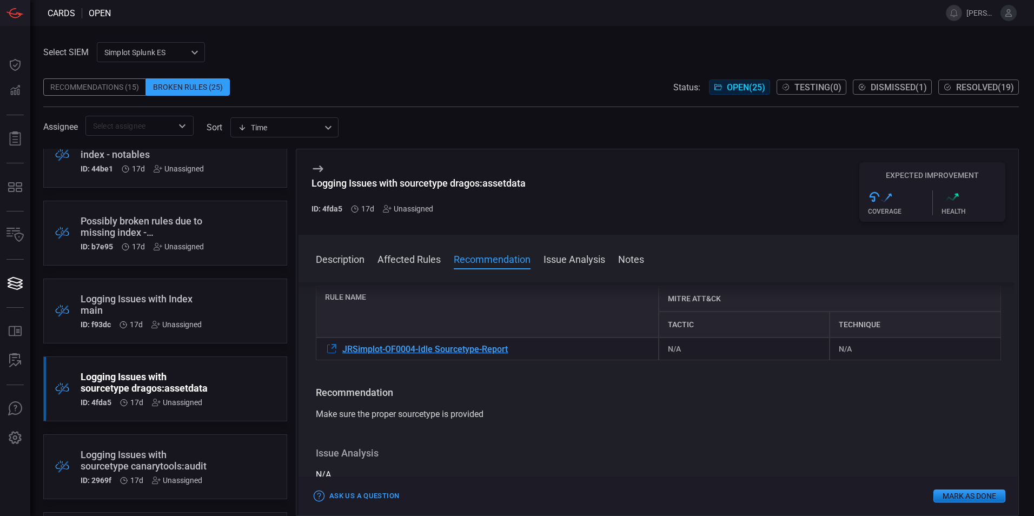
click at [952, 492] on button "Mark as Done" at bounding box center [970, 496] width 72 height 13
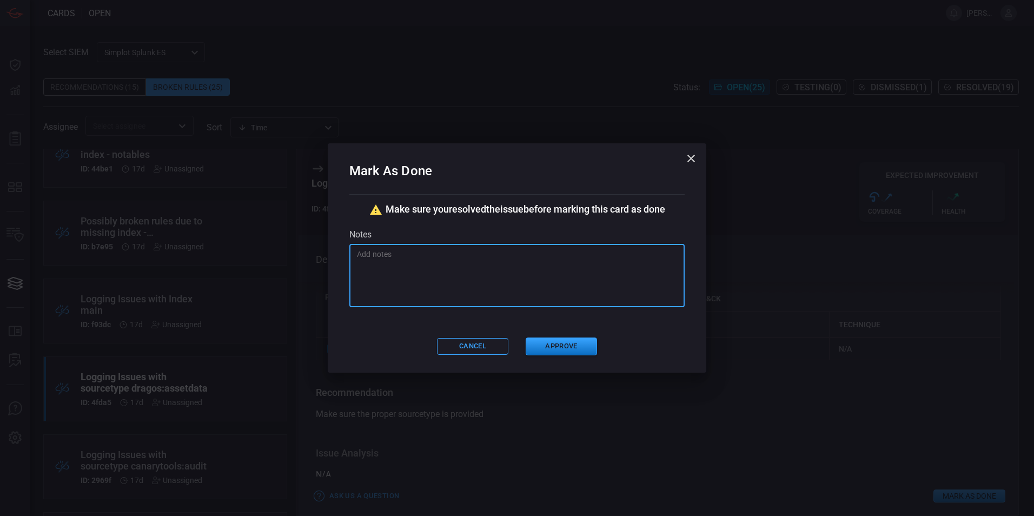
click at [490, 278] on textarea at bounding box center [517, 276] width 320 height 54
paste textarea "The related rule is looking for all sourcetypes and alerting if they appear idl…"
type textarea "The related rule is looking for all sourcetypes and alerting if they appear idl…"
click at [557, 348] on button "Approve" at bounding box center [561, 347] width 71 height 18
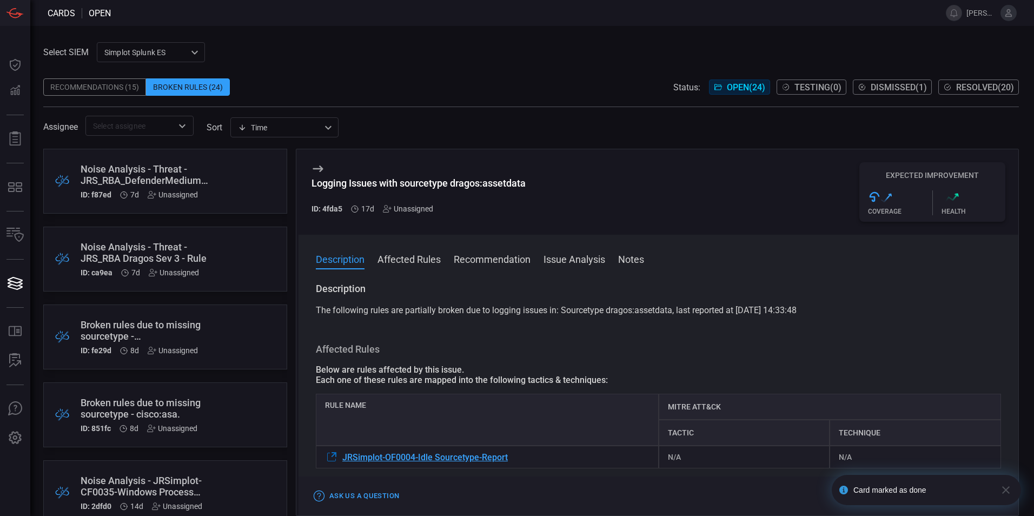
click at [319, 169] on icon at bounding box center [318, 169] width 10 height 6
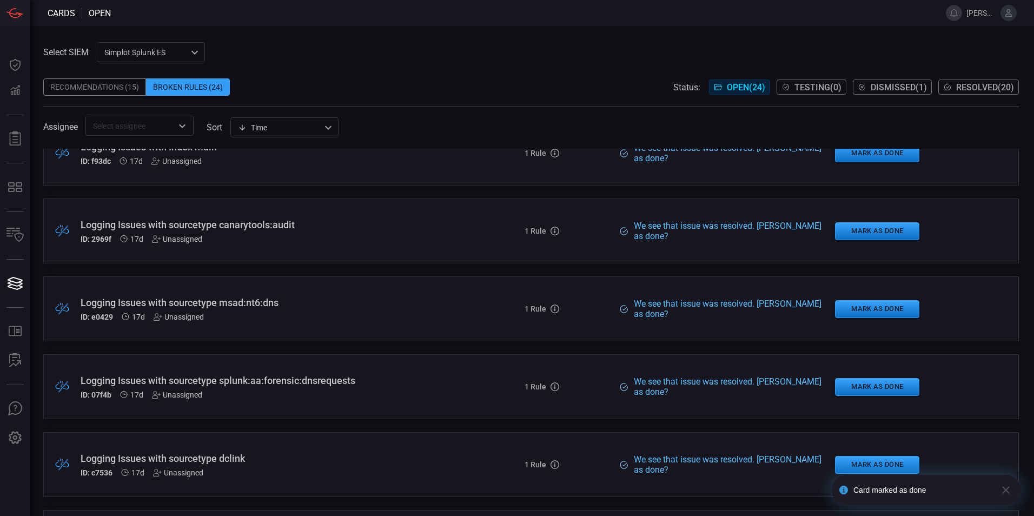
scroll to position [812, 0]
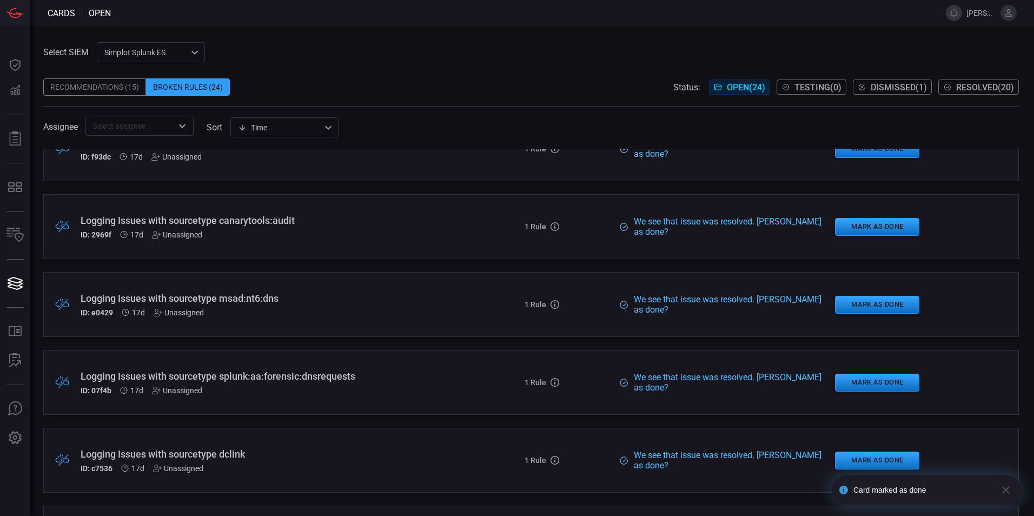
click at [358, 228] on div "Logging Issues with sourcetype canarytools:audit ID: 2969f 17d Unassigned" at bounding box center [251, 227] width 341 height 24
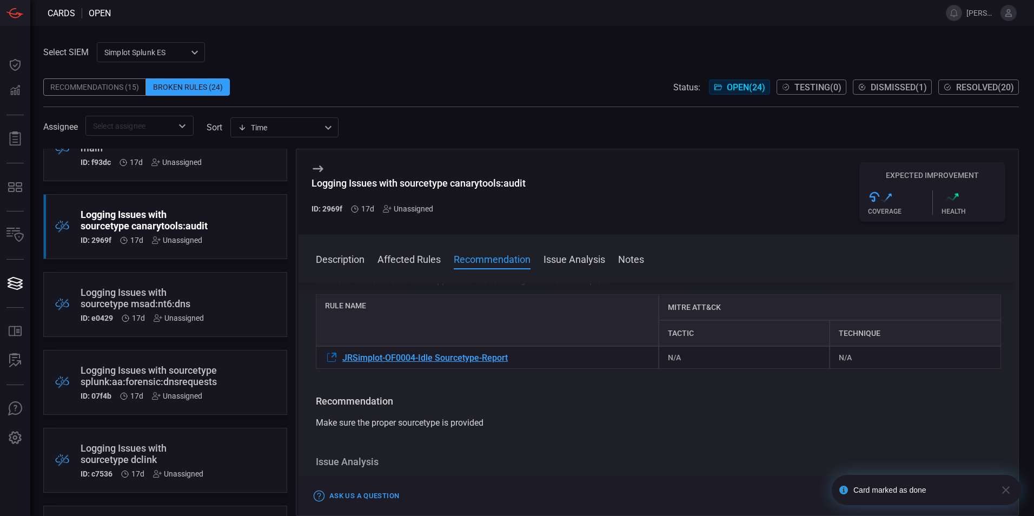
scroll to position [108, 0]
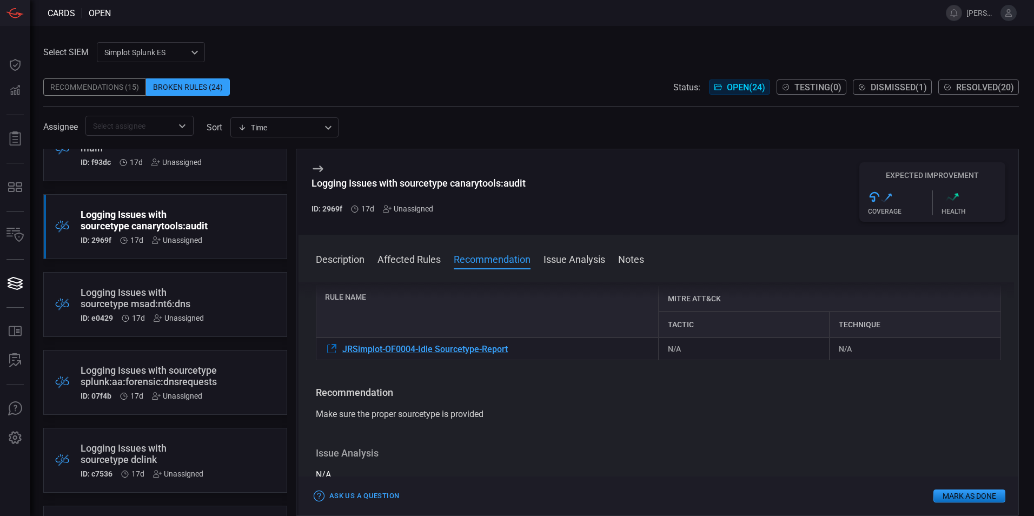
click at [949, 497] on div "Cards open branden.carter Dashboard Dashboard Detections Detections Reports Rep…" at bounding box center [517, 258] width 1034 height 516
click at [966, 493] on button "Mark as Done" at bounding box center [970, 496] width 72 height 13
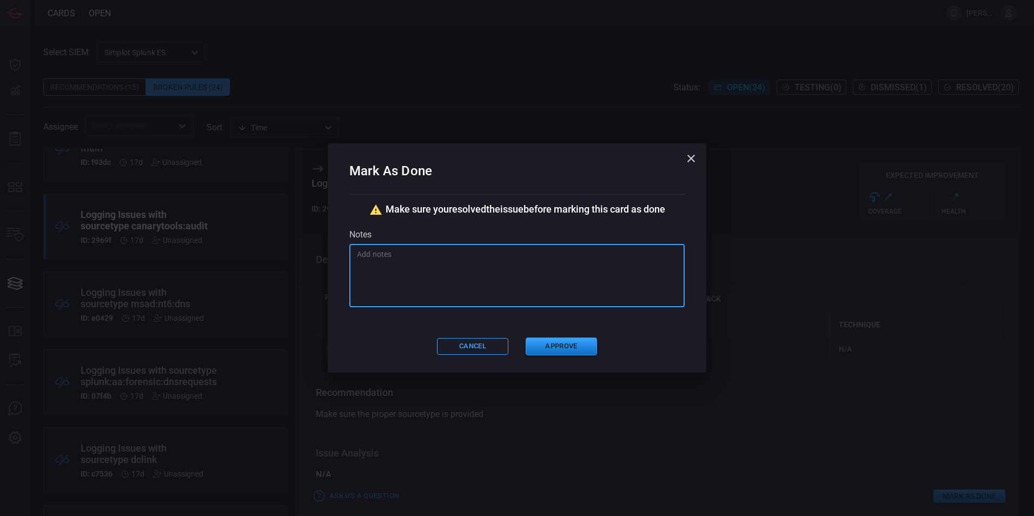
click at [539, 281] on textarea at bounding box center [517, 276] width 320 height 54
paste textarea "The related rule is looking for all sourcetypes and alerting if they appear idl…"
type textarea "The related rule is looking for all sourcetypes and alerting if they appear idl…"
click at [545, 344] on button "Approve" at bounding box center [561, 347] width 71 height 18
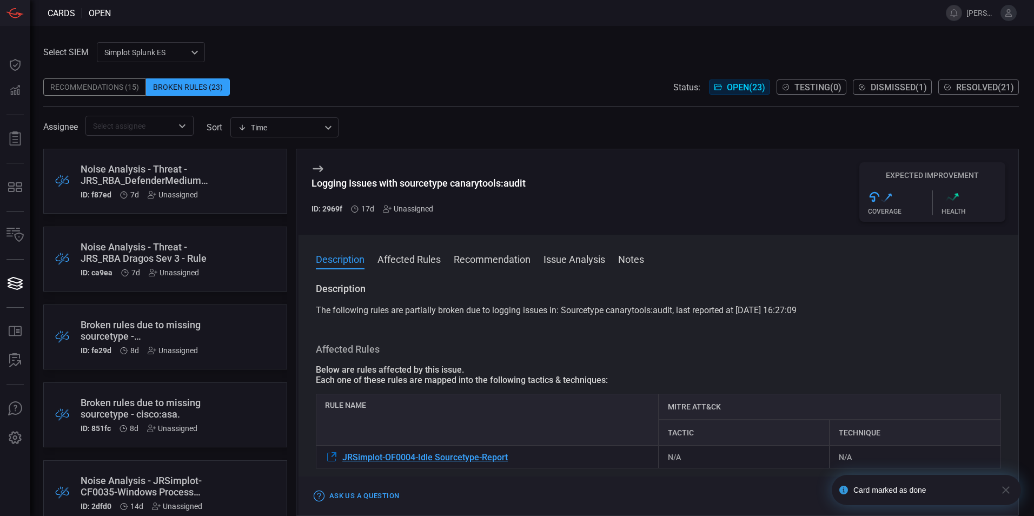
click at [322, 169] on icon at bounding box center [318, 168] width 13 height 13
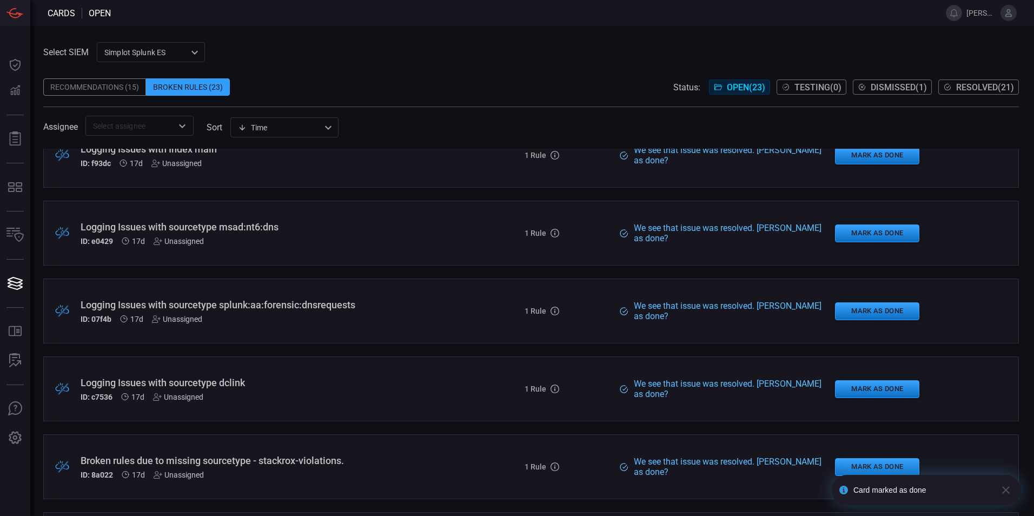
scroll to position [812, 0]
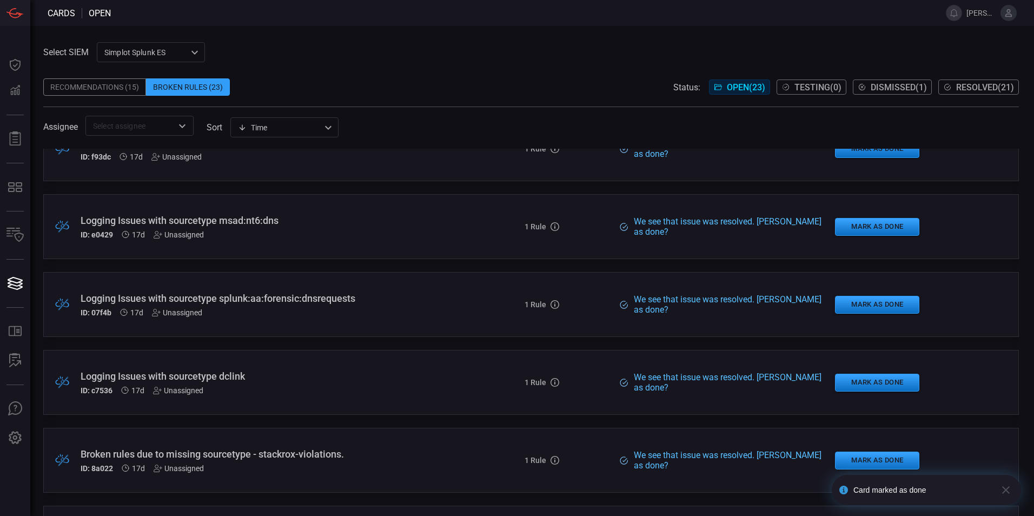
click at [345, 240] on div ".broken_cards_icon_0{fill:#39A4FF;} .broken_cards_icon_1{fill:none;stroke:#1918…" at bounding box center [531, 226] width 976 height 65
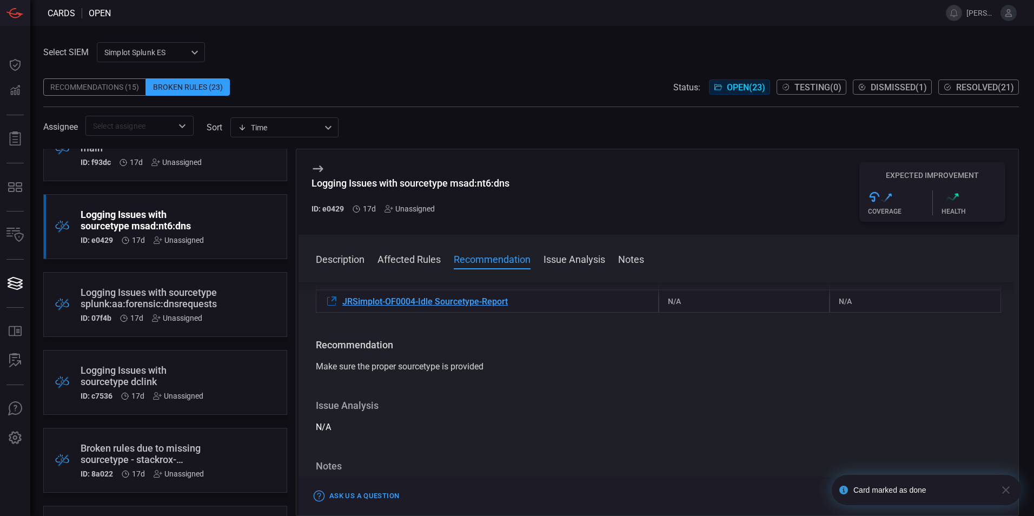
scroll to position [162, 0]
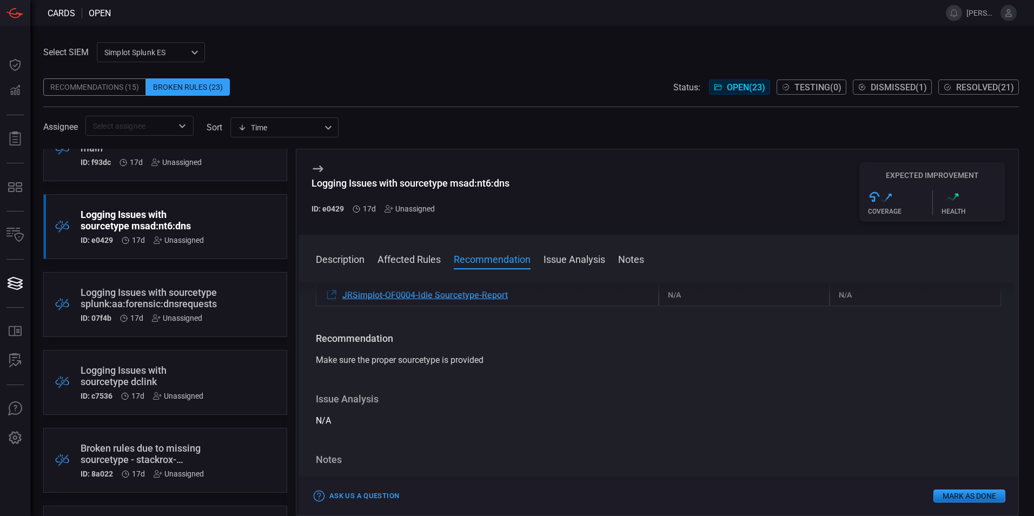
click at [949, 497] on button "Mark as Done" at bounding box center [970, 496] width 72 height 13
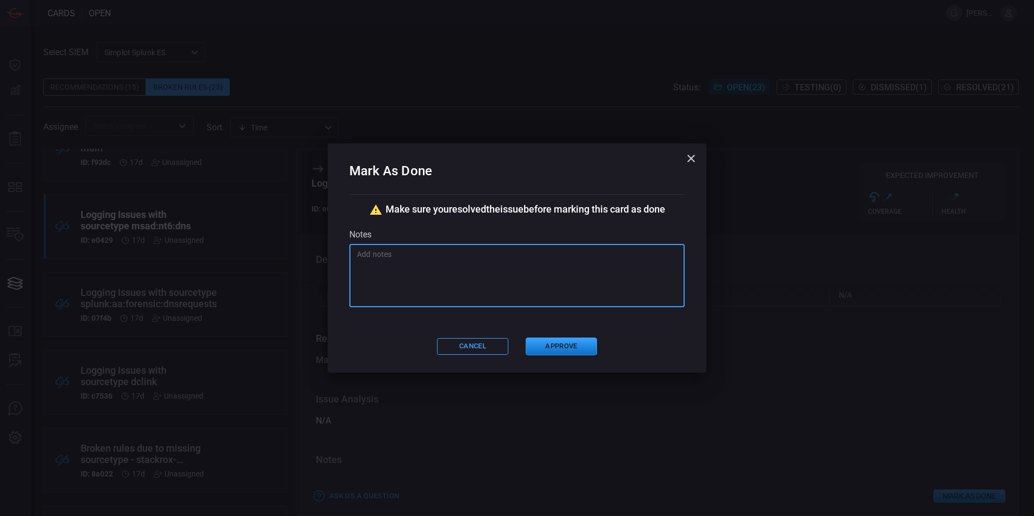
click at [506, 278] on textarea at bounding box center [517, 276] width 320 height 54
paste textarea "The related rule is looking for all sourcetypes and alerting if they appear idl…"
type textarea "The related rule is looking for all sourcetypes and alerting if they appear idl…"
click at [562, 347] on button "Approve" at bounding box center [561, 347] width 71 height 18
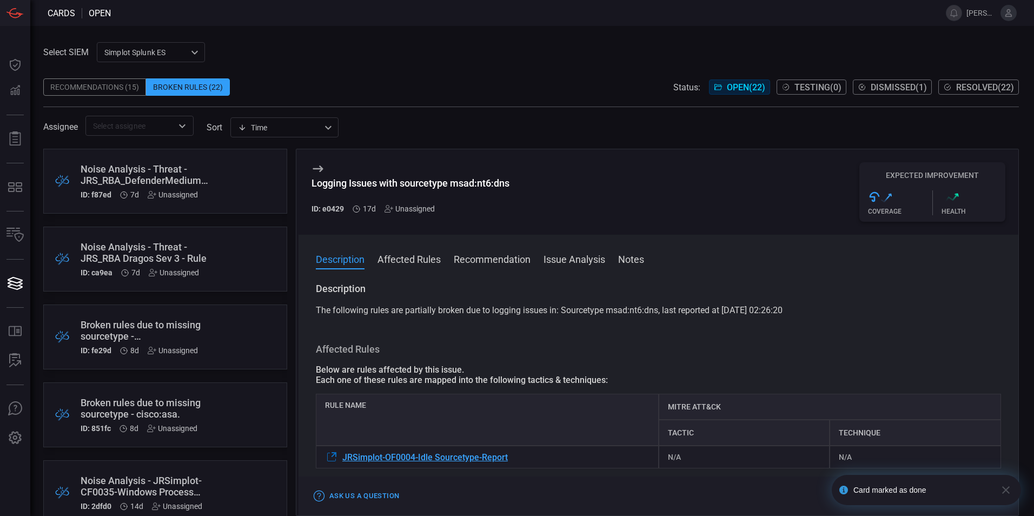
click at [316, 166] on icon at bounding box center [318, 168] width 13 height 13
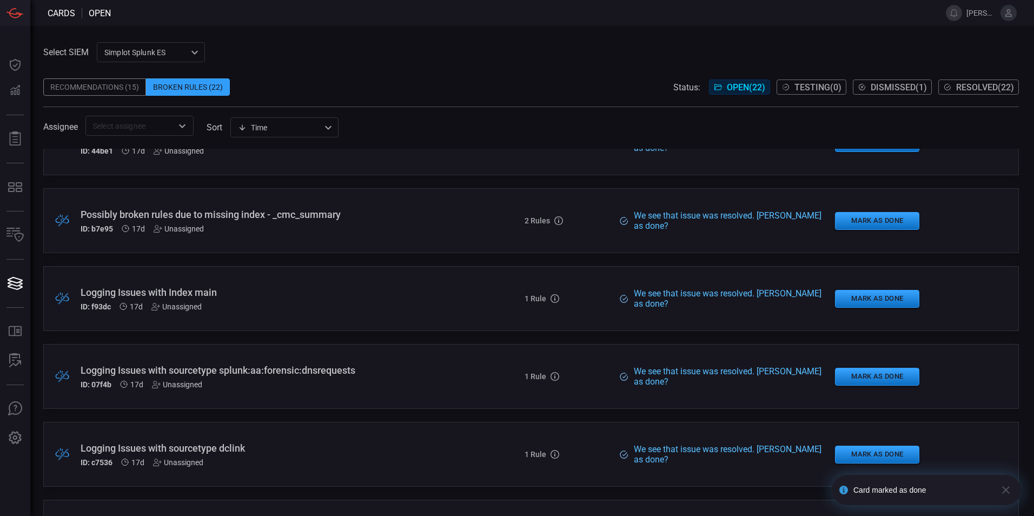
scroll to position [703, 0]
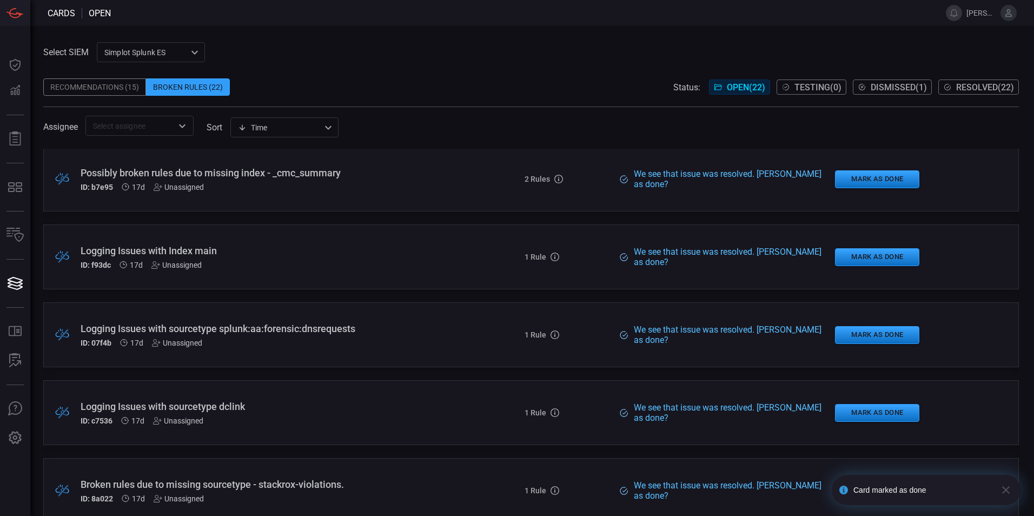
click at [401, 327] on div "Logging Issues with sourcetype splunk:aa:forensic:dnsrequests" at bounding box center [251, 328] width 341 height 11
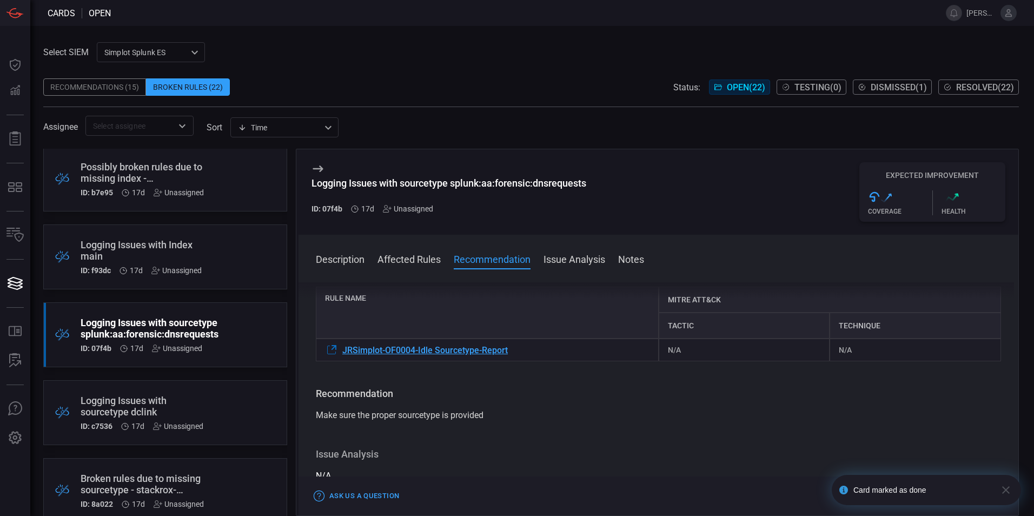
scroll to position [108, 0]
click at [1006, 493] on icon "button" at bounding box center [1006, 490] width 13 height 13
click at [978, 491] on button "Mark as Done" at bounding box center [970, 496] width 72 height 13
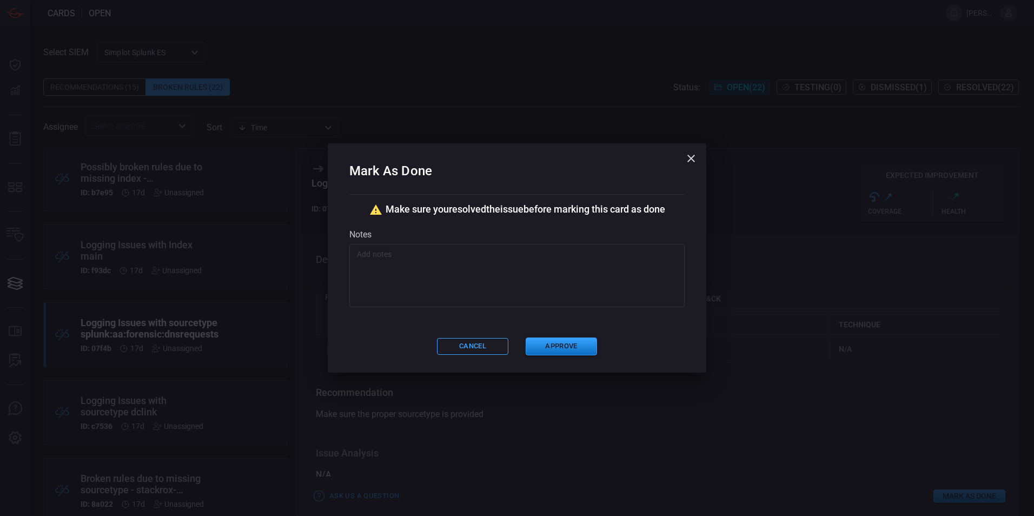
click at [423, 255] on textarea at bounding box center [517, 276] width 320 height 54
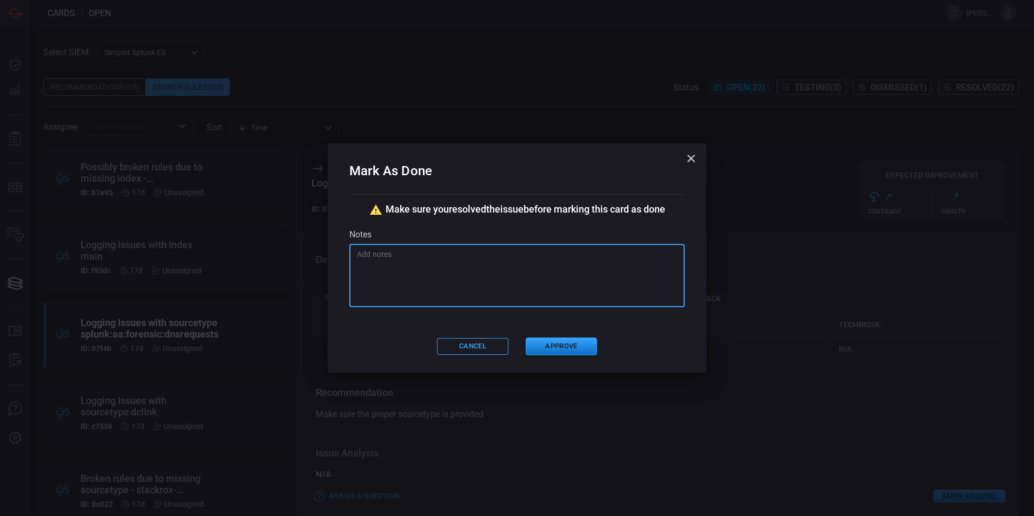
paste textarea "The related rule is looking for all sourcetypes and alerting if they appear idl…"
type textarea "The related rule is looking for all sourcetypes and alerting if they appear idl…"
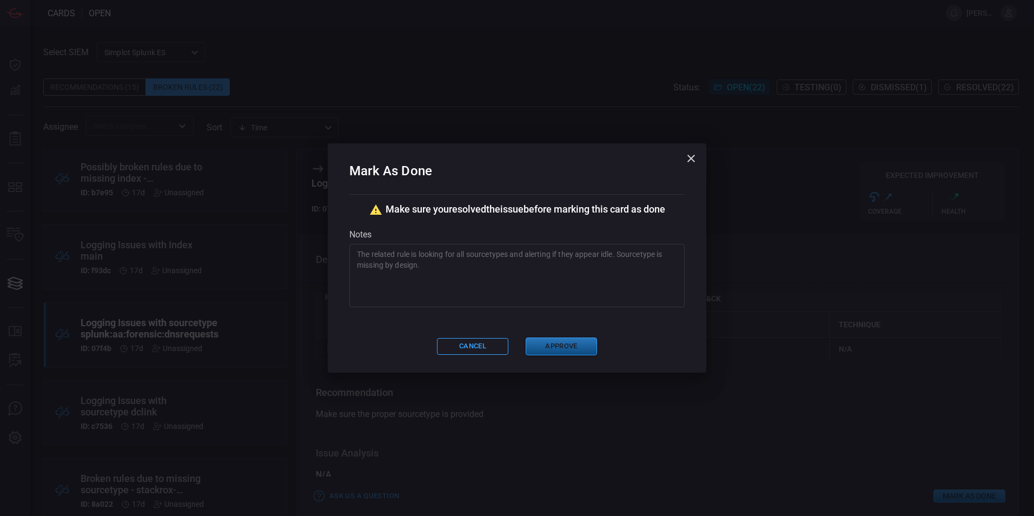
click at [553, 339] on button "Approve" at bounding box center [561, 347] width 71 height 18
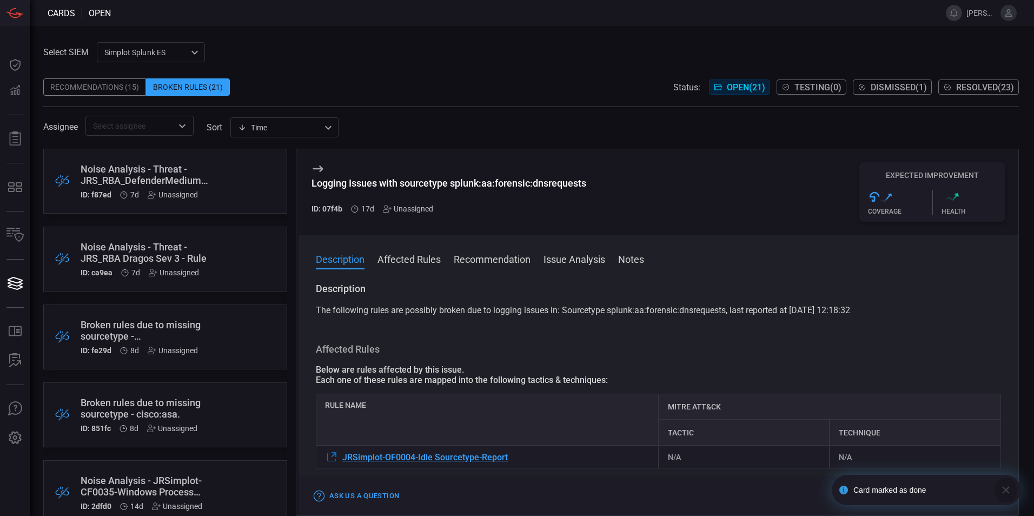
click at [1005, 492] on icon "button" at bounding box center [1006, 490] width 13 height 13
click at [320, 166] on icon at bounding box center [318, 169] width 10 height 6
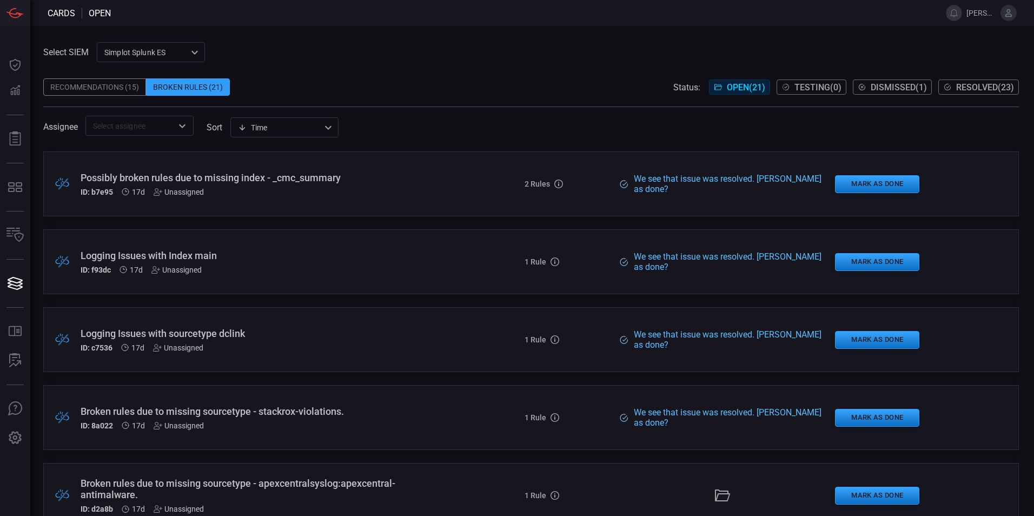
scroll to position [703, 0]
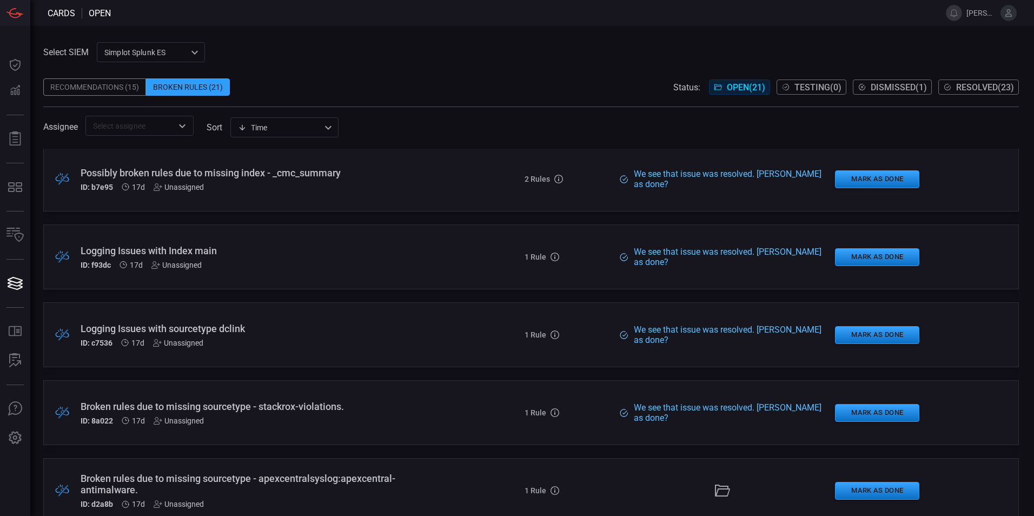
click at [369, 326] on div "Logging Issues with sourcetype dclink" at bounding box center [251, 328] width 341 height 11
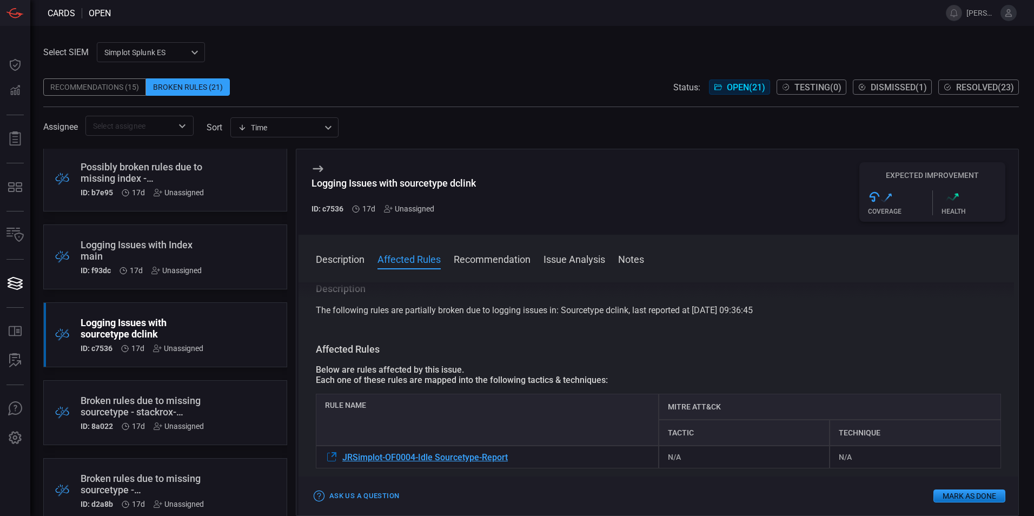
scroll to position [54, 0]
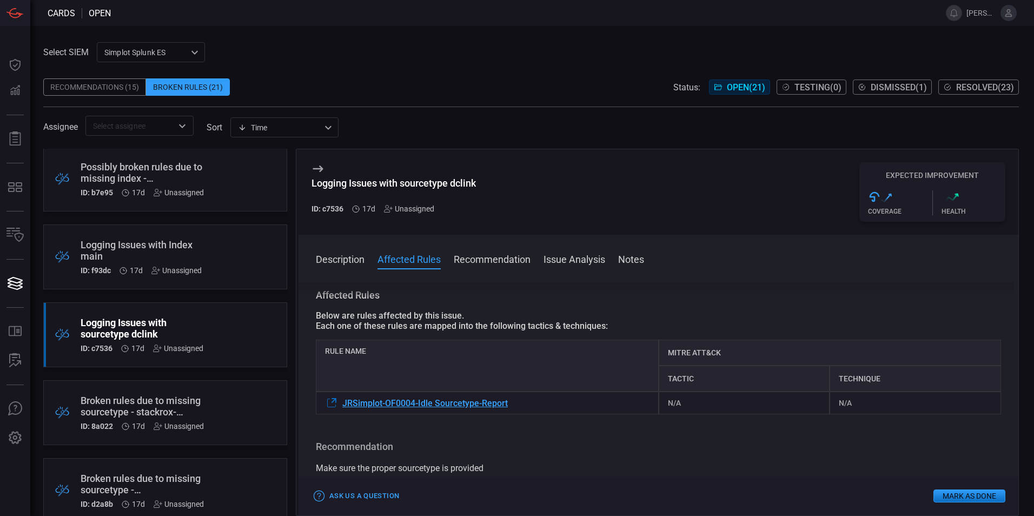
click at [965, 493] on button "Mark as Done" at bounding box center [970, 496] width 72 height 13
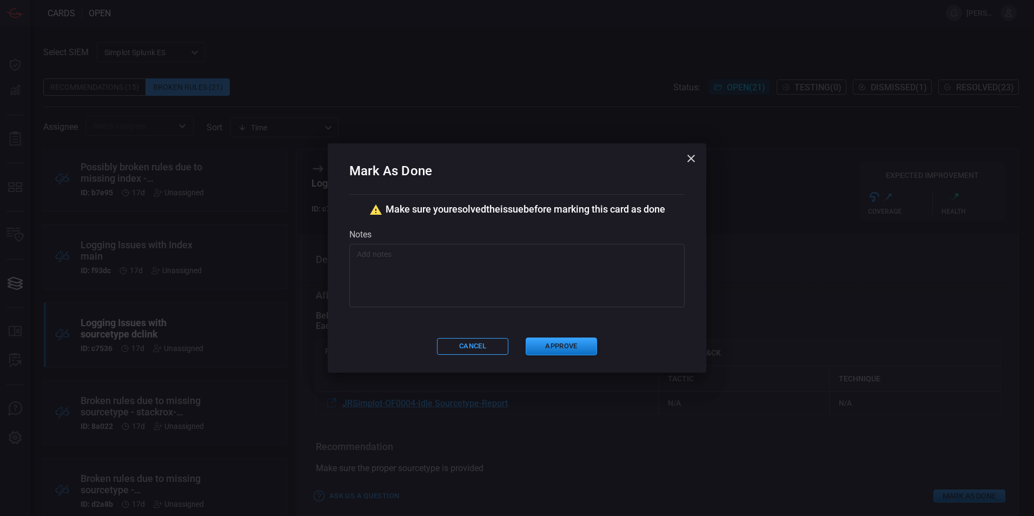
click at [553, 286] on textarea at bounding box center [517, 276] width 320 height 54
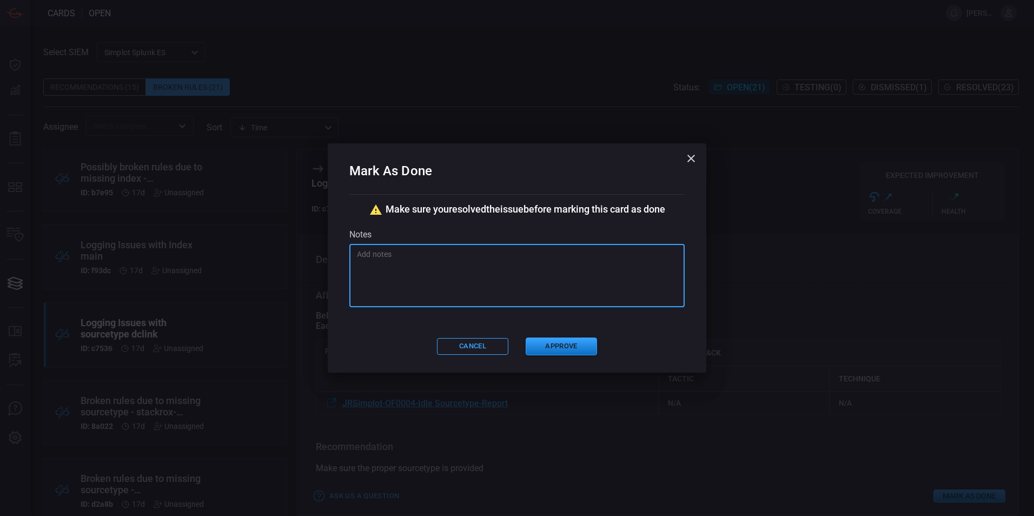
paste textarea "The related rule is looking for all sourcetypes and alerting if they appear idl…"
type textarea "The related rule is looking for all sourcetypes and alerting if they appear idl…"
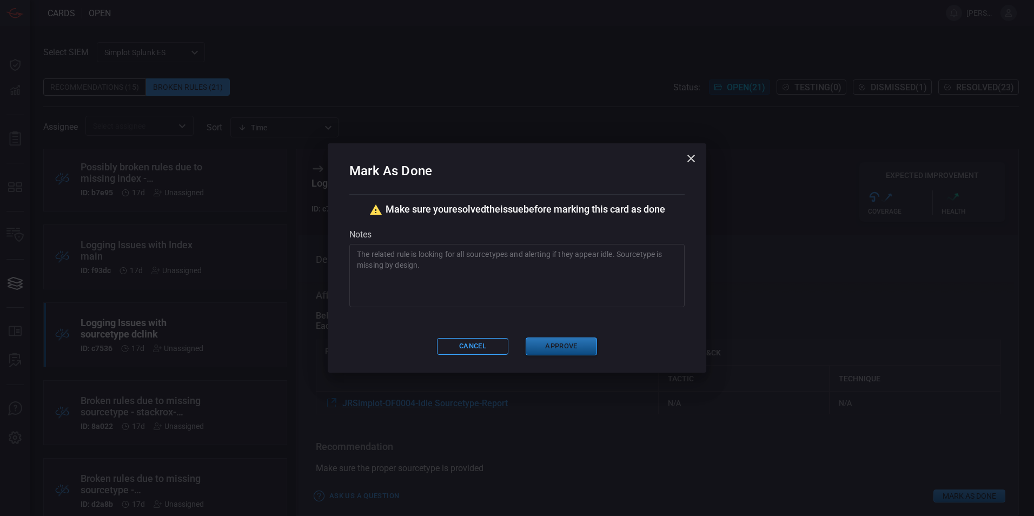
click at [558, 343] on button "Approve" at bounding box center [561, 347] width 71 height 18
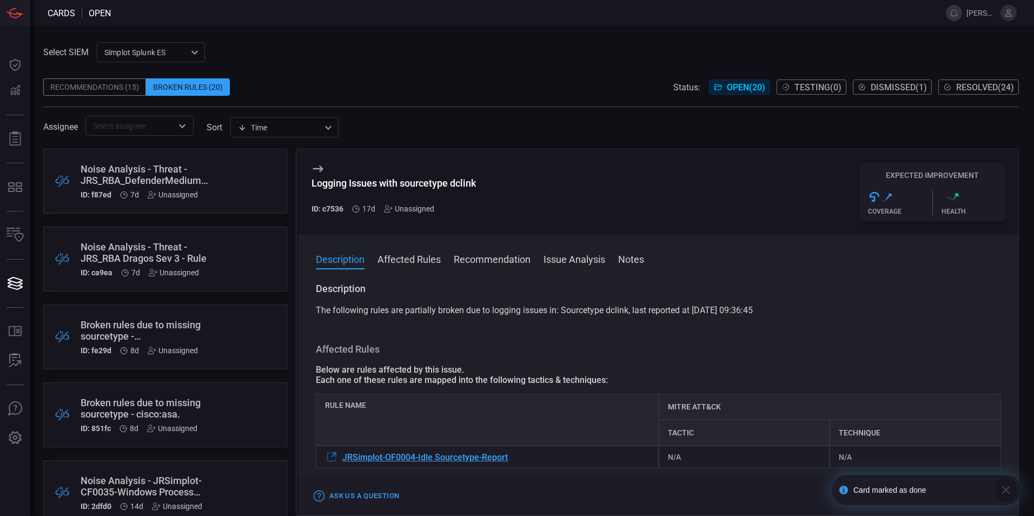
click at [1009, 493] on icon "button" at bounding box center [1007, 490] width 8 height 8
click at [319, 164] on icon at bounding box center [318, 168] width 13 height 13
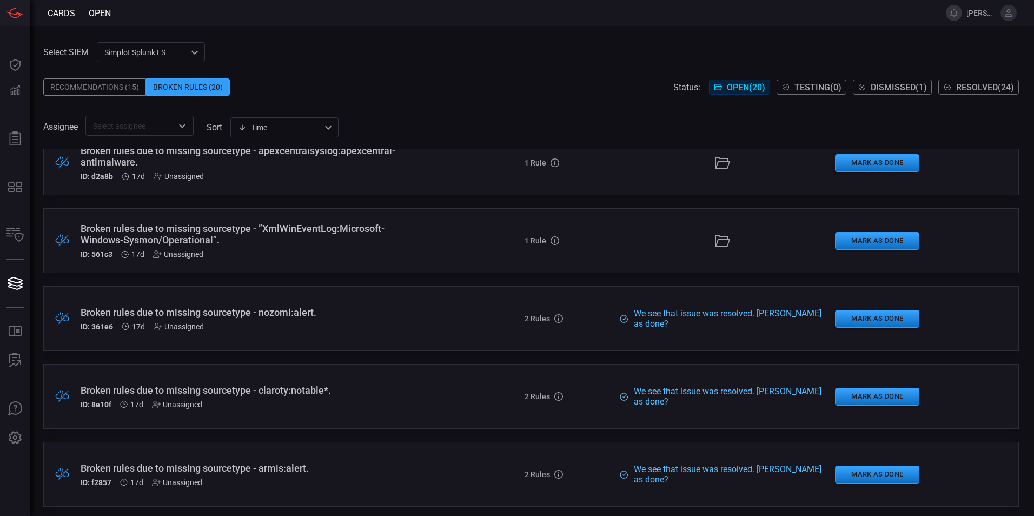
scroll to position [974, 0]
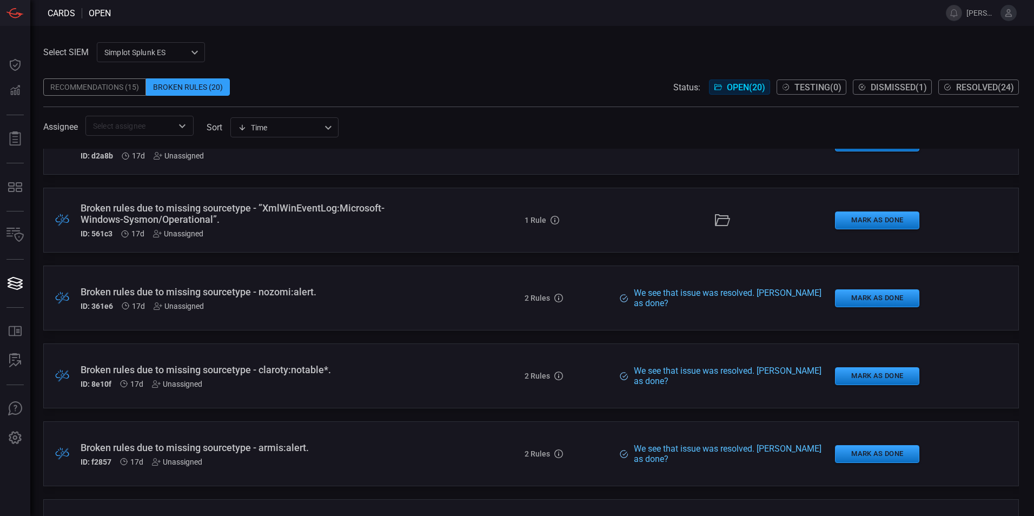
click at [438, 292] on div ".broken_cards_icon_0{fill:#39A4FF;} .broken_cards_icon_1{fill:none;stroke:#1918…" at bounding box center [531, 298] width 976 height 65
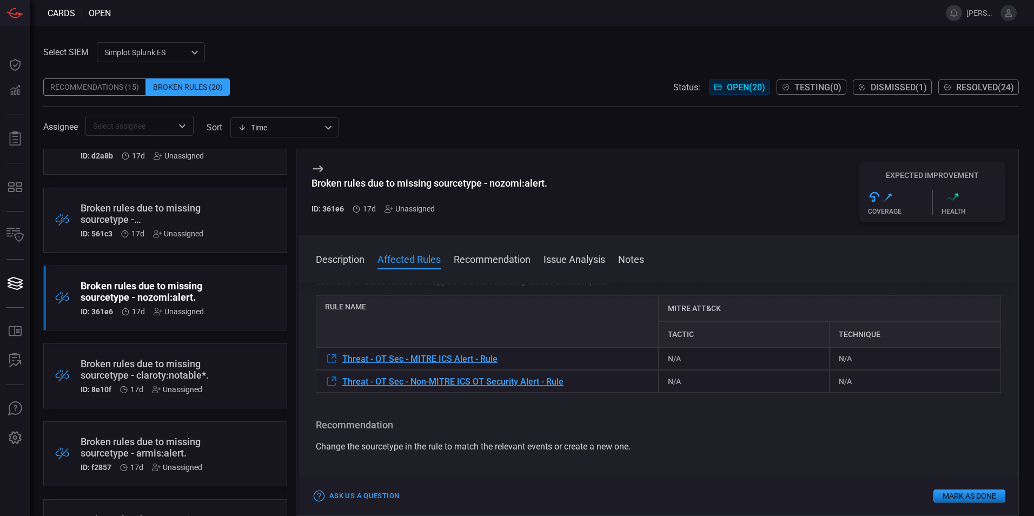
scroll to position [108, 0]
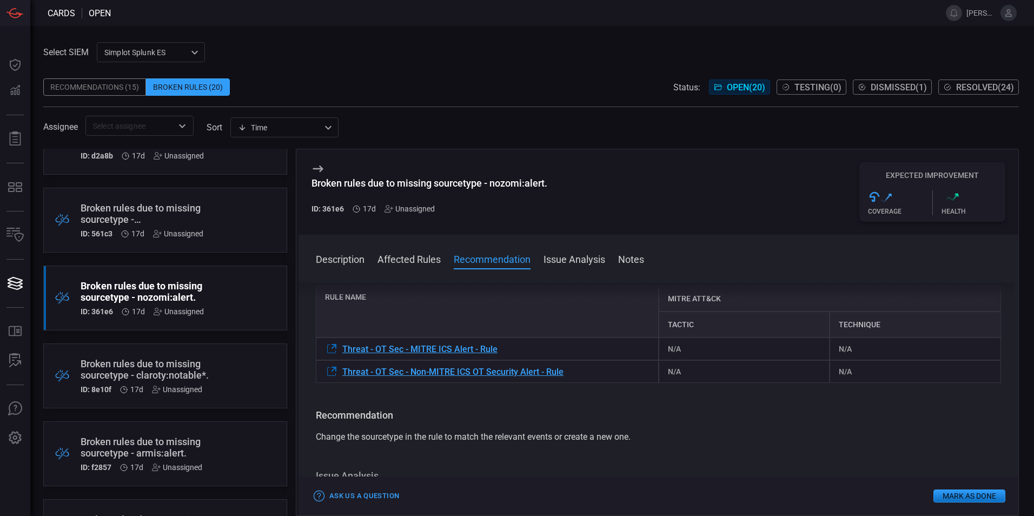
click at [321, 169] on icon at bounding box center [318, 169] width 10 height 6
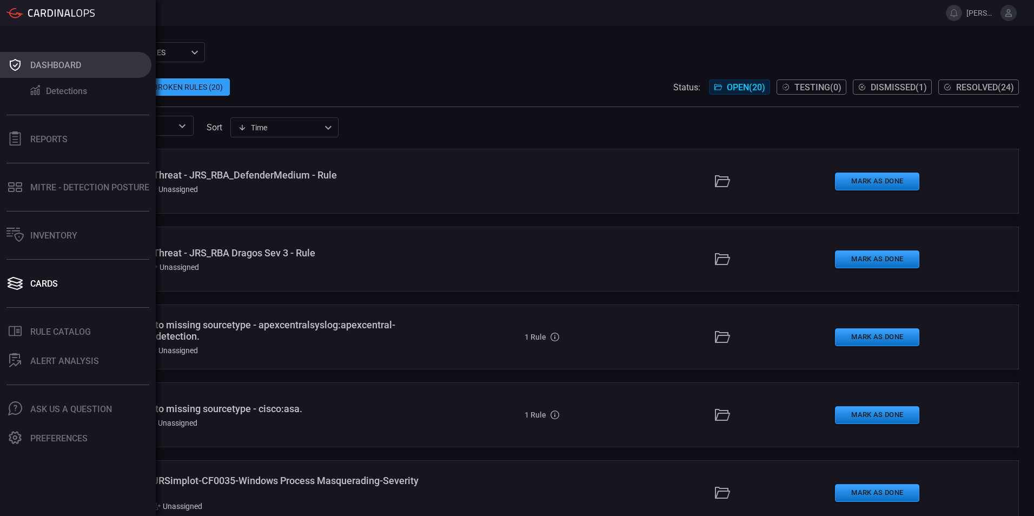
click at [25, 70] on button "Dashboard" at bounding box center [75, 65] width 151 height 26
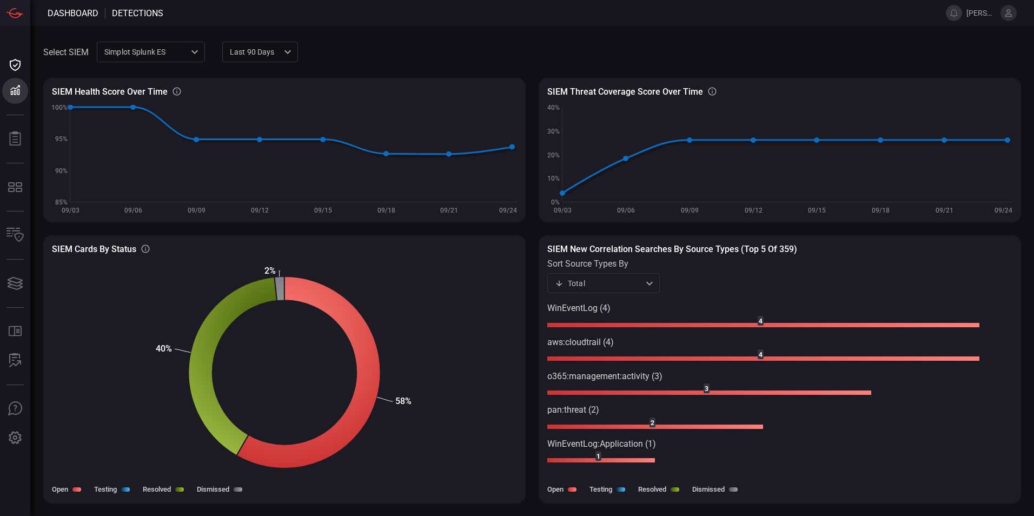
click at [619, 280] on div "Total total ​" at bounding box center [604, 283] width 113 height 20
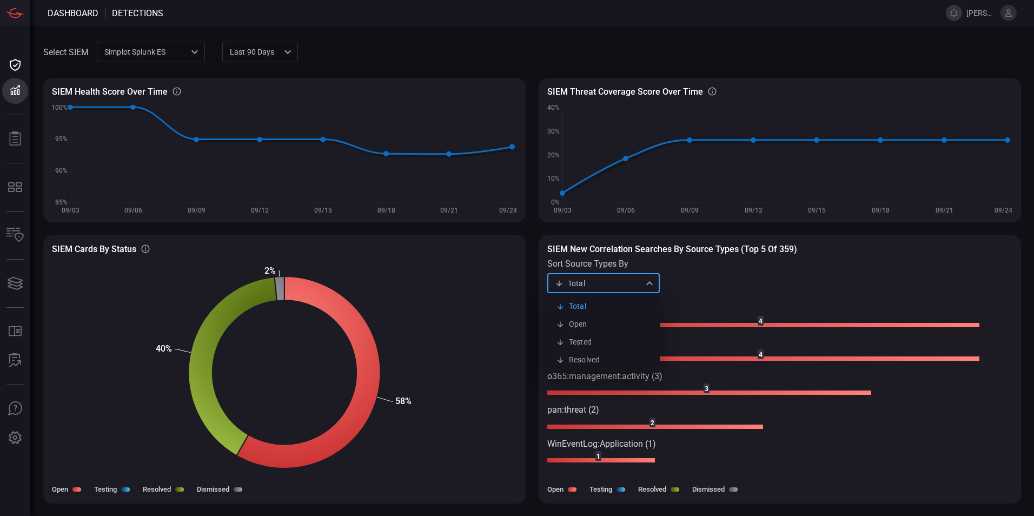
click at [619, 280] on div at bounding box center [517, 258] width 1034 height 516
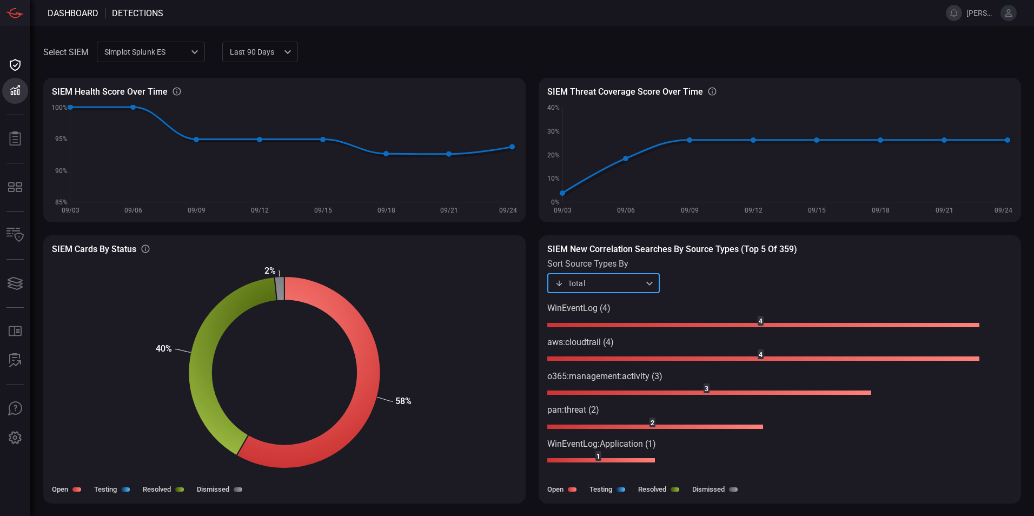
click at [617, 287] on div "Total total ​" at bounding box center [604, 283] width 113 height 20
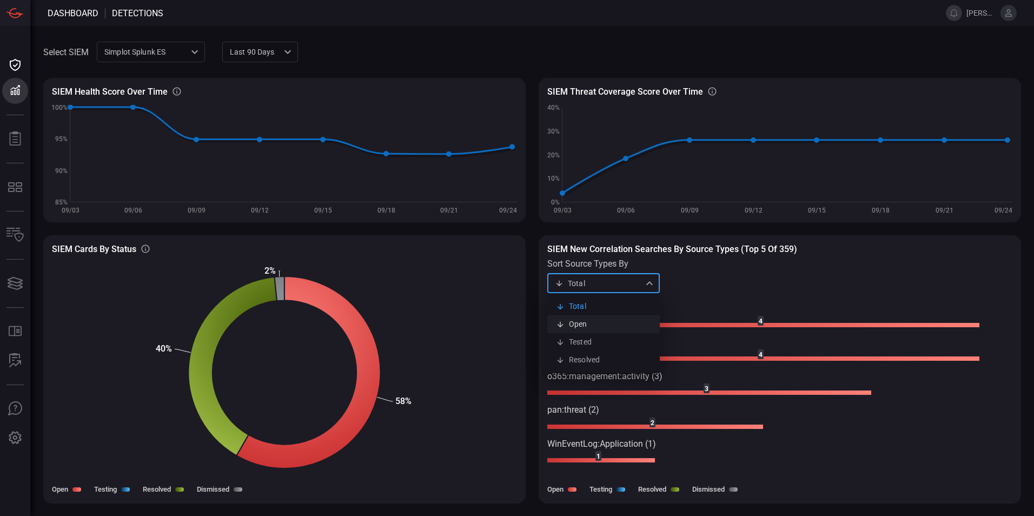
click at [605, 327] on li "Open" at bounding box center [604, 324] width 113 height 18
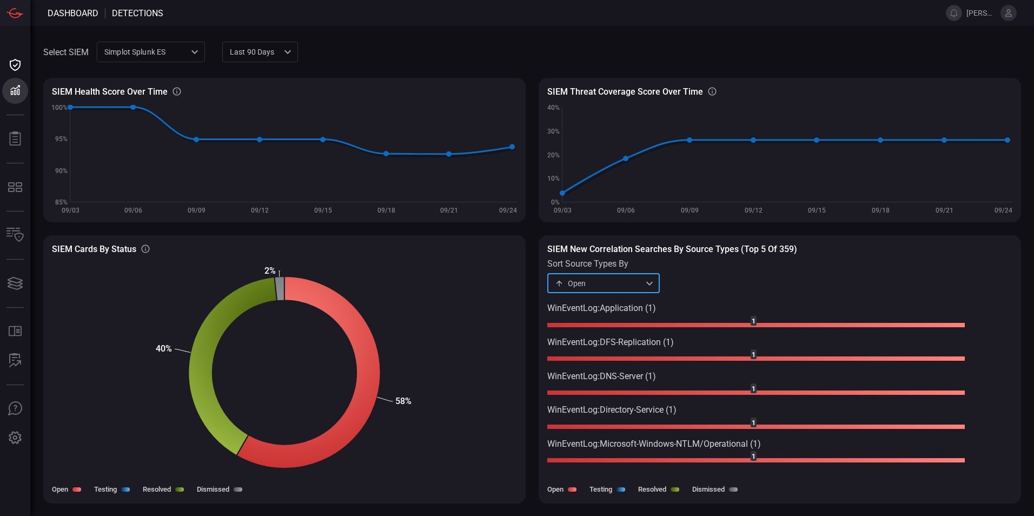
click at [597, 281] on div "Open open ​" at bounding box center [604, 283] width 113 height 20
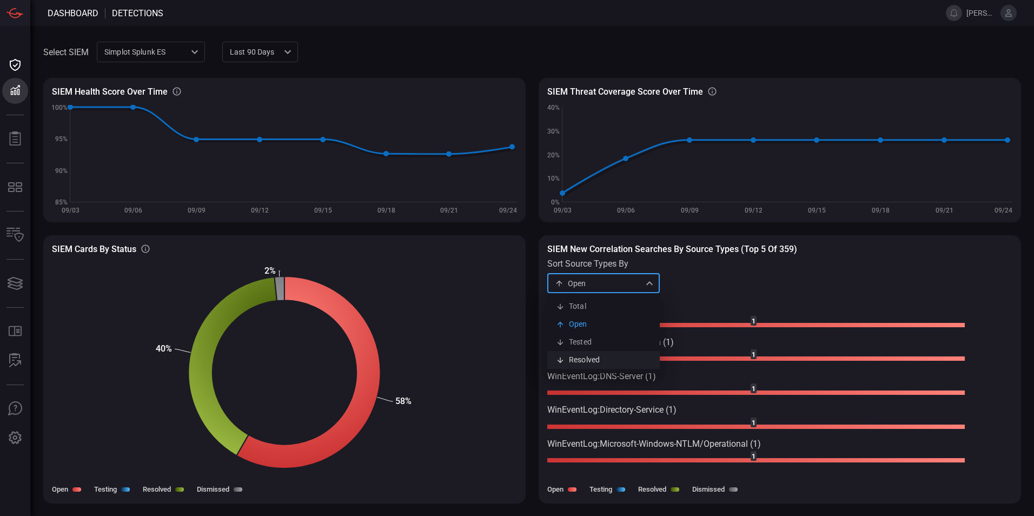
click at [596, 359] on li "Resolved" at bounding box center [604, 360] width 113 height 18
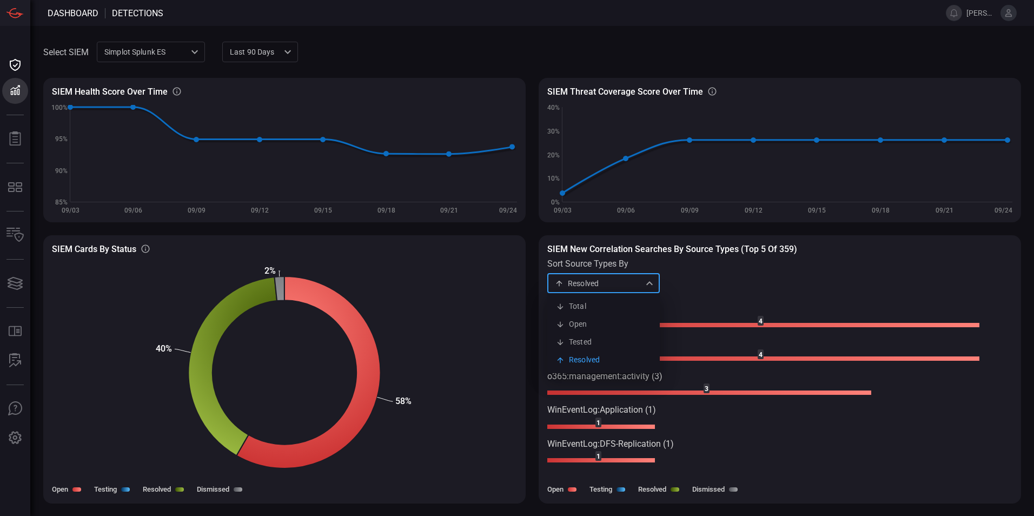
click at [585, 277] on div "Resolved resolved Total Open Tested Resolved ​" at bounding box center [604, 283] width 113 height 20
click at [589, 304] on li "Total" at bounding box center [604, 307] width 113 height 18
type input "total"
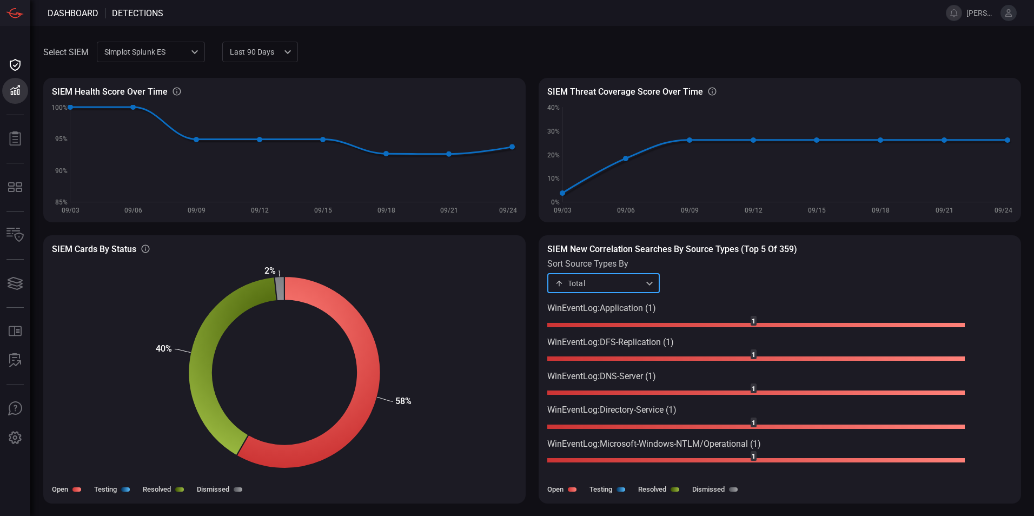
click at [618, 283] on div "Total total ​" at bounding box center [604, 283] width 113 height 20
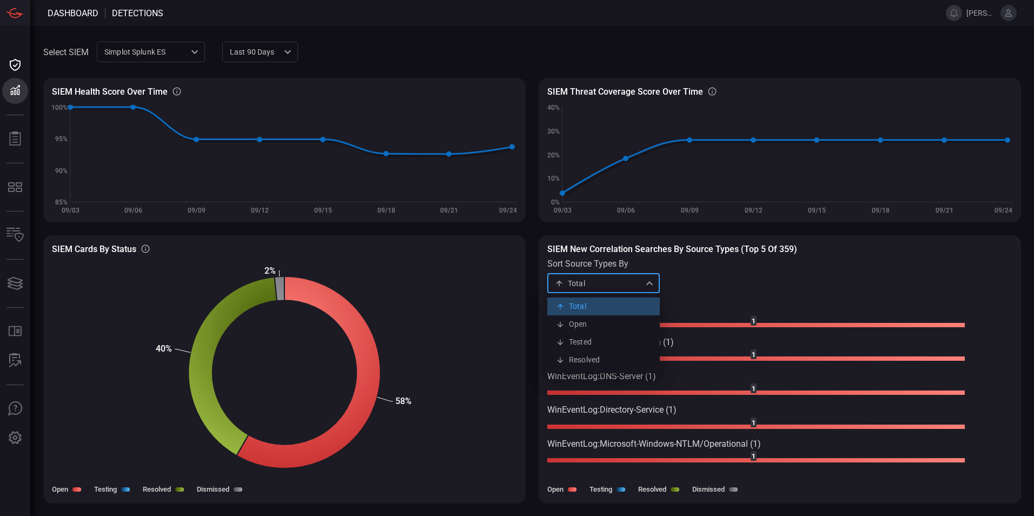
click at [607, 302] on li "Total" at bounding box center [604, 307] width 113 height 18
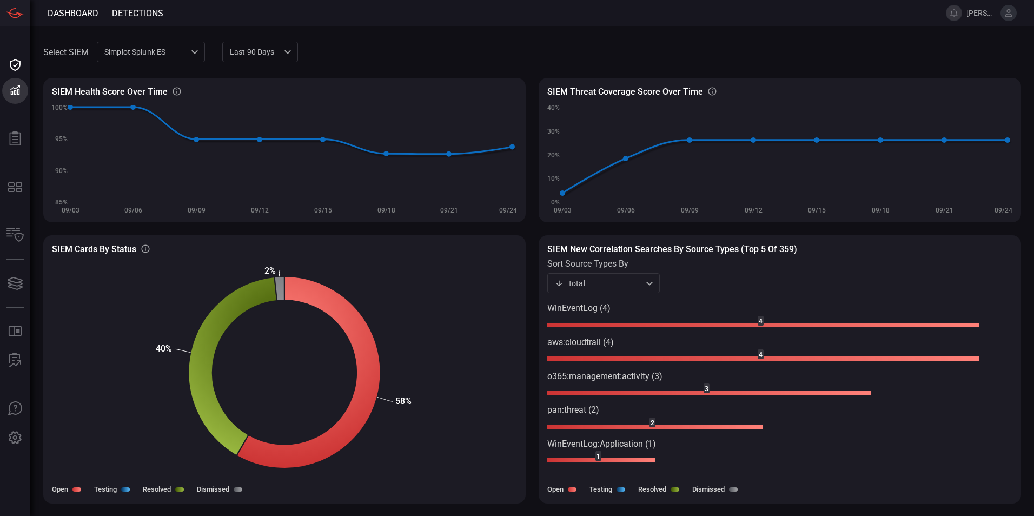
click at [735, 276] on div "SIEM New correlation searches by source types (Top 5 of 359) sort source types …" at bounding box center [780, 269] width 465 height 50
click at [142, 52] on div "Simplot Splunk ES 9280bf09-ba5f-4995-b6fb-90a154a1af4e ​" at bounding box center [151, 52] width 108 height 20
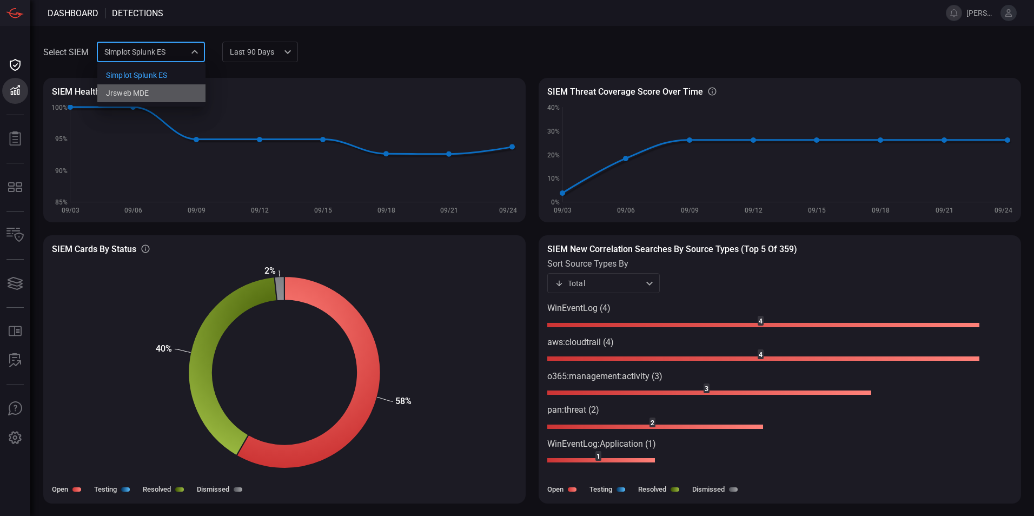
click at [142, 90] on div "jrsweb MDE" at bounding box center [127, 93] width 43 height 11
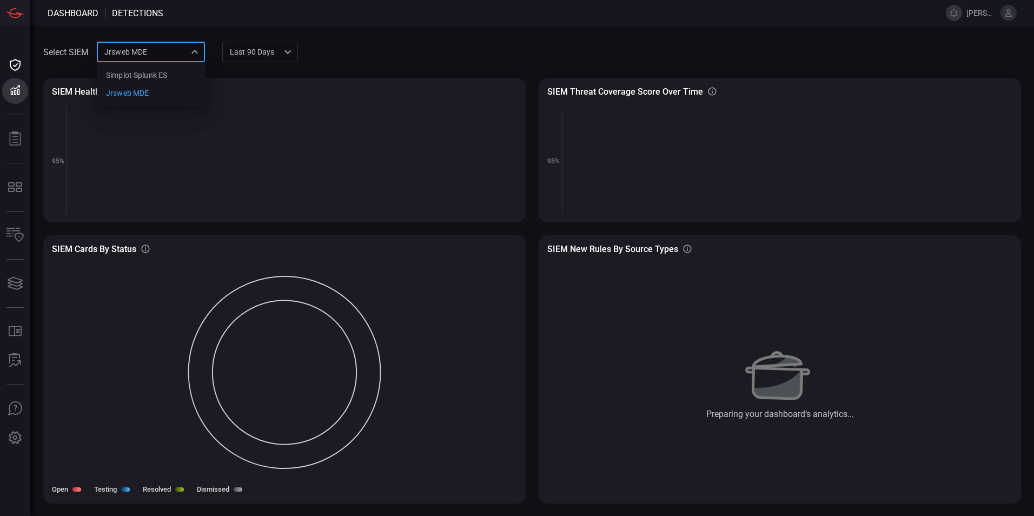
click at [136, 56] on div "jrsweb MDE 7761154f-daee-453d-842e-205d1932d5ae Simplot Splunk ES jrsweb MDE ​" at bounding box center [151, 52] width 108 height 20
click at [138, 77] on div "Simplot Splunk ES" at bounding box center [136, 75] width 61 height 11
type input "9280bf09-ba5f-4995-b6fb-90a154a1af4e"
